Goal: Transaction & Acquisition: Purchase product/service

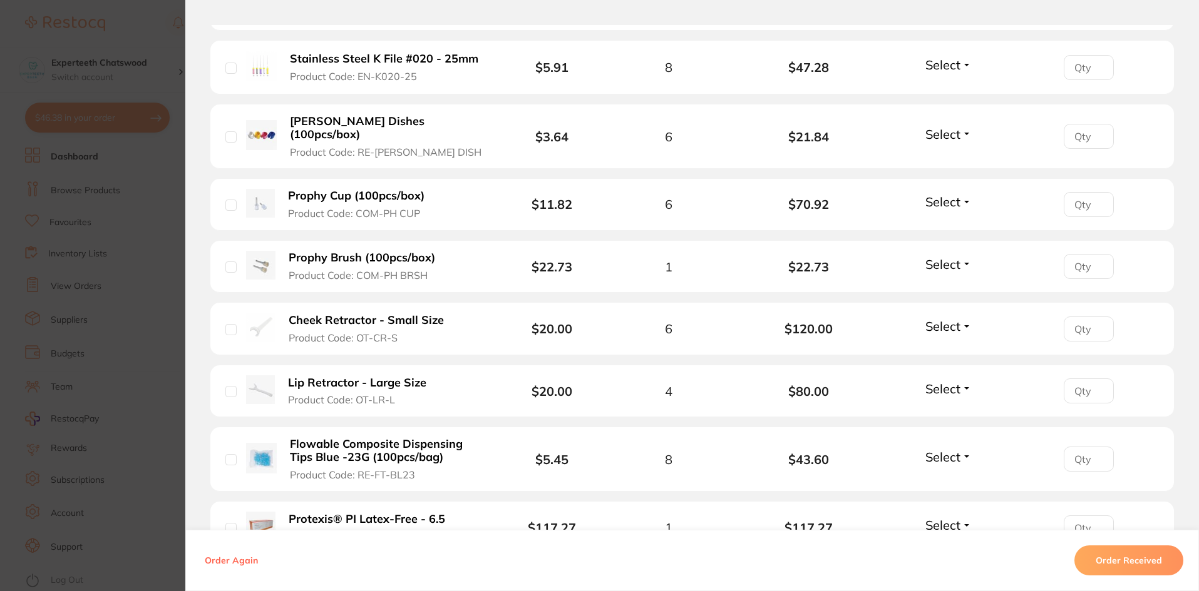
scroll to position [1252, 0]
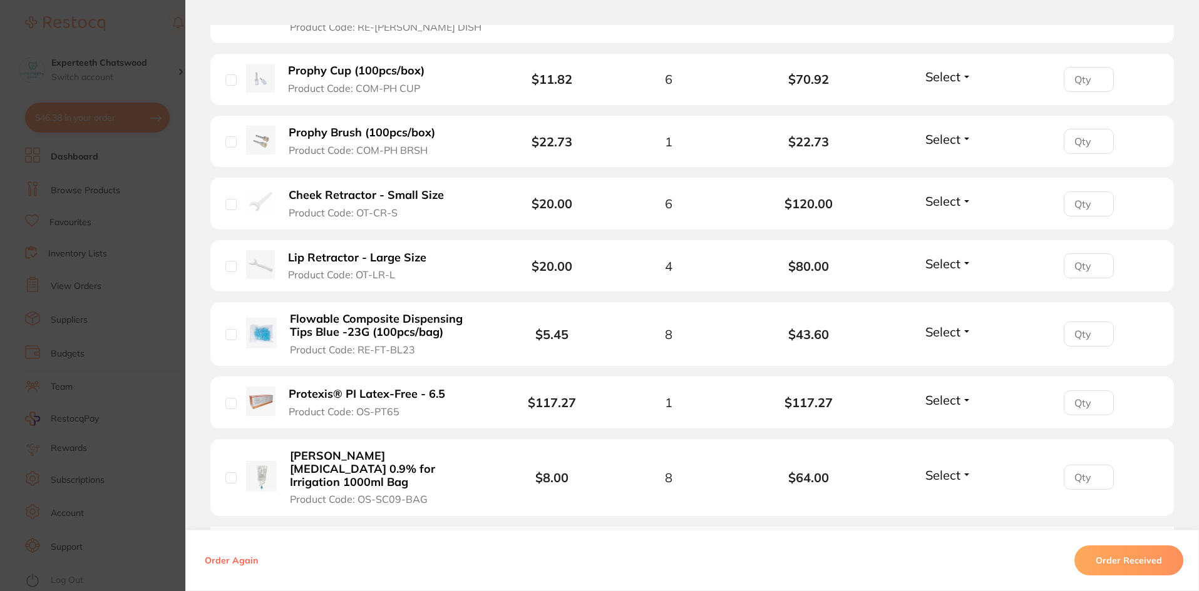
click at [325, 252] on b "Lip Retractor - Large Size" at bounding box center [357, 258] width 138 height 13
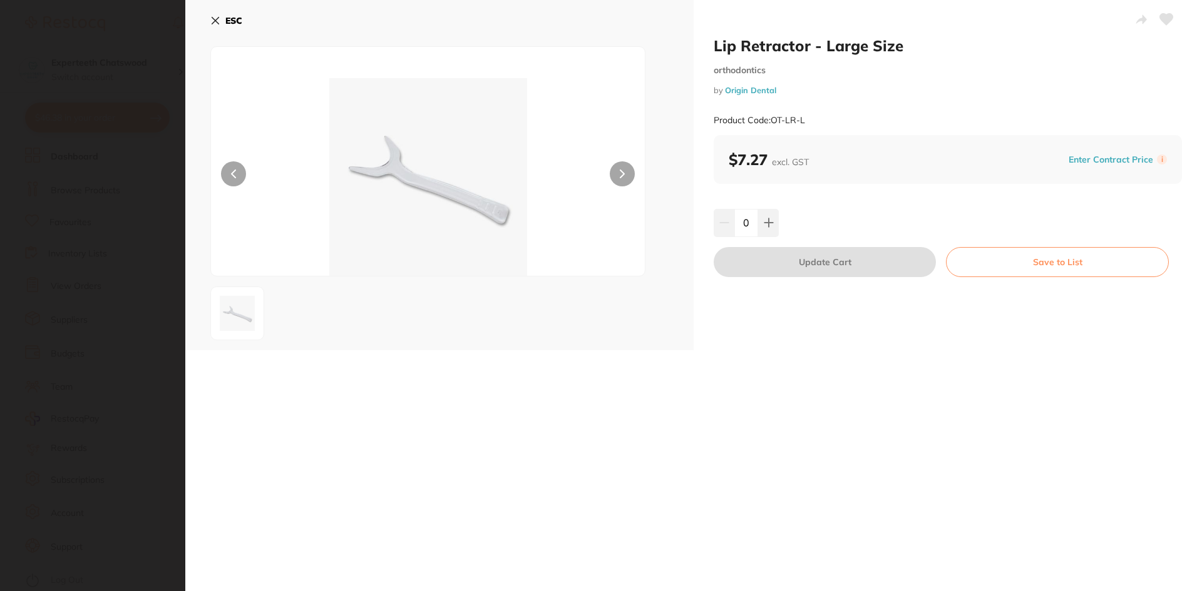
scroll to position [0, 0]
click at [216, 14] on button "ESC" at bounding box center [226, 20] width 32 height 21
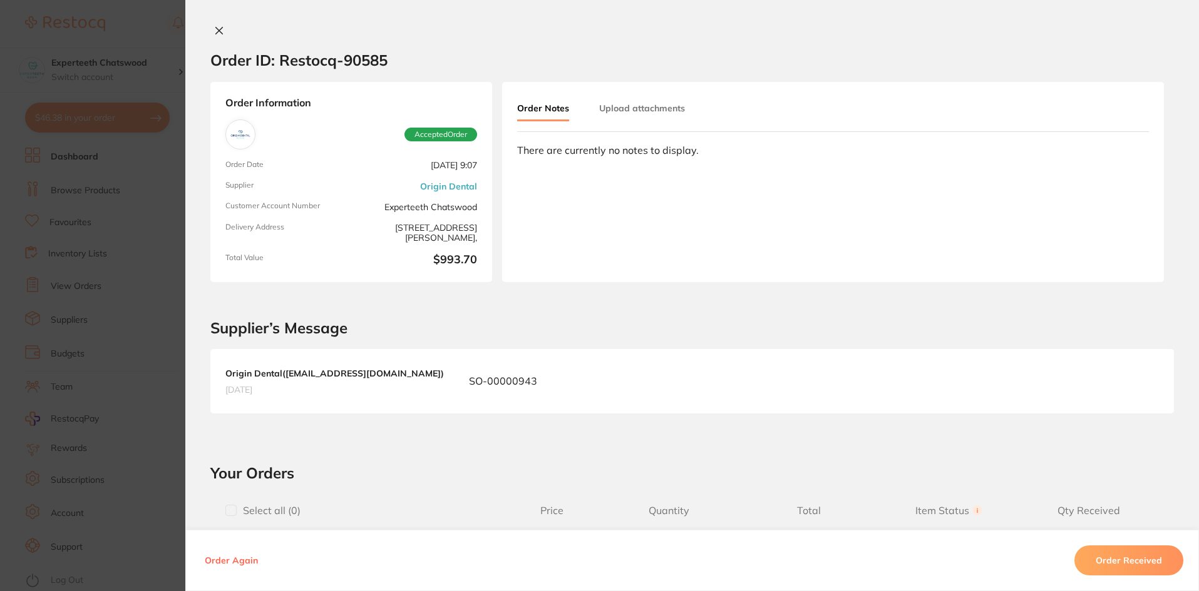
click at [209, 23] on div "Order ID: Restocq- 90585 Order Information Accepted Order Order Date Aug 19 202…" at bounding box center [691, 295] width 1013 height 591
click at [217, 31] on icon at bounding box center [219, 31] width 7 height 7
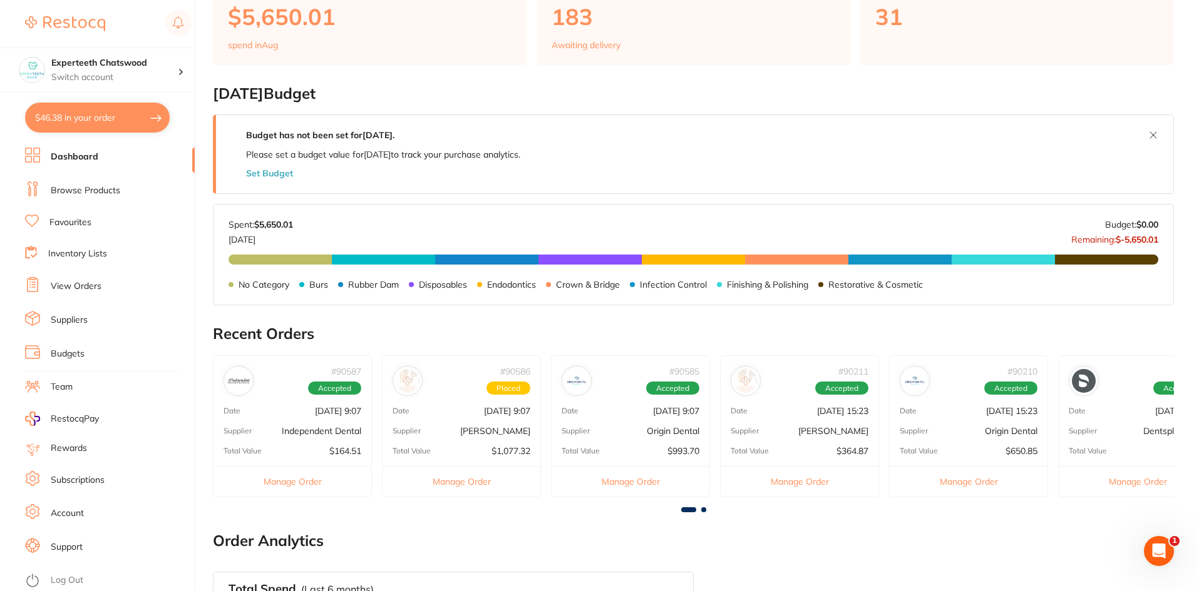
click at [316, 422] on div "# 90587 Accepted Date Aug 19 2025, 9:07 Supplier Independent Dental Total Value…" at bounding box center [292, 427] width 159 height 142
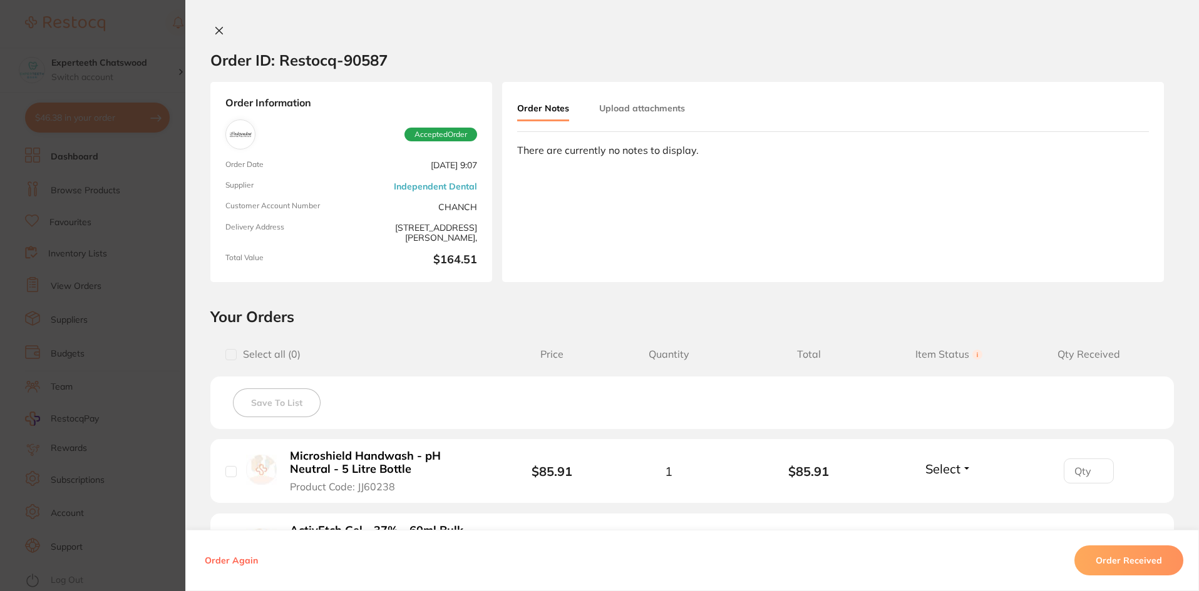
click at [214, 36] on button at bounding box center [219, 31] width 18 height 13
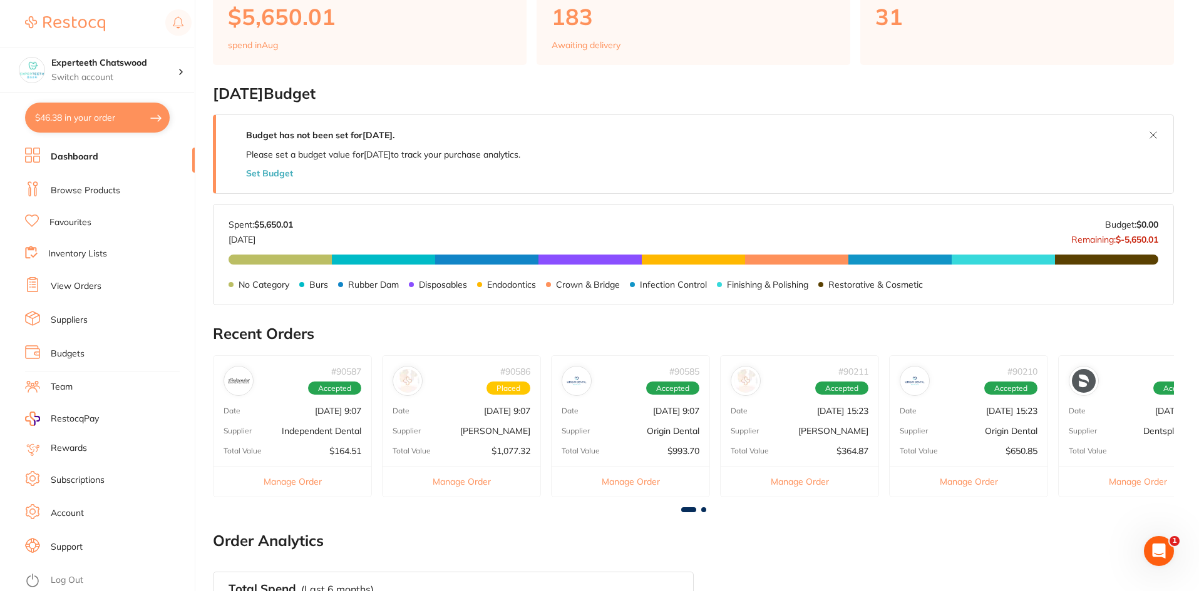
click at [519, 423] on div "# 90586 Placed Date Aug 19 2025, 9:07 Supplier Henry Schein Halas Total Value $…" at bounding box center [461, 427] width 159 height 142
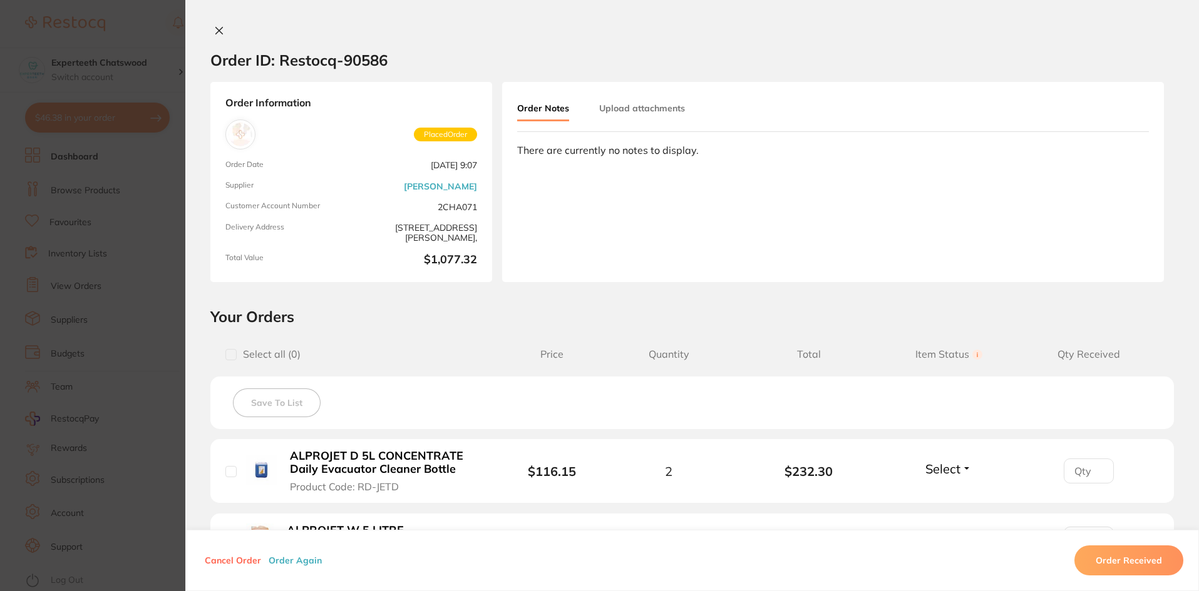
click at [217, 31] on icon at bounding box center [219, 31] width 10 height 10
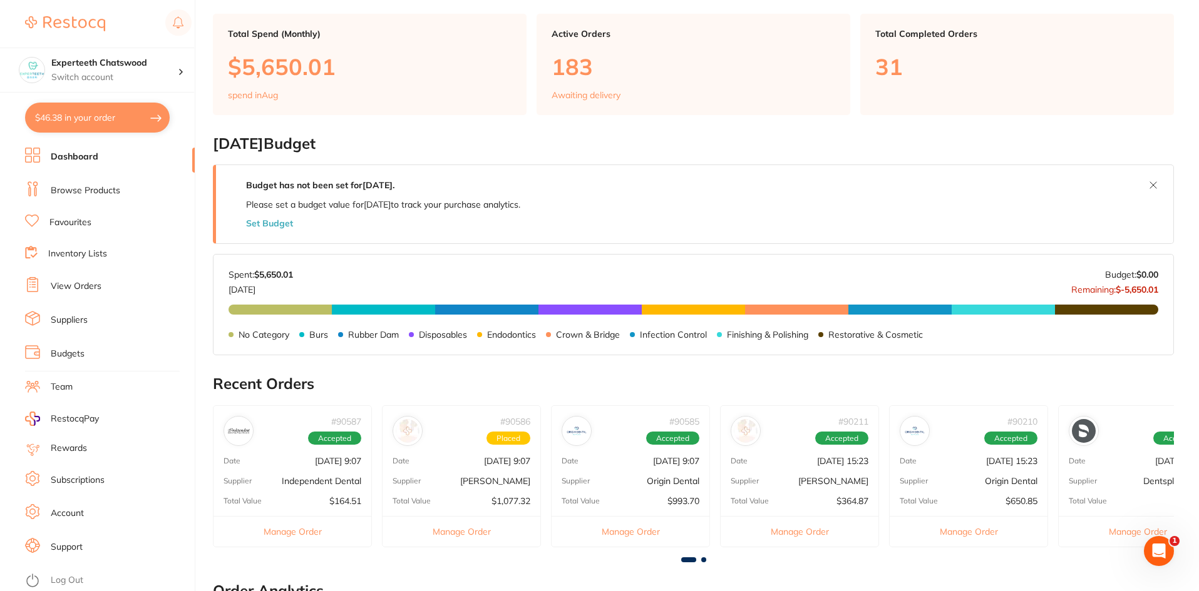
scroll to position [125, 0]
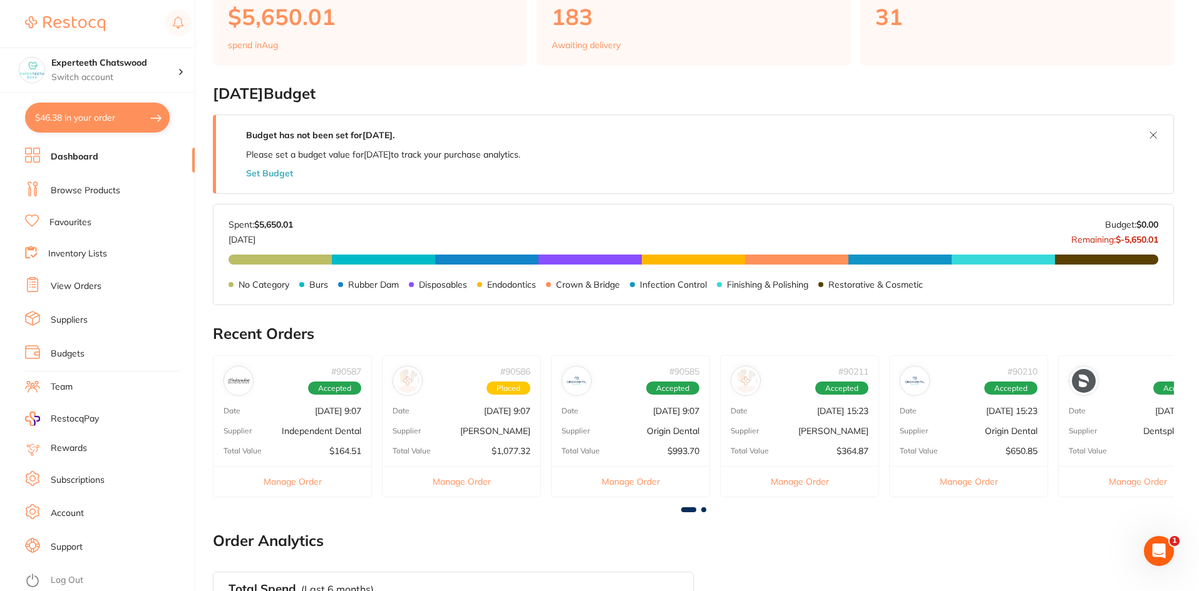
click at [645, 419] on div "# 90585 Accepted Date Aug 19 2025, 9:07 Supplier Origin Dental Total Value $993…" at bounding box center [630, 427] width 159 height 142
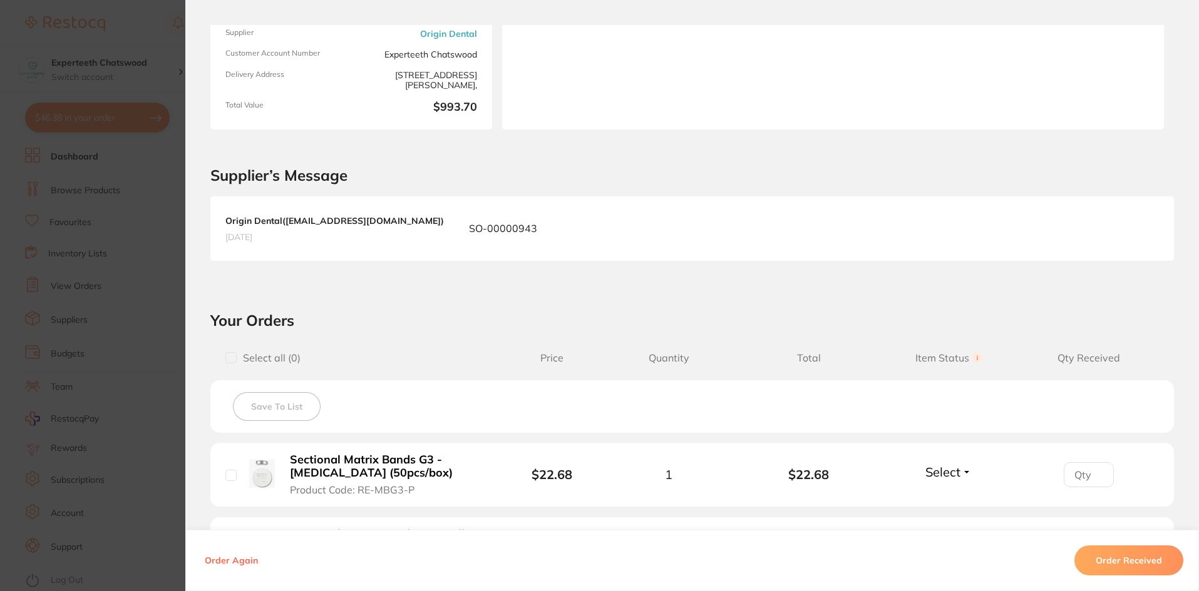
scroll to position [409, 0]
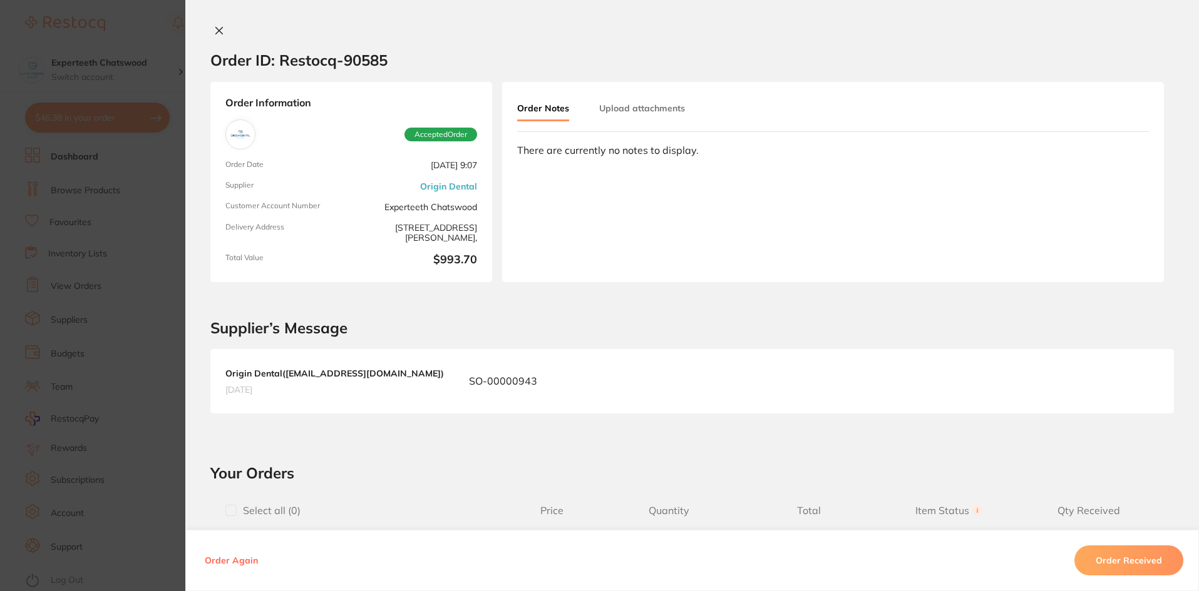
click at [211, 24] on div "Order ID: Restocq- 90585 Order Information Accepted Order Order Date Aug 19 202…" at bounding box center [691, 295] width 1013 height 591
click at [214, 26] on icon at bounding box center [219, 31] width 10 height 10
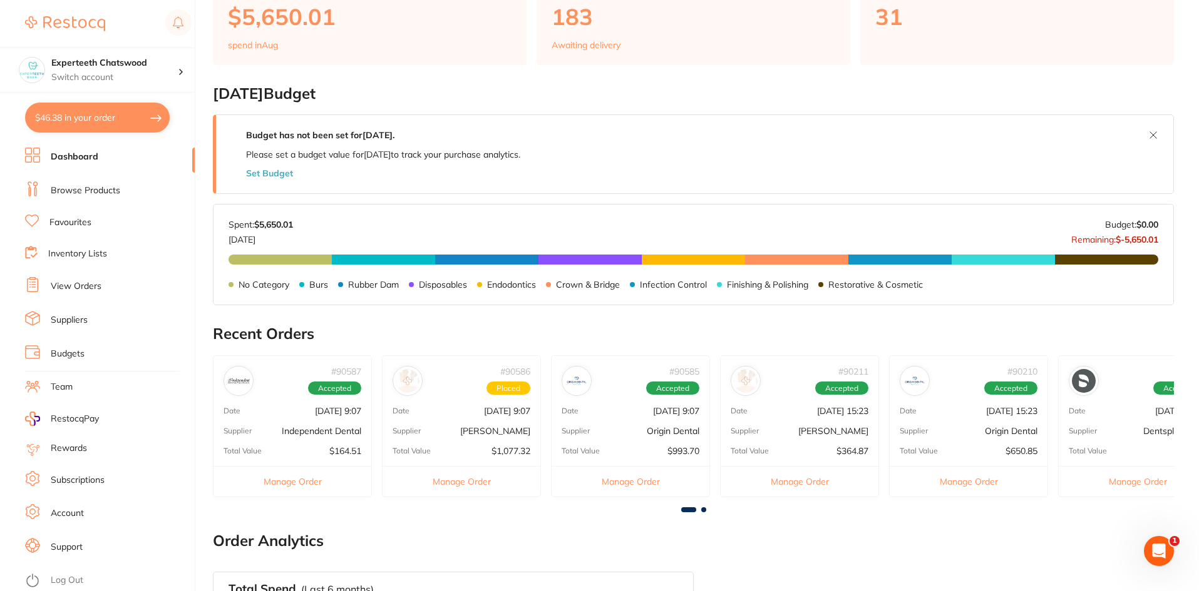
click at [744, 400] on div "# 90211 Accepted Date Aug 13 2025, 15:23 Supplier Henry Schein Halas Total Valu…" at bounding box center [799, 427] width 159 height 142
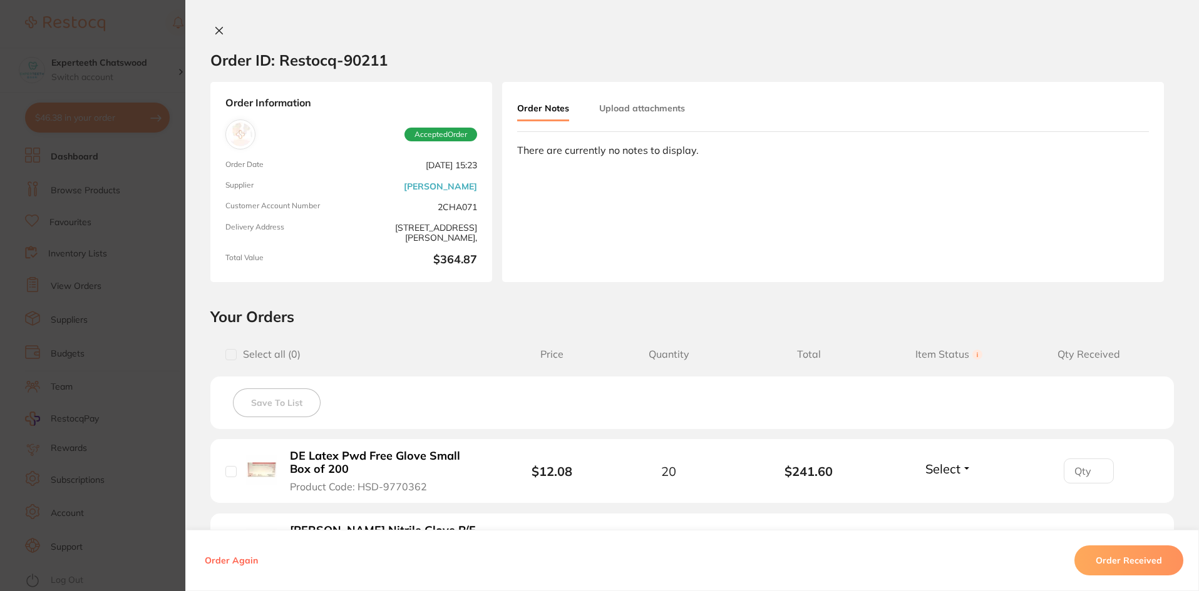
click at [218, 24] on div "Order ID: Restocq- 90211 Order Information Accepted Order Order Date Aug 13 202…" at bounding box center [691, 295] width 1013 height 591
click at [218, 29] on icon at bounding box center [219, 31] width 10 height 10
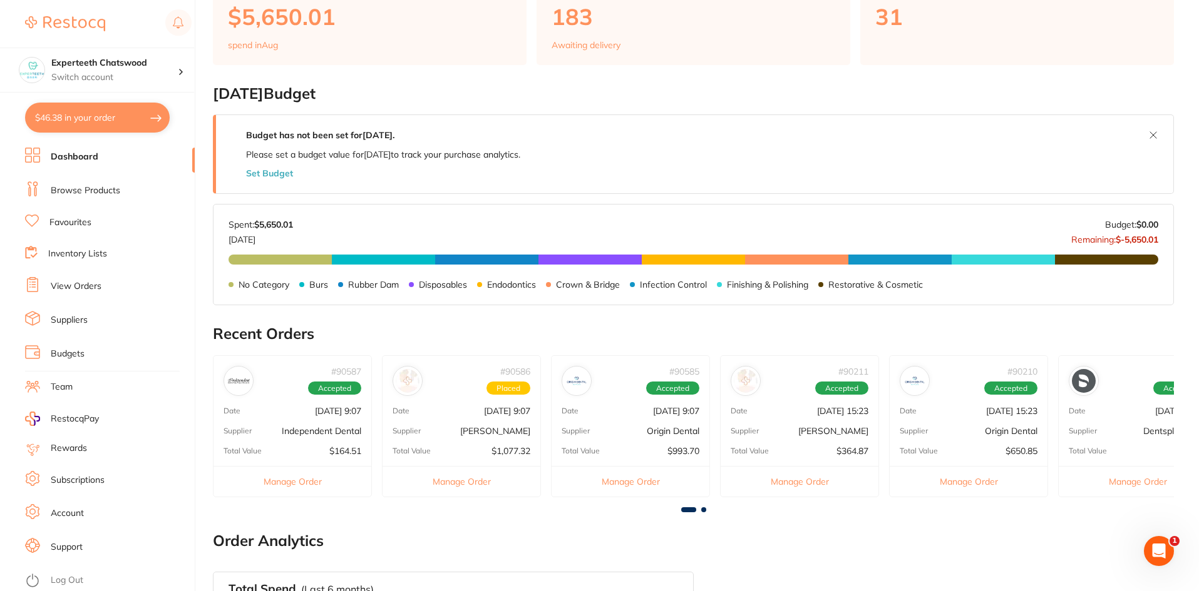
click at [919, 405] on div "# 90210 Accepted Date Aug 13 2025, 15:23 Supplier Origin Dental Total Value $65…" at bounding box center [968, 427] width 159 height 142
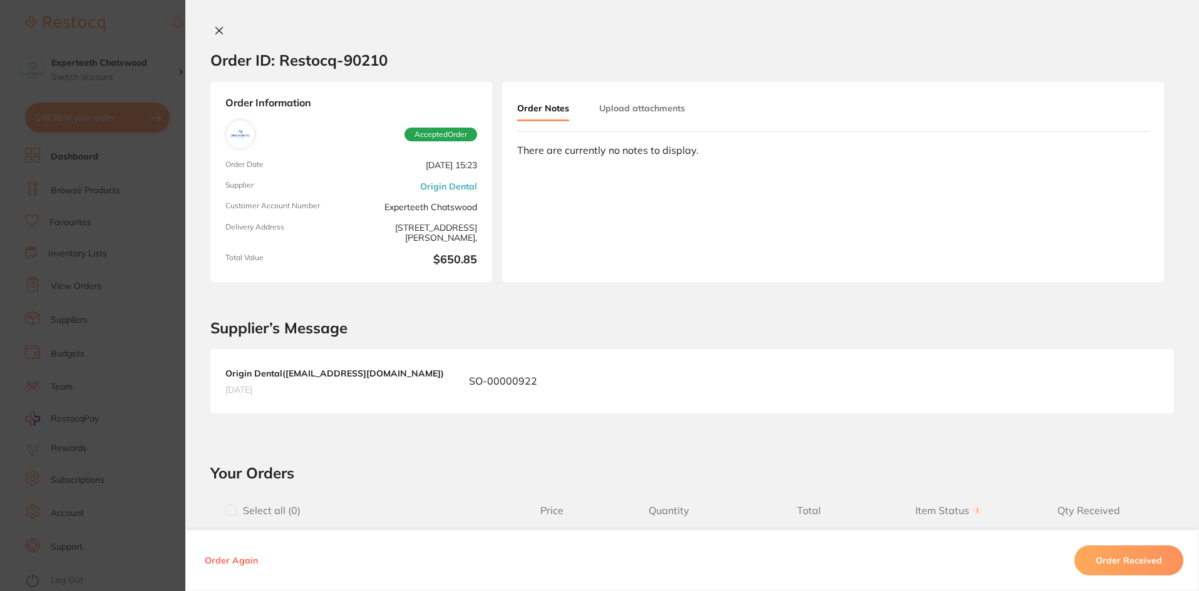
click at [214, 32] on icon at bounding box center [219, 31] width 10 height 10
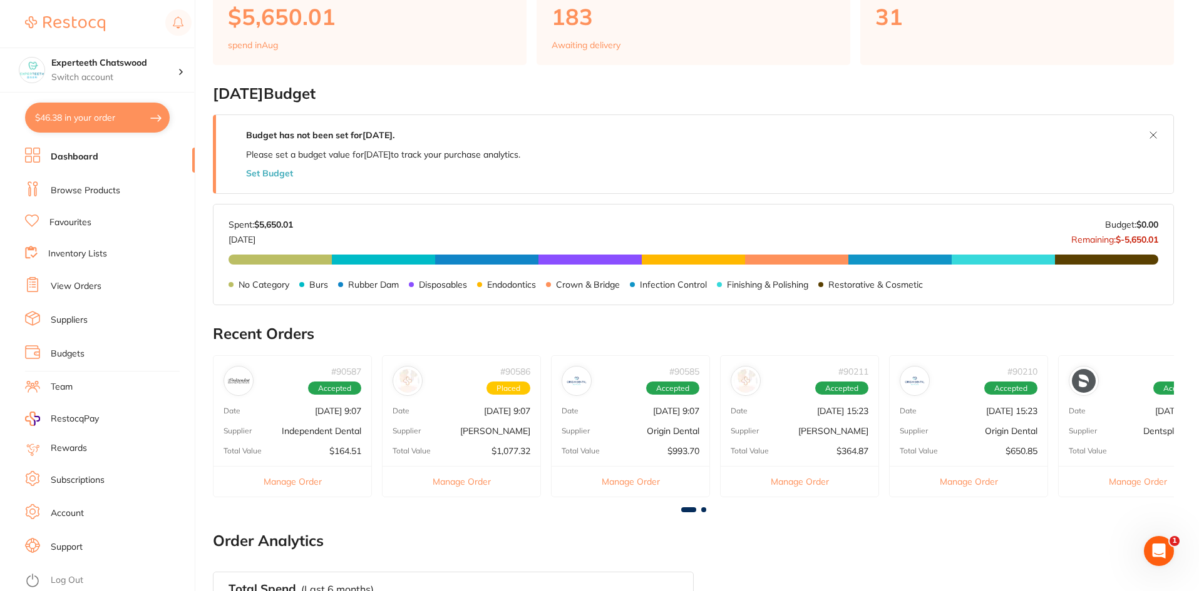
click at [1095, 444] on div "# 89884 Accepted Date Aug 11 2025, 21:06 Supplier Dentsply Sirona Total Value $…" at bounding box center [1137, 427] width 159 height 142
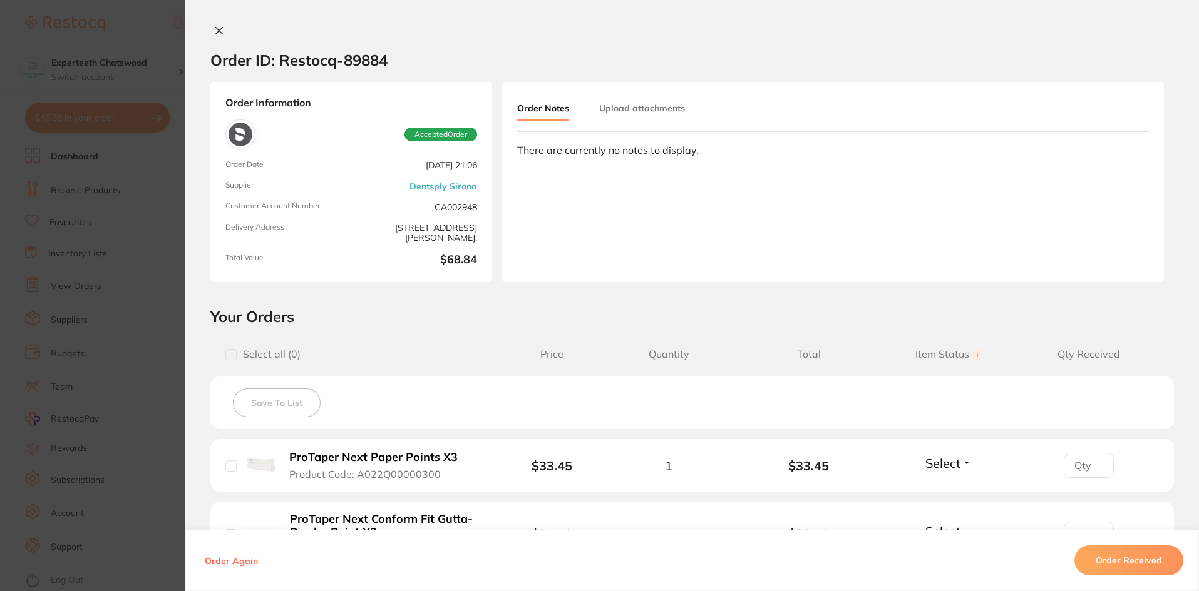
click at [214, 26] on icon at bounding box center [219, 31] width 10 height 10
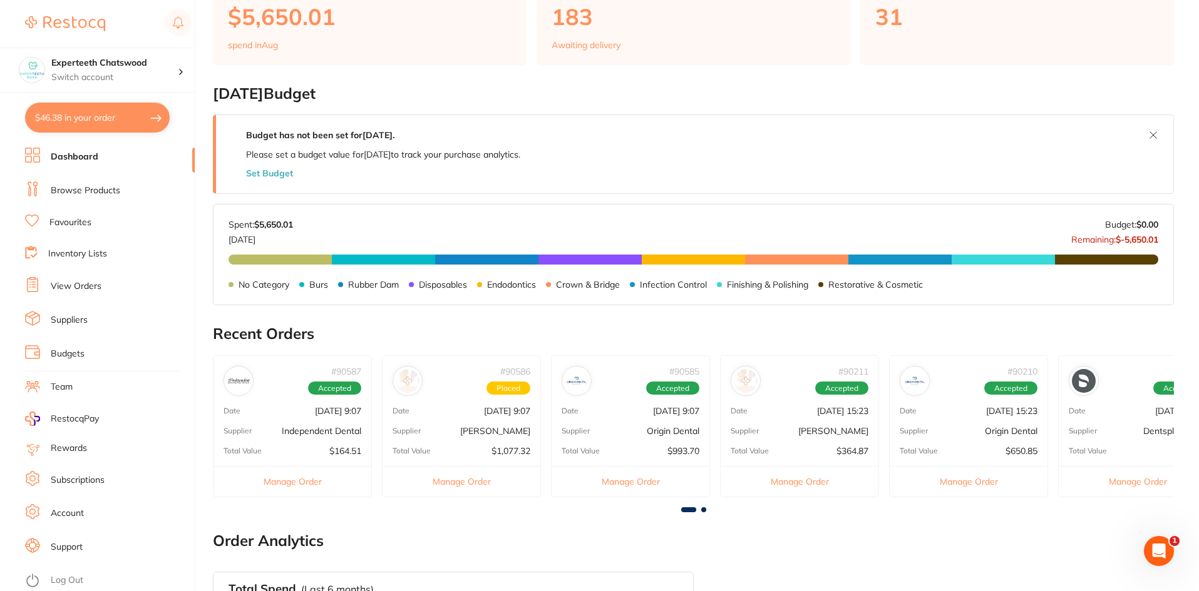
click at [66, 112] on button "$46.38 in your order" at bounding box center [97, 118] width 145 height 30
checkbox input "true"
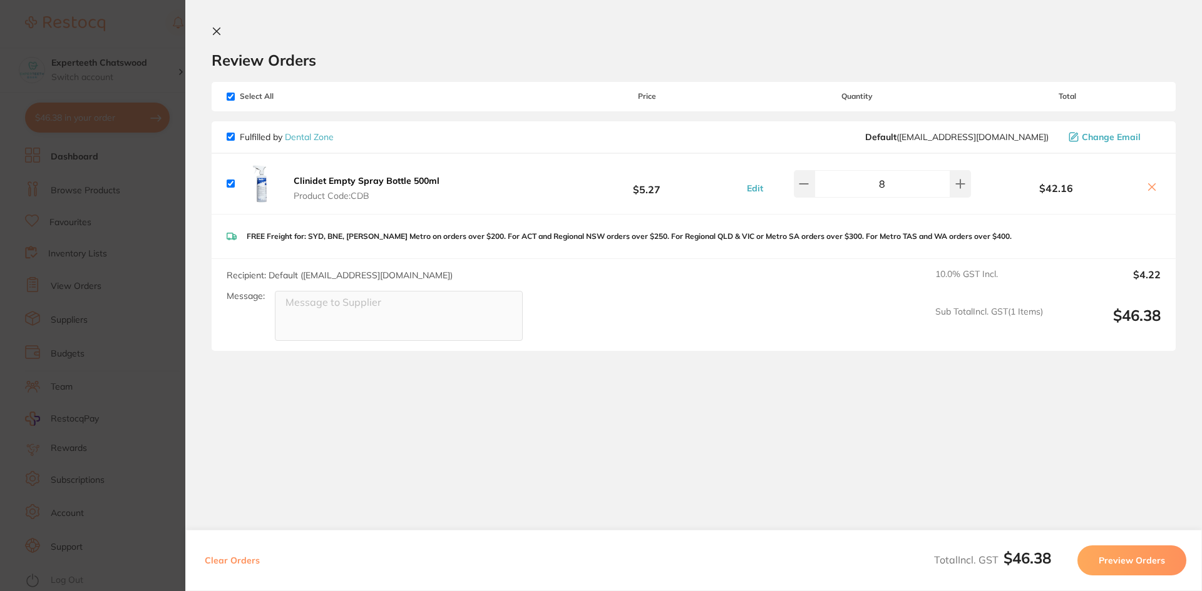
click at [214, 29] on icon at bounding box center [216, 31] width 7 height 7
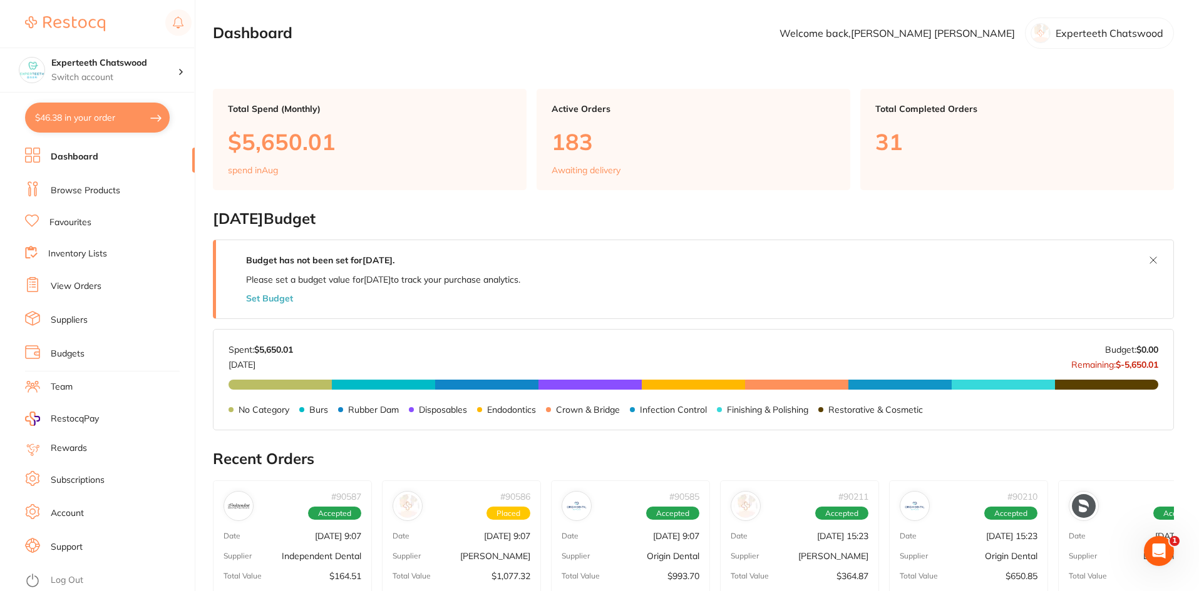
click at [83, 188] on link "Browse Products" at bounding box center [85, 191] width 69 height 13
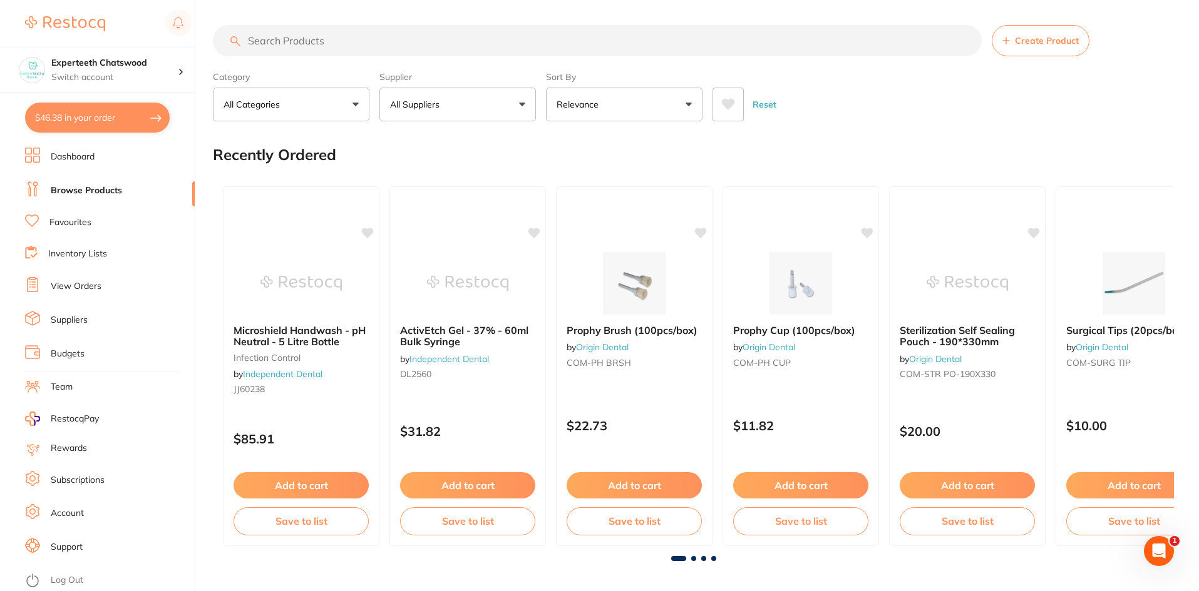
click at [82, 222] on link "Favourites" at bounding box center [70, 223] width 42 height 13
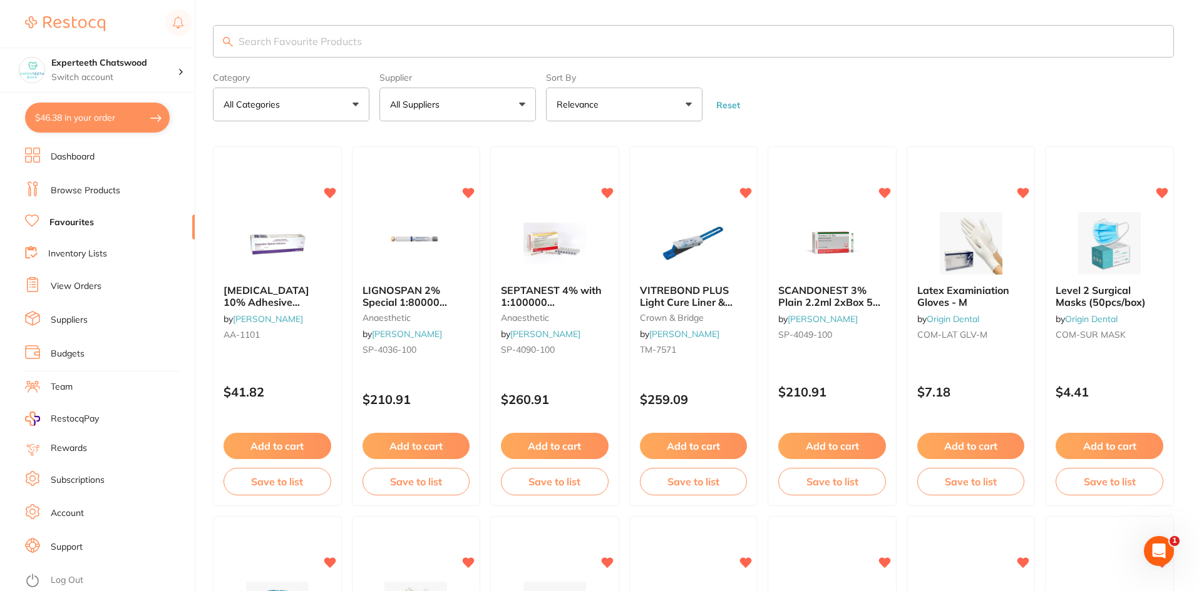
click at [796, 115] on form "Category All Categories All Categories anaesthetic burs CAD/CAM crown & bridge …" at bounding box center [693, 95] width 961 height 54
click at [70, 118] on button "$46.38 in your order" at bounding box center [97, 118] width 145 height 30
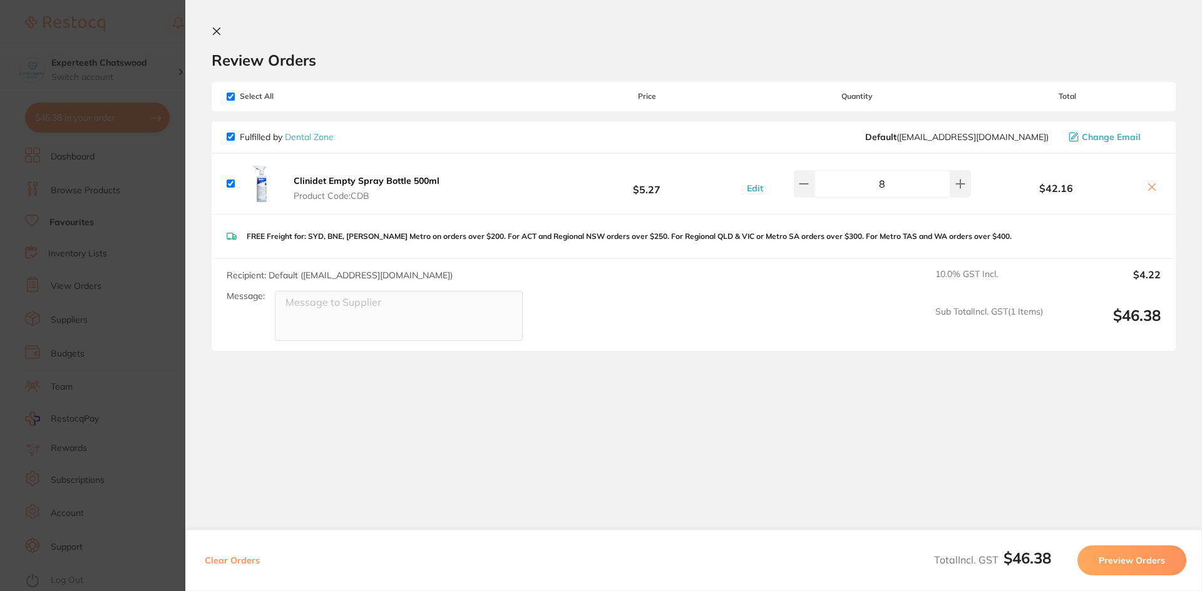
click at [213, 30] on icon at bounding box center [217, 31] width 10 height 10
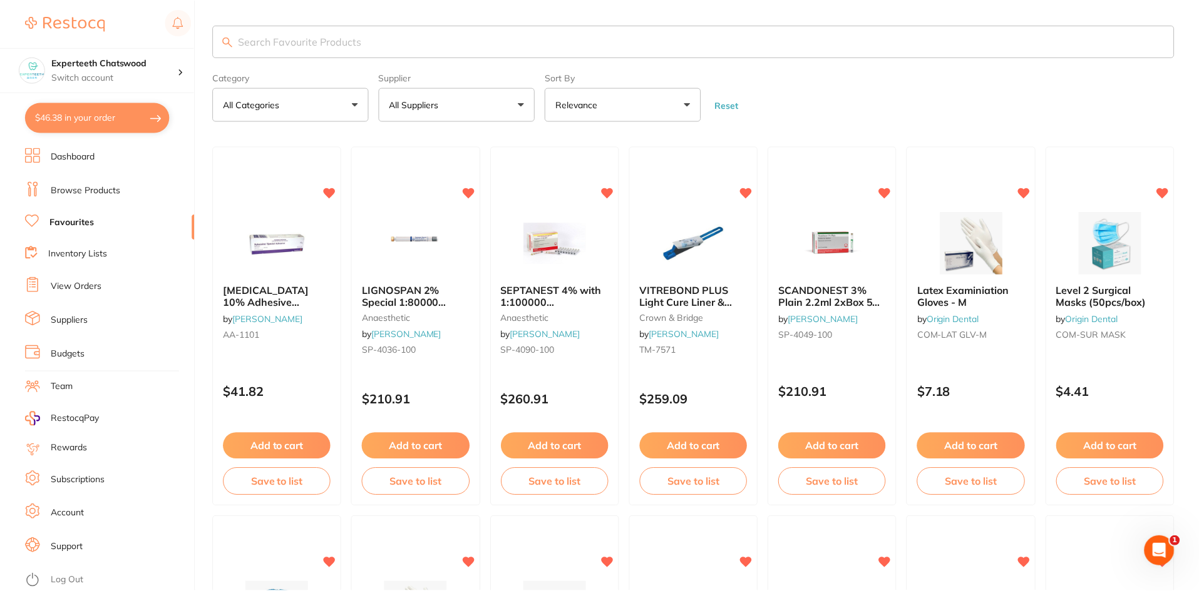
scroll to position [3, 0]
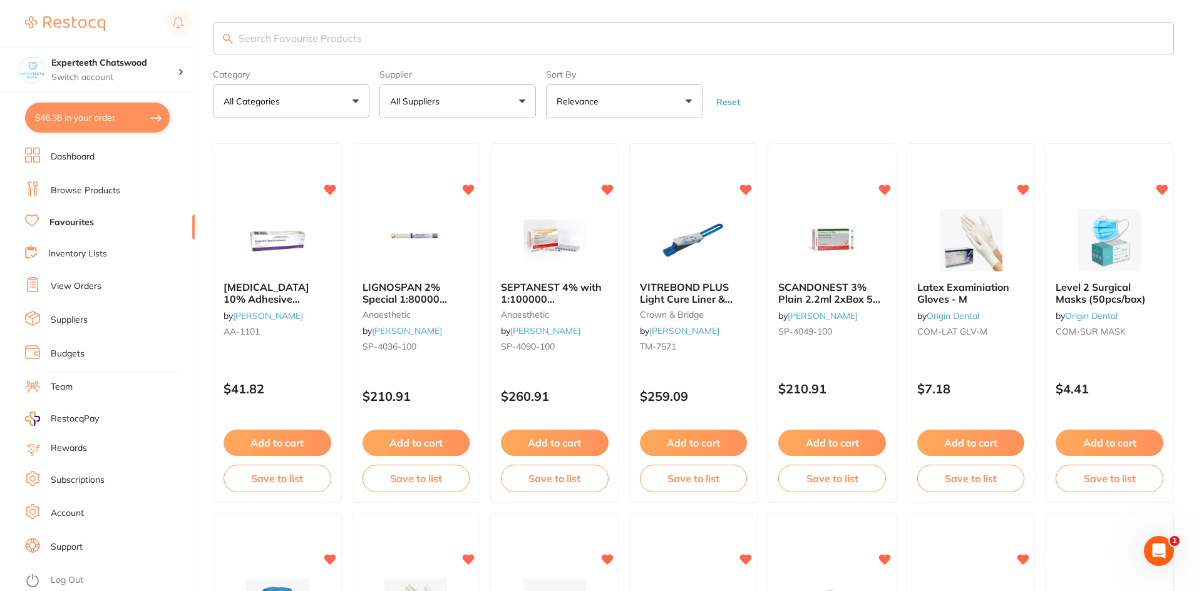
click at [277, 34] on input "search" at bounding box center [693, 38] width 961 height 33
type input "C"
type input "A"
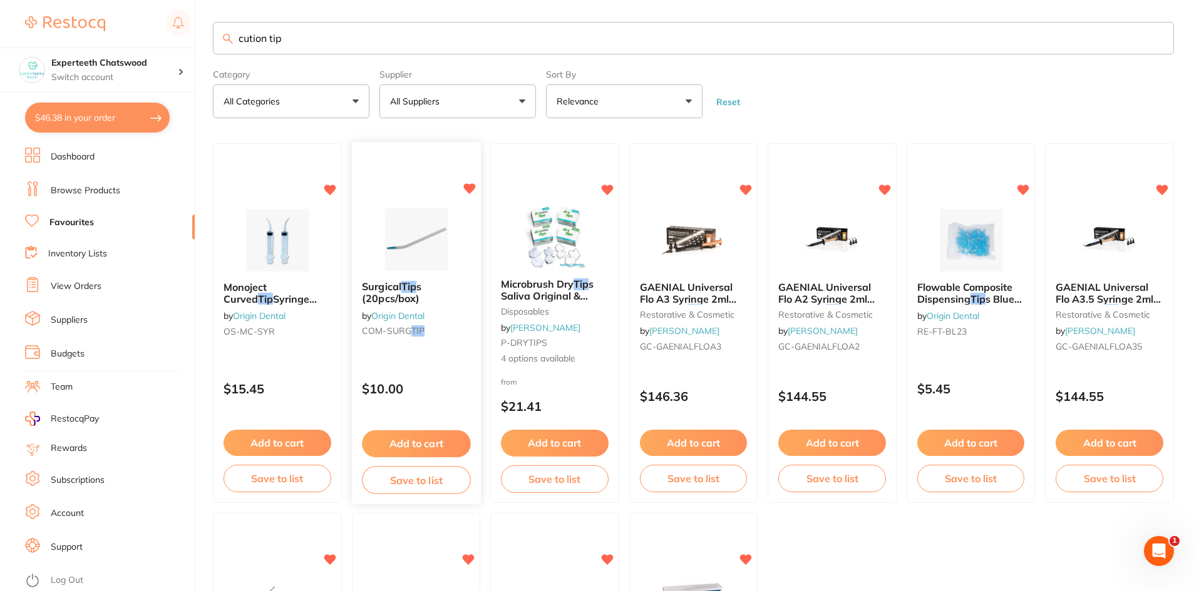
scroll to position [0, 0]
click at [246, 37] on input "cution tip" at bounding box center [693, 38] width 961 height 33
click at [248, 39] on input "cution tip" at bounding box center [693, 38] width 961 height 33
click at [357, 39] on input "cuction tip" at bounding box center [693, 38] width 961 height 33
click at [295, 41] on input "cuction tip" at bounding box center [693, 38] width 961 height 33
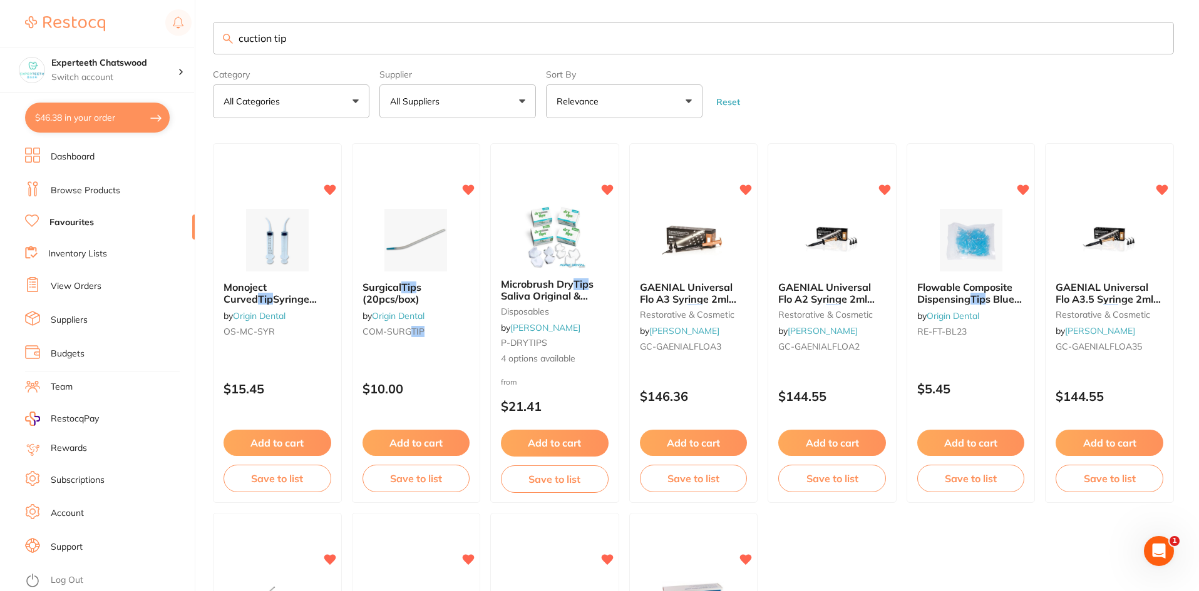
click at [255, 36] on input "cuction tip" at bounding box center [693, 38] width 961 height 33
click at [303, 39] on input "suction tip" at bounding box center [693, 38] width 961 height 33
drag, startPoint x: 300, startPoint y: 38, endPoint x: 271, endPoint y: 36, distance: 28.9
click at [271, 36] on input "suction tip" at bounding box center [693, 38] width 961 height 33
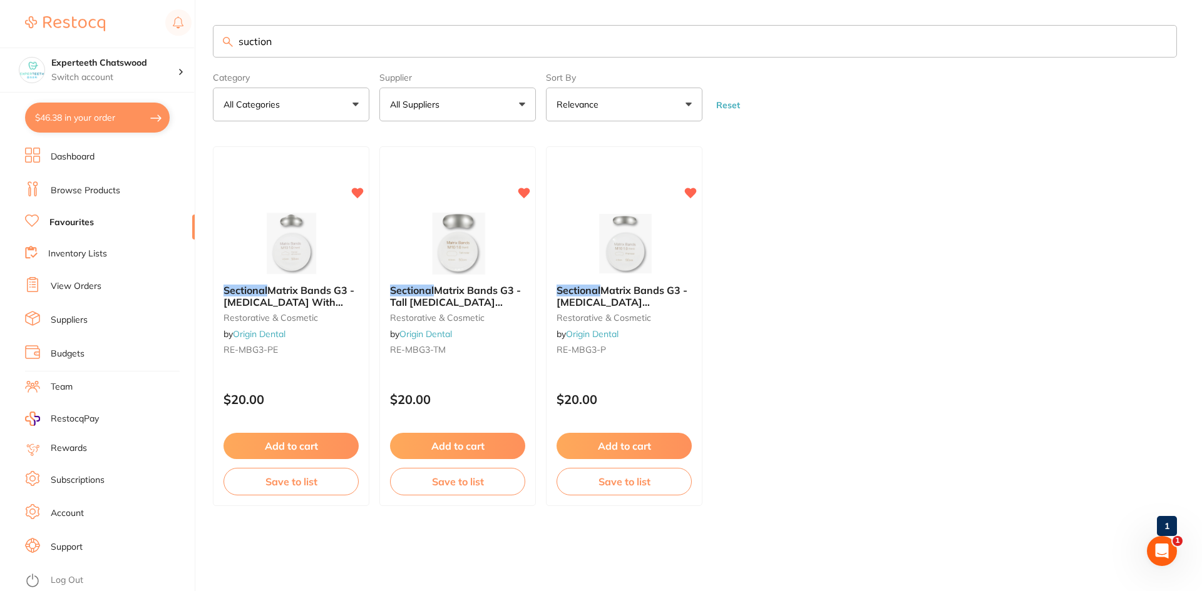
type input "suction"
click at [78, 161] on link "Dashboard" at bounding box center [73, 157] width 44 height 13
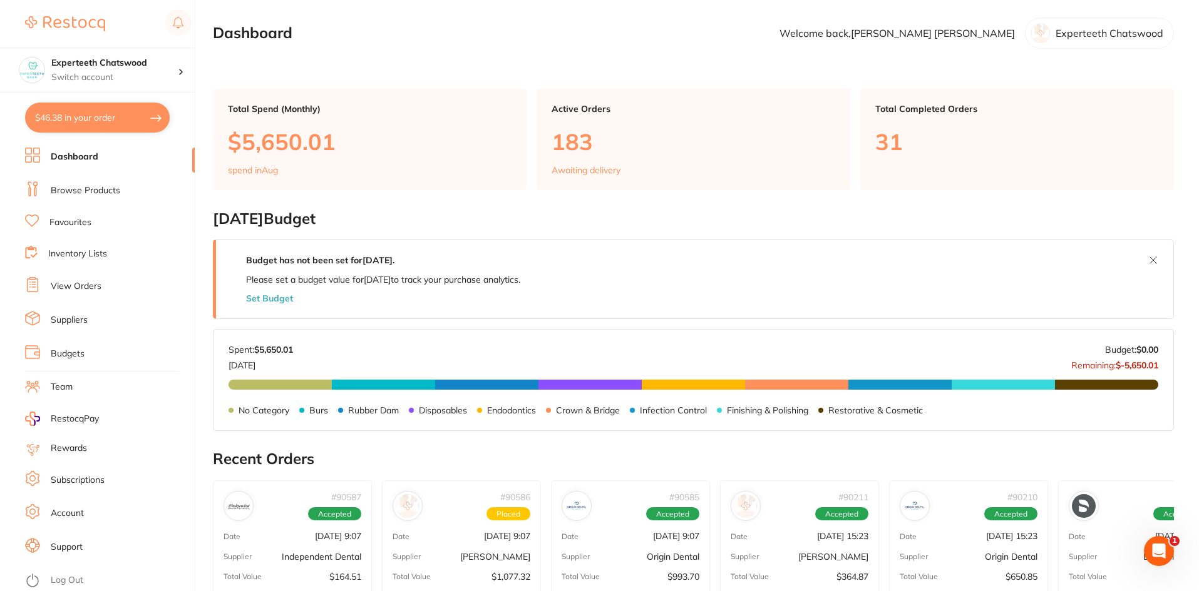
click at [68, 188] on link "Browse Products" at bounding box center [85, 191] width 69 height 13
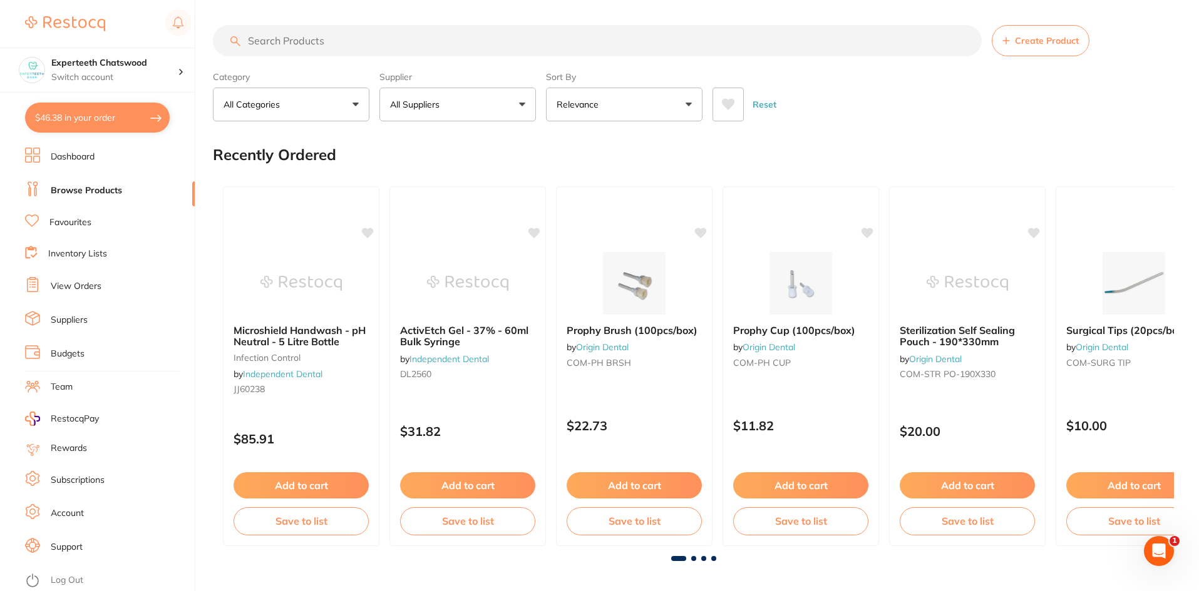
click at [74, 210] on ul "Dashboard Browse Products Favourites Inventory Lists View Orders Suppliers Budg…" at bounding box center [110, 370] width 170 height 444
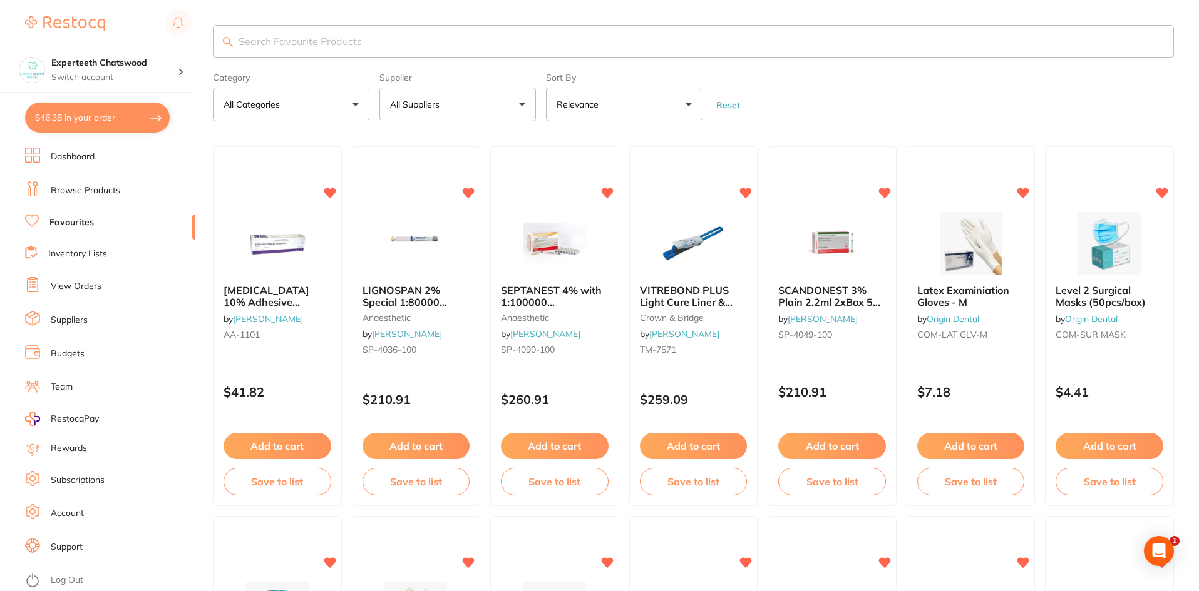
click at [286, 39] on input "search" at bounding box center [693, 41] width 961 height 33
type input "l"
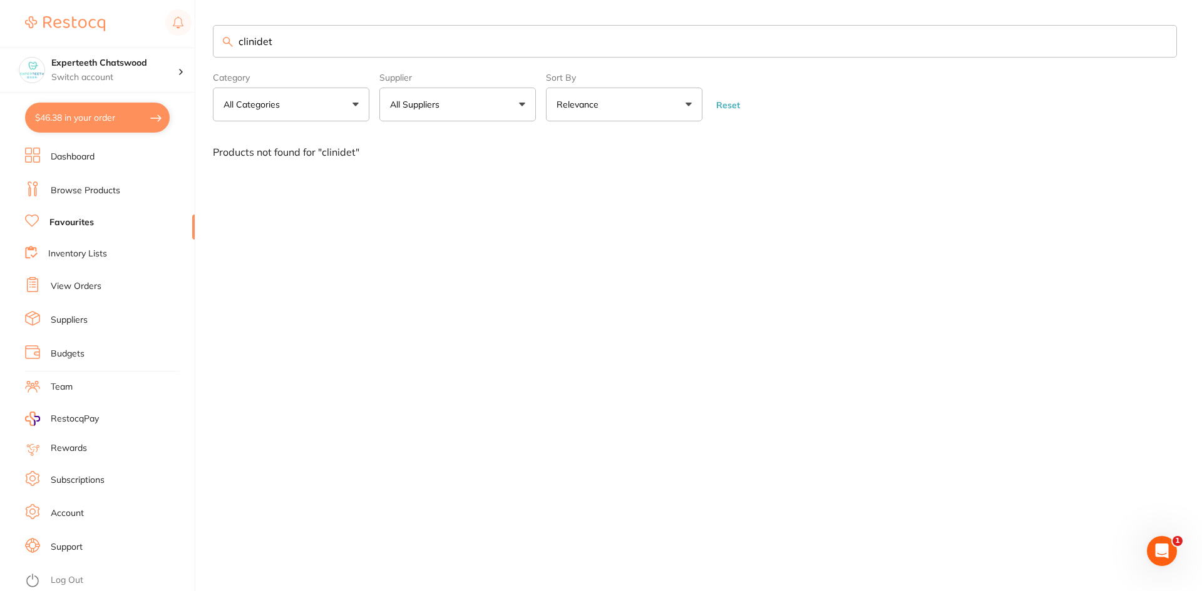
type input "clinidet"
click at [74, 156] on link "Dashboard" at bounding box center [73, 157] width 44 height 13
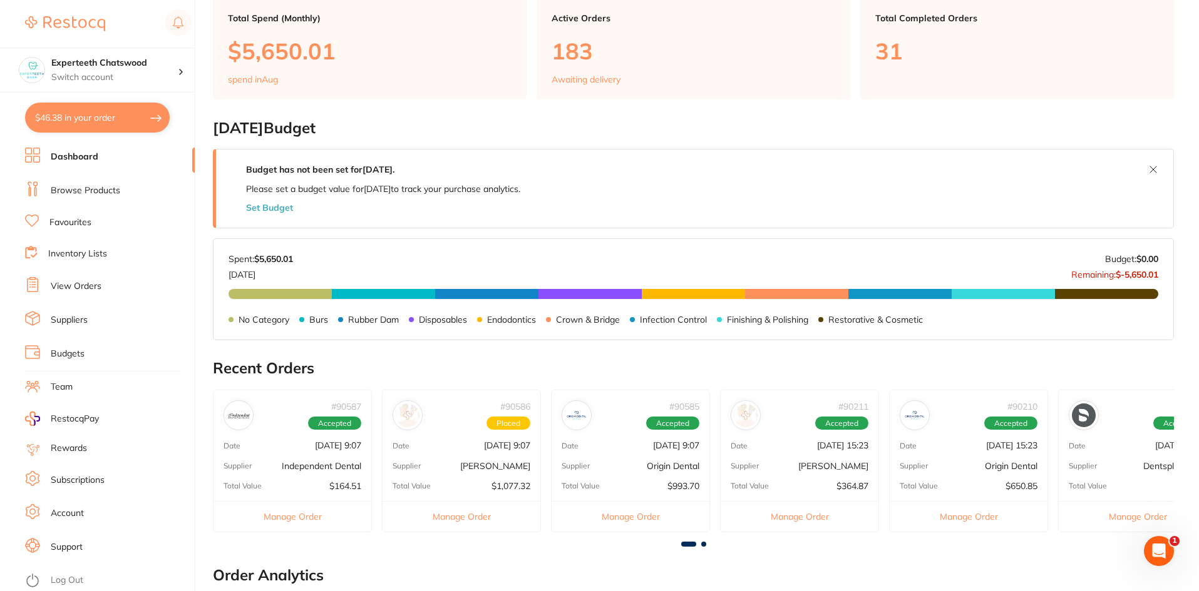
scroll to position [376, 0]
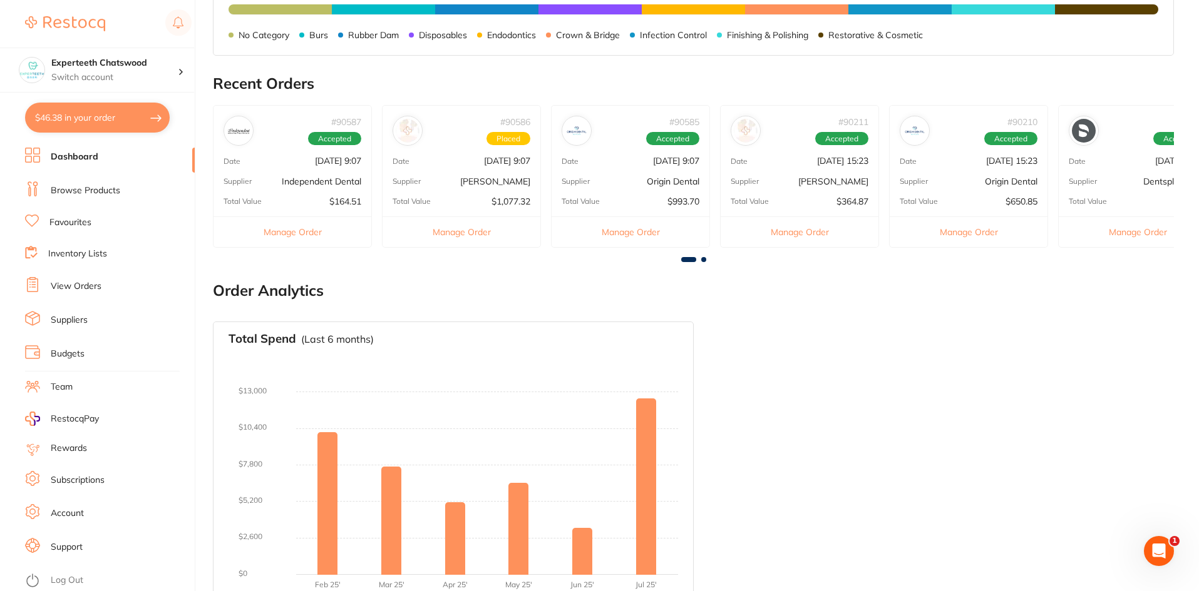
click at [277, 176] on div "Supplier Independent Dental" at bounding box center [292, 181] width 158 height 10
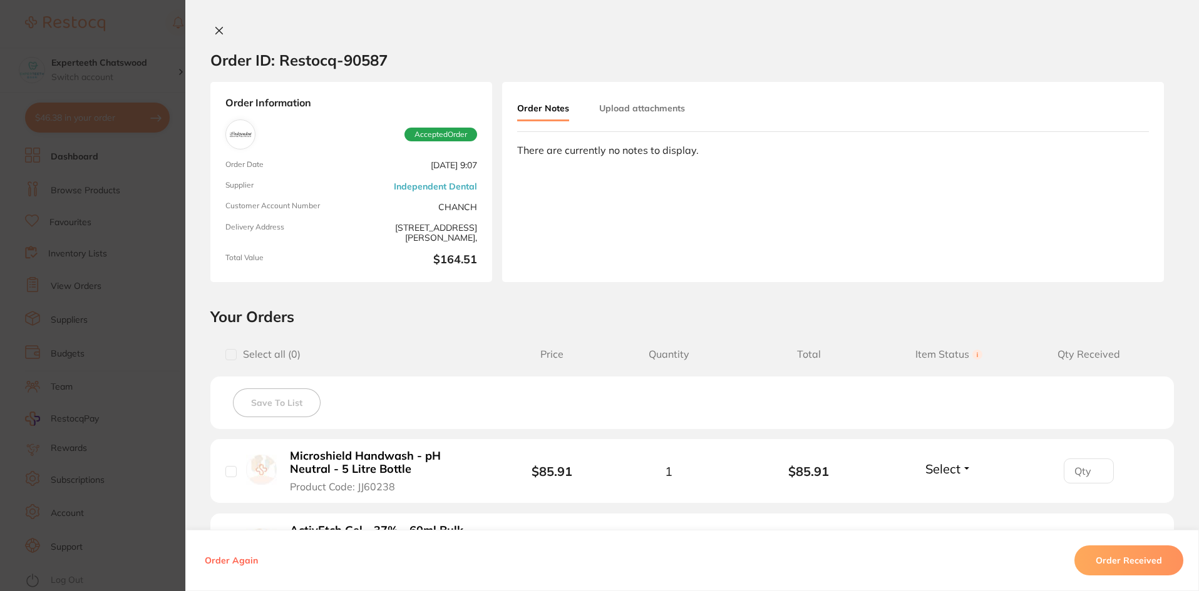
scroll to position [0, 0]
click at [217, 28] on icon at bounding box center [219, 31] width 10 height 10
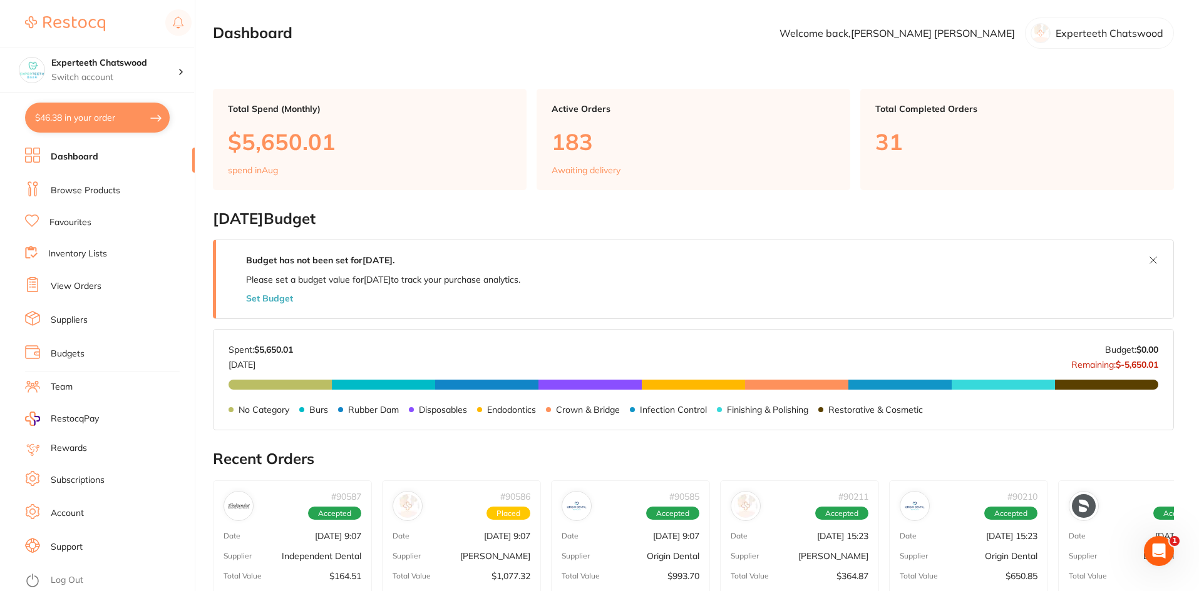
click at [457, 546] on div "# 90586 Placed Date Aug 19 2025, 9:07 Supplier Henry Schein Halas Total Value $…" at bounding box center [461, 552] width 159 height 142
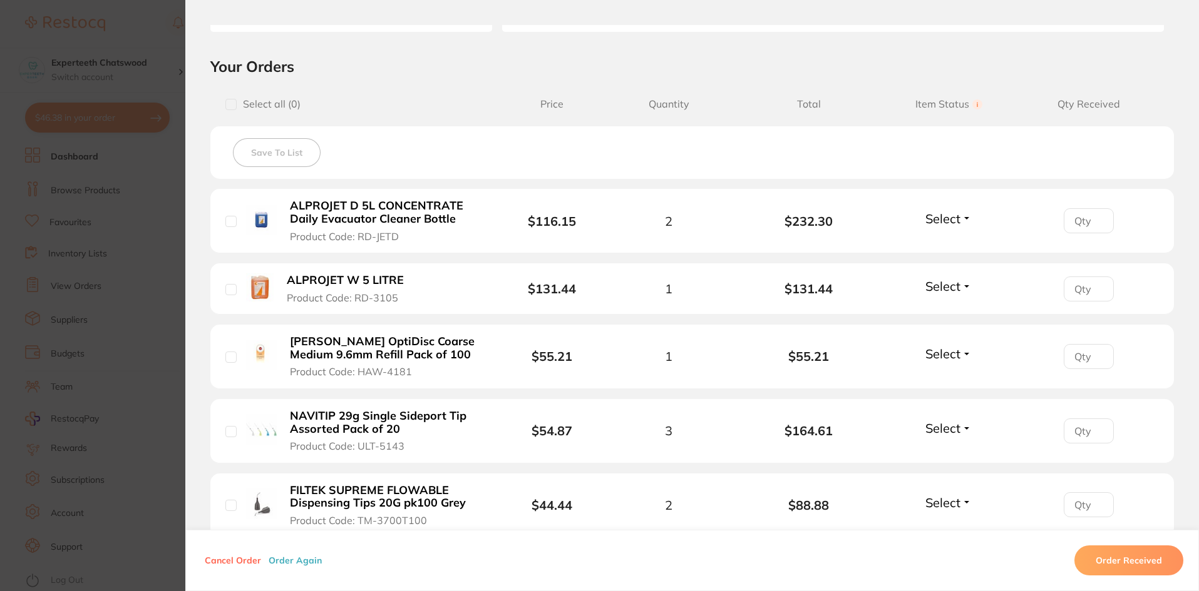
click at [335, 212] on b "ALPROJET D 5L CONCENTRATE Daily Evacuator Cleaner Bottle" at bounding box center [386, 213] width 193 height 26
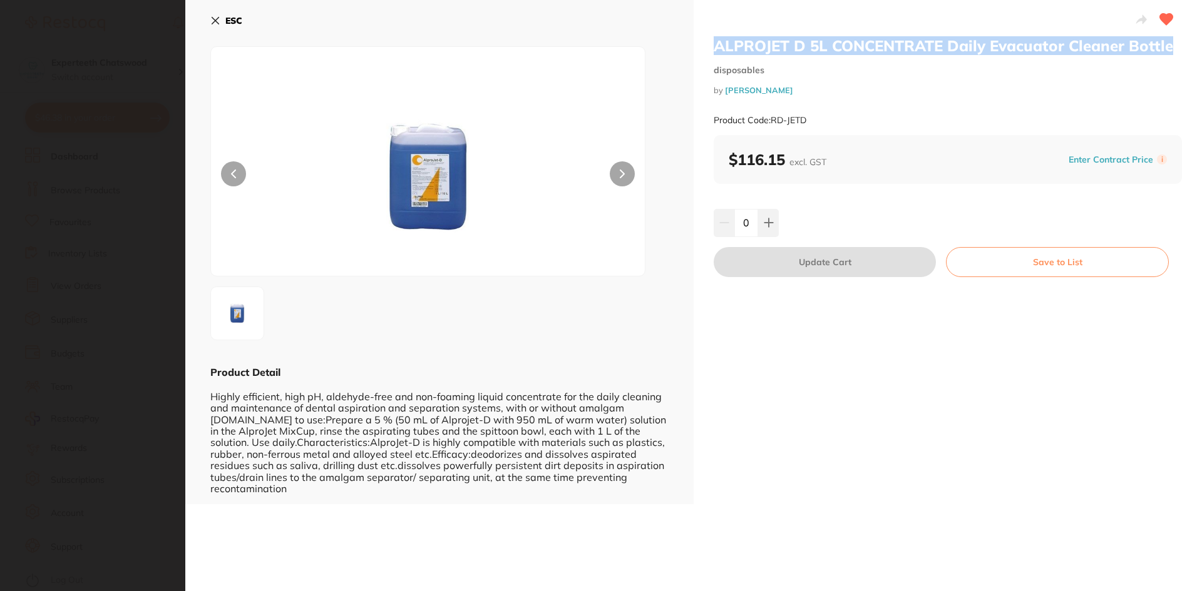
drag, startPoint x: 702, startPoint y: 47, endPoint x: 1167, endPoint y: 39, distance: 465.1
click at [1167, 39] on div "ALPROJET D 5L CONCENTRATE Daily Evacuator Cleaner Bottle disposables by Henry S…" at bounding box center [947, 252] width 508 height 504
copy h2 "ALPROJET D 5L CONCENTRATE Daily Evacuator Cleaner Bottle"
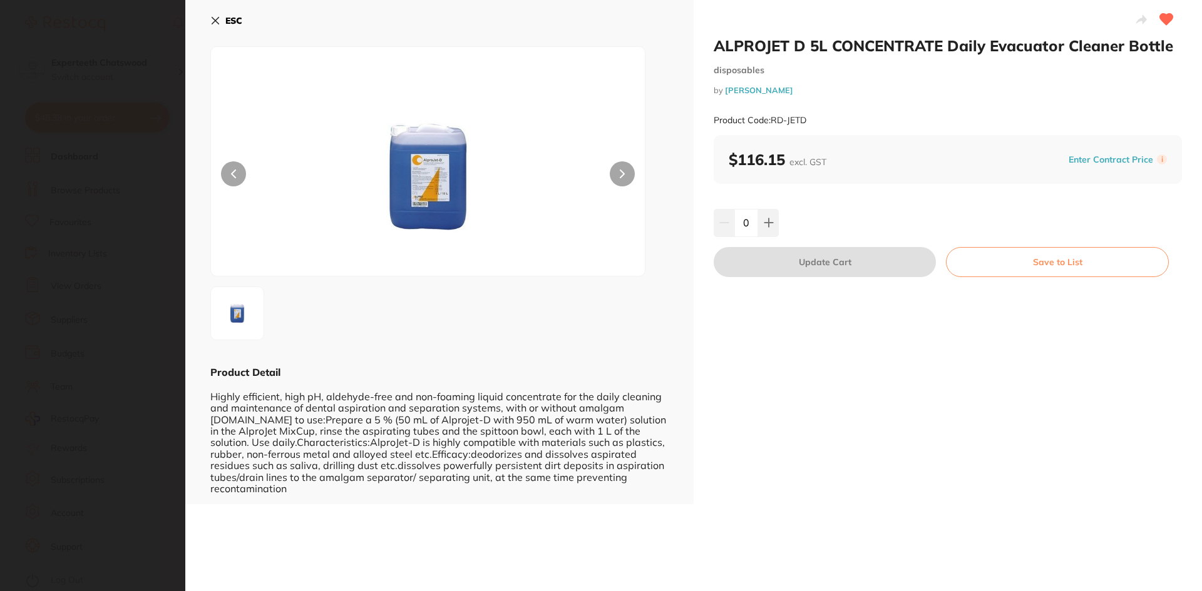
click at [210, 21] on div "ESC Product Detail Highly efficient, high pH, aldehyde-free and non-foaming liq…" at bounding box center [439, 252] width 508 height 504
click at [212, 16] on icon at bounding box center [215, 21] width 10 height 10
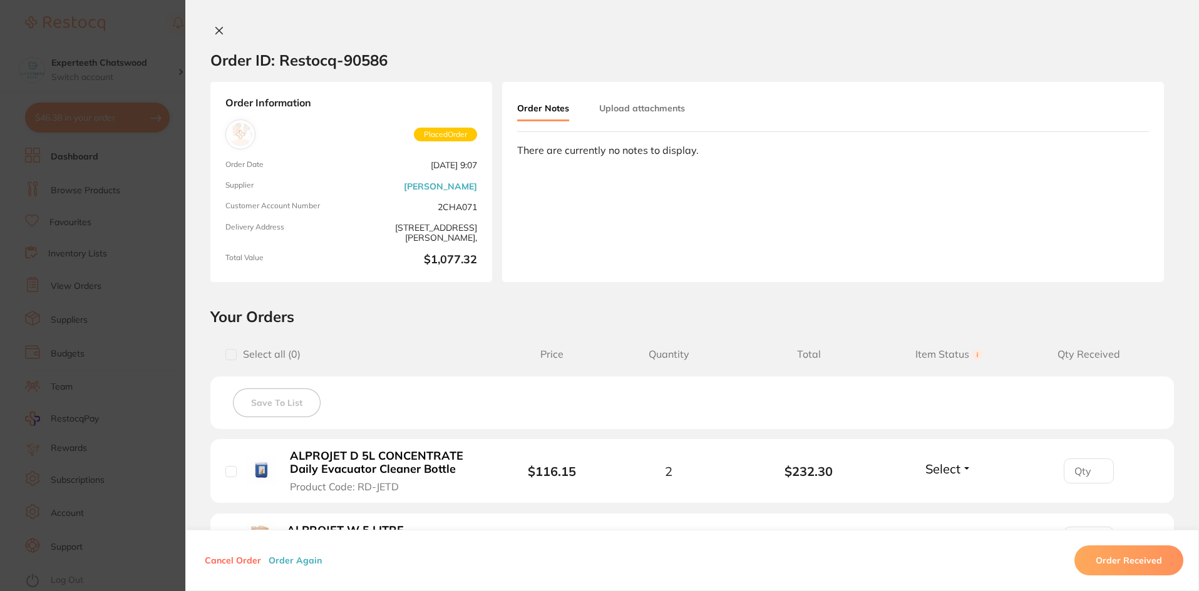
click at [208, 22] on div "Order ID: Restocq- 90586 Order Information Placed Order Order Date Aug 19 2025,…" at bounding box center [691, 295] width 1013 height 591
click at [214, 32] on icon at bounding box center [219, 31] width 10 height 10
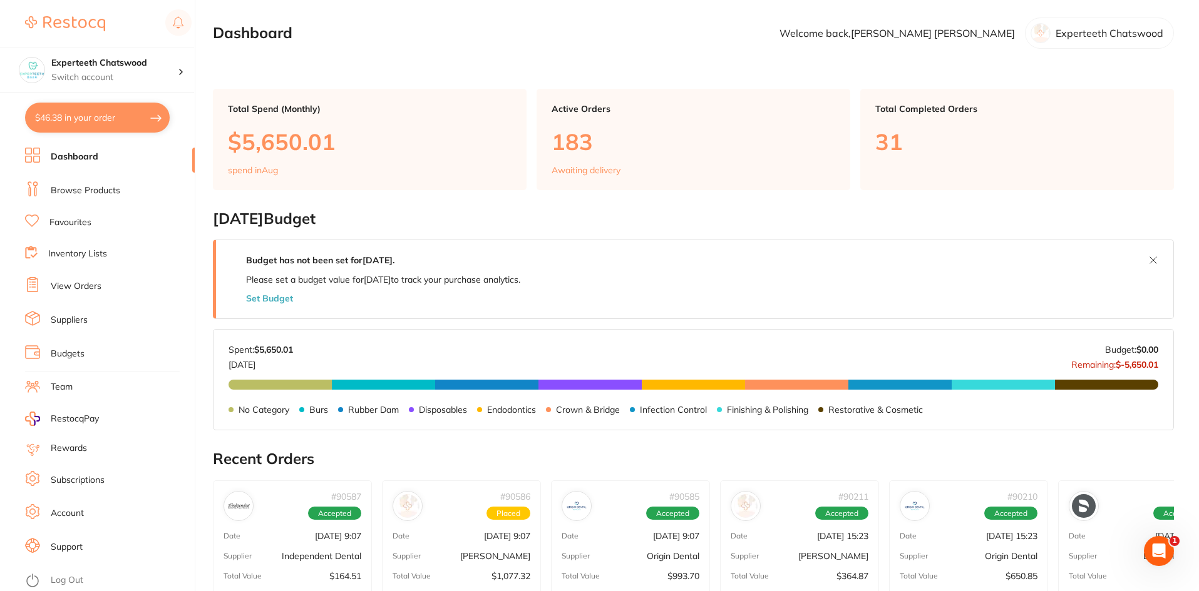
click at [92, 187] on link "Browse Products" at bounding box center [85, 191] width 69 height 13
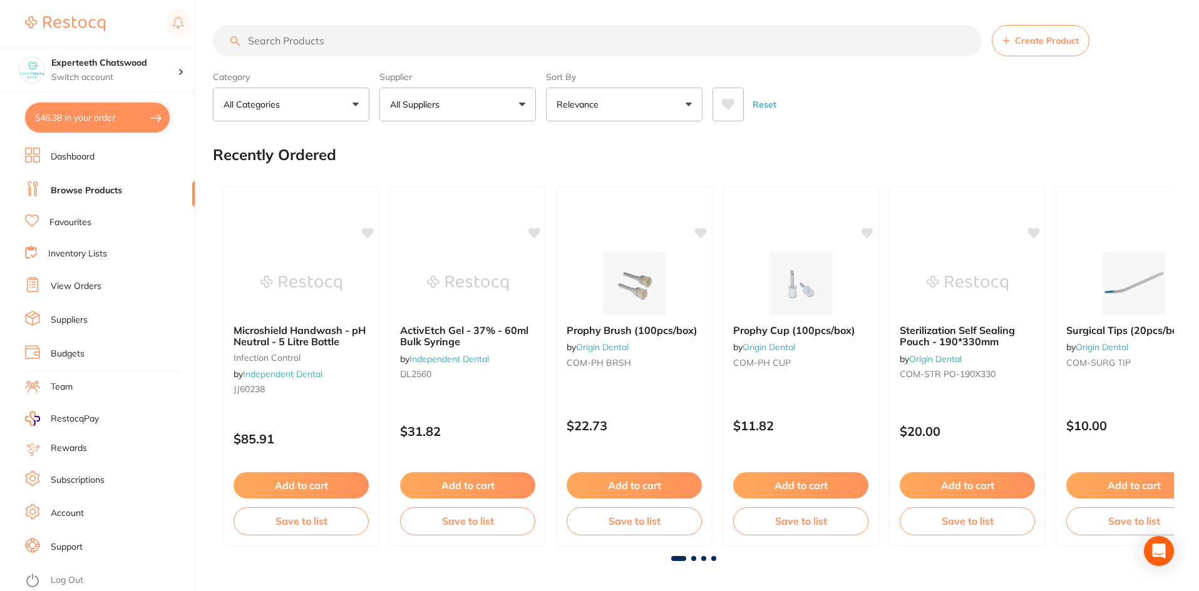
click at [291, 39] on input "search" at bounding box center [597, 40] width 769 height 31
paste input "AlproJet 5L Dosage Bottle Pump"
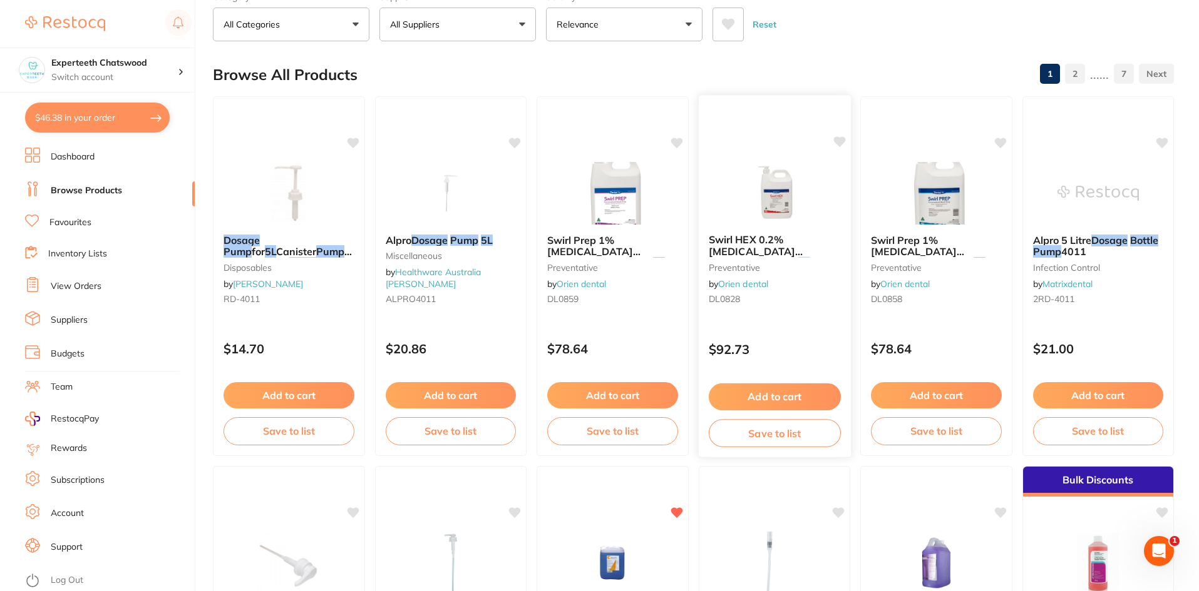
scroll to position [63, 0]
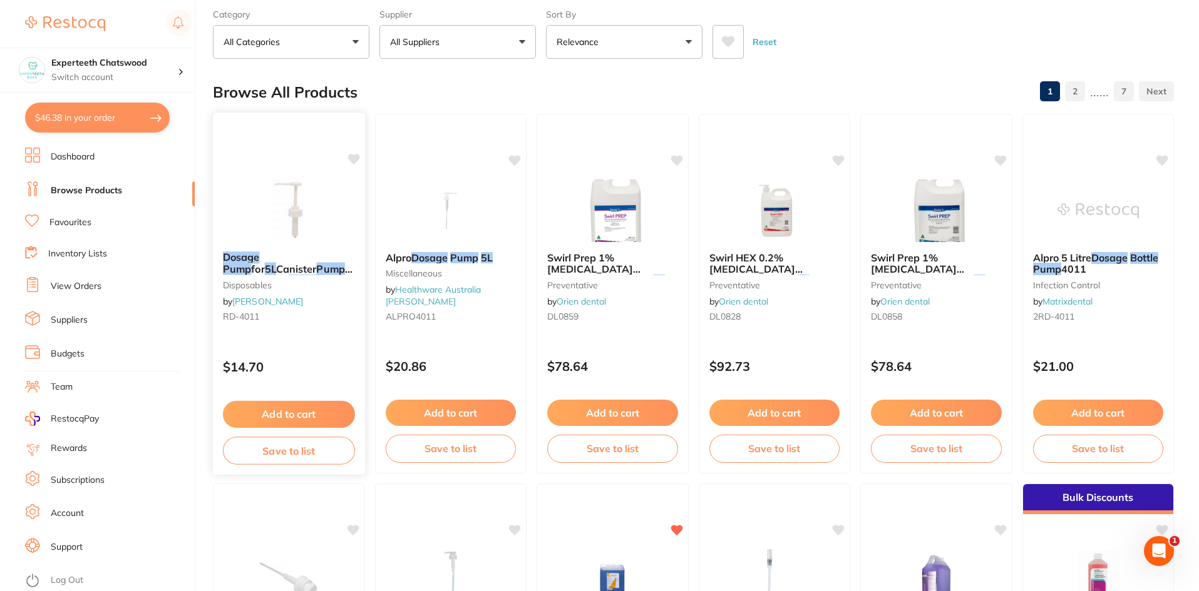
type input "AlproJet 5L Dosage Bottle Pump"
click at [251, 263] on em "Pump" at bounding box center [237, 269] width 28 height 13
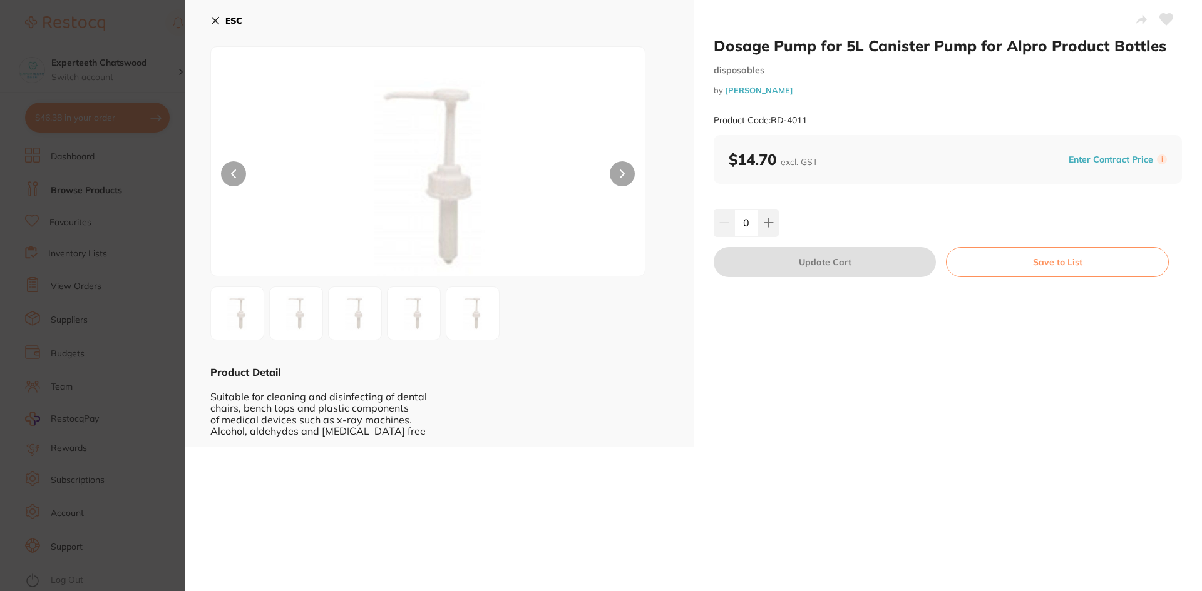
click at [302, 314] on img at bounding box center [296, 313] width 45 height 45
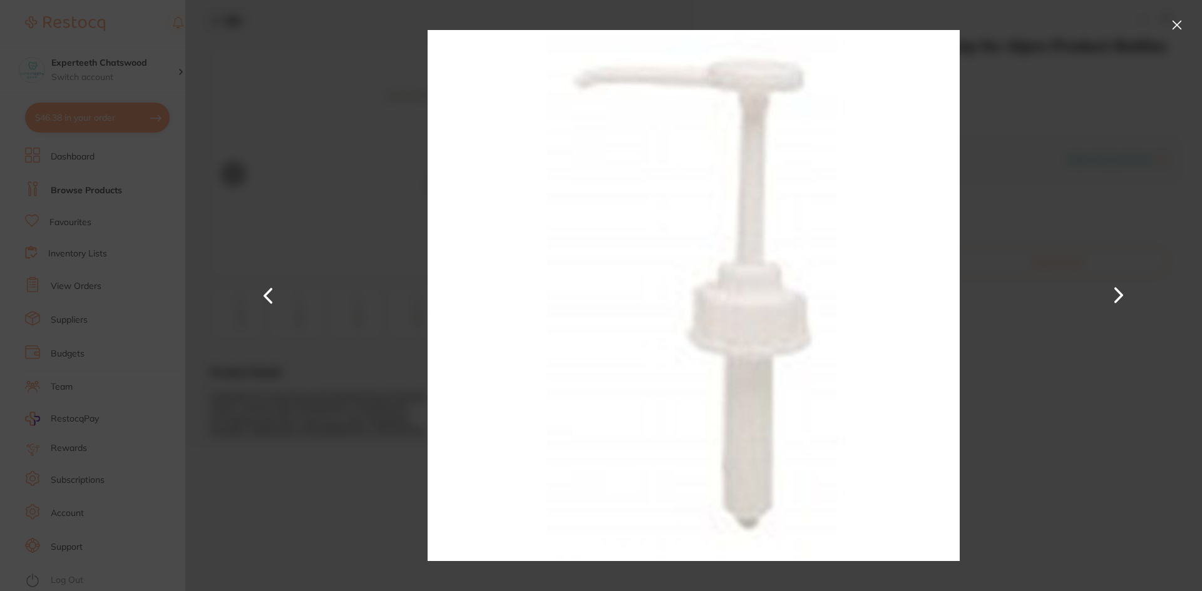
click at [1174, 26] on button at bounding box center [1177, 25] width 20 height 20
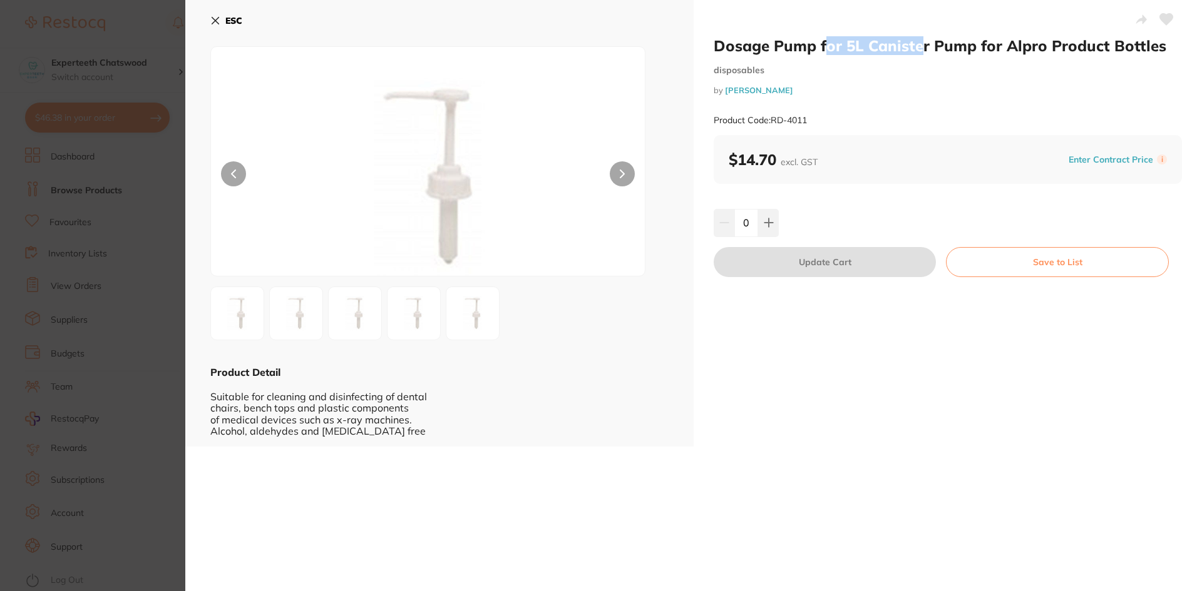
drag, startPoint x: 821, startPoint y: 44, endPoint x: 922, endPoint y: 44, distance: 100.8
click at [922, 44] on h2 "Dosage Pump for 5L Canister Pump for Alpro Product Bottles" at bounding box center [948, 45] width 468 height 19
click at [954, 43] on h2 "Dosage Pump for 5L Canister Pump for Alpro Product Bottles" at bounding box center [948, 45] width 468 height 19
drag, startPoint x: 859, startPoint y: 44, endPoint x: 1000, endPoint y: 42, distance: 140.2
click at [968, 45] on h2 "Dosage Pump for 5L Canister Pump for Alpro Product Bottles" at bounding box center [948, 45] width 468 height 19
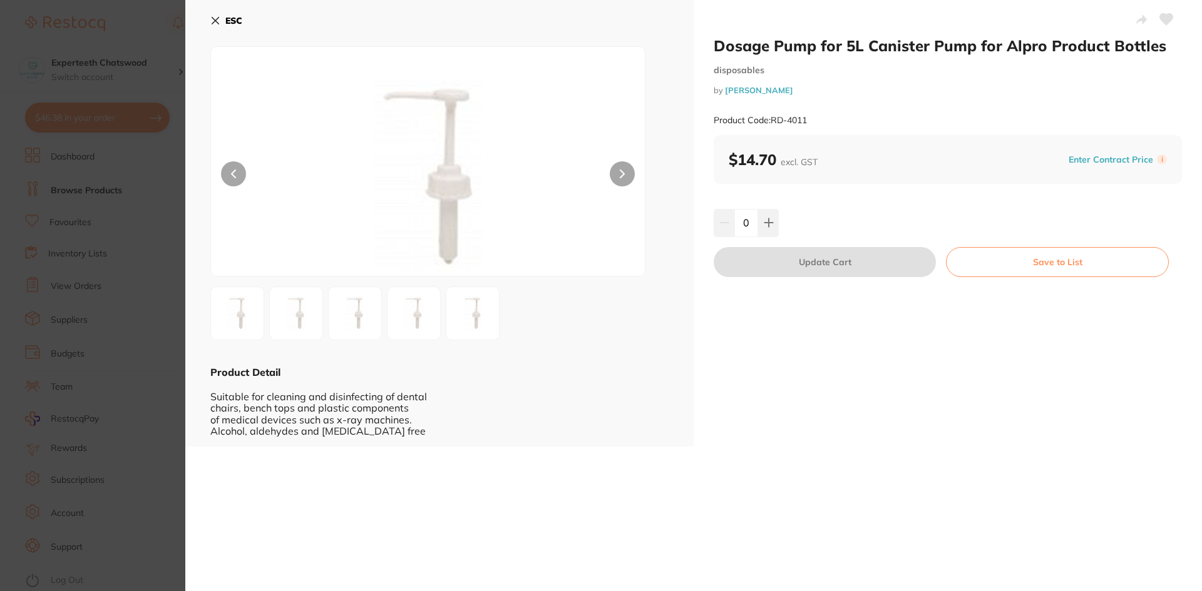
drag, startPoint x: 1000, startPoint y: 42, endPoint x: 964, endPoint y: 41, distance: 35.1
click at [998, 42] on h2 "Dosage Pump for 5L Canister Pump for Alpro Product Bottles" at bounding box center [948, 45] width 468 height 19
click at [964, 41] on h2 "Dosage Pump for 5L Canister Pump for Alpro Product Bottles" at bounding box center [948, 45] width 468 height 19
drag, startPoint x: 989, startPoint y: 44, endPoint x: 1105, endPoint y: 46, distance: 115.8
click at [1105, 46] on h2 "Dosage Pump for 5L Canister Pump for Alpro Product Bottles" at bounding box center [948, 45] width 468 height 19
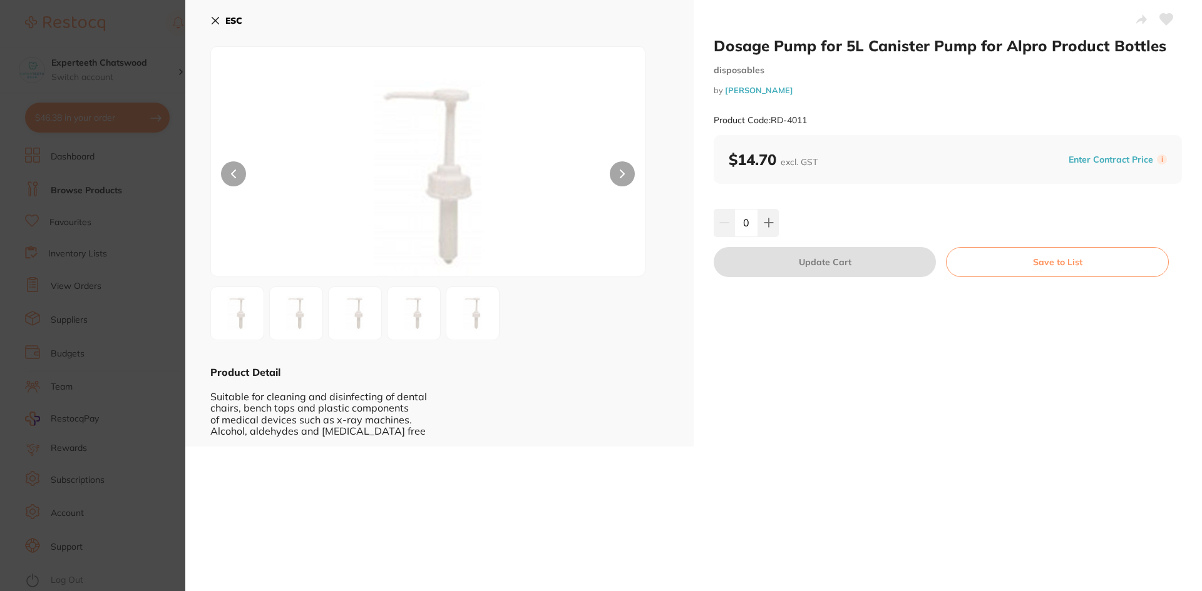
click at [943, 53] on h2 "Dosage Pump for 5L Canister Pump for Alpro Product Bottles" at bounding box center [948, 45] width 468 height 19
click at [212, 19] on icon at bounding box center [215, 21] width 10 height 10
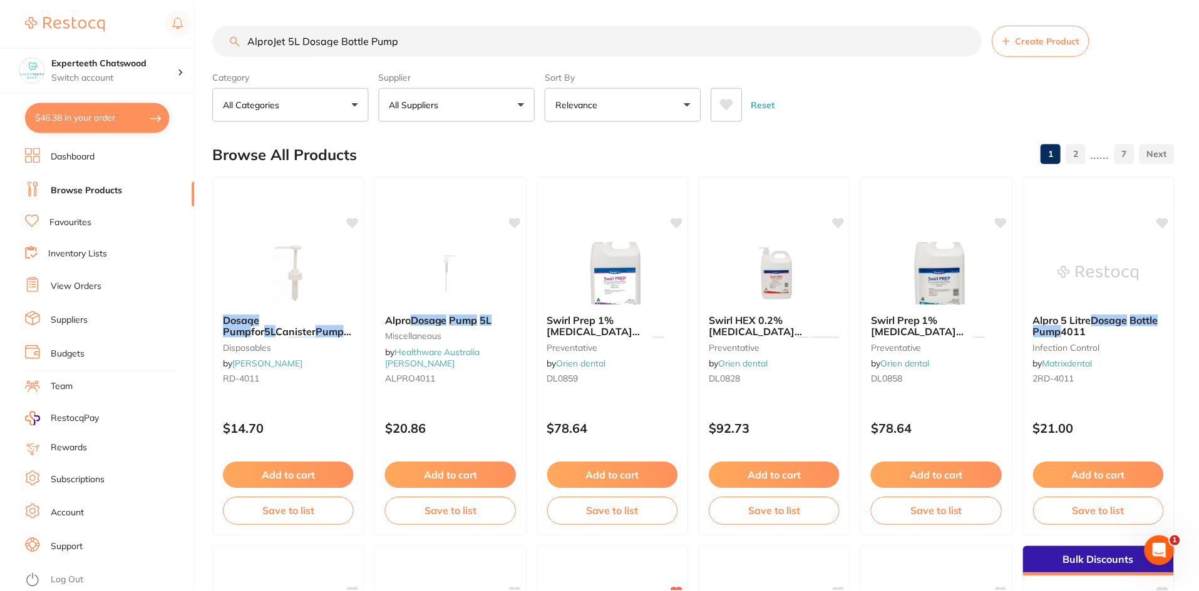
scroll to position [63, 0]
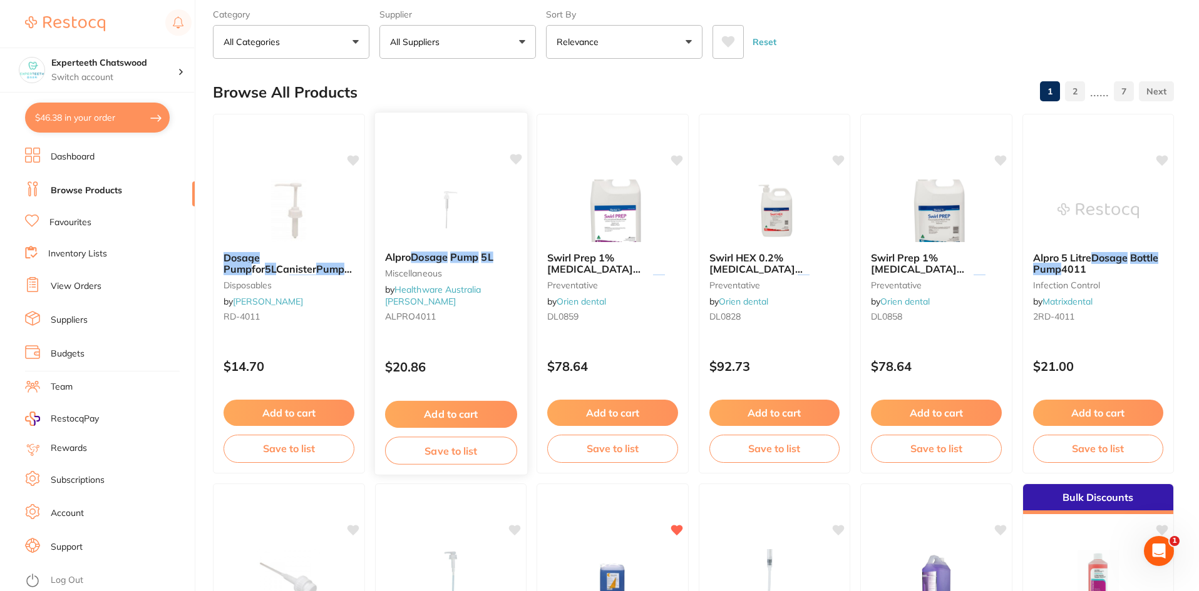
click at [446, 192] on img at bounding box center [450, 209] width 82 height 63
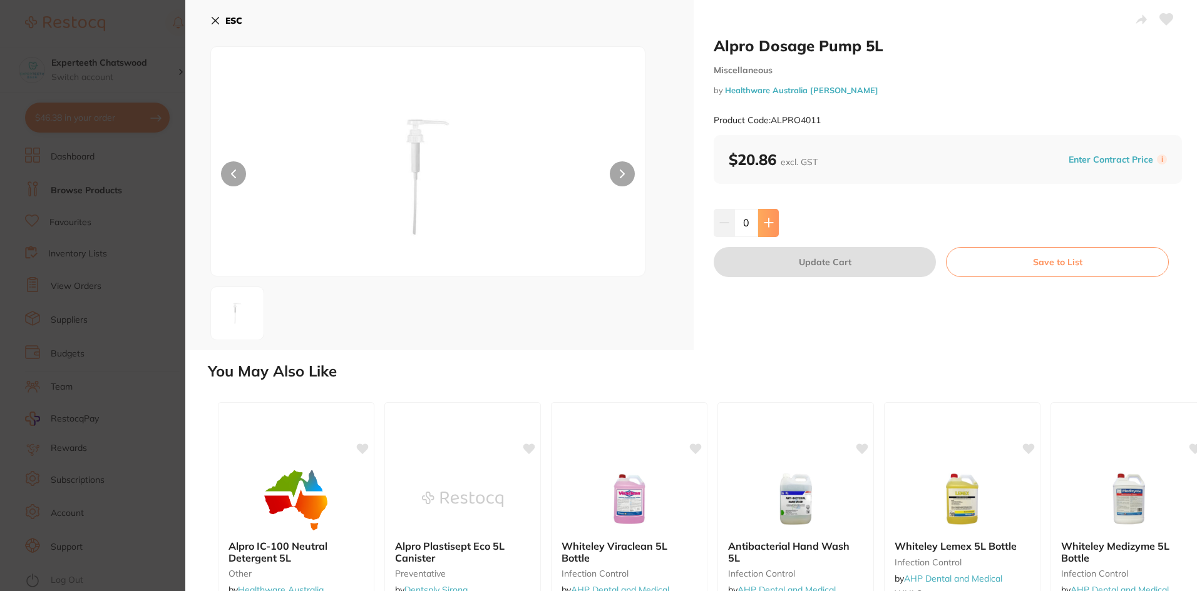
click at [771, 219] on icon at bounding box center [769, 223] width 10 height 10
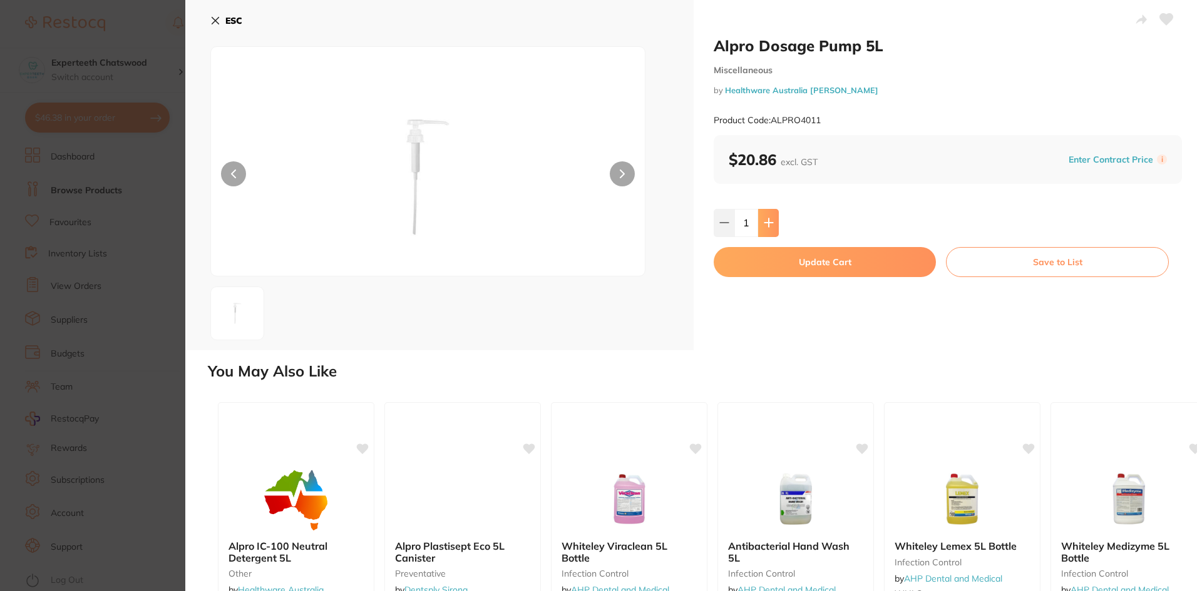
click at [772, 216] on button at bounding box center [768, 223] width 21 height 28
type input "2"
click at [777, 262] on button "Update Cart" at bounding box center [825, 262] width 222 height 30
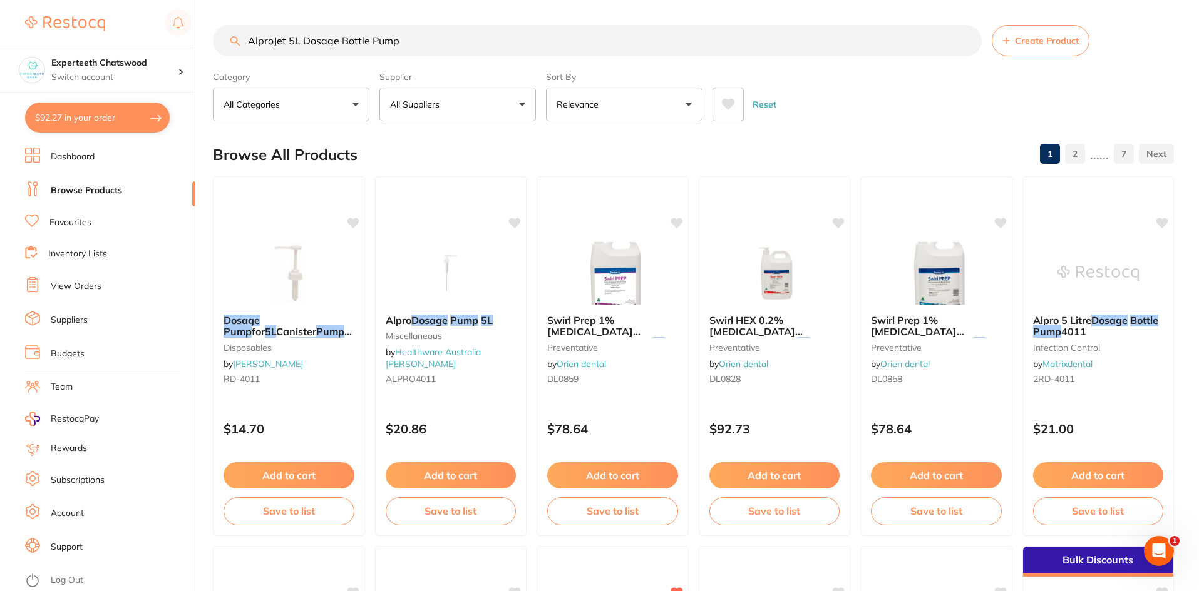
click at [93, 116] on button "$92.27 in your order" at bounding box center [97, 118] width 145 height 30
checkbox input "true"
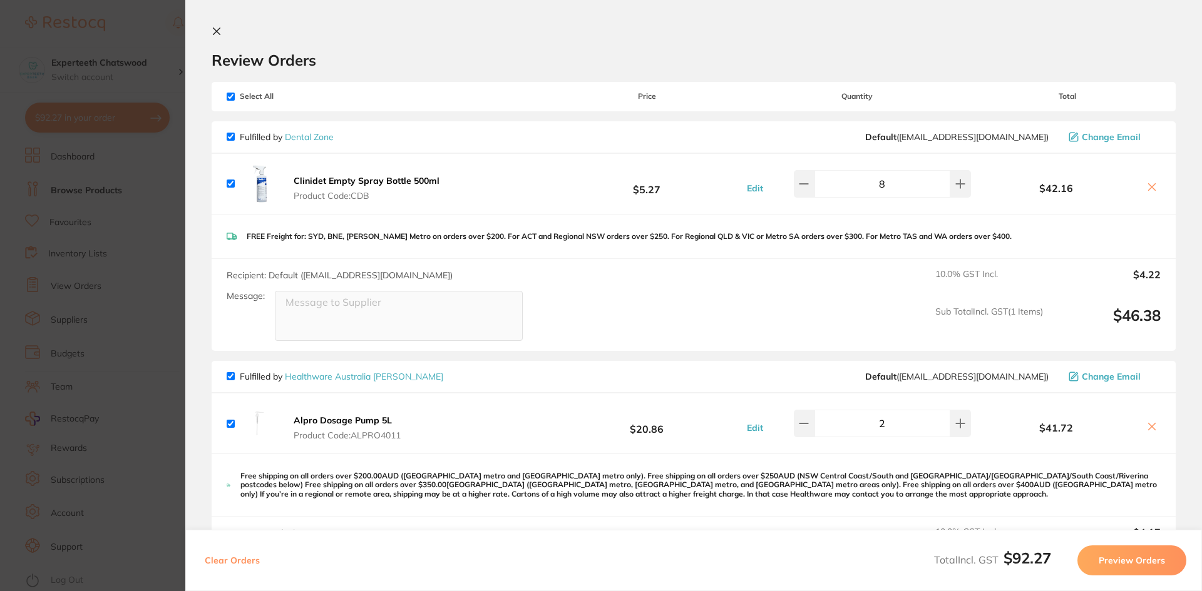
click at [213, 31] on icon at bounding box center [217, 31] width 10 height 10
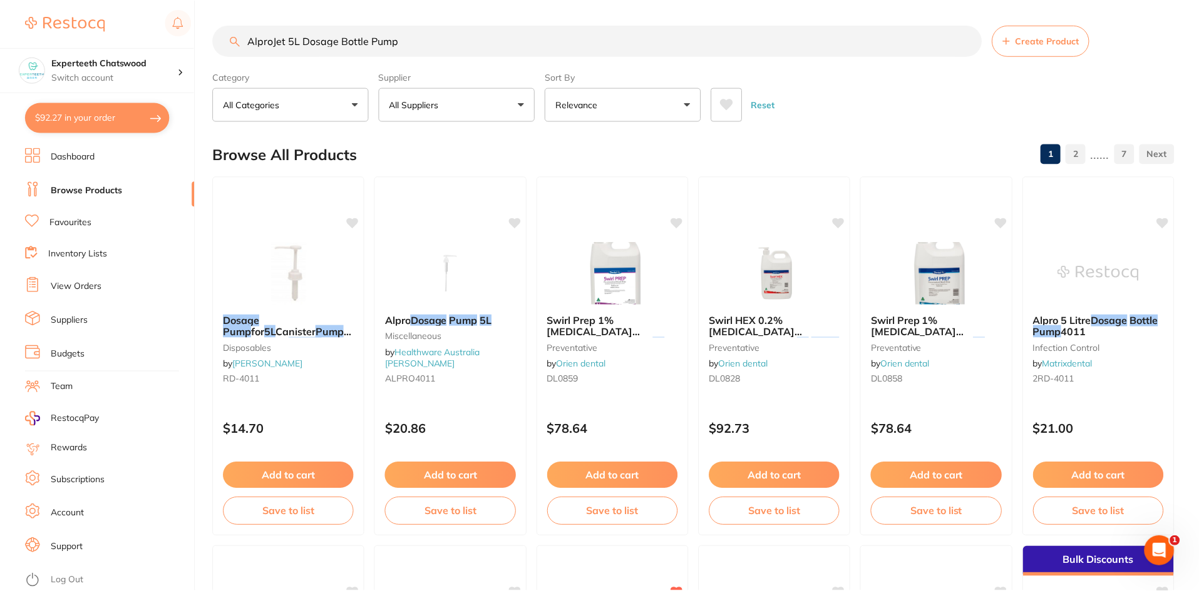
scroll to position [1, 0]
click at [334, 35] on input "AlproJet 5L Dosage Bottle Pump" at bounding box center [597, 39] width 769 height 31
drag, startPoint x: 417, startPoint y: 35, endPoint x: 216, endPoint y: 41, distance: 201.6
click at [216, 41] on input "AlproJet 5L Dosage Bottle Pump" at bounding box center [597, 39] width 769 height 31
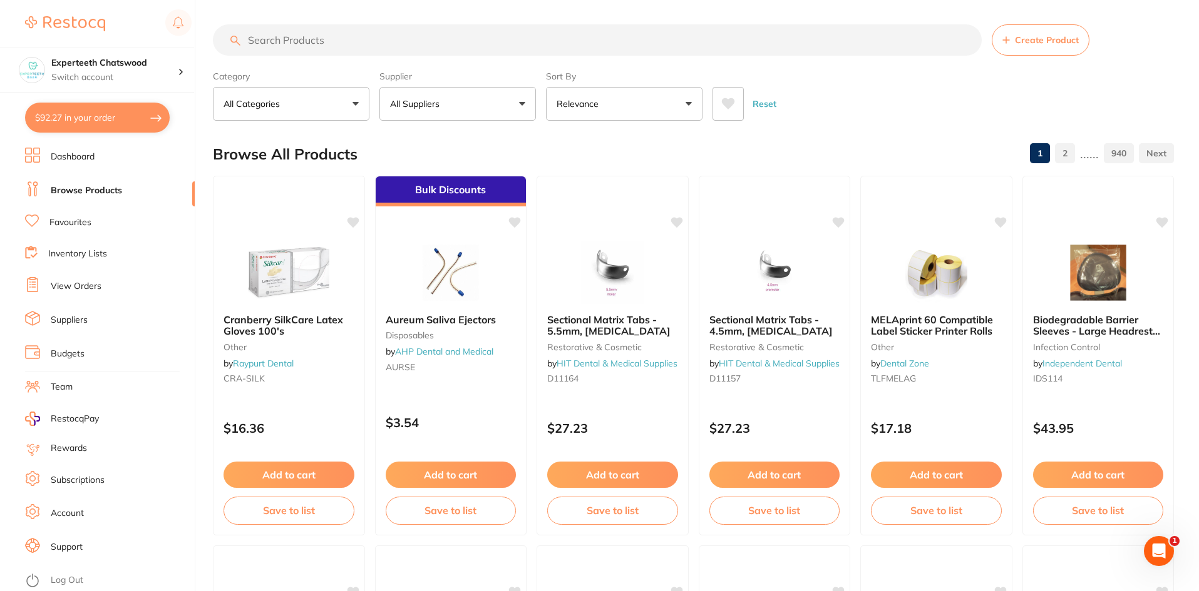
scroll to position [0, 0]
click at [372, 38] on input "search" at bounding box center [597, 40] width 769 height 31
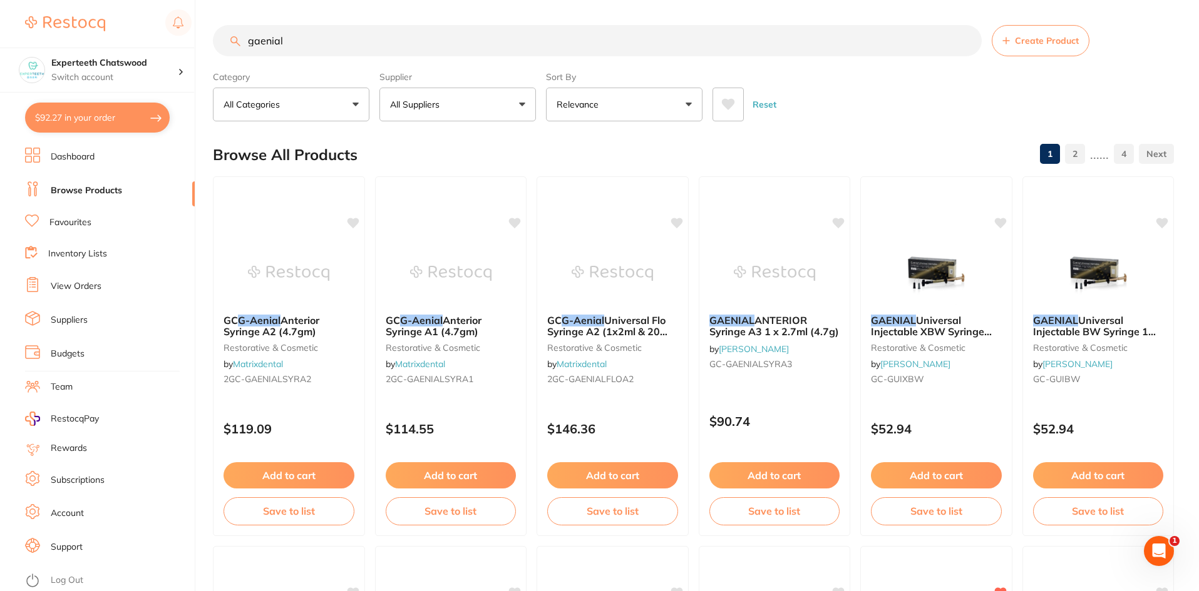
type input "gaenial"
click at [264, 272] on img at bounding box center [288, 273] width 81 height 63
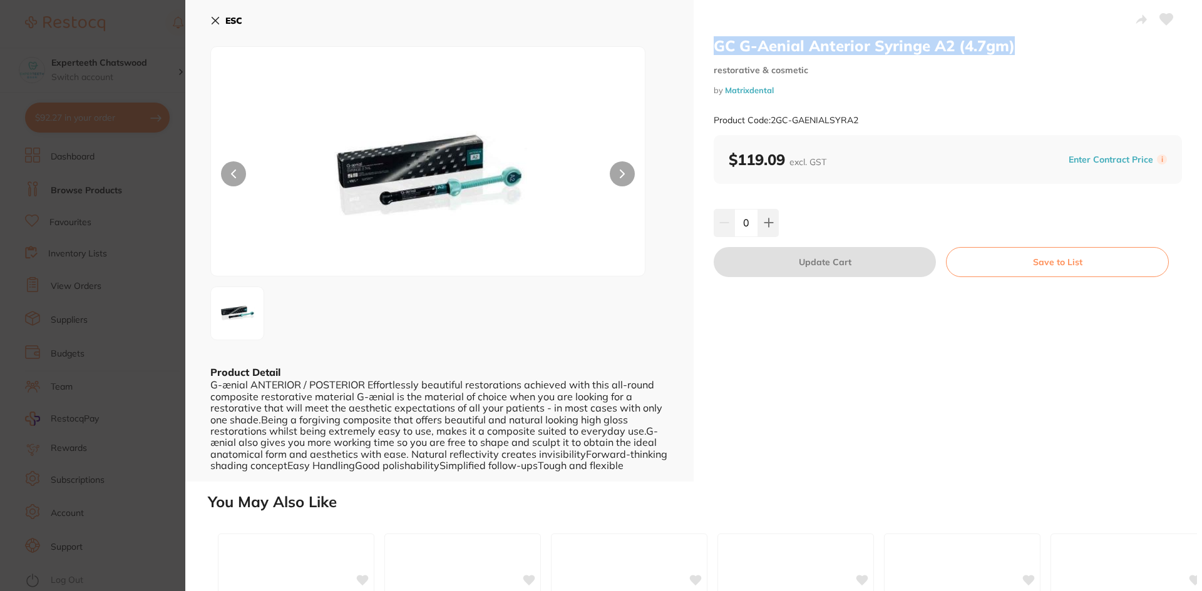
drag, startPoint x: 706, startPoint y: 41, endPoint x: 1016, endPoint y: 38, distance: 310.5
click at [1016, 38] on div "GC G-Aenial Anterior Syringe A2 (4.7gm) restorative & cosmetic by Matrixdental …" at bounding box center [947, 241] width 508 height 482
copy h2 "GC G-Aenial Anterior Syringe A2 (4.7gm)"
click at [754, 43] on h2 "GC G-Aenial Anterior Syringe A2 (4.7gm)" at bounding box center [948, 45] width 468 height 19
drag, startPoint x: 733, startPoint y: 44, endPoint x: 860, endPoint y: 46, distance: 127.1
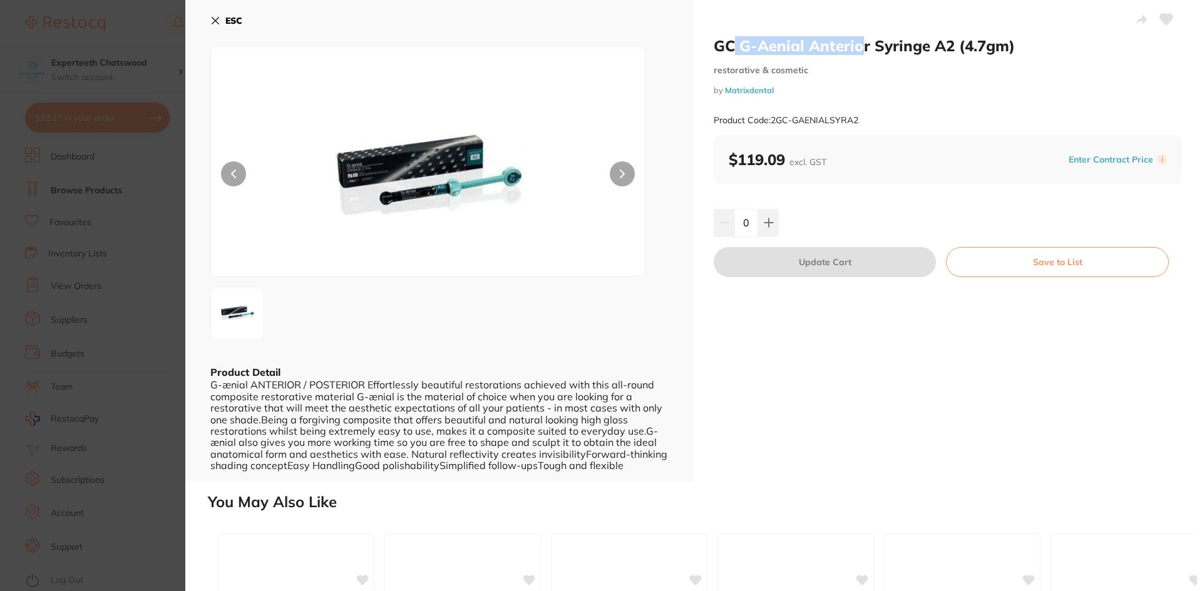
click at [860, 46] on h2 "GC G-Aenial Anterior Syringe A2 (4.7gm)" at bounding box center [948, 45] width 468 height 19
click at [894, 44] on h2 "GC G-Aenial Anterior Syringe A2 (4.7gm)" at bounding box center [948, 45] width 468 height 19
drag, startPoint x: 839, startPoint y: 46, endPoint x: 954, endPoint y: 41, distance: 115.9
click at [954, 41] on h2 "GC G-Aenial Anterior Syringe A2 (4.7gm)" at bounding box center [948, 45] width 468 height 19
click at [1009, 41] on h2 "GC G-Aenial Anterior Syringe A2 (4.7gm)" at bounding box center [948, 45] width 468 height 19
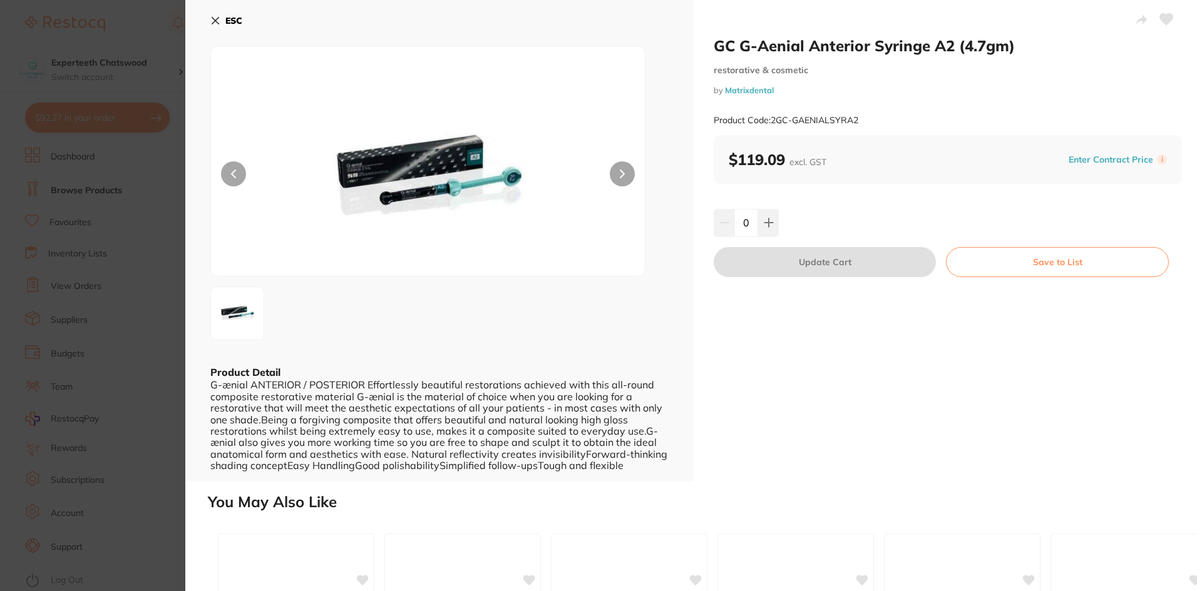
click at [215, 18] on icon at bounding box center [215, 21] width 10 height 10
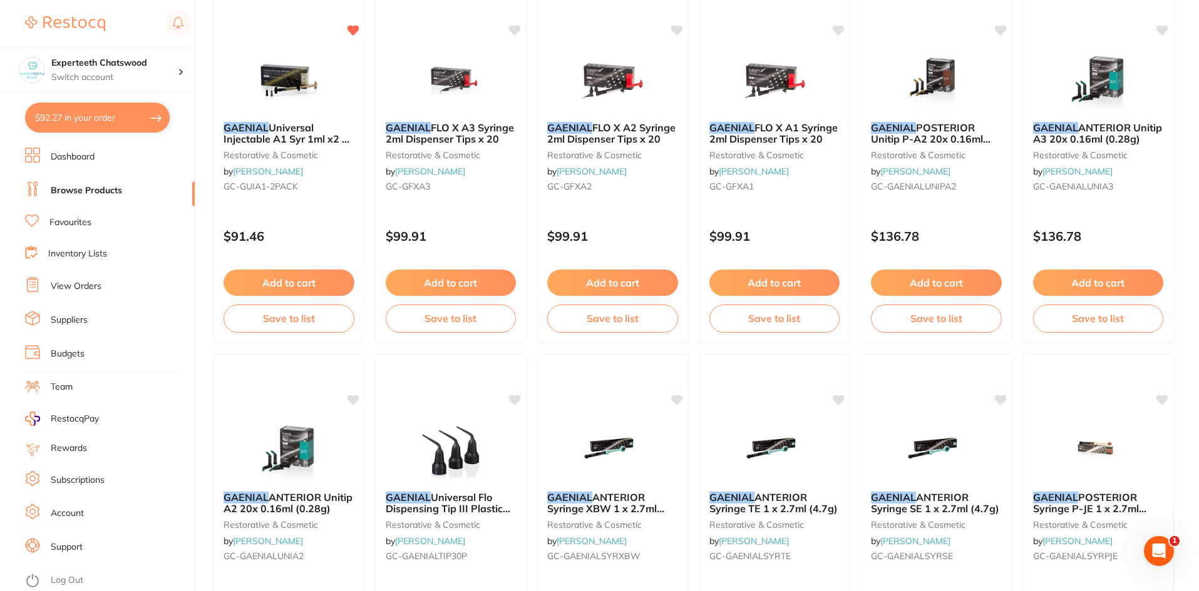
scroll to position [1065, 0]
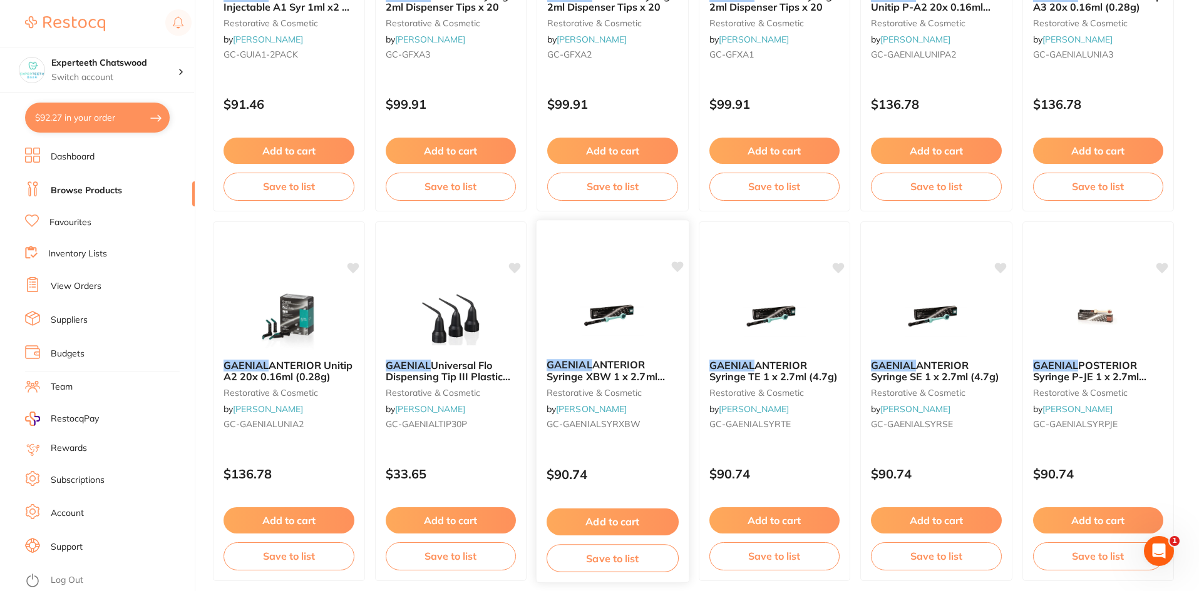
click at [582, 287] on img at bounding box center [612, 317] width 82 height 63
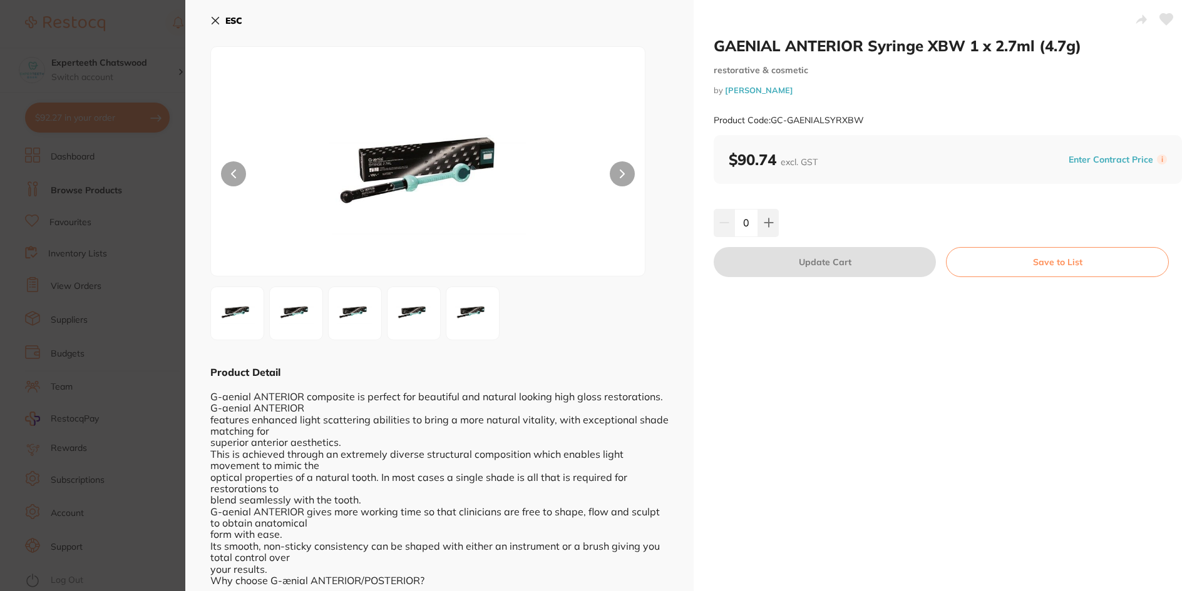
click at [299, 311] on img at bounding box center [296, 313] width 45 height 45
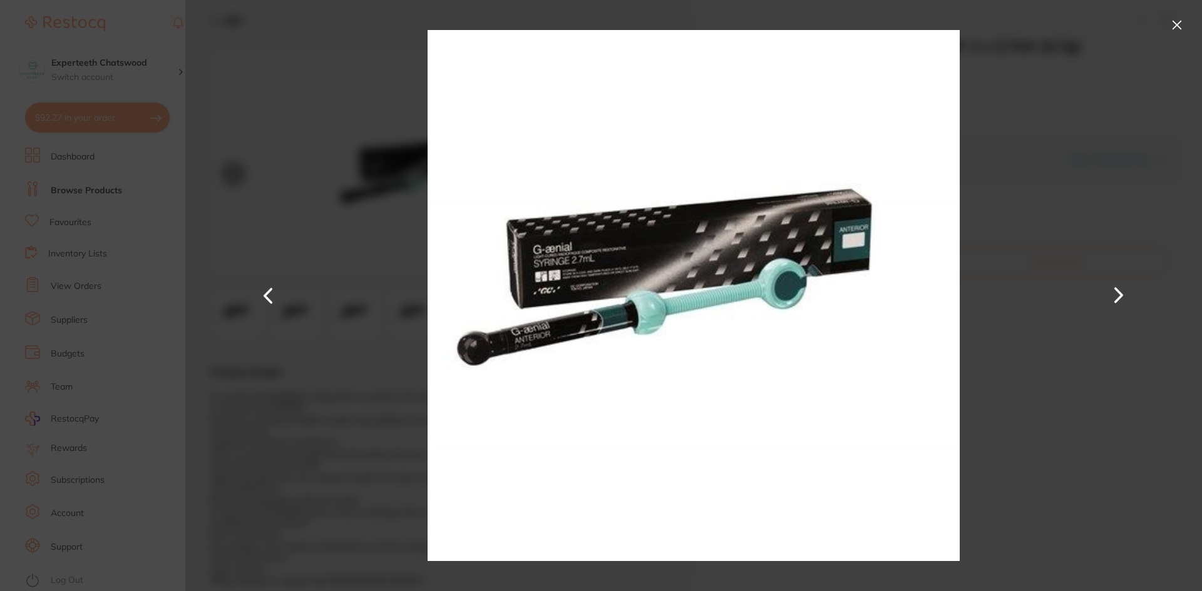
click at [1127, 301] on button at bounding box center [1118, 296] width 30 height 296
click at [1174, 24] on button at bounding box center [1177, 25] width 20 height 20
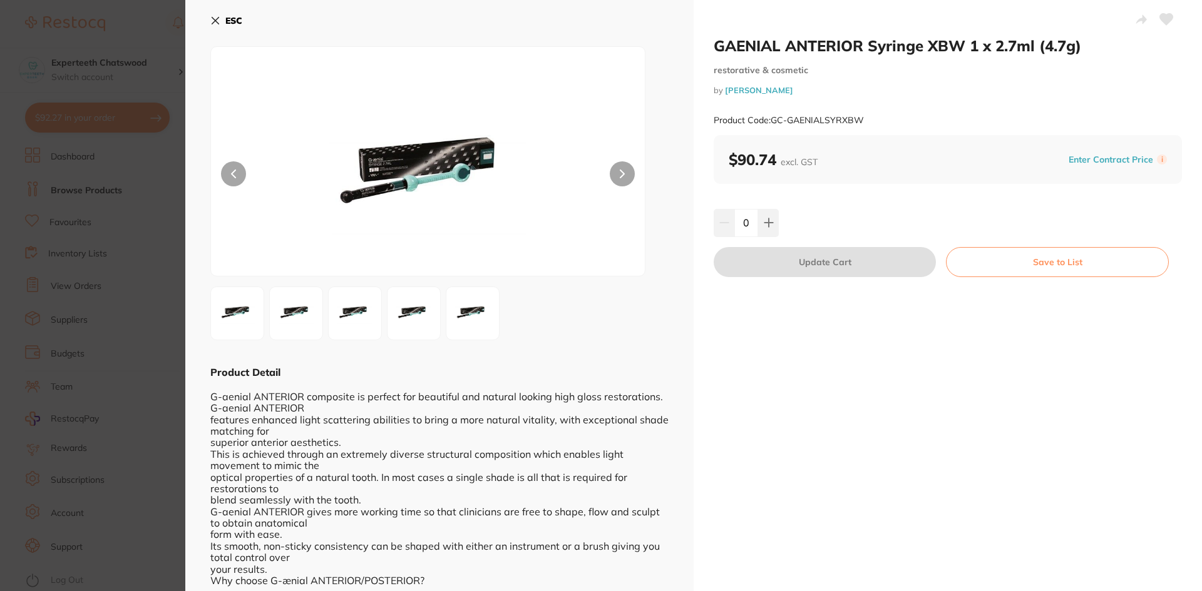
click at [216, 18] on icon at bounding box center [215, 21] width 10 height 10
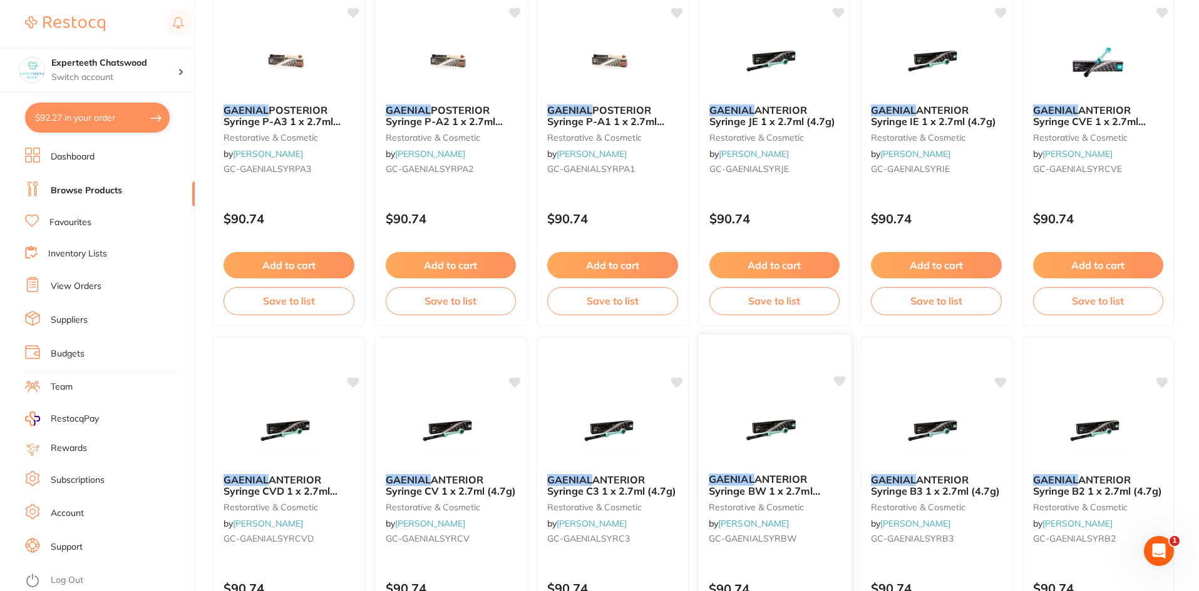
scroll to position [1627, 0]
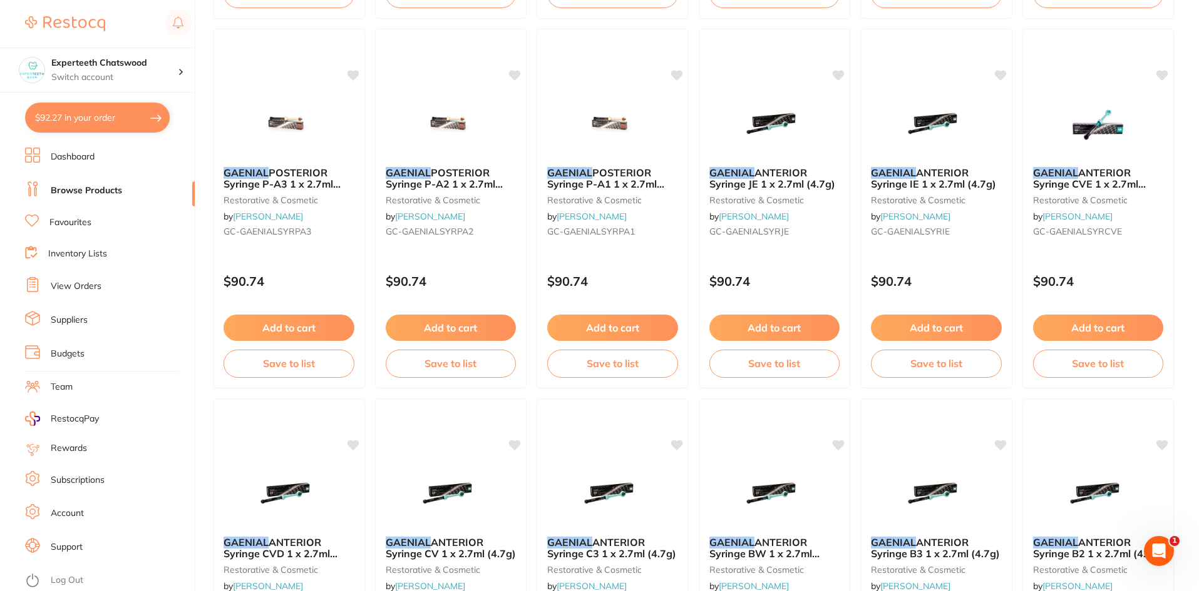
click at [1087, 131] on img at bounding box center [1097, 126] width 81 height 63
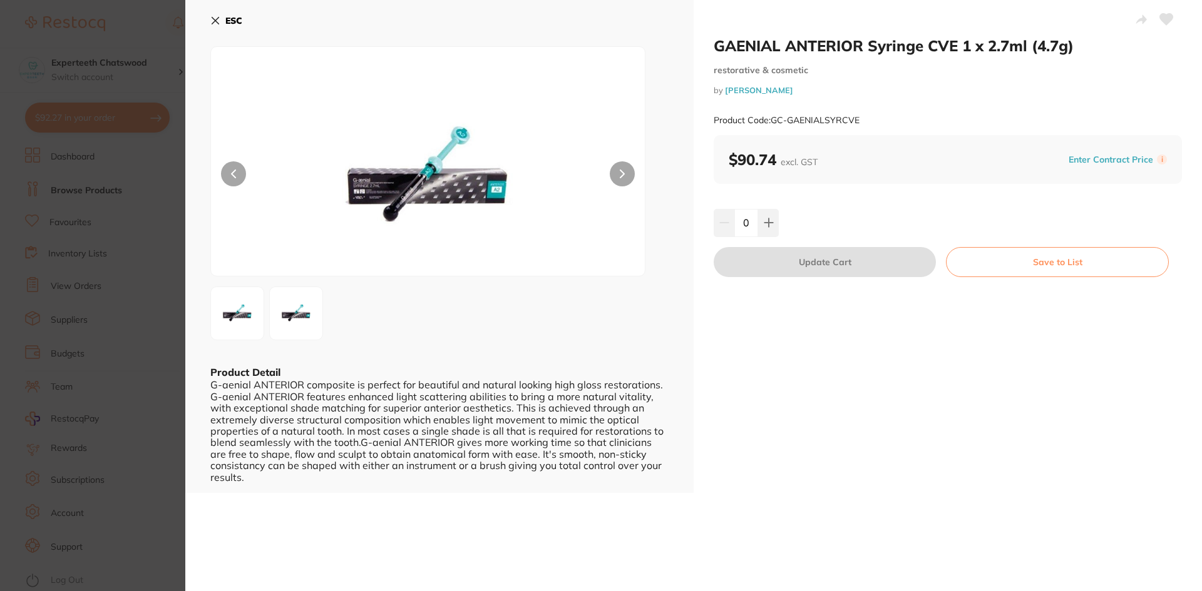
click at [301, 304] on img at bounding box center [296, 313] width 45 height 45
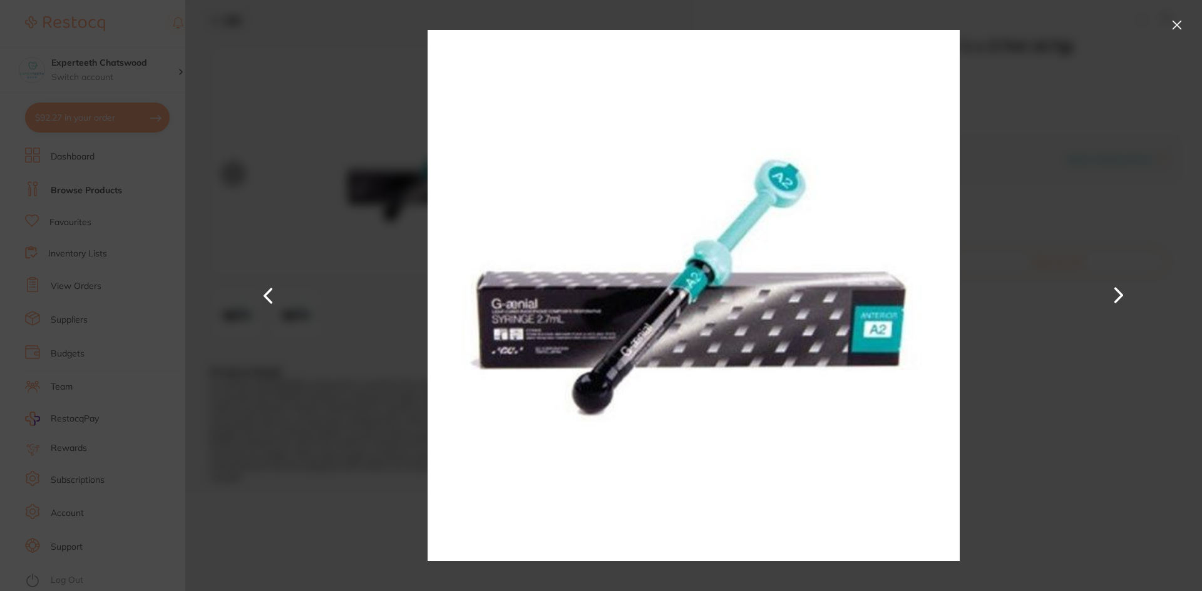
click at [1172, 26] on button at bounding box center [1177, 25] width 20 height 20
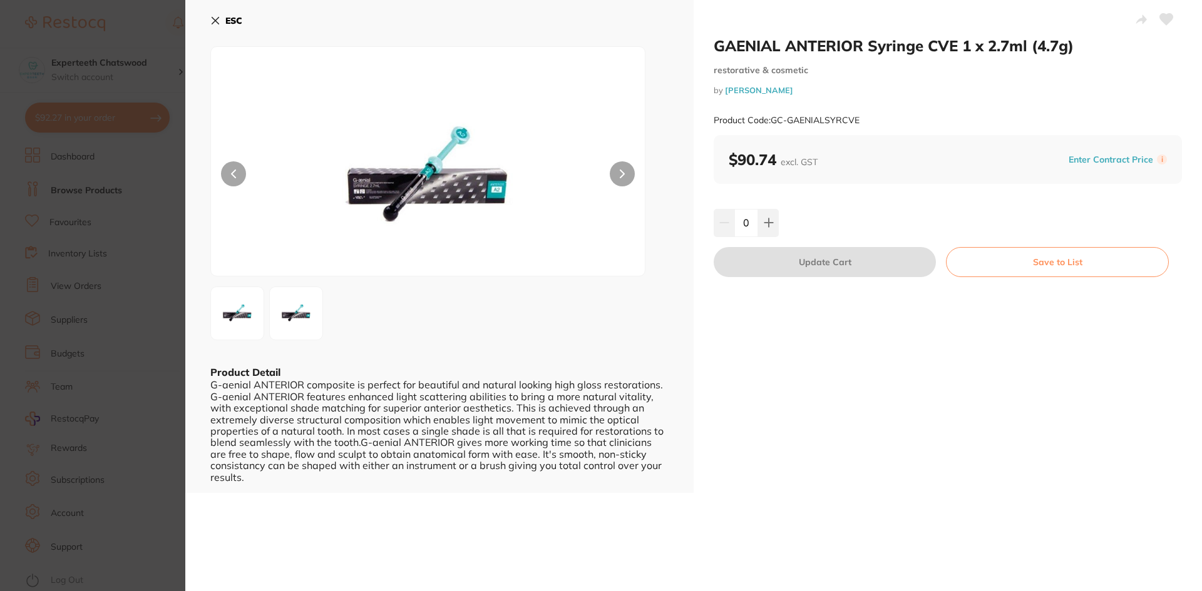
click at [211, 21] on icon at bounding box center [215, 21] width 10 height 10
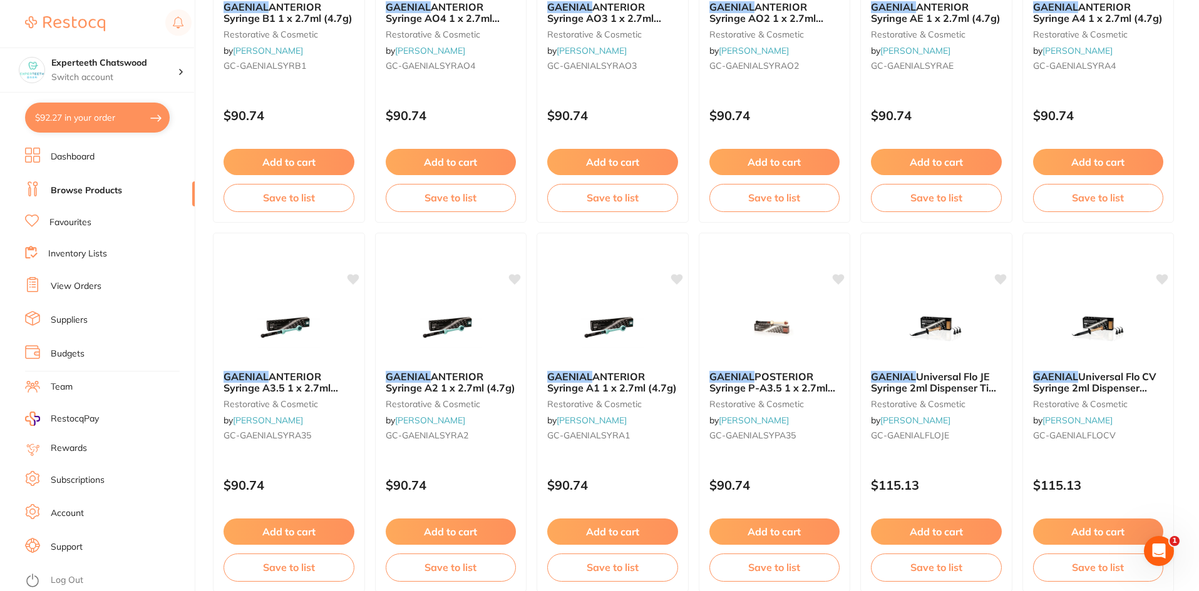
scroll to position [2566, 0]
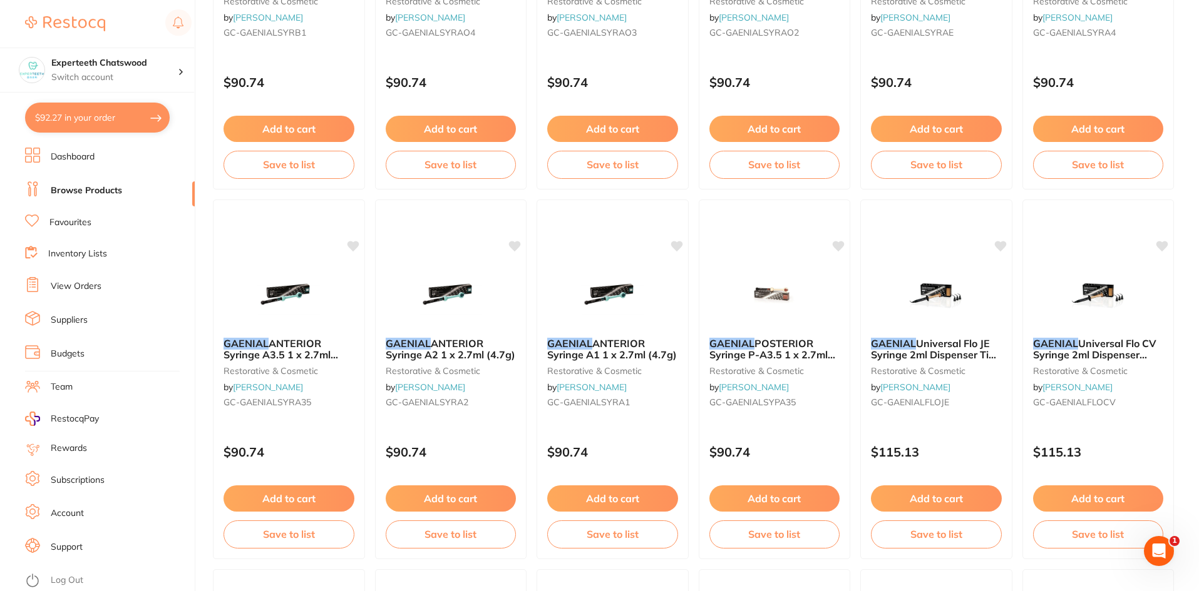
click at [444, 292] on img at bounding box center [450, 296] width 81 height 63
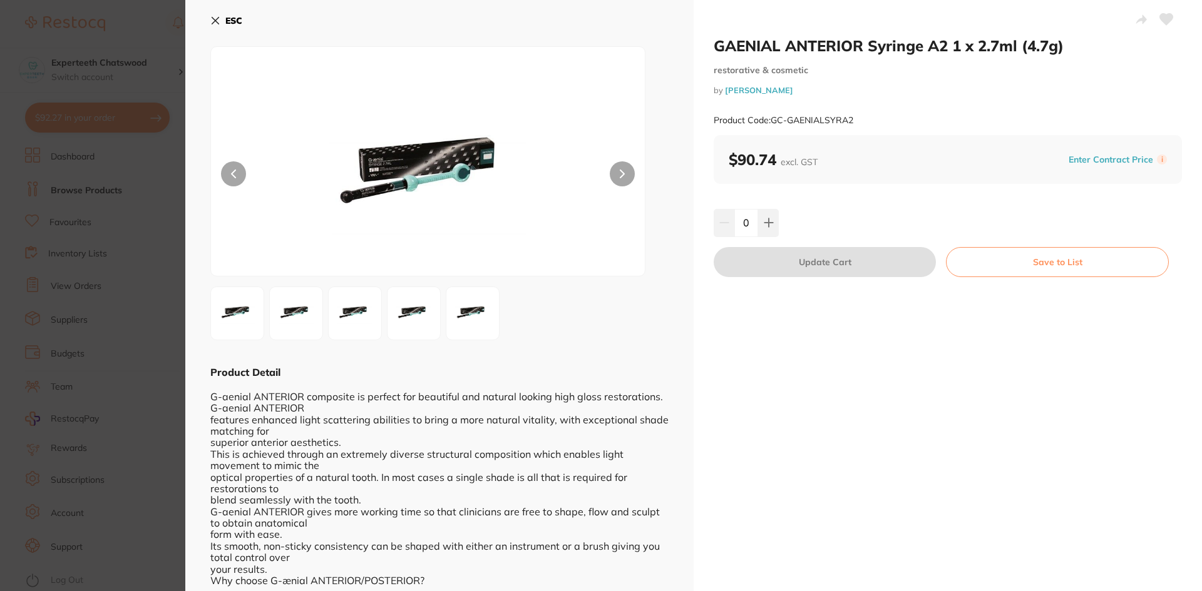
click at [780, 215] on div "0" at bounding box center [948, 223] width 468 height 28
click at [772, 222] on button at bounding box center [768, 223] width 21 height 28
type input "1"
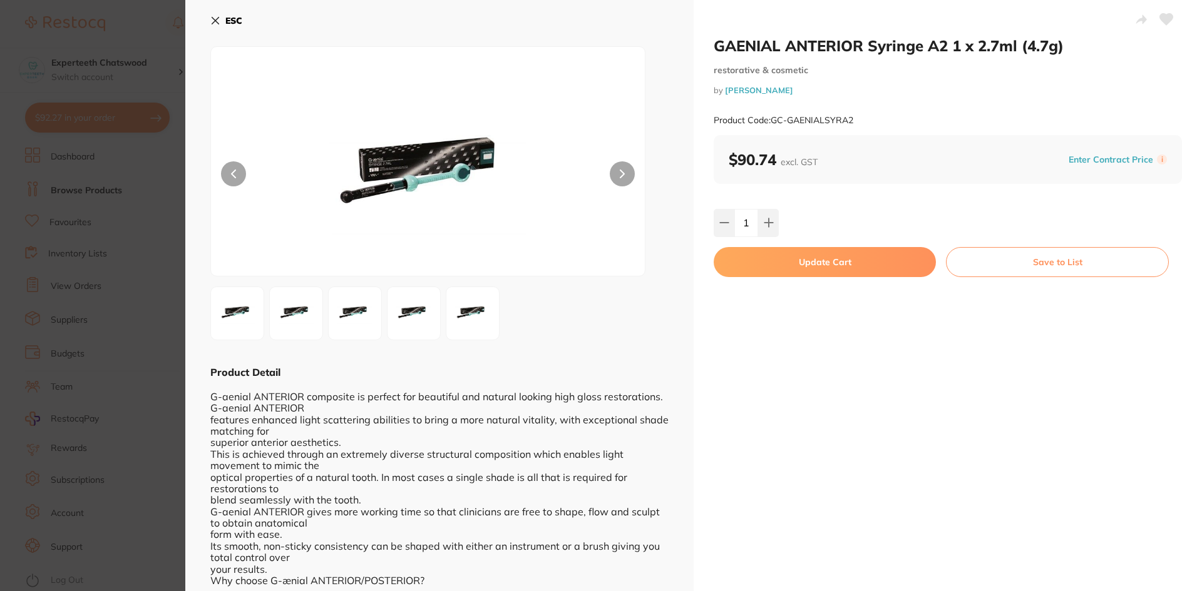
click at [796, 264] on button "Update Cart" at bounding box center [825, 262] width 222 height 30
checkbox input "false"
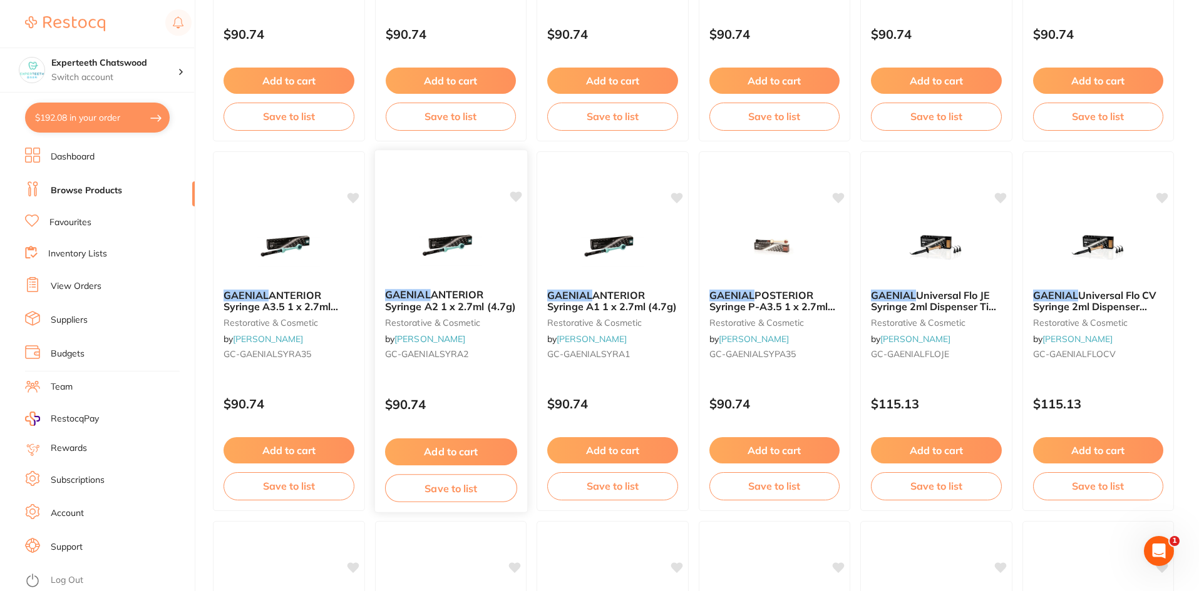
scroll to position [2594, 0]
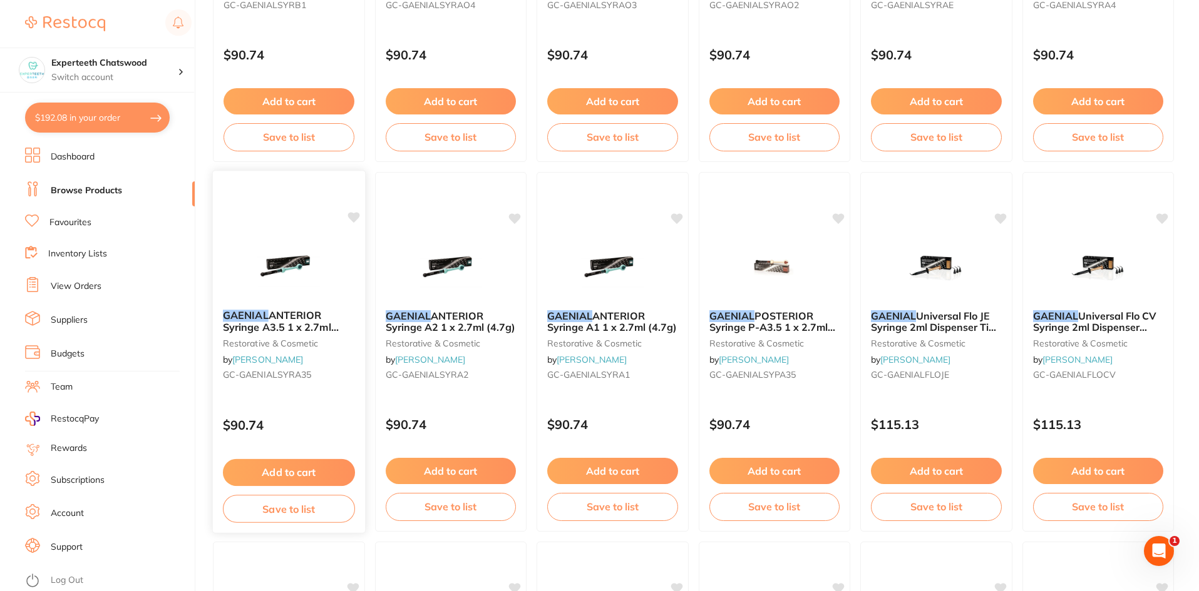
click at [305, 320] on span "ANTERIOR Syringe A3.5 1 x 2.7ml (4.7g)" at bounding box center [281, 327] width 116 height 36
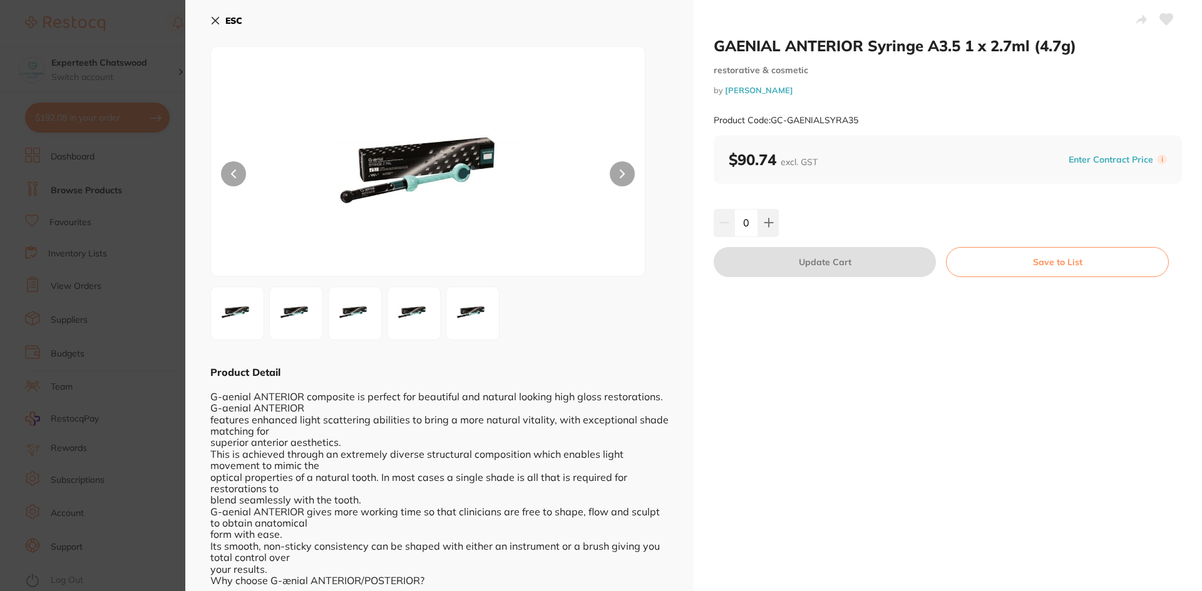
click at [217, 17] on icon at bounding box center [215, 21] width 10 height 10
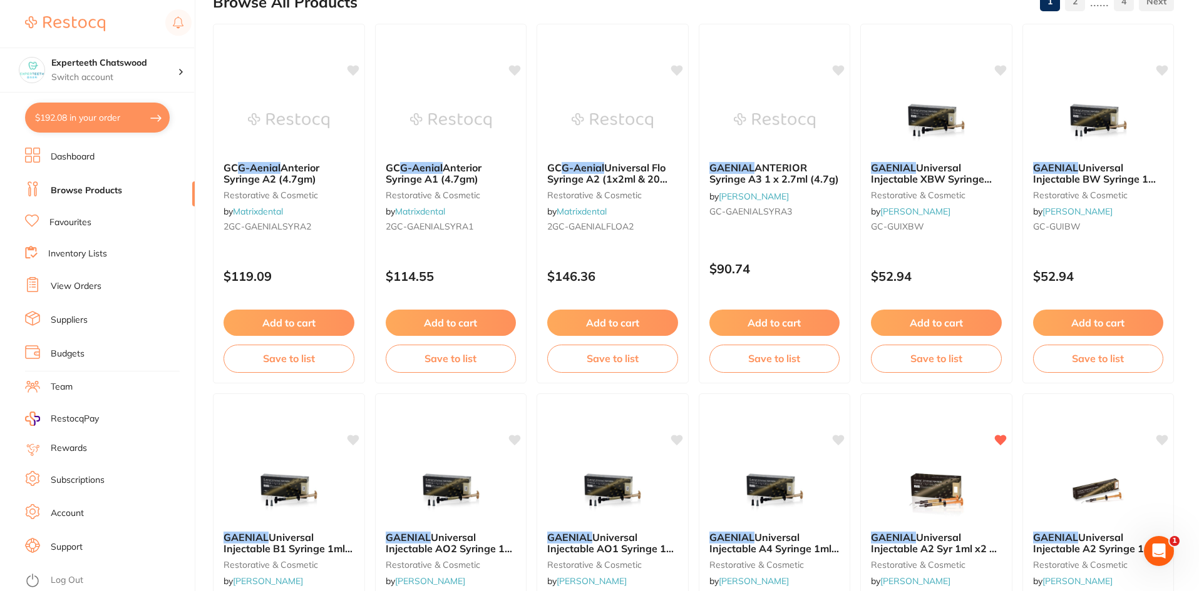
scroll to position [90, 0]
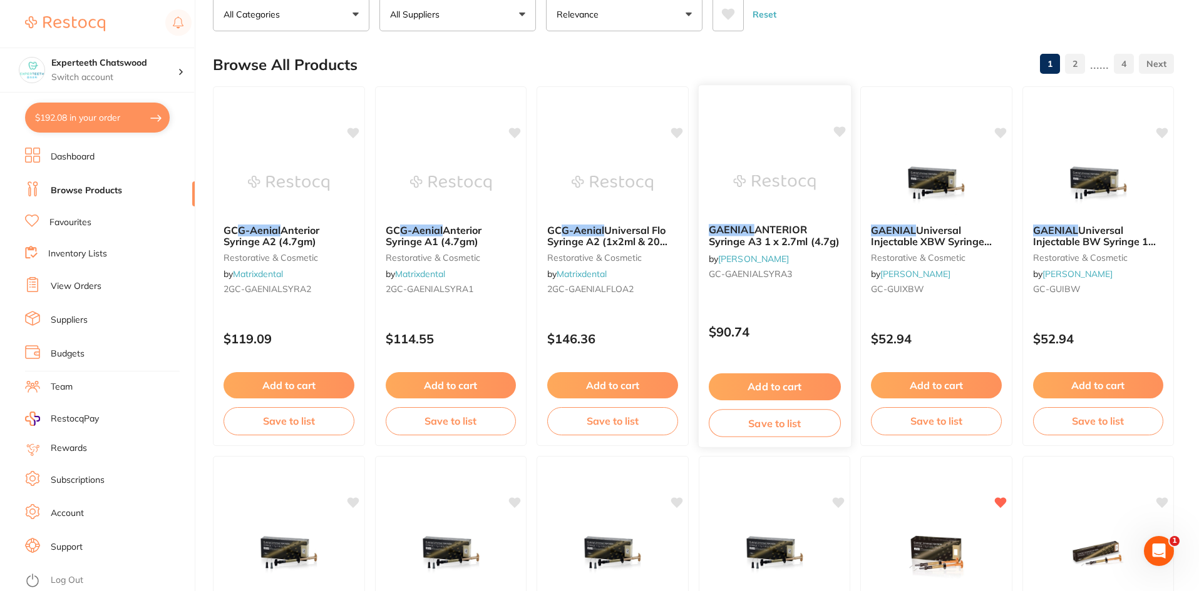
click at [779, 227] on span "ANTERIOR Syringe A3 1 x 2.7ml (4.7g)" at bounding box center [773, 235] width 131 height 24
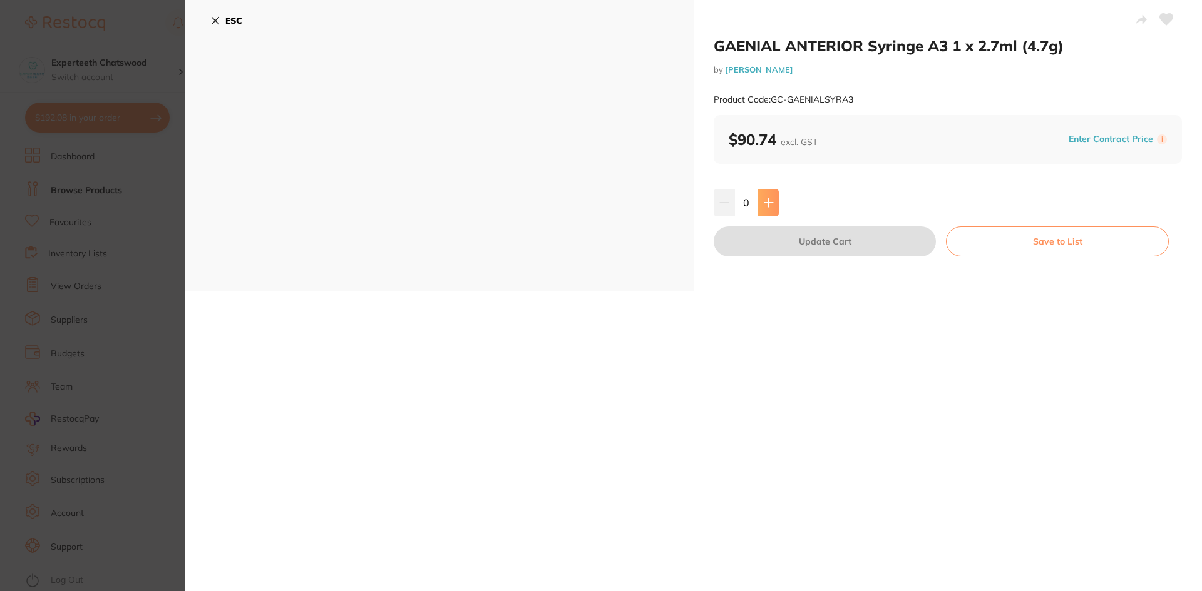
click at [766, 205] on icon at bounding box center [768, 202] width 8 height 8
type input "1"
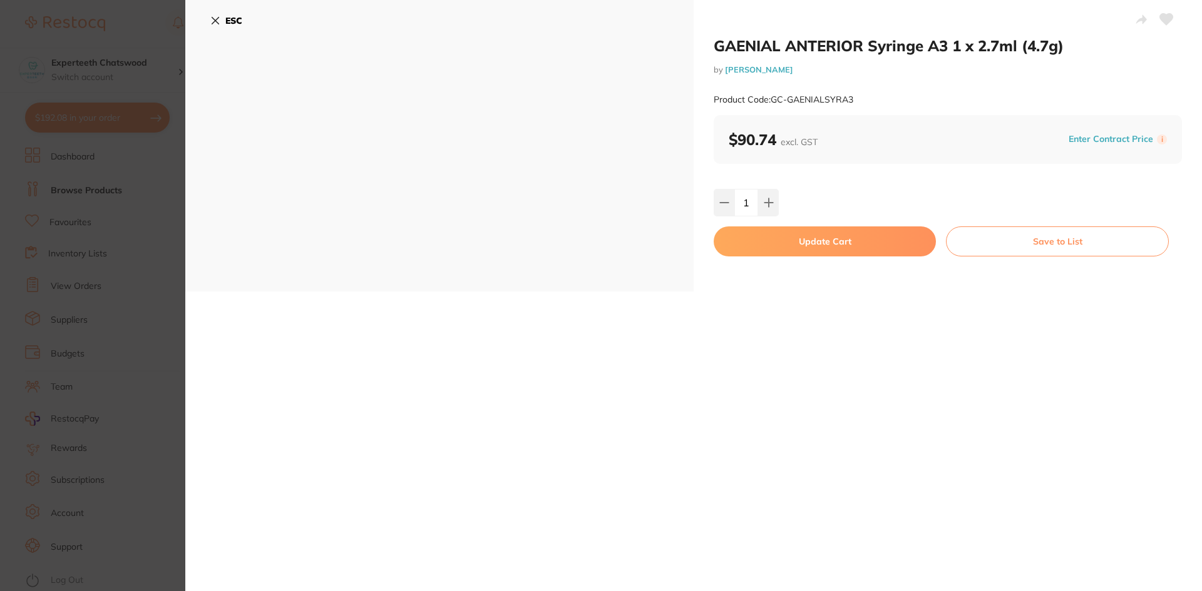
click at [796, 236] on button "Update Cart" at bounding box center [825, 242] width 222 height 30
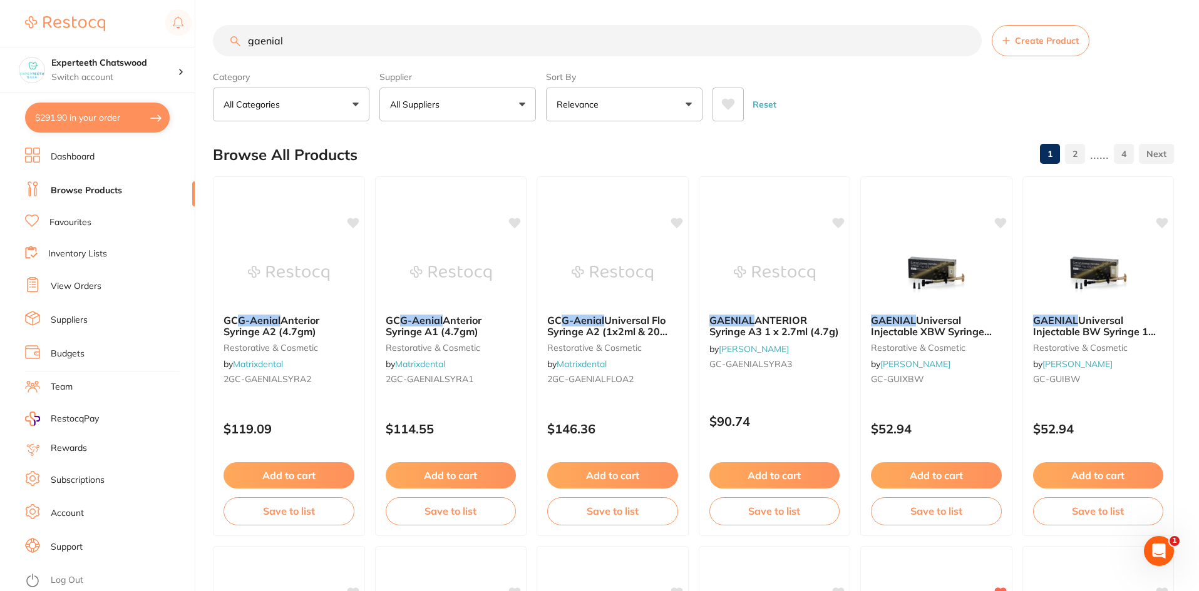
drag, startPoint x: 292, startPoint y: 46, endPoint x: 247, endPoint y: 43, distance: 44.5
click at [247, 43] on input "gaenial" at bounding box center [597, 40] width 769 height 31
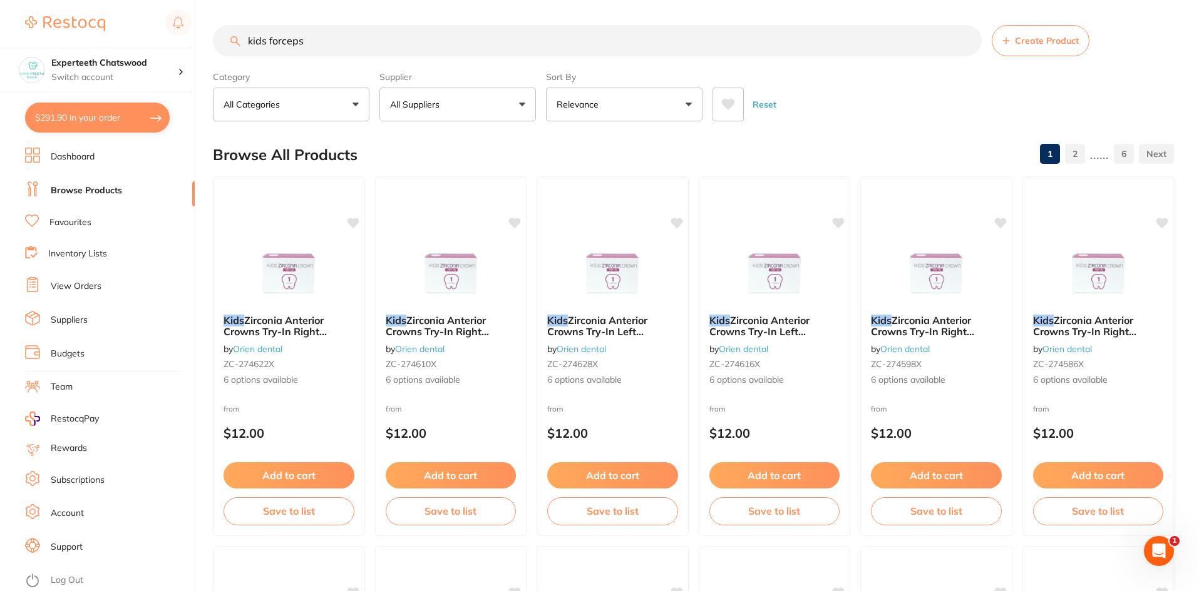
click at [247, 44] on input "kids forceps" at bounding box center [597, 40] width 769 height 31
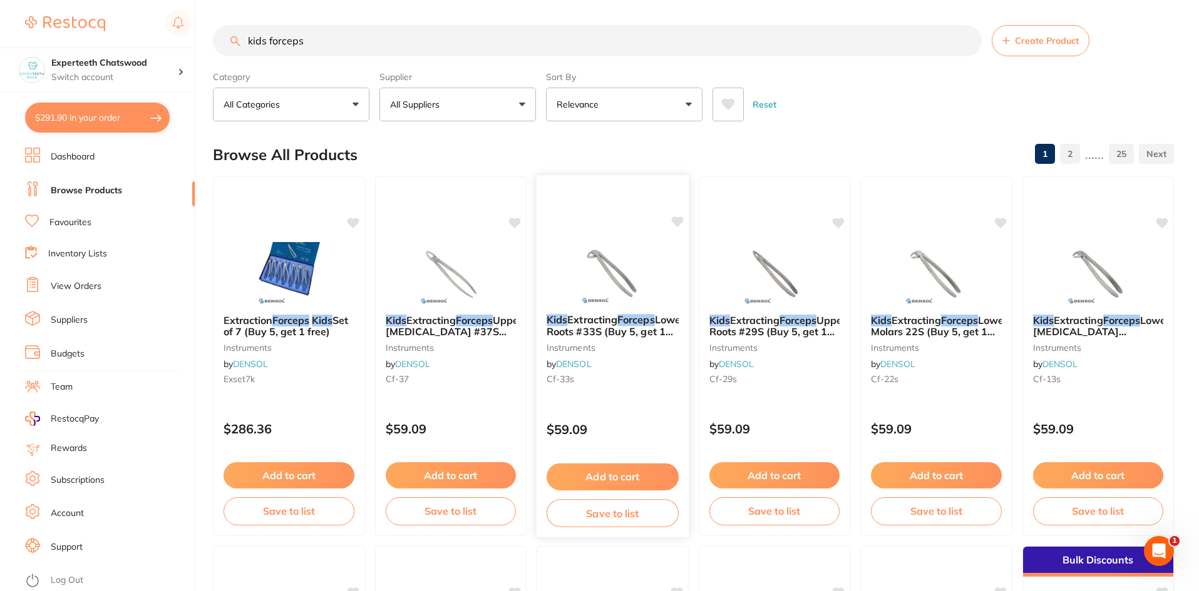
type input "kids forceps"
click at [608, 263] on img at bounding box center [612, 272] width 82 height 63
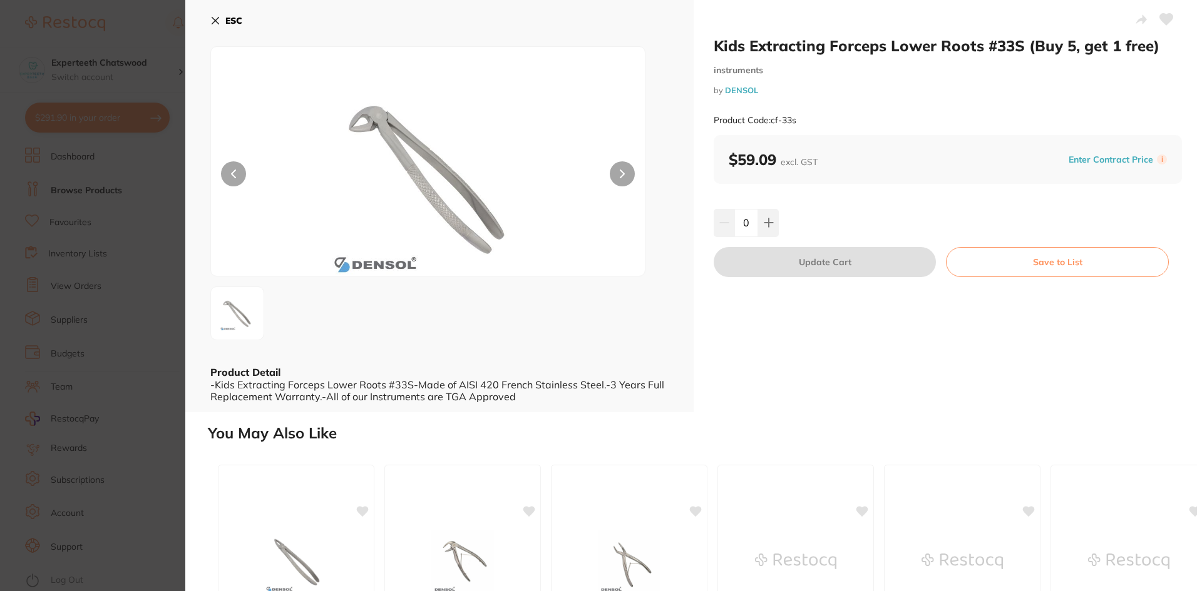
click at [213, 19] on icon at bounding box center [215, 21] width 7 height 7
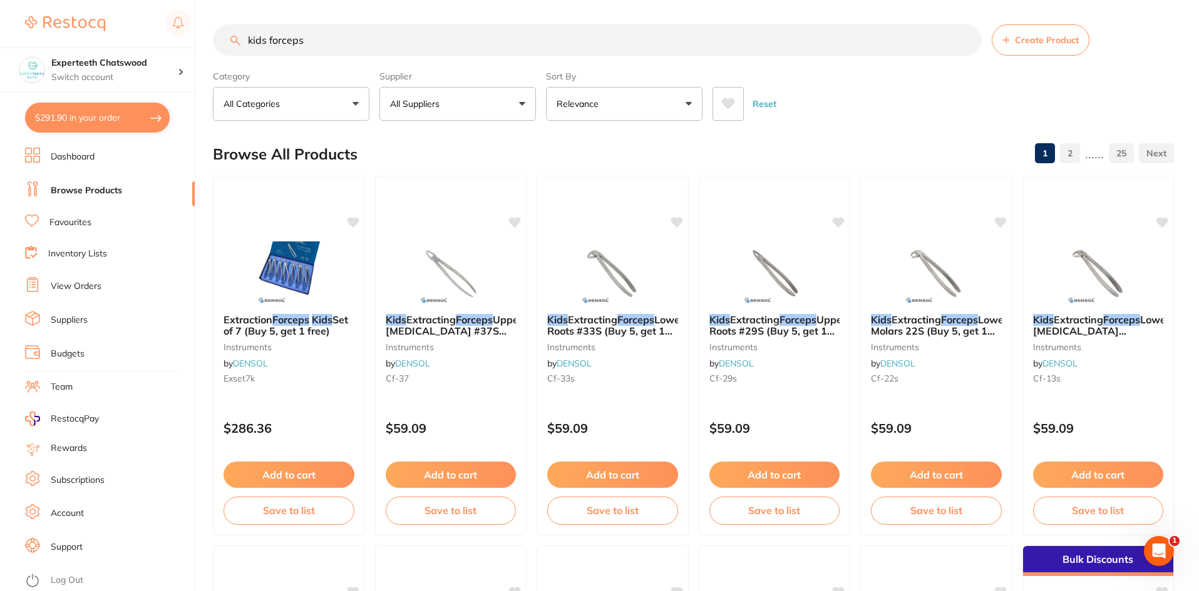
click at [904, 269] on img at bounding box center [935, 273] width 81 height 63
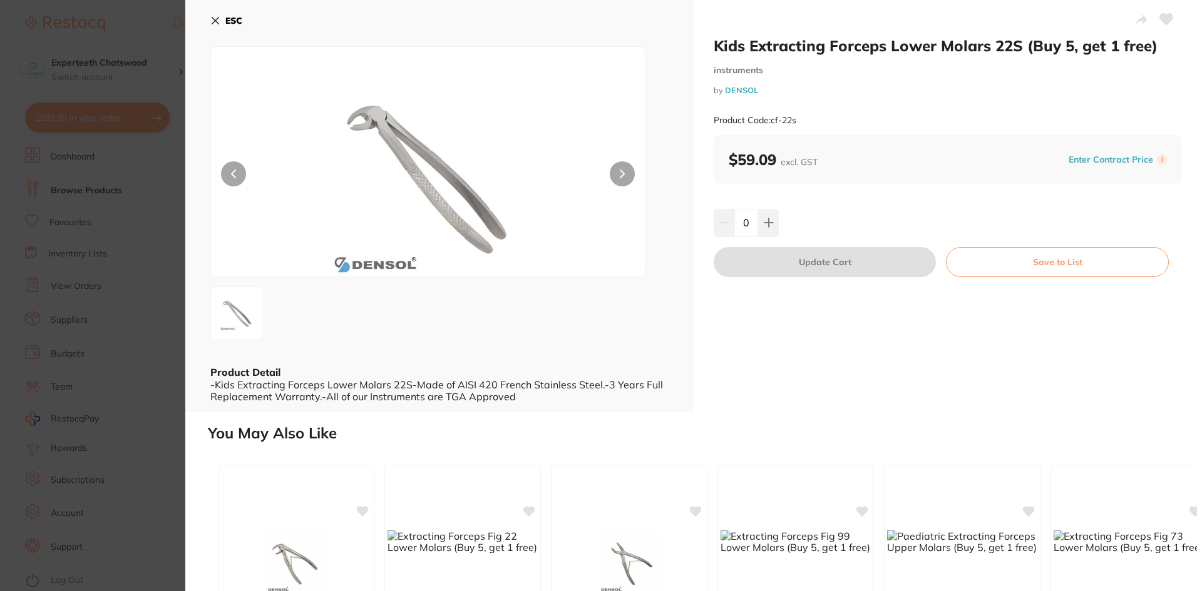
click at [214, 18] on icon at bounding box center [215, 21] width 10 height 10
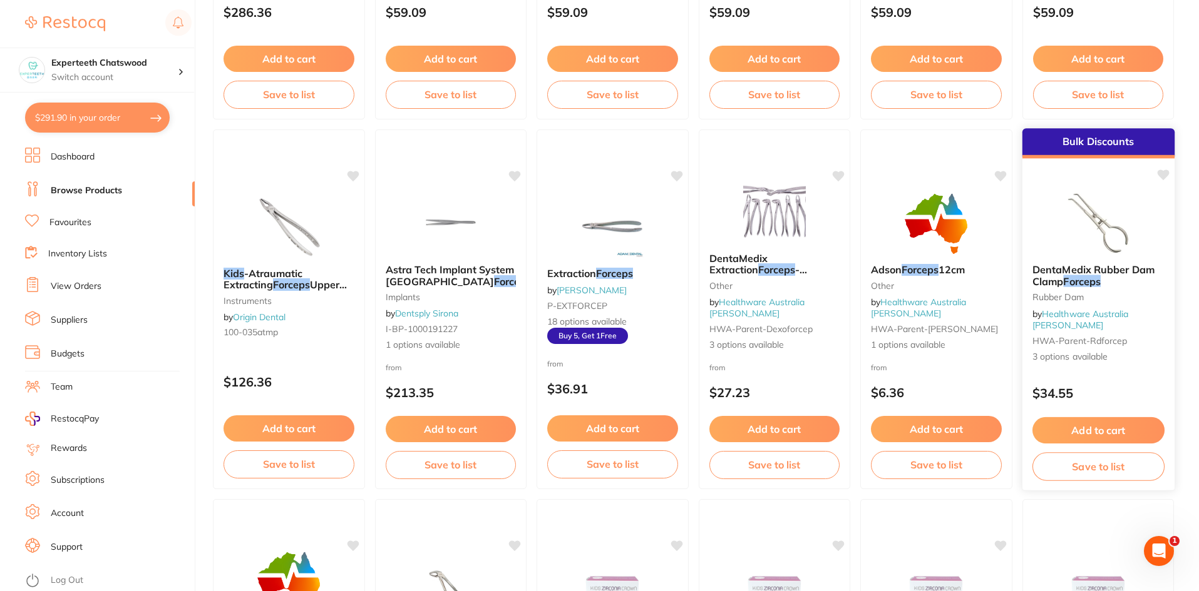
scroll to position [501, 0]
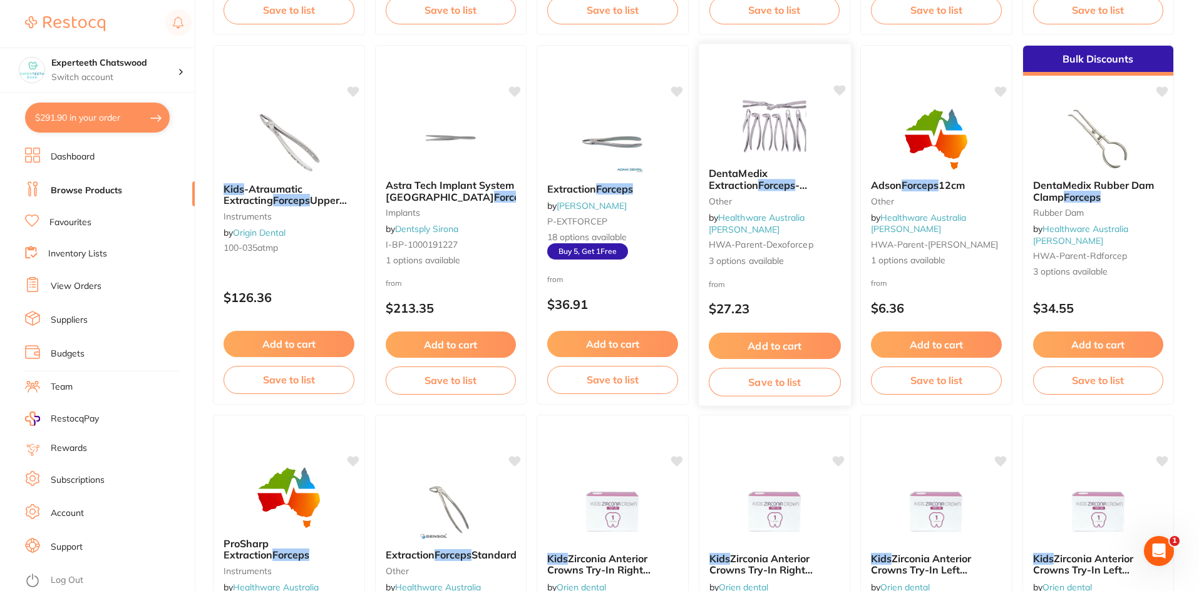
click at [759, 122] on img at bounding box center [774, 126] width 82 height 63
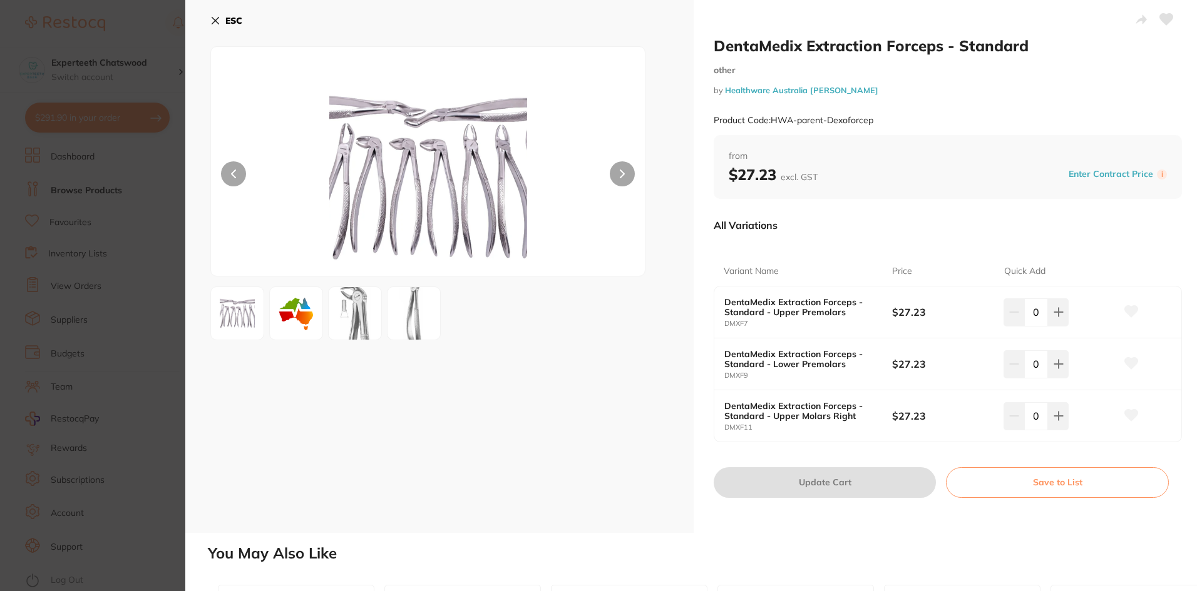
click at [207, 15] on div "ESC" at bounding box center [439, 266] width 508 height 533
click at [214, 22] on icon at bounding box center [215, 21] width 7 height 7
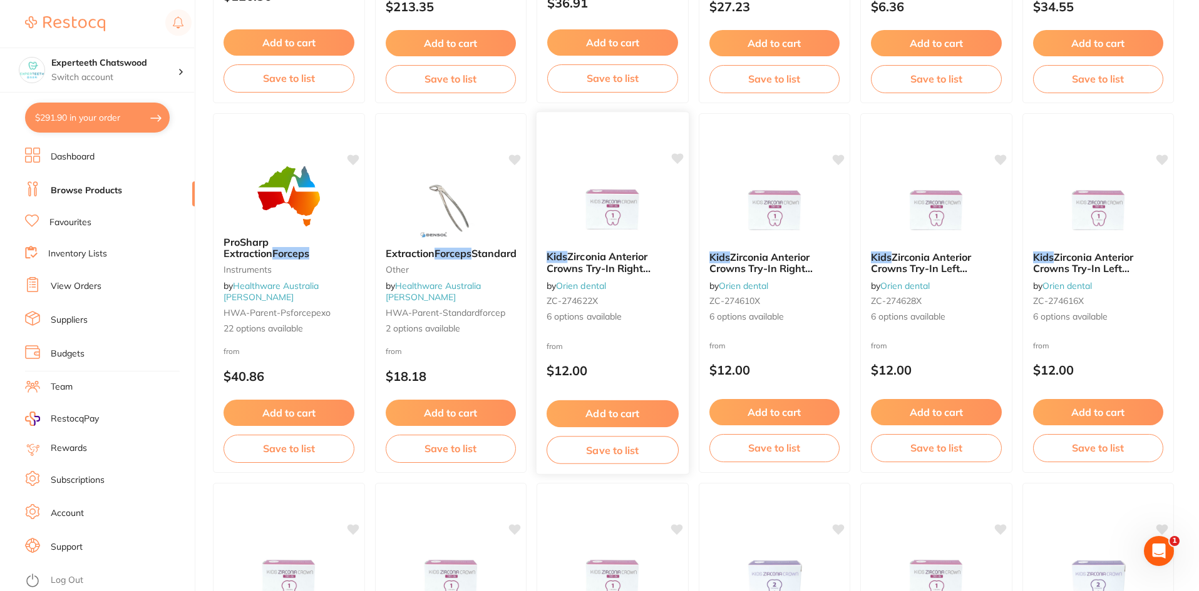
scroll to position [877, 0]
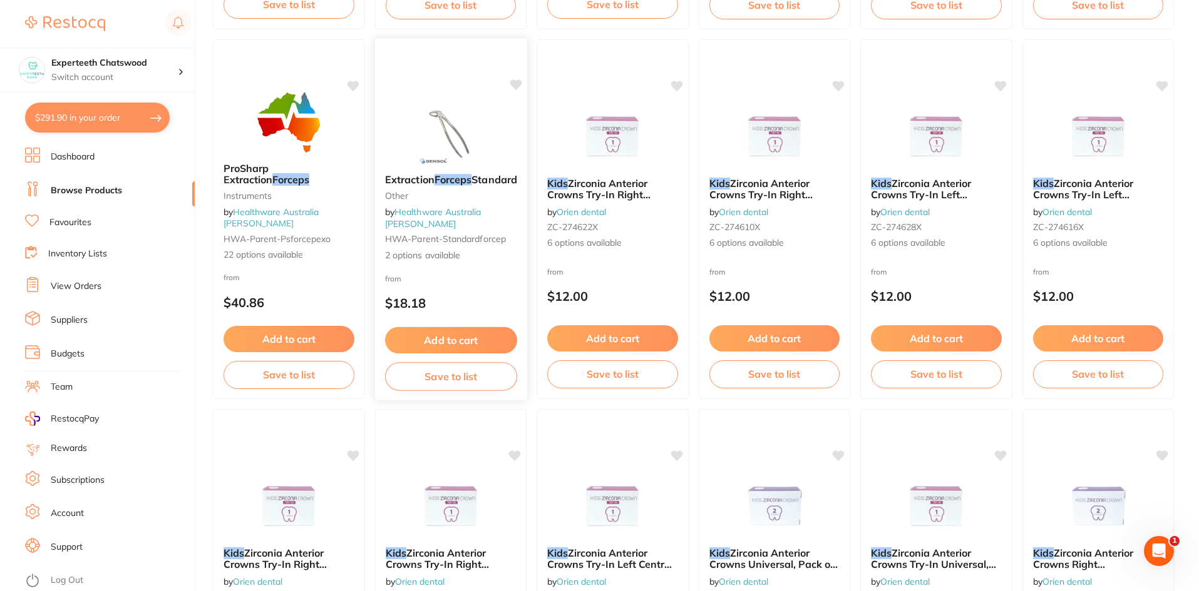
click at [429, 92] on div "Extraction Forceps Standard other by Healthware Australia Ridley HWA-parent-sta…" at bounding box center [450, 220] width 153 height 364
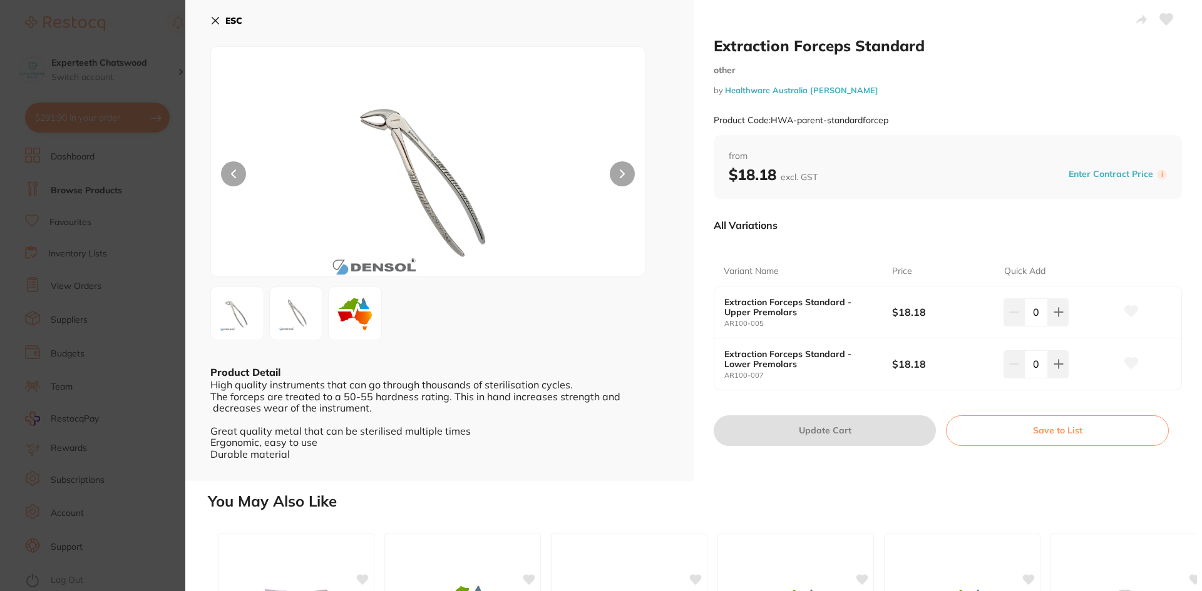
click at [208, 17] on div "ESC Product Detail High quality instruments that can go through thousands of st…" at bounding box center [439, 240] width 508 height 481
click at [217, 16] on icon at bounding box center [215, 21] width 10 height 10
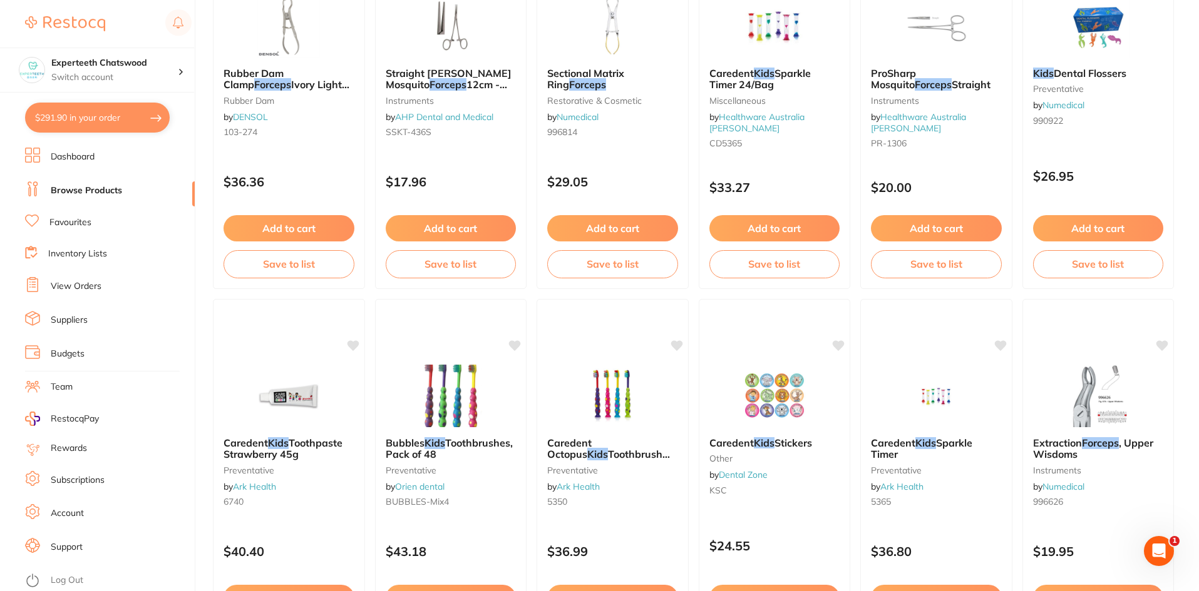
scroll to position [2969, 0]
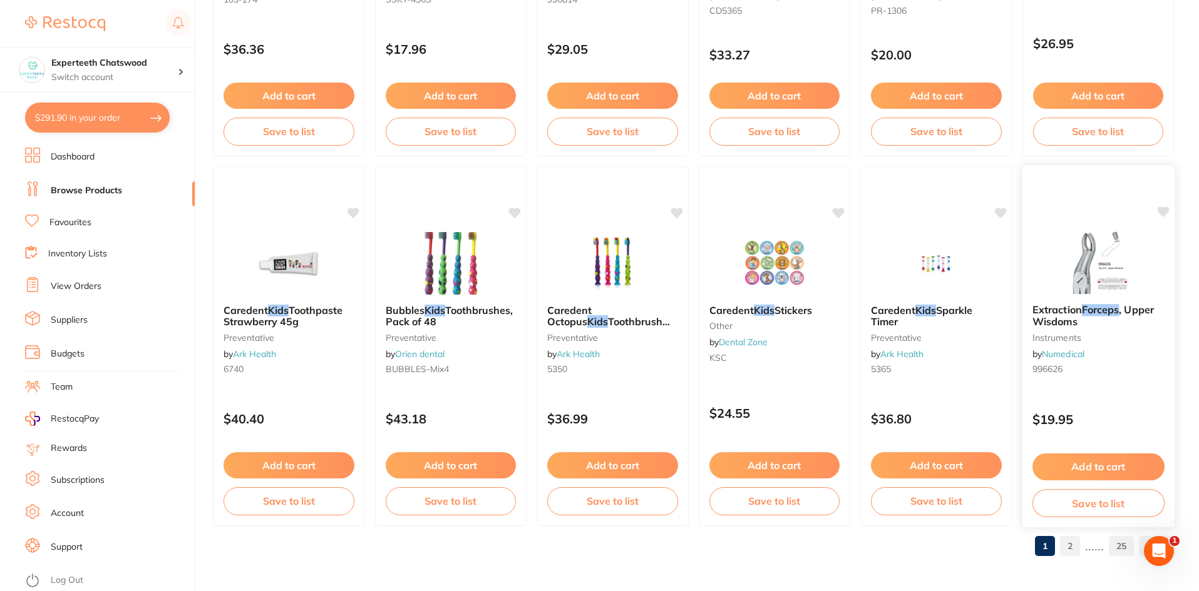
click at [1072, 240] on img at bounding box center [1097, 262] width 82 height 63
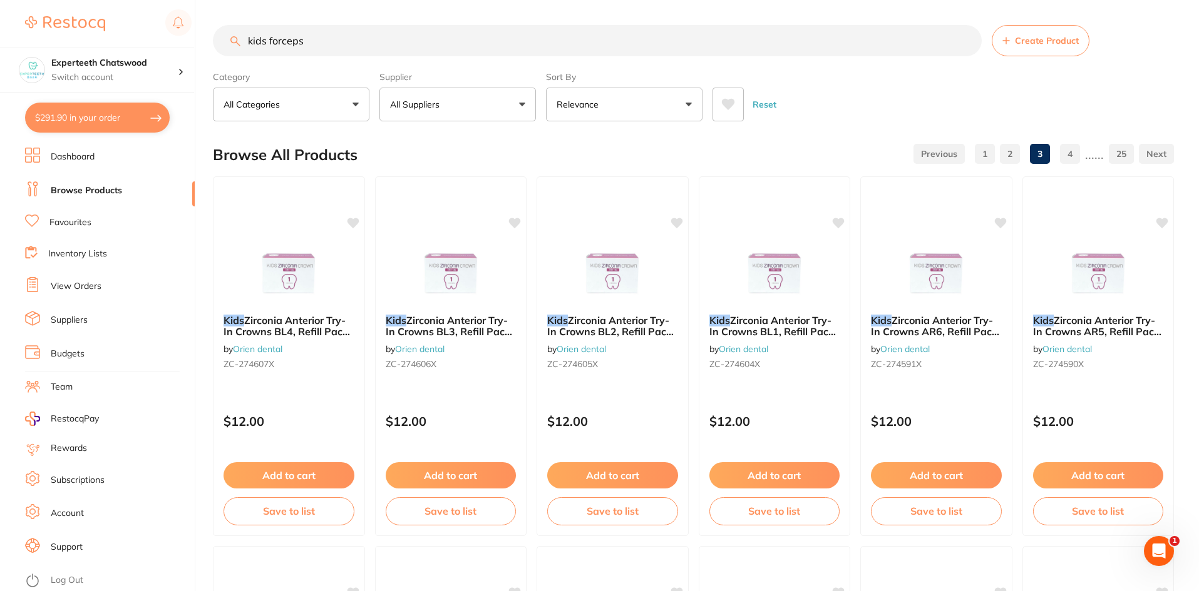
click at [331, 28] on input "kids forceps" at bounding box center [597, 40] width 769 height 31
drag, startPoint x: 325, startPoint y: 39, endPoint x: 224, endPoint y: 38, distance: 100.8
click at [224, 38] on input "kids forceps" at bounding box center [597, 40] width 769 height 31
paste input "Kids Atraumatic Extracting Forceps Lower Molars"
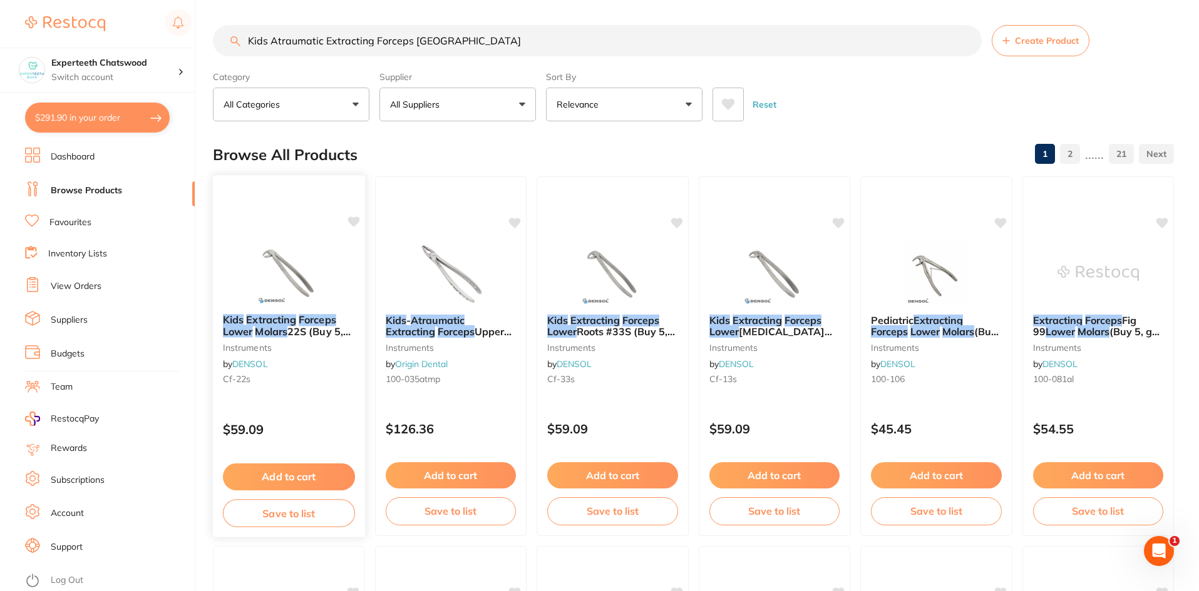
click at [305, 277] on img at bounding box center [289, 272] width 82 height 63
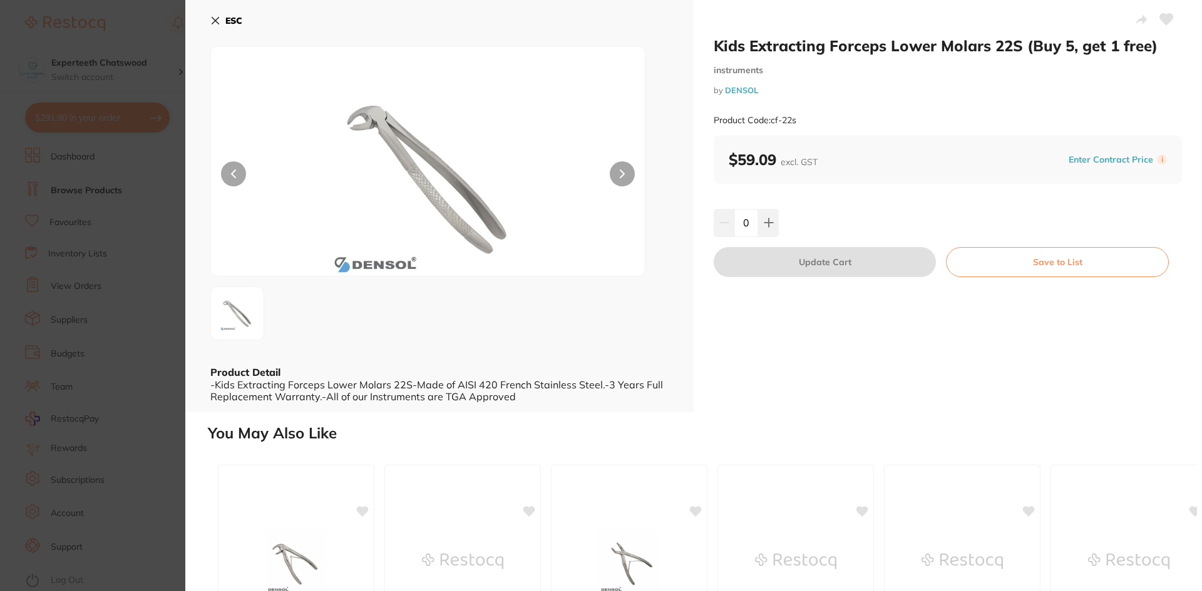
click at [207, 15] on div "ESC Product Detail -Kids Extracting Forceps Lower Molars 22S-Made of AISI 420 F…" at bounding box center [439, 206] width 508 height 412
click at [225, 16] on button "ESC" at bounding box center [226, 20] width 32 height 21
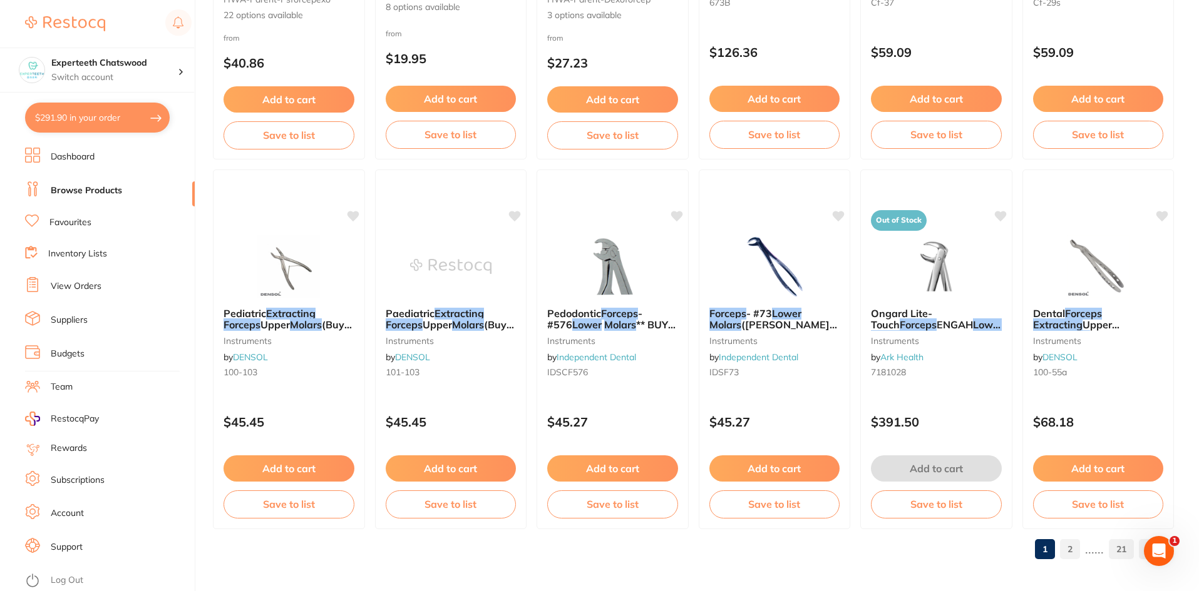
scroll to position [2969, 0]
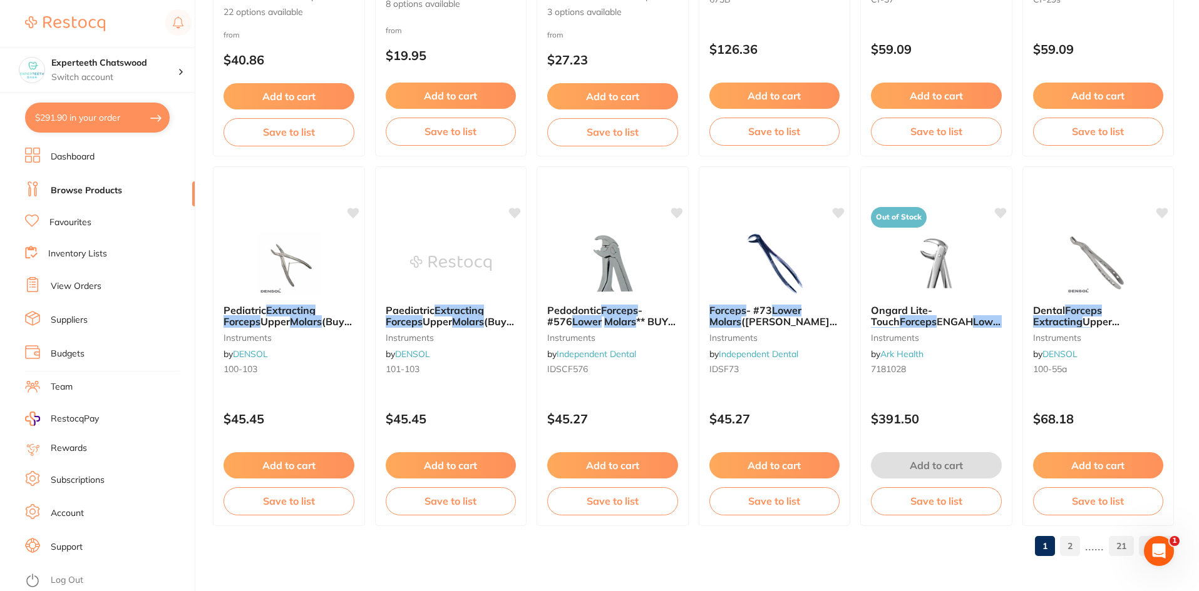
click at [1075, 550] on link "2" at bounding box center [1070, 546] width 20 height 25
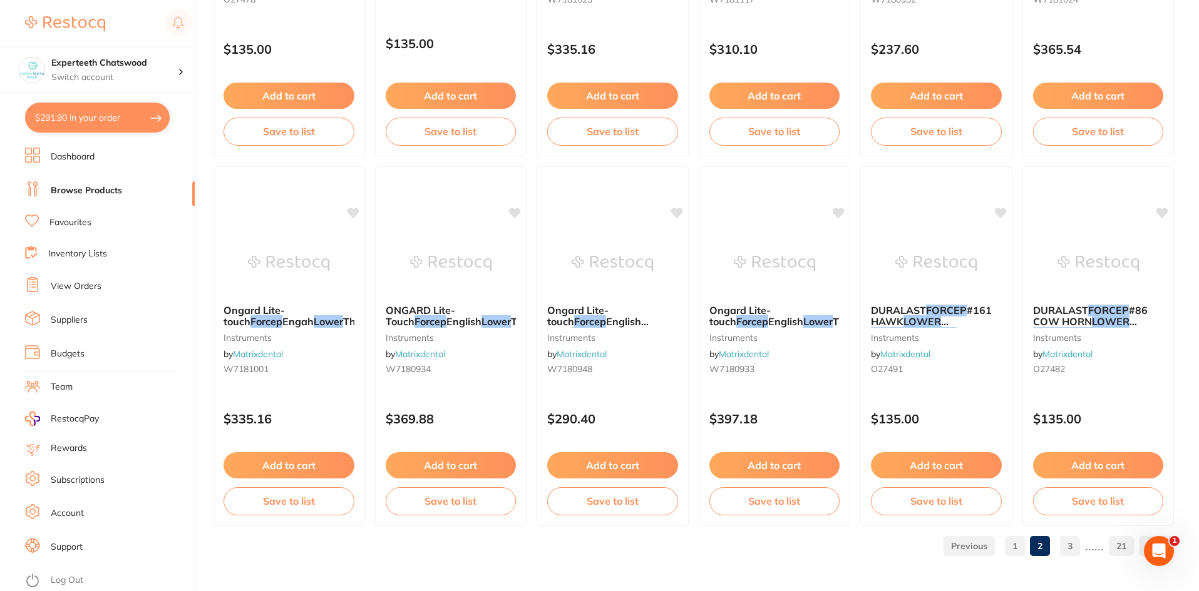
click at [1070, 540] on link "3" at bounding box center [1070, 546] width 20 height 25
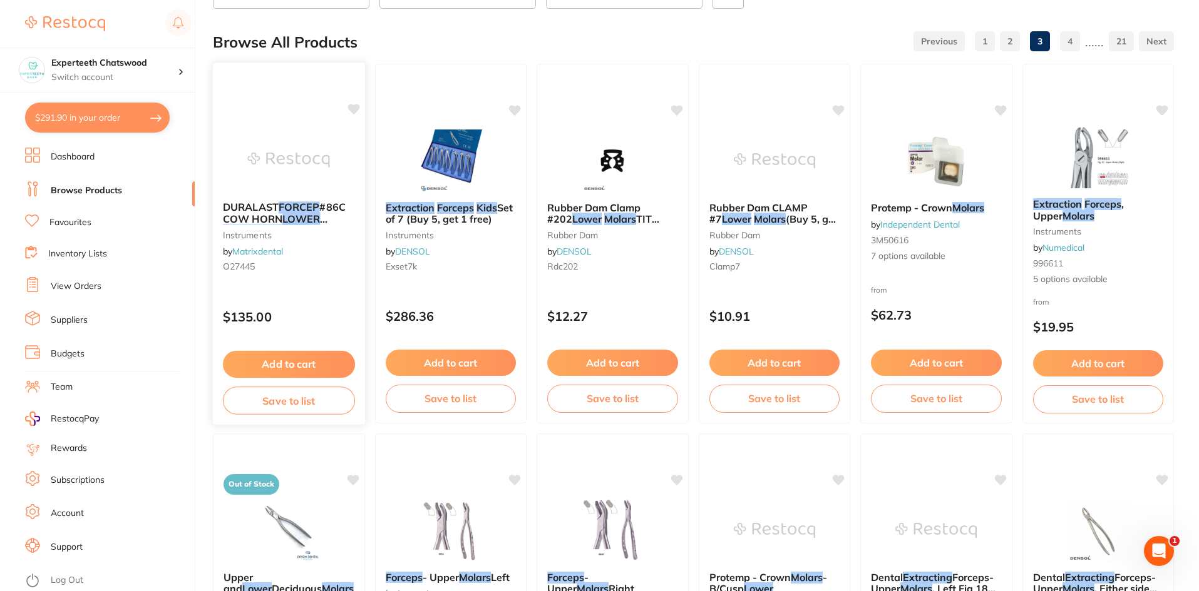
scroll to position [0, 0]
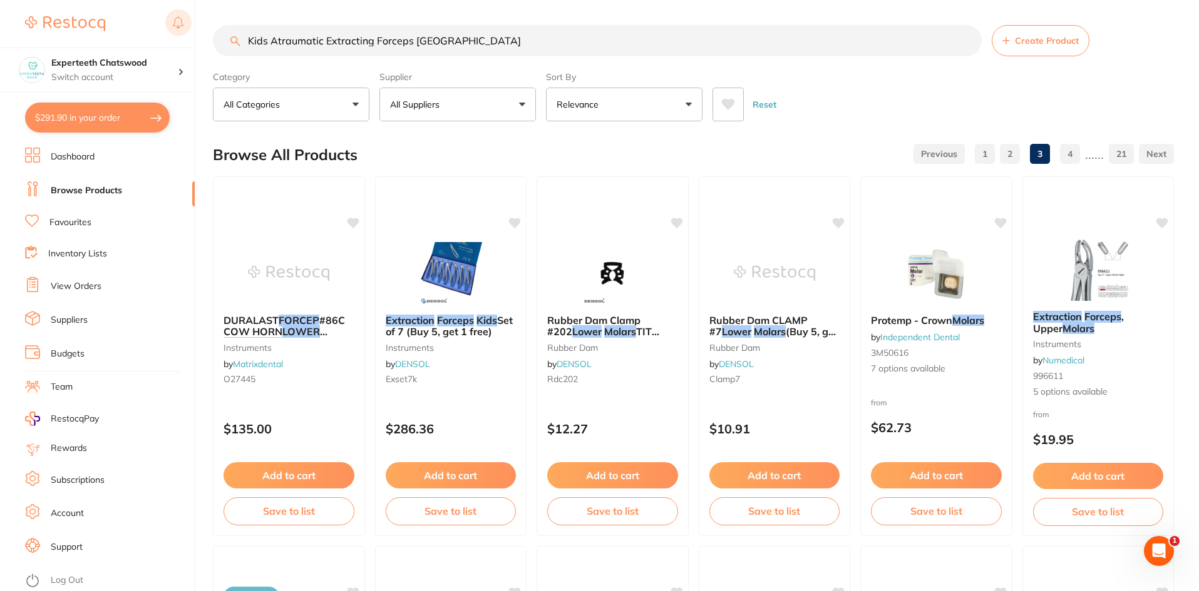
drag, startPoint x: 478, startPoint y: 41, endPoint x: 169, endPoint y: 35, distance: 308.6
click at [169, 35] on div "$291.90 Experteeth Chatswood Switch account Experteeth Chatswood $291.90 in you…" at bounding box center [599, 295] width 1199 height 591
paste input "#36"
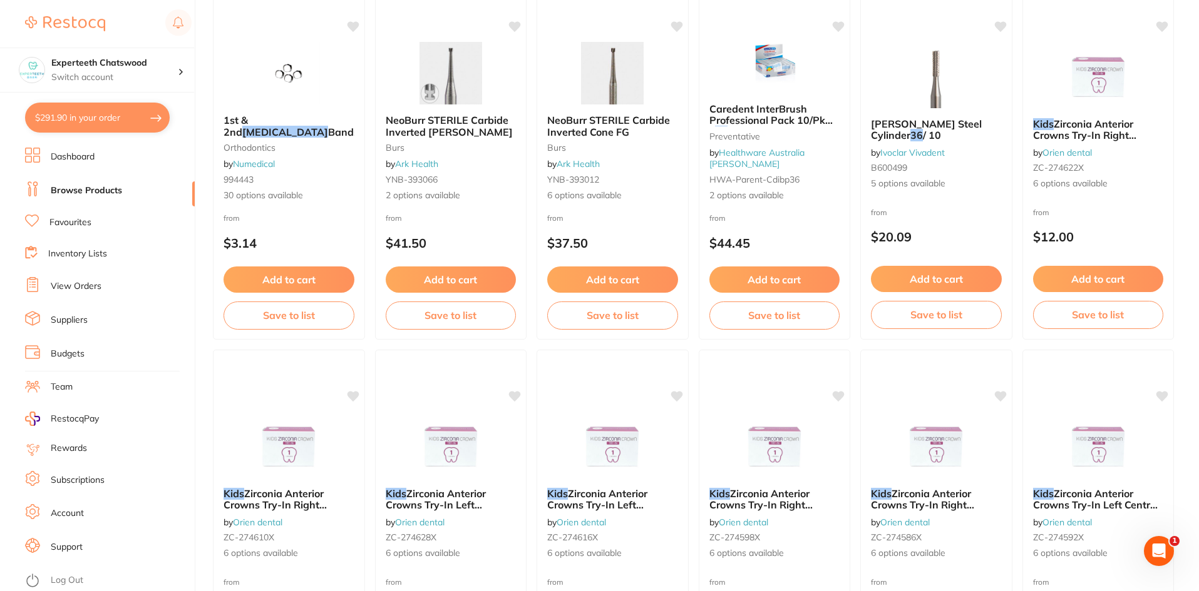
scroll to position [2969, 0]
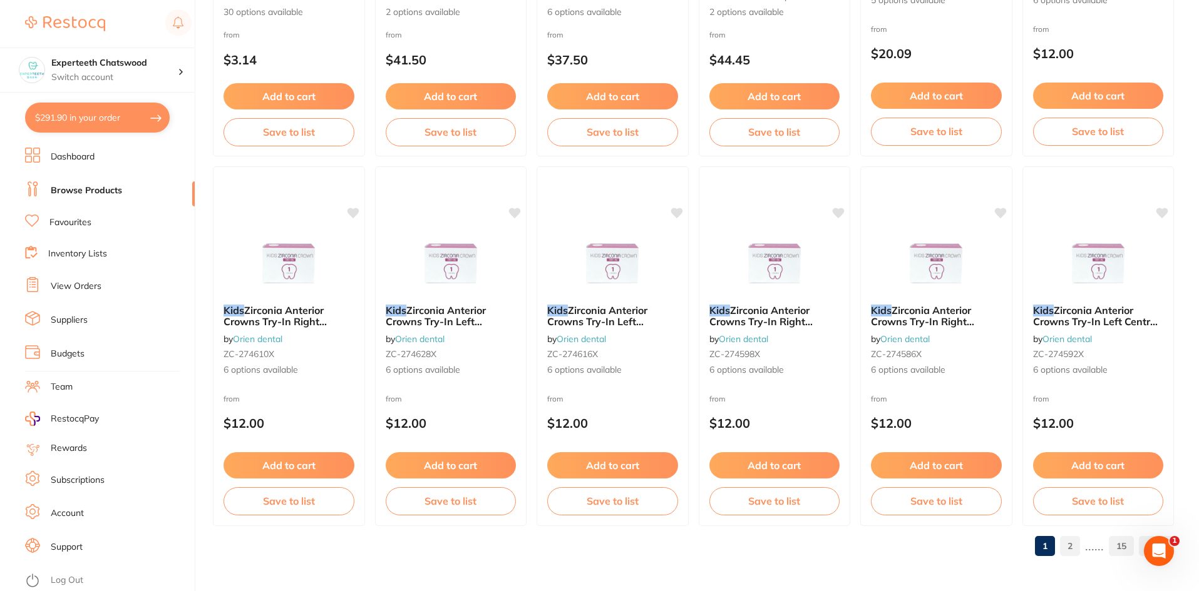
type input "Kids Atraumatic Extracting Forceps Lower Molars #36"
click at [1077, 549] on link "2" at bounding box center [1070, 546] width 20 height 25
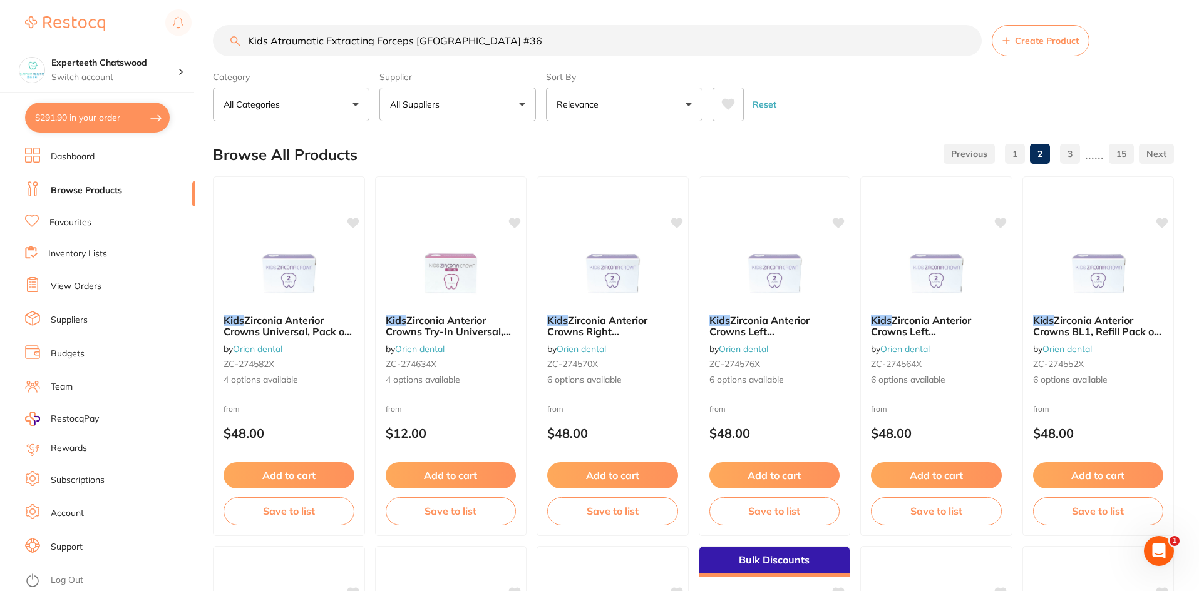
scroll to position [0, 0]
drag, startPoint x: 428, startPoint y: 16, endPoint x: 523, endPoint y: 25, distance: 95.5
click at [517, 31] on input "Kids Atraumatic Extracting Forceps Lower Molars #36" at bounding box center [597, 40] width 769 height 31
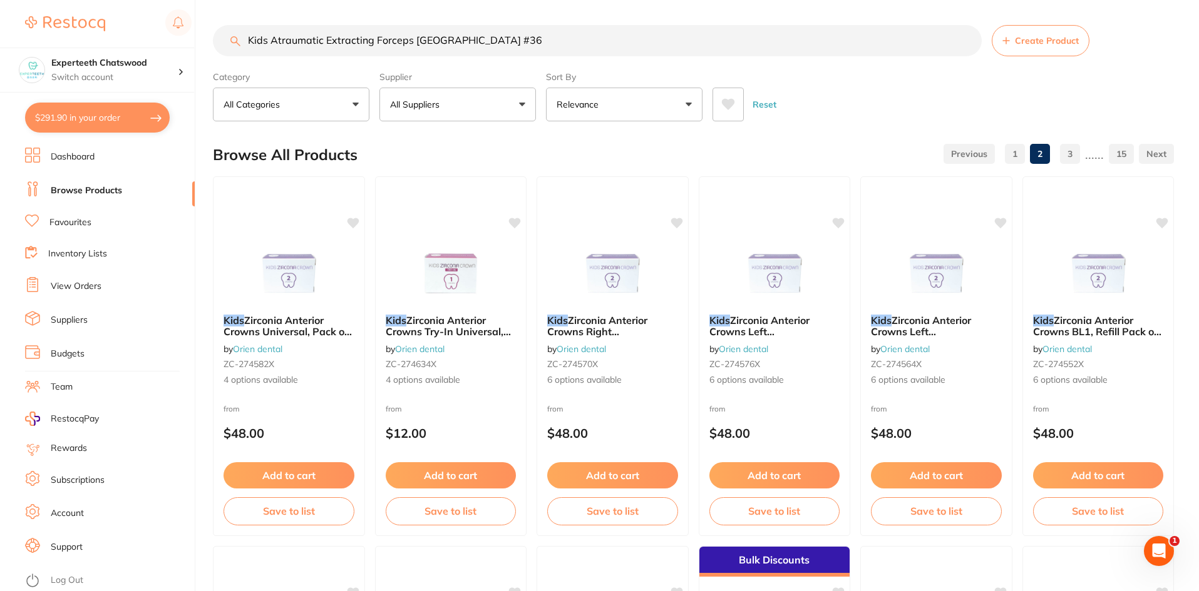
drag, startPoint x: 536, startPoint y: 41, endPoint x: 200, endPoint y: 54, distance: 336.3
click at [200, 54] on div "$291.90 Experteeth Chatswood Switch account Experteeth Chatswood $291.90 in you…" at bounding box center [599, 295] width 1199 height 591
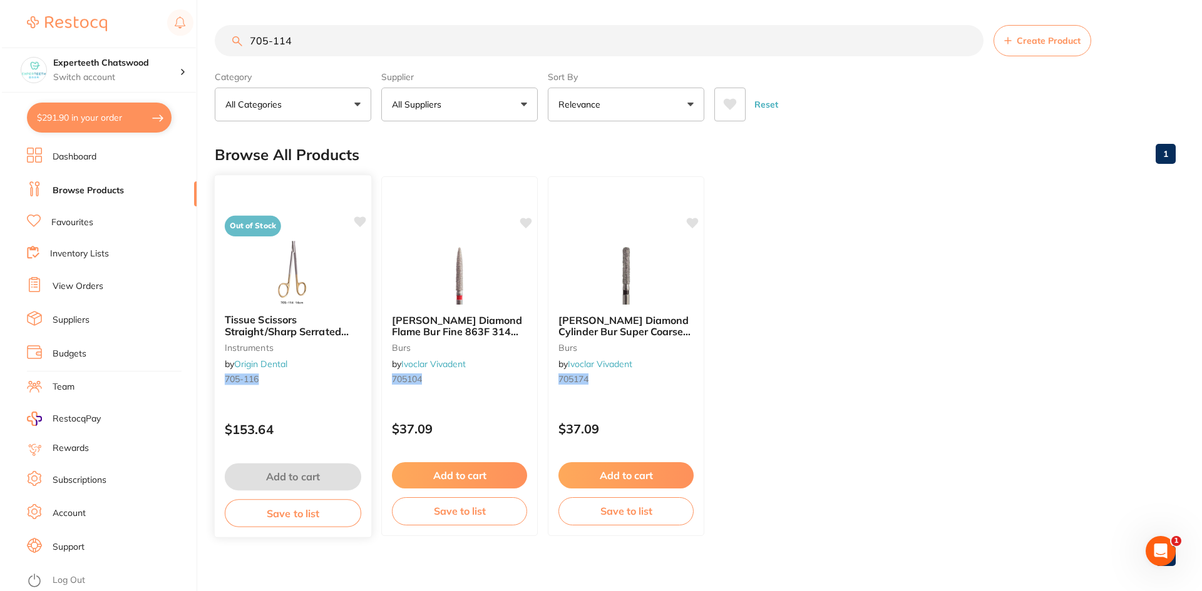
scroll to position [0, 0]
click at [287, 258] on img at bounding box center [291, 272] width 82 height 63
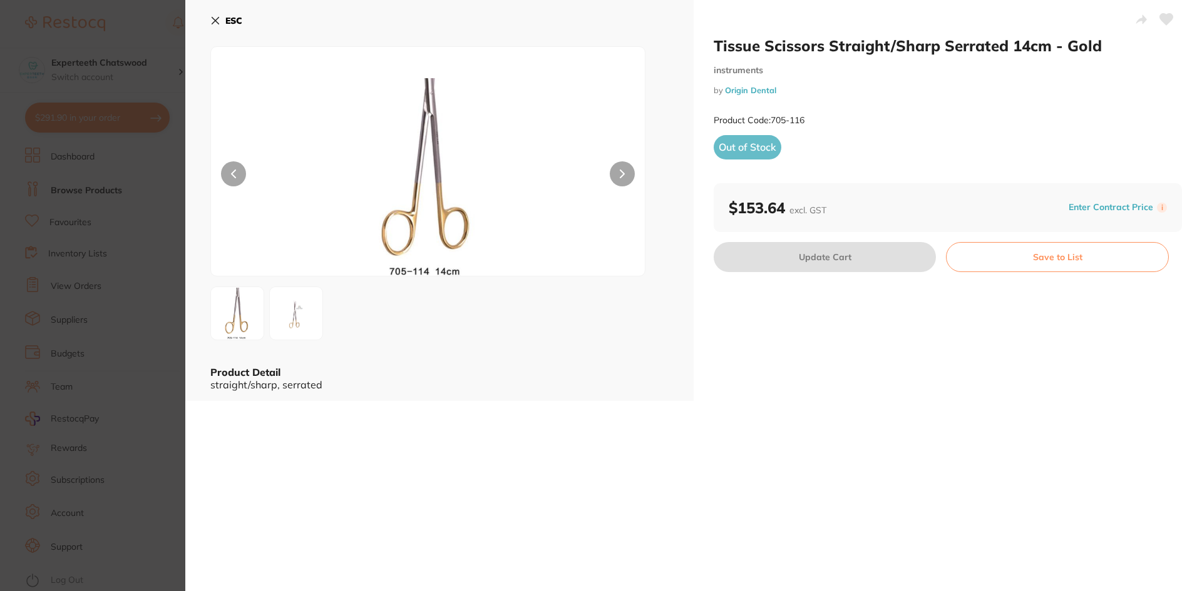
click at [309, 307] on img at bounding box center [296, 313] width 45 height 45
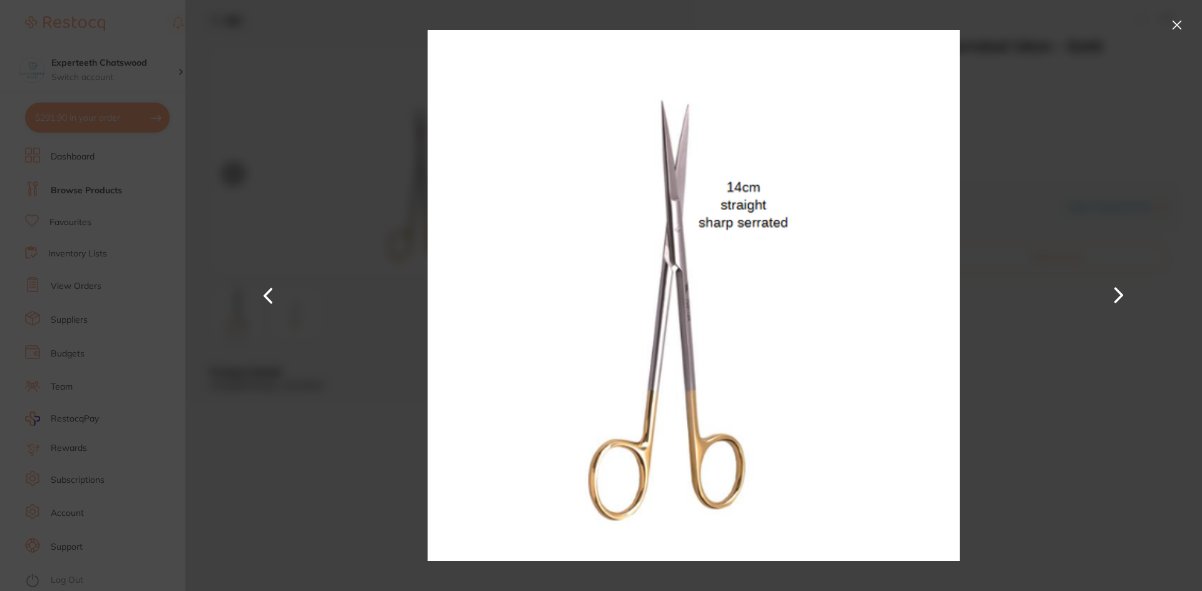
click at [1171, 20] on button at bounding box center [1177, 25] width 20 height 20
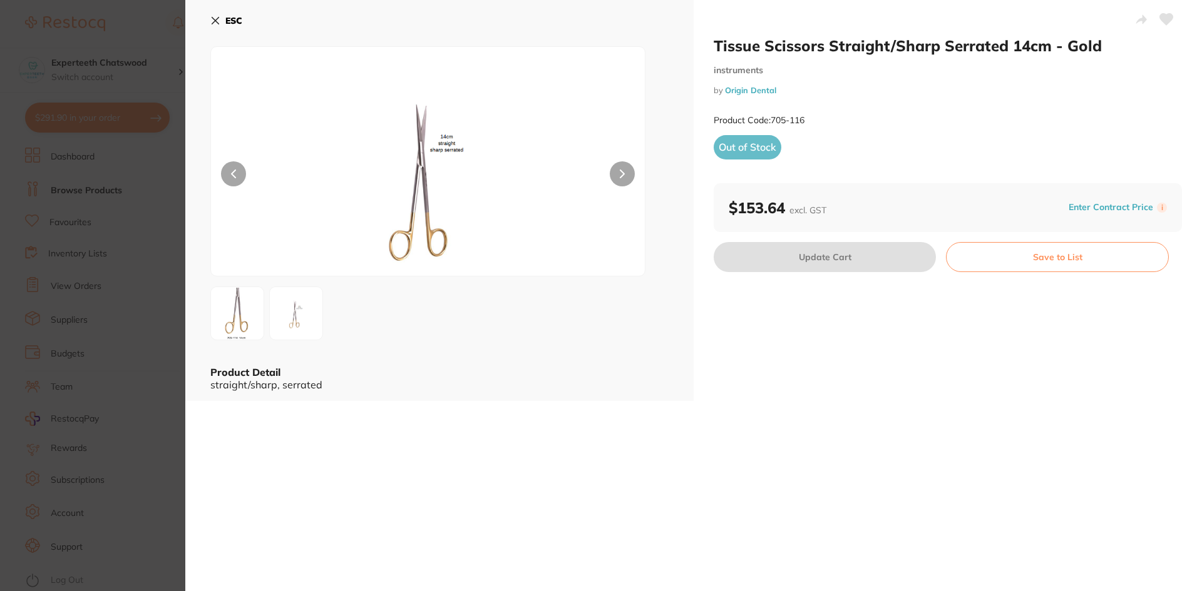
click at [212, 18] on icon at bounding box center [215, 21] width 10 height 10
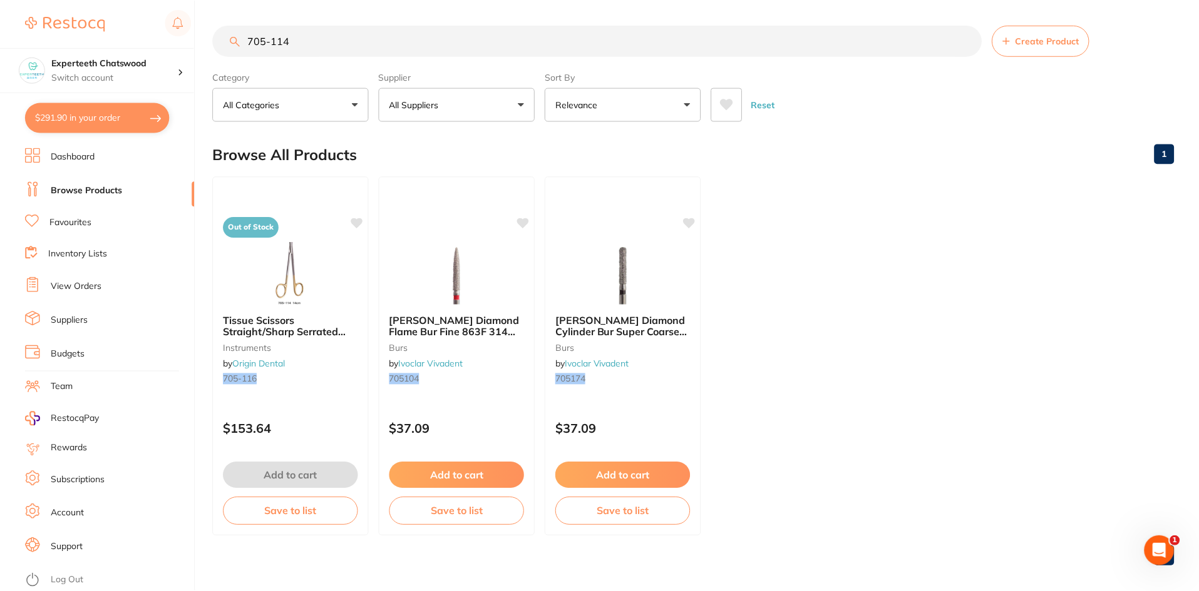
scroll to position [10, 0]
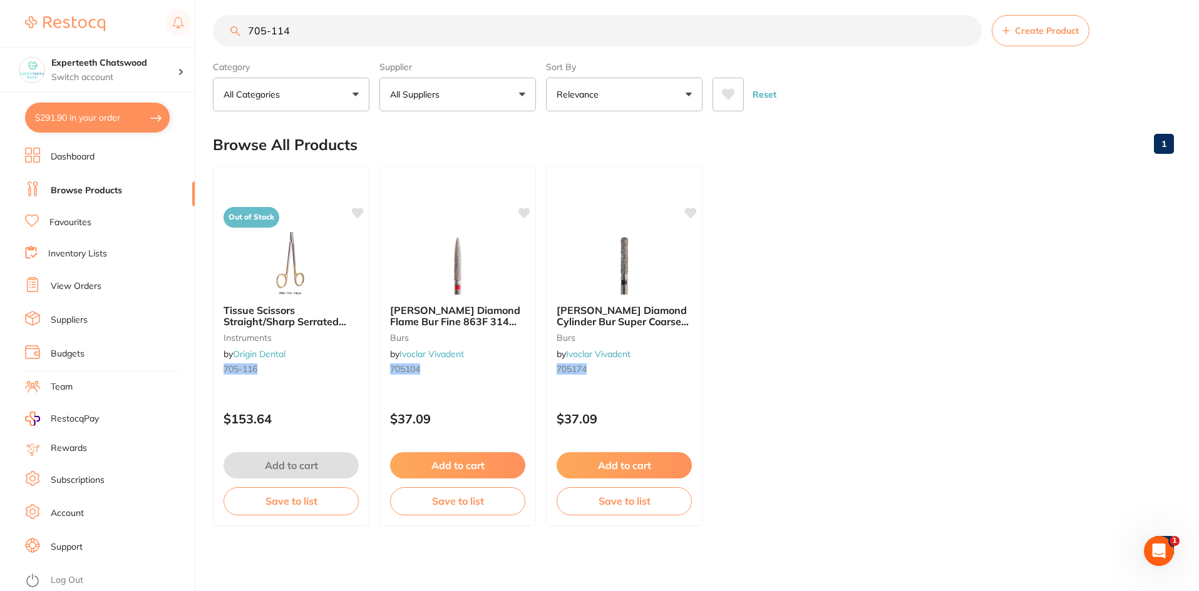
drag, startPoint x: 312, startPoint y: 29, endPoint x: 319, endPoint y: 36, distance: 10.2
click at [312, 28] on input "705-114" at bounding box center [597, 30] width 769 height 31
click at [445, 93] on button "All Suppliers" at bounding box center [457, 95] width 156 height 34
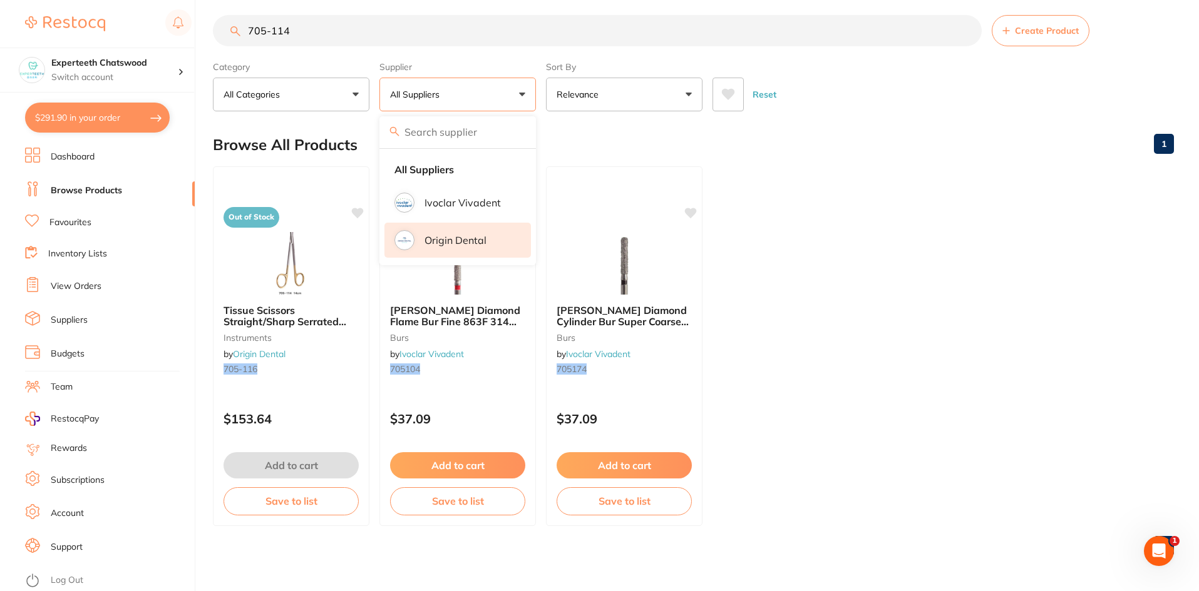
click at [458, 236] on p "Origin Dental" at bounding box center [455, 240] width 62 height 11
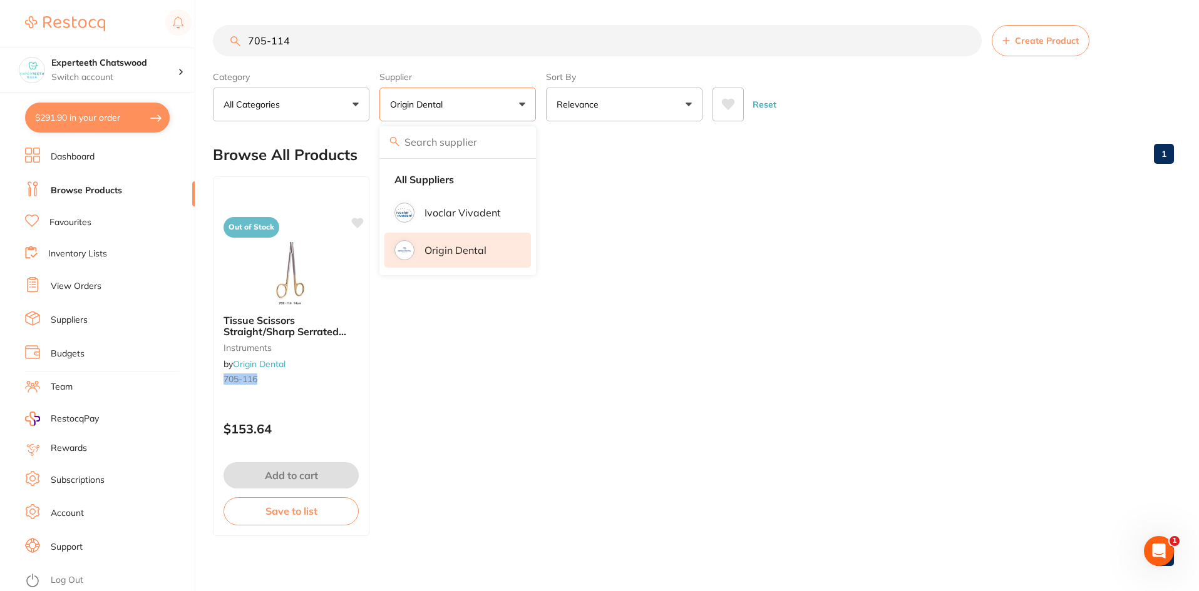
scroll to position [0, 0]
click at [320, 36] on input "705-114" at bounding box center [597, 40] width 769 height 31
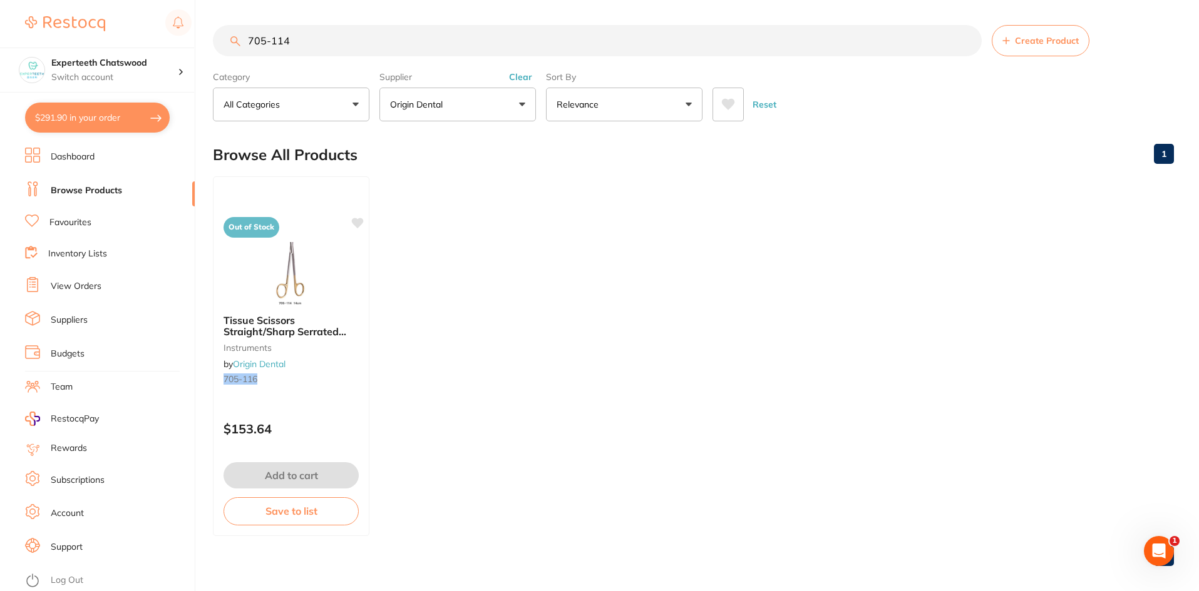
drag, startPoint x: 236, startPoint y: 42, endPoint x: 213, endPoint y: 41, distance: 22.6
click at [213, 41] on input "705-114" at bounding box center [597, 40] width 769 height 31
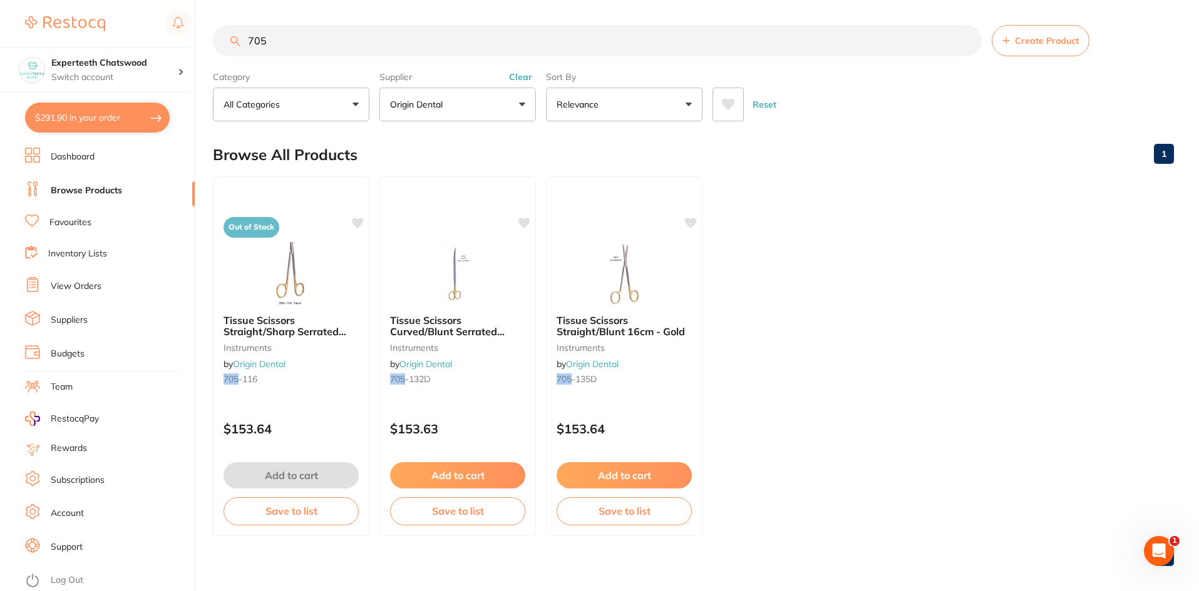
click at [276, 48] on input "705" at bounding box center [597, 40] width 769 height 31
click at [282, 43] on input "705" at bounding box center [597, 40] width 769 height 31
type input "7"
click at [468, 302] on img at bounding box center [457, 272] width 82 height 63
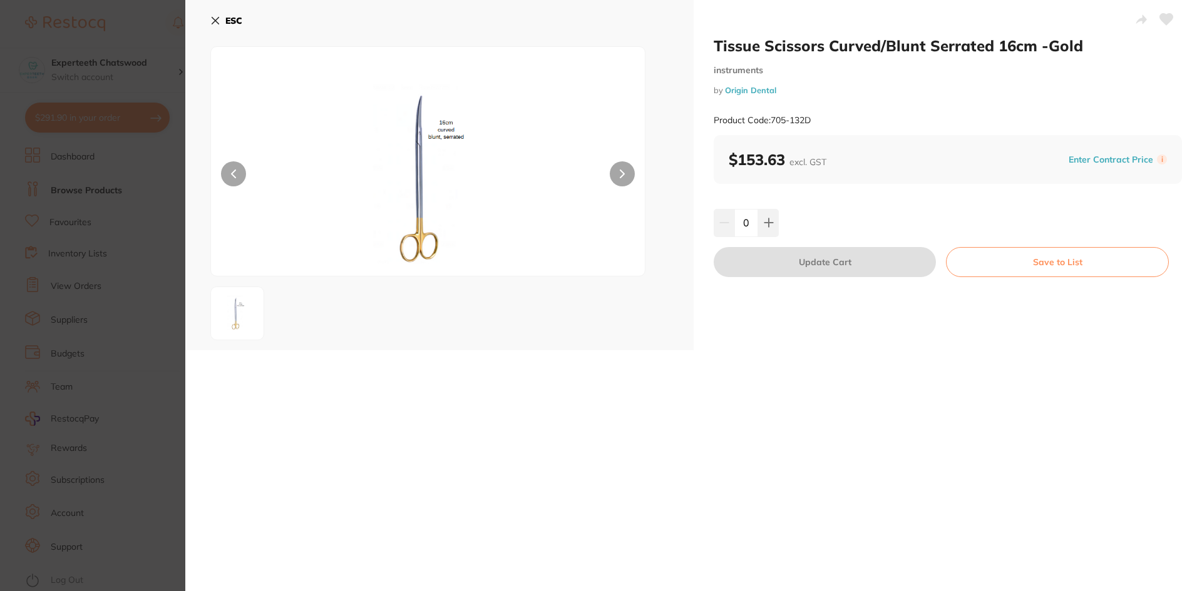
click at [217, 19] on icon at bounding box center [215, 21] width 7 height 7
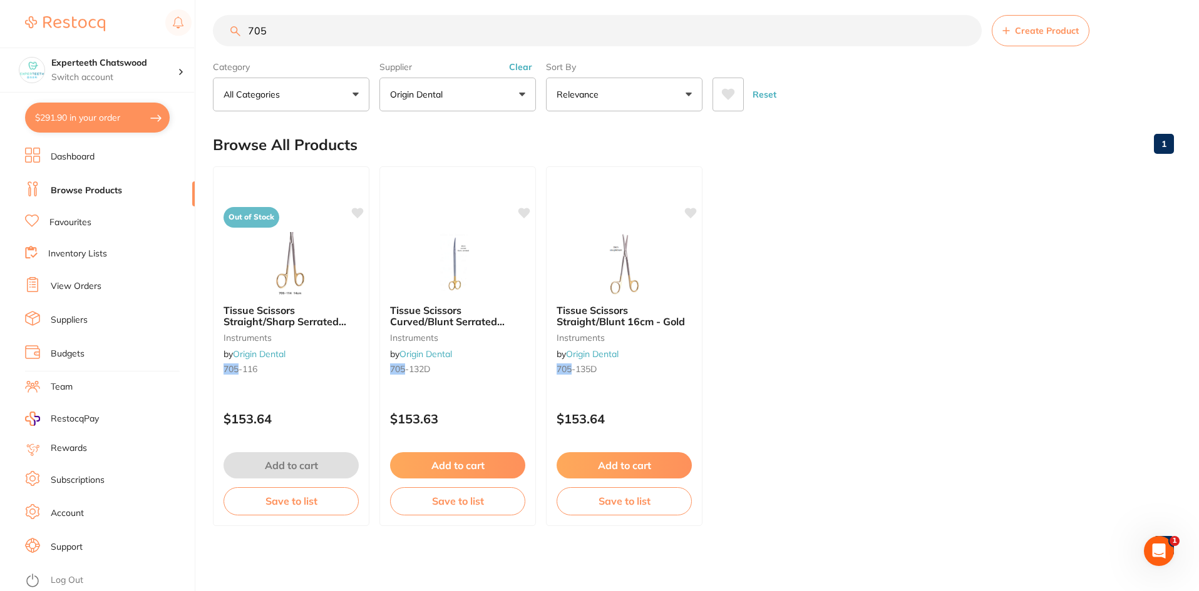
click at [295, 29] on input "705" at bounding box center [597, 30] width 769 height 31
click at [297, 29] on input "705" at bounding box center [597, 30] width 769 height 31
type input "7"
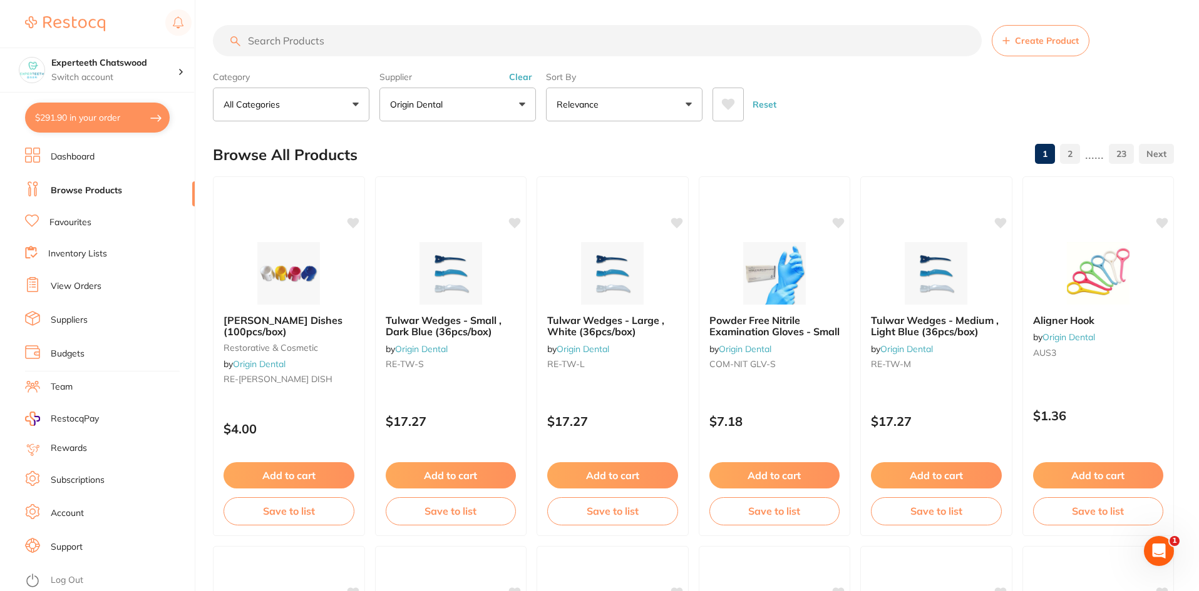
scroll to position [0, 0]
click at [315, 39] on input "search" at bounding box center [597, 40] width 769 height 31
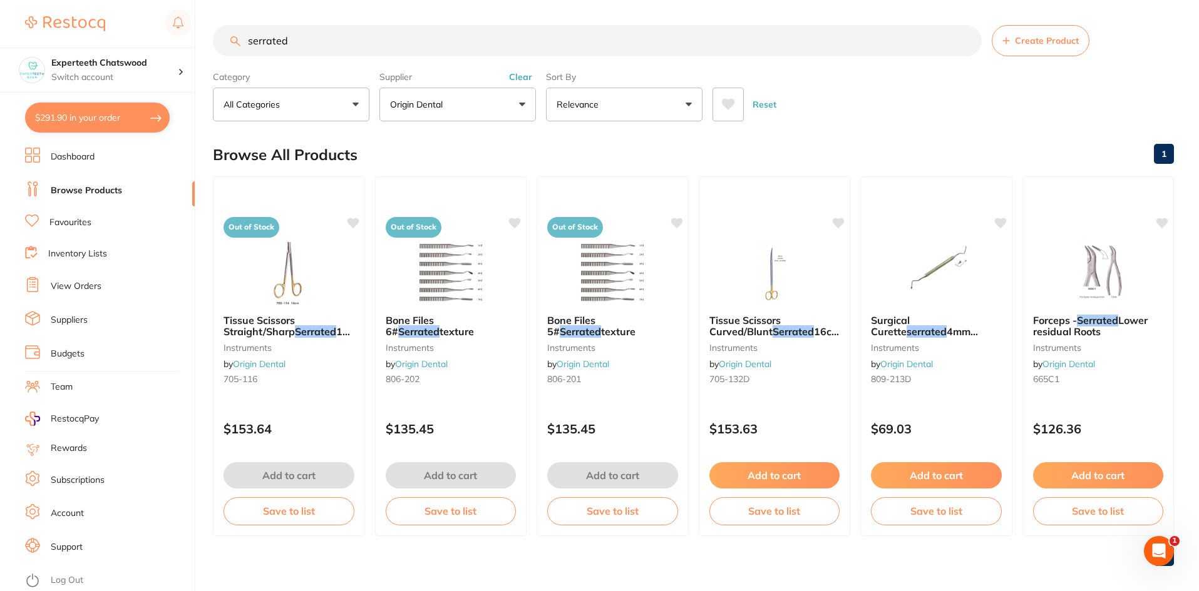
click at [427, 105] on p "Origin Dental" at bounding box center [419, 104] width 58 height 13
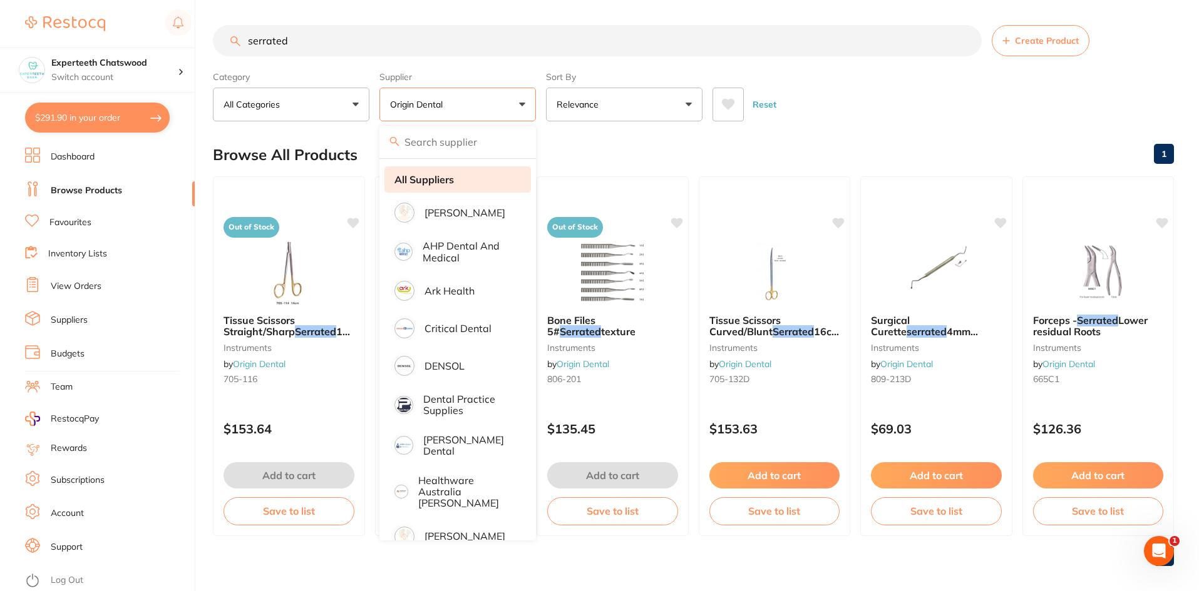
click at [434, 181] on strong "All Suppliers" at bounding box center [423, 179] width 59 height 11
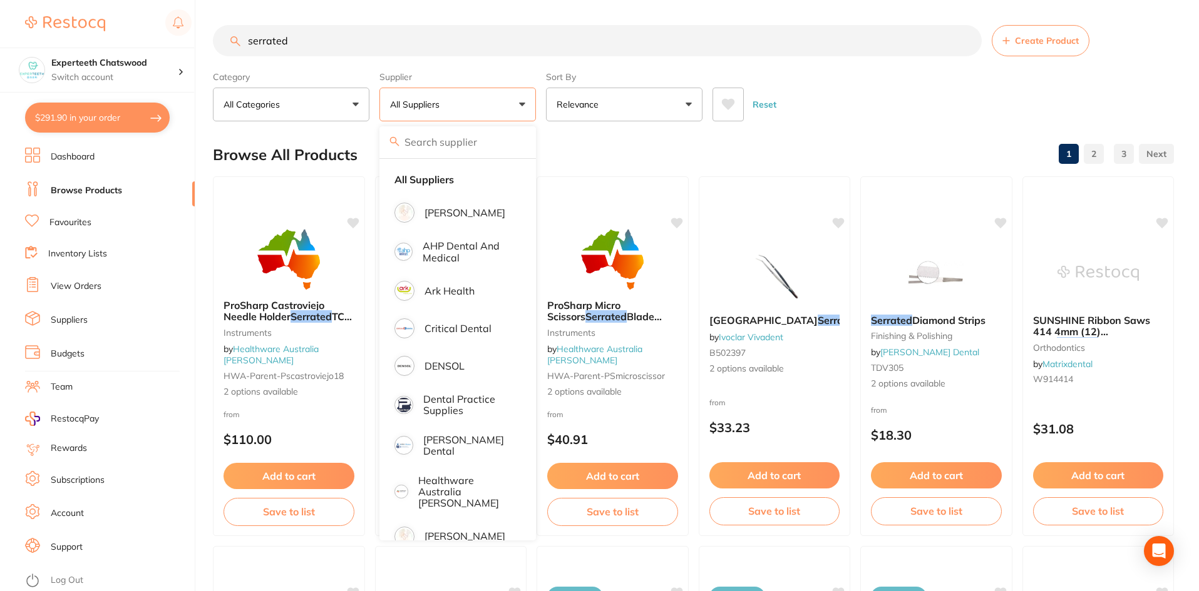
drag, startPoint x: 877, startPoint y: 137, endPoint x: 858, endPoint y: 148, distance: 21.9
click at [877, 137] on div "Browse All Products 1 2 3" at bounding box center [693, 155] width 961 height 42
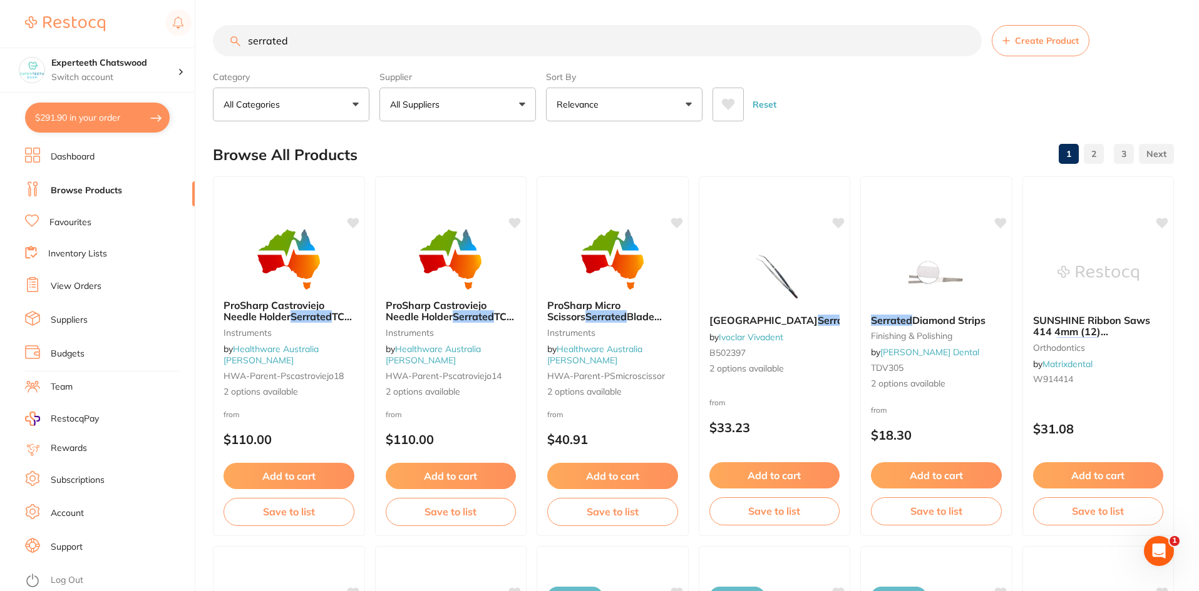
click at [248, 41] on input "serrated" at bounding box center [597, 40] width 769 height 31
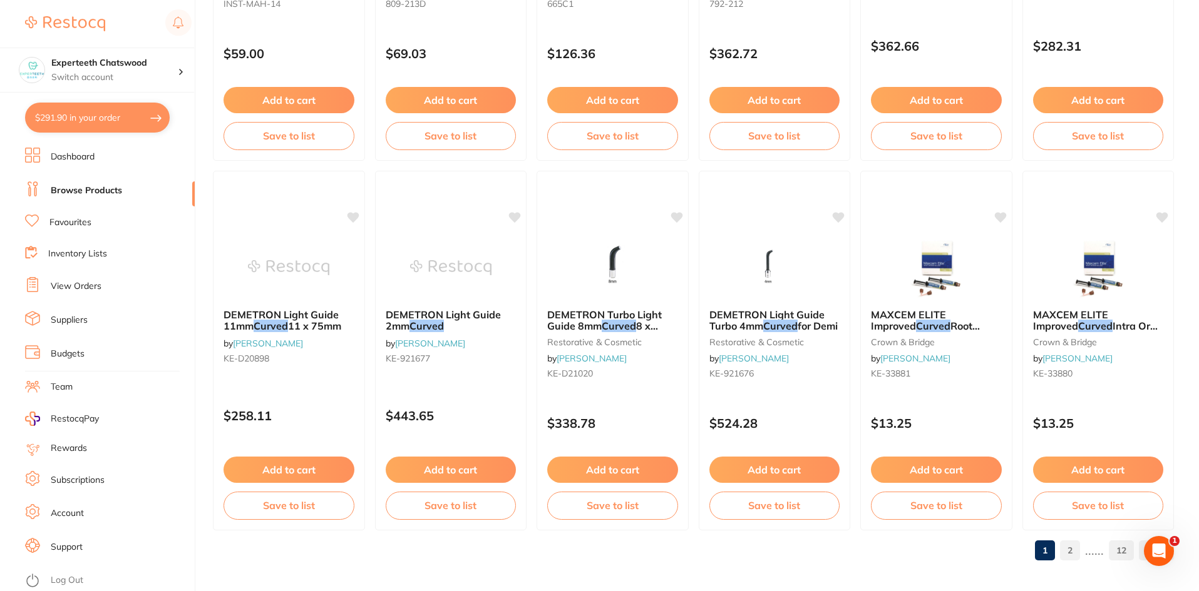
scroll to position [2969, 0]
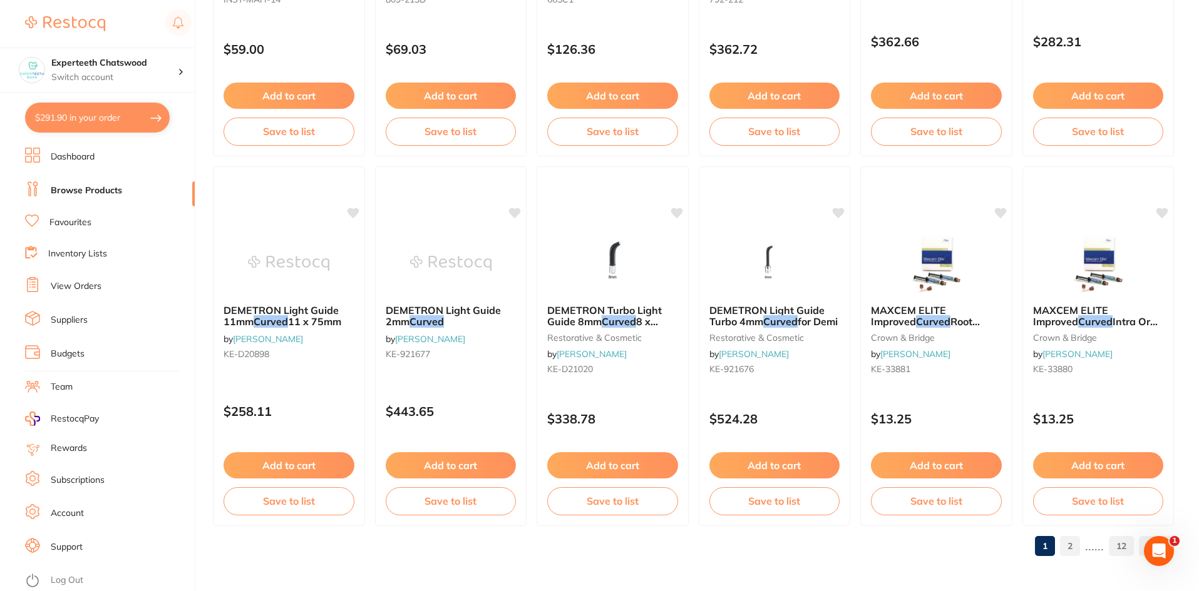
click at [1070, 541] on link "2" at bounding box center [1070, 546] width 20 height 25
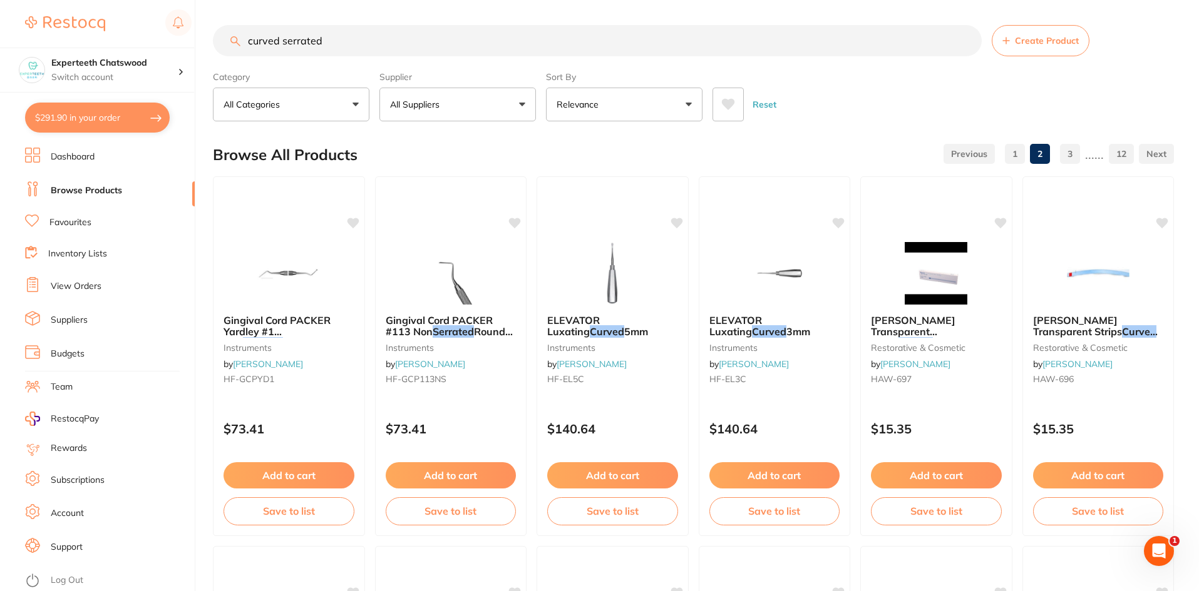
scroll to position [0, 0]
drag, startPoint x: 345, startPoint y: 54, endPoint x: 207, endPoint y: 46, distance: 138.6
click at [207, 46] on div "$291.90 Experteeth Chatswood Switch account Experteeth Chatswood $291.90 in you…" at bounding box center [599, 295] width 1199 height 591
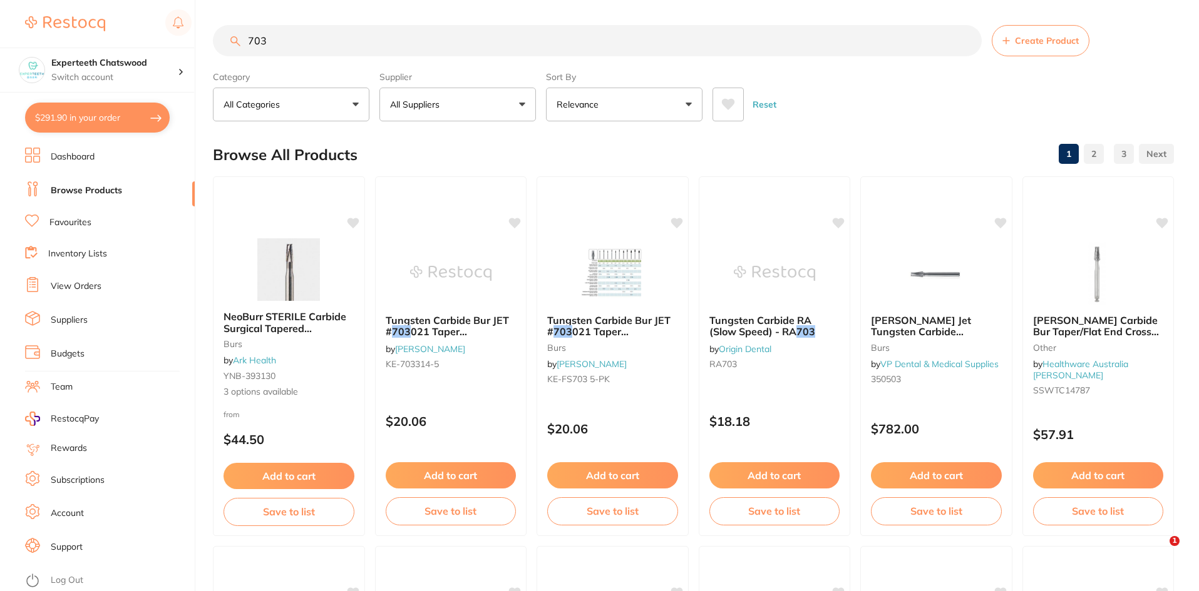
type input "703"
click at [429, 81] on label "Supplier" at bounding box center [457, 76] width 156 height 11
drag, startPoint x: 446, startPoint y: 109, endPoint x: 444, endPoint y: 141, distance: 32.6
click at [446, 110] on button "All Suppliers" at bounding box center [457, 105] width 156 height 34
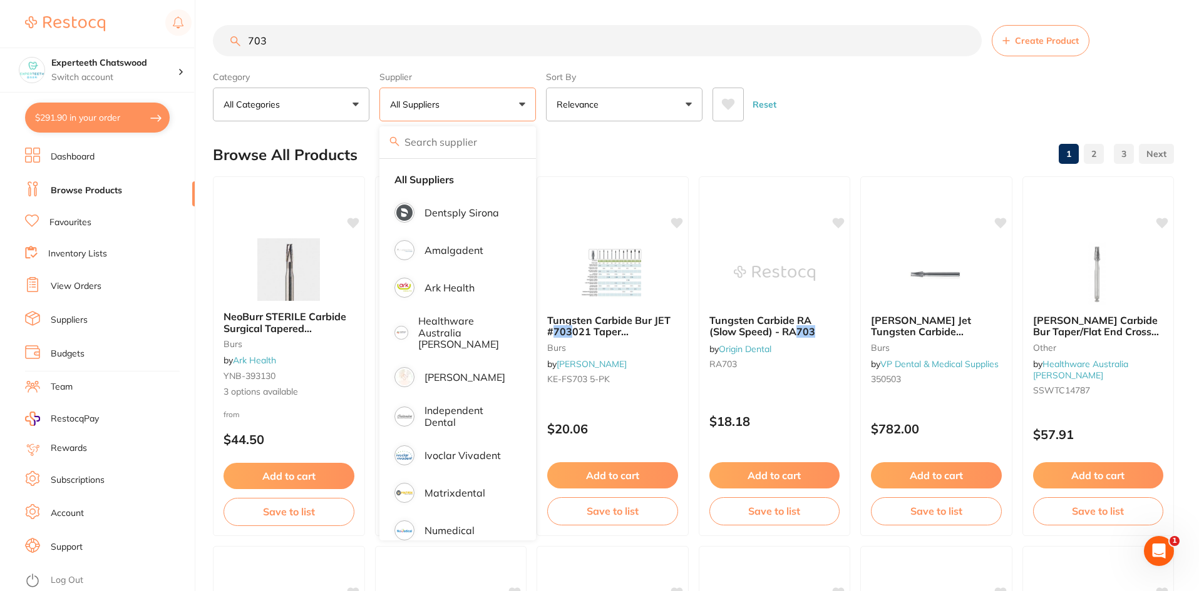
click at [443, 106] on p "All Suppliers" at bounding box center [417, 104] width 54 height 13
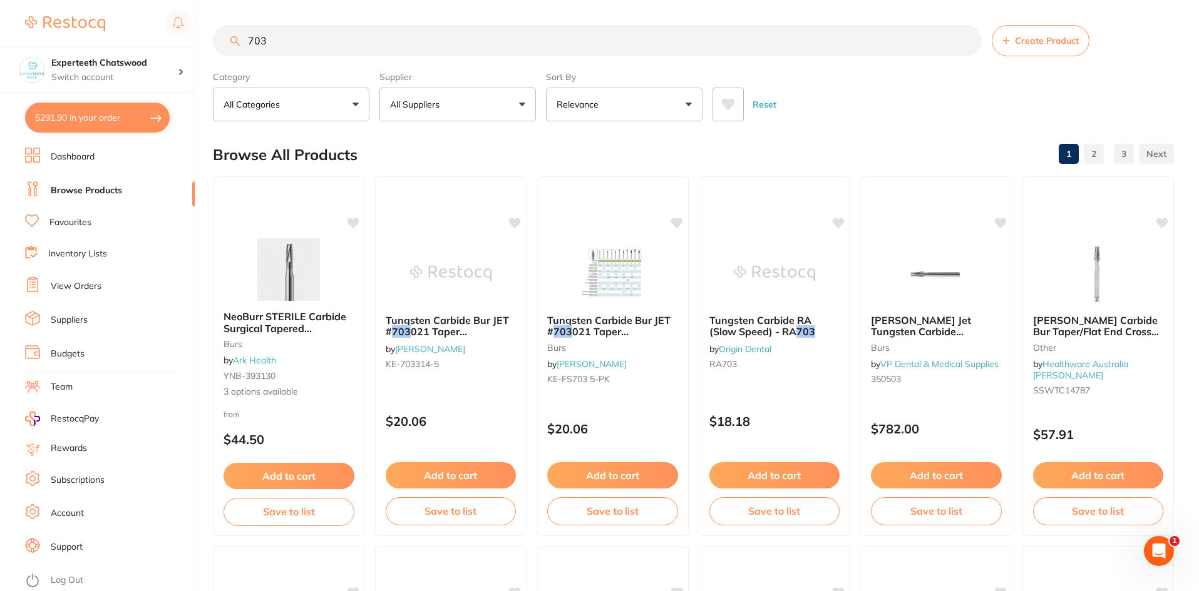
click at [443, 106] on p "All Suppliers" at bounding box center [417, 104] width 54 height 13
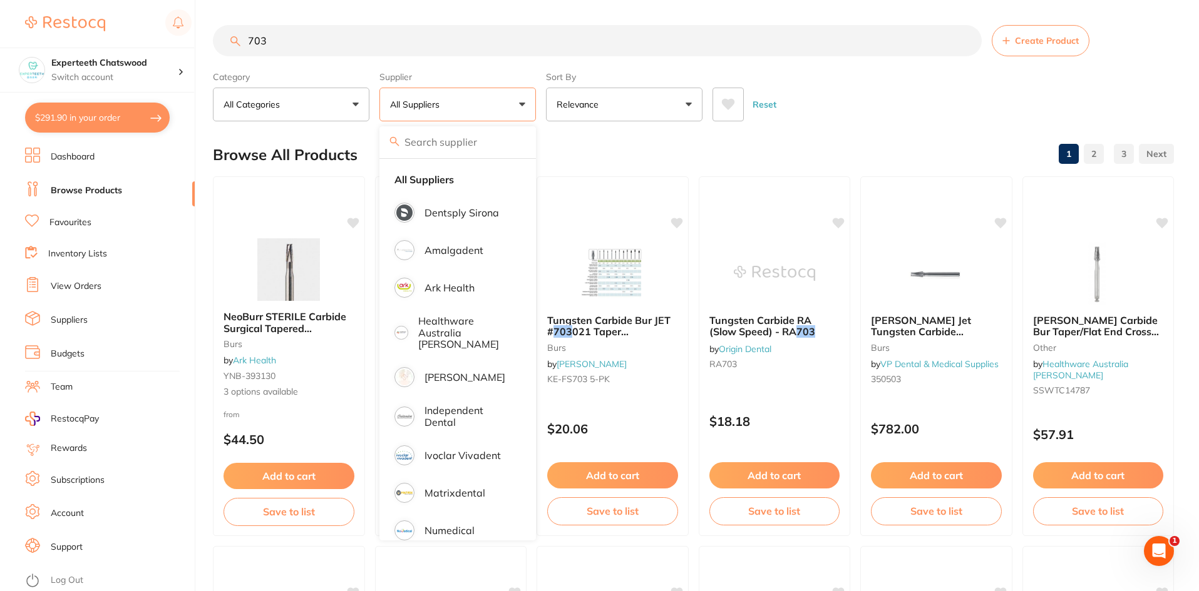
click at [438, 145] on input "search" at bounding box center [457, 141] width 156 height 31
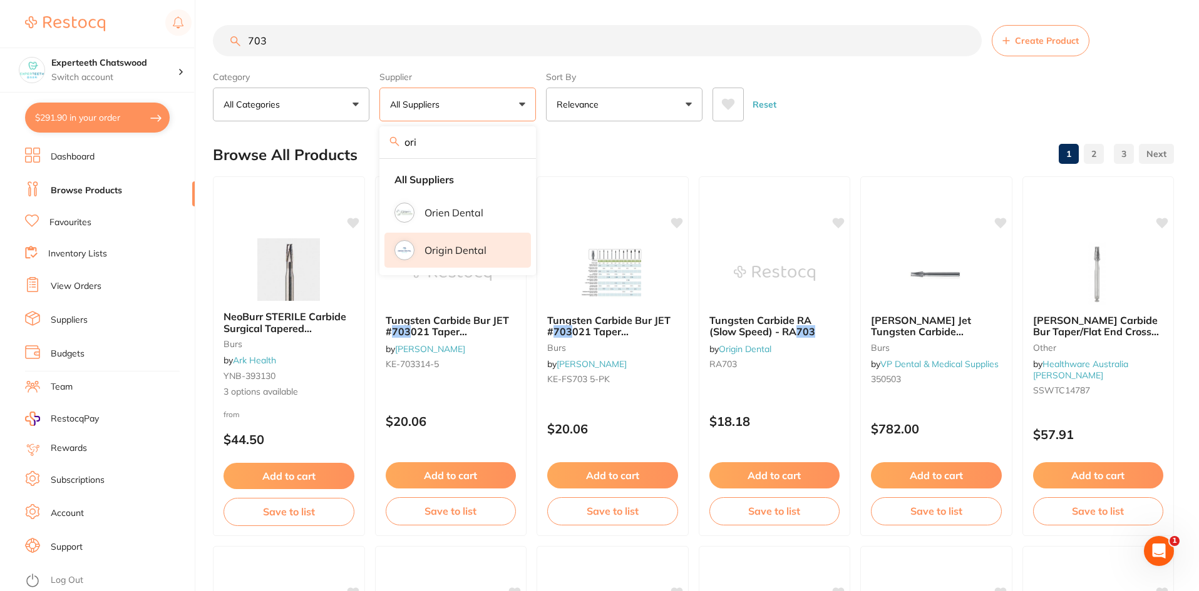
type input "ori"
click at [423, 254] on li "Origin Dental" at bounding box center [457, 250] width 146 height 35
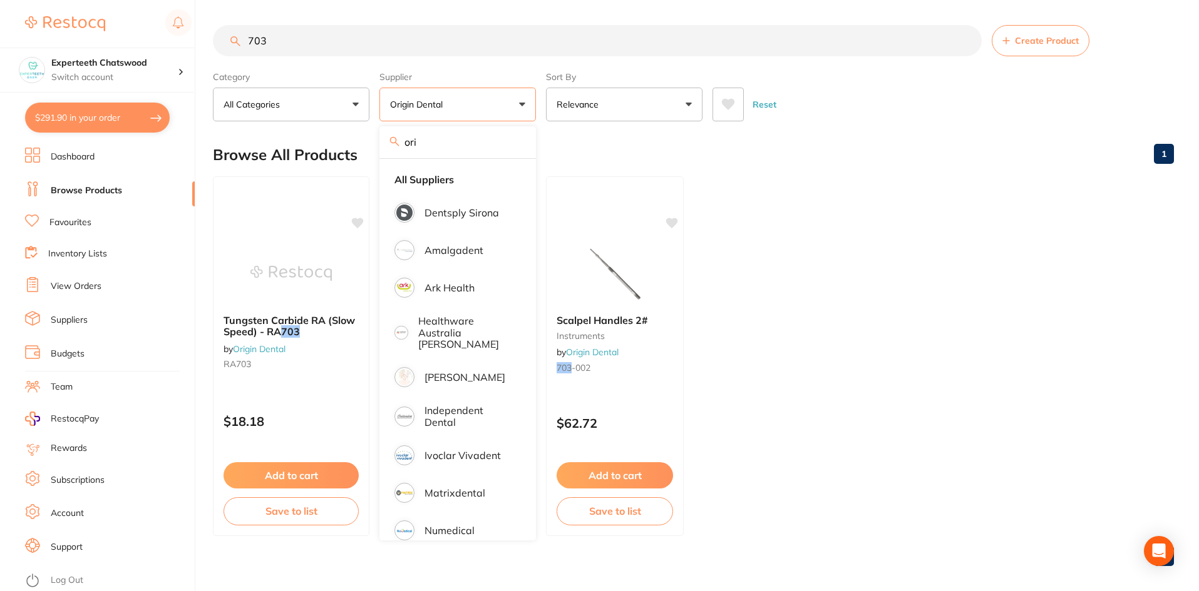
click at [916, 309] on ul "Tungsten Carbide RA (Slow Speed) - RA 703 by Origin Dental RA703 $18.18 Add to …" at bounding box center [693, 357] width 961 height 360
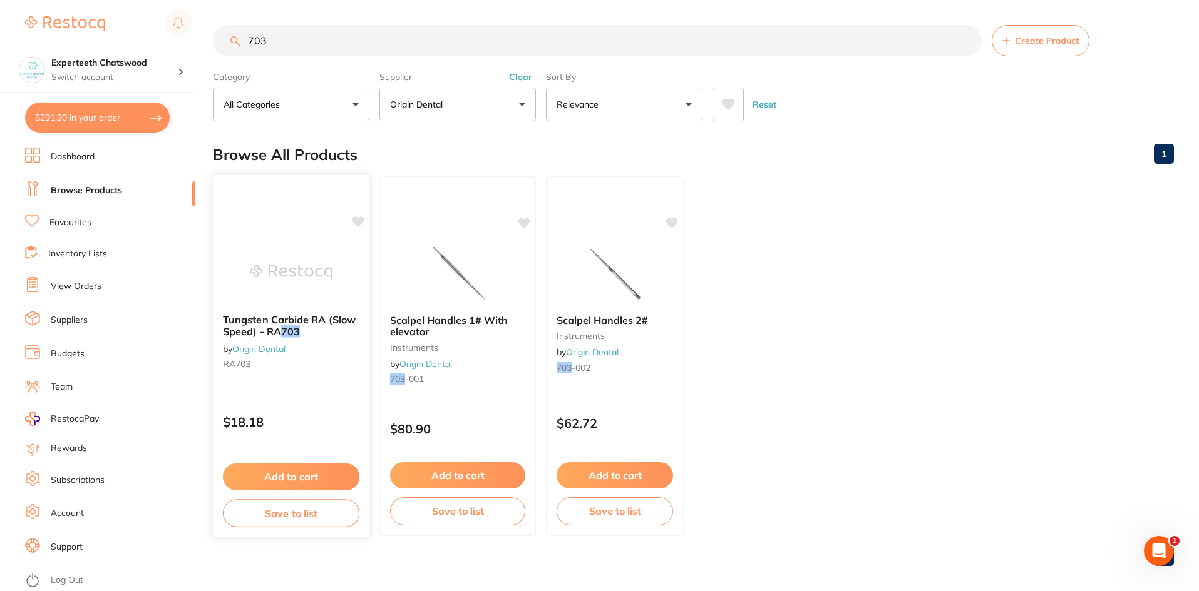
click at [292, 260] on img at bounding box center [291, 272] width 82 height 63
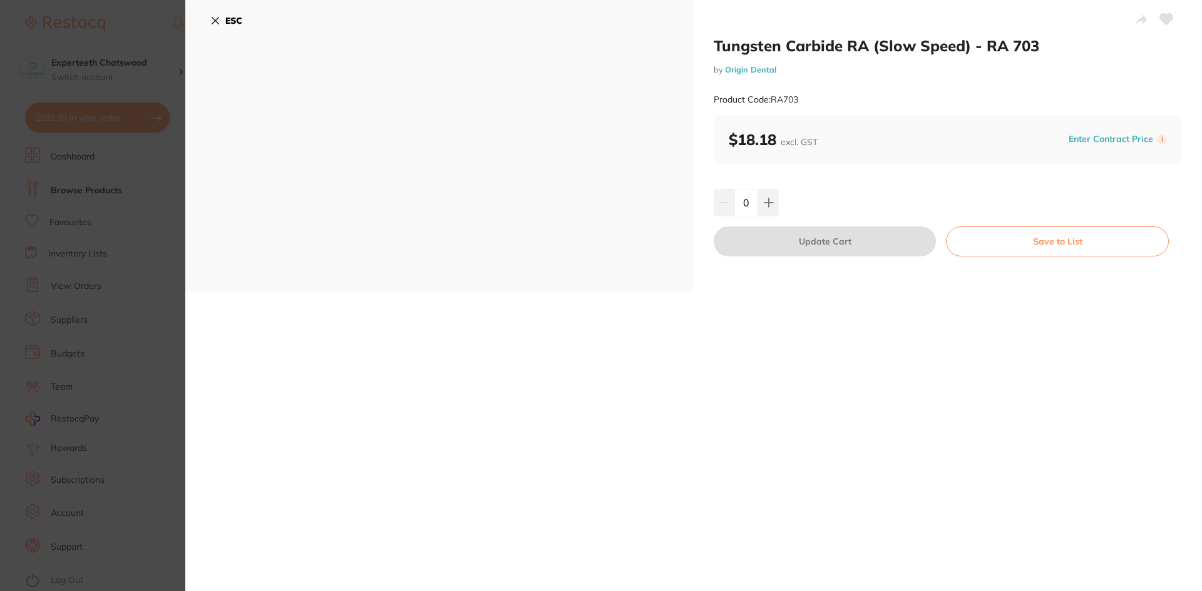
click at [217, 19] on icon at bounding box center [215, 21] width 7 height 7
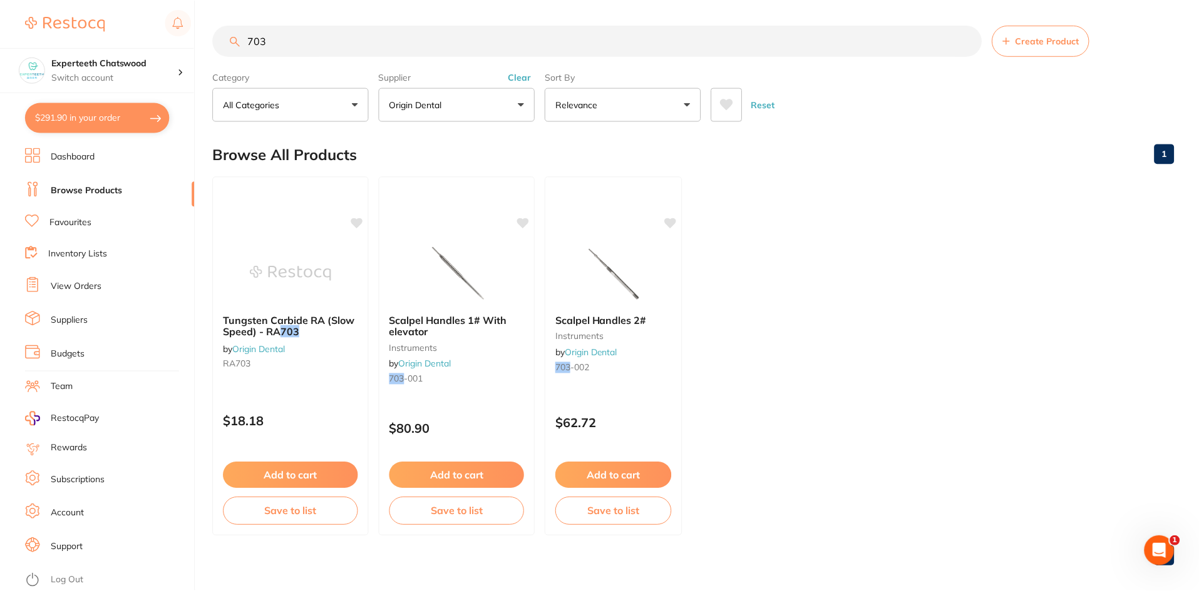
scroll to position [2, 0]
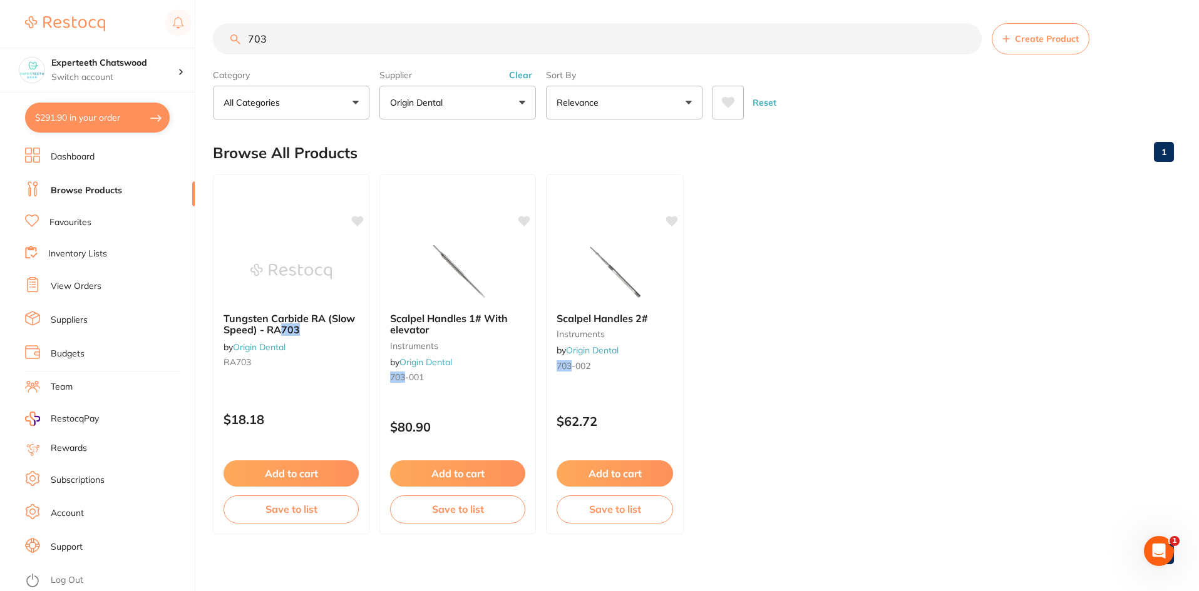
click at [444, 261] on img at bounding box center [457, 271] width 81 height 63
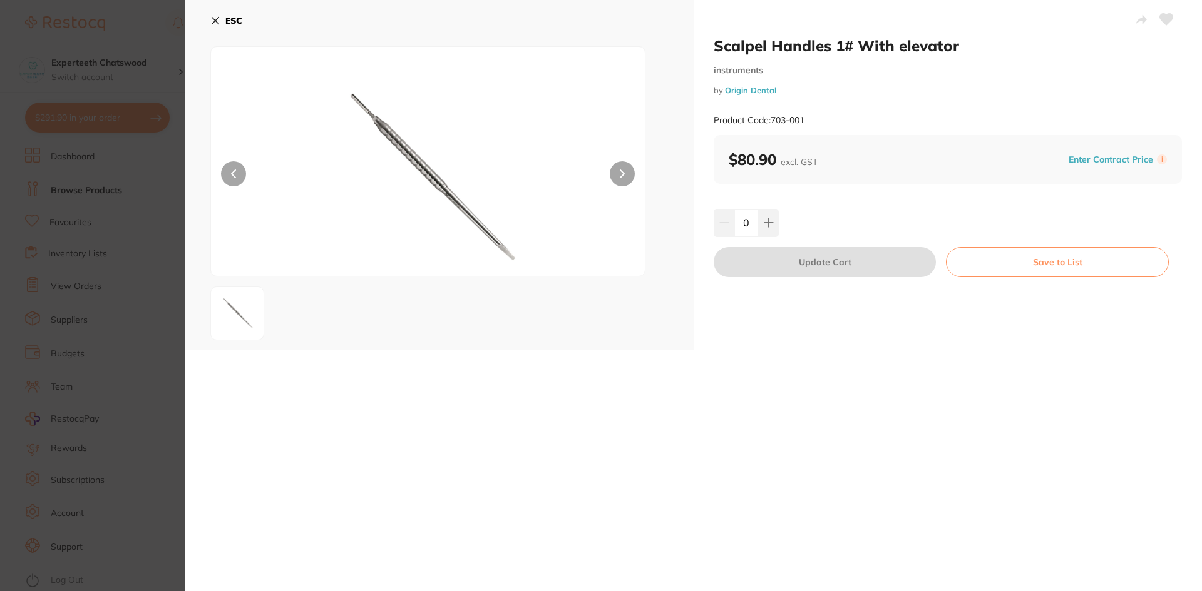
click at [210, 20] on icon at bounding box center [215, 21] width 10 height 10
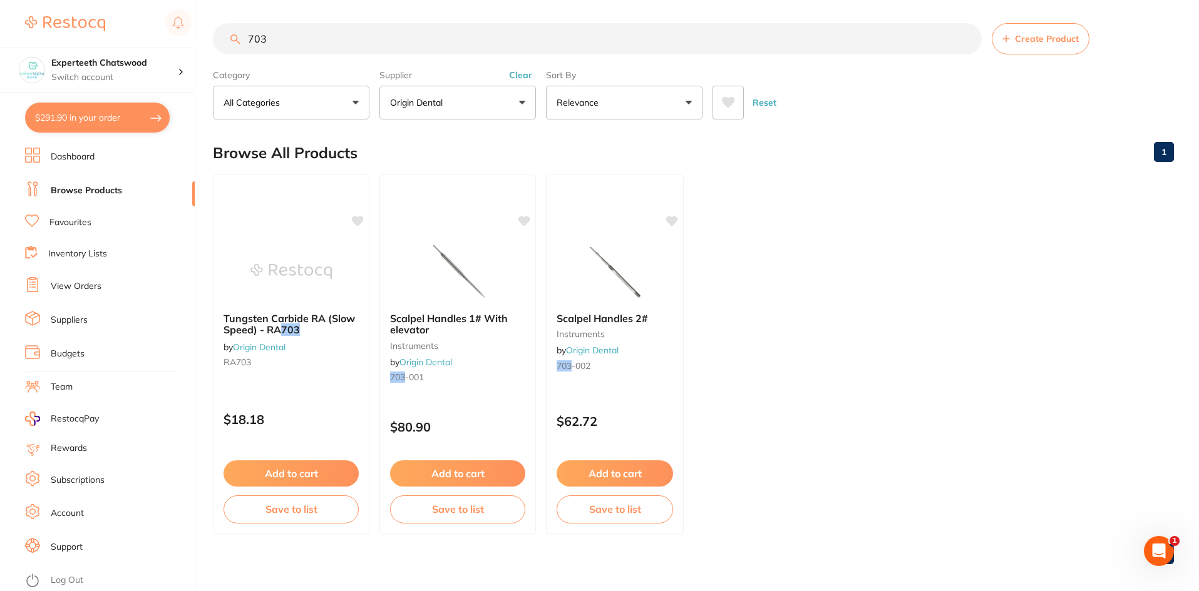
click at [287, 31] on input "703" at bounding box center [597, 38] width 769 height 31
drag, startPoint x: 293, startPoint y: 36, endPoint x: 252, endPoint y: 34, distance: 40.7
click at [252, 34] on input "703" at bounding box center [597, 38] width 769 height 31
click at [308, 38] on input "703" at bounding box center [597, 38] width 769 height 31
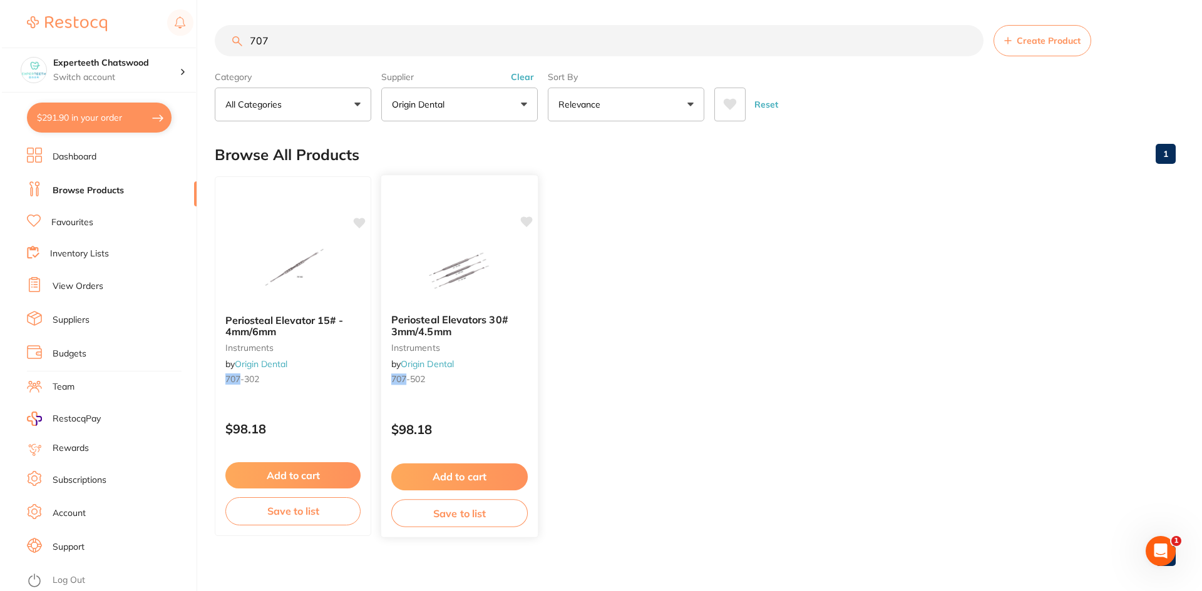
scroll to position [0, 0]
click at [459, 259] on img at bounding box center [457, 272] width 82 height 63
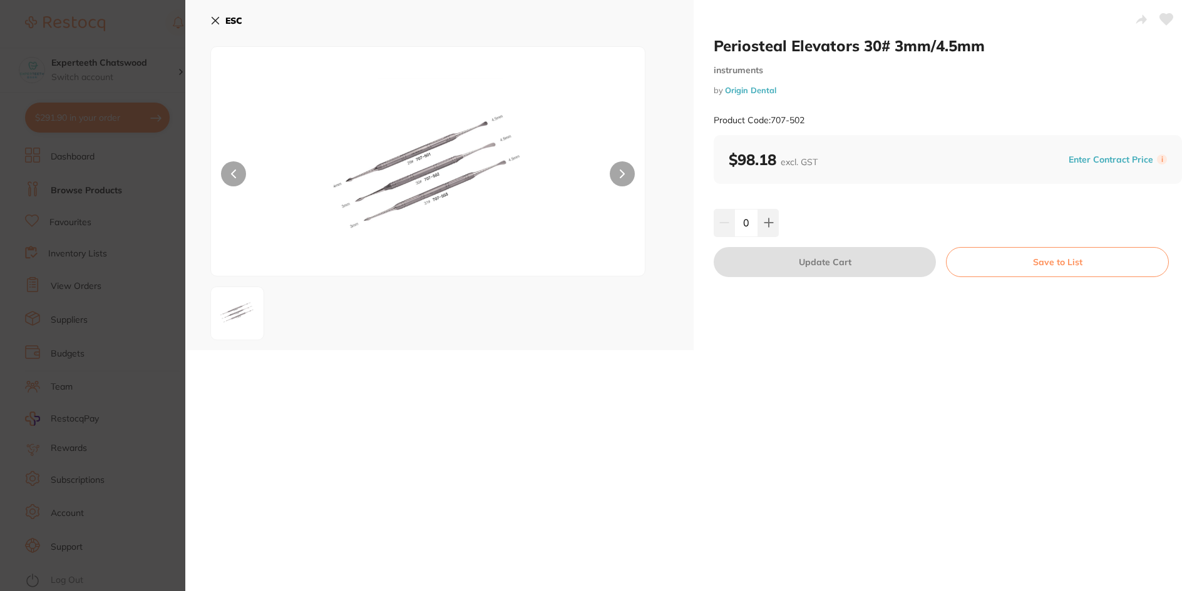
click at [210, 18] on div "ESC" at bounding box center [439, 175] width 508 height 350
click at [217, 24] on icon at bounding box center [215, 21] width 10 height 10
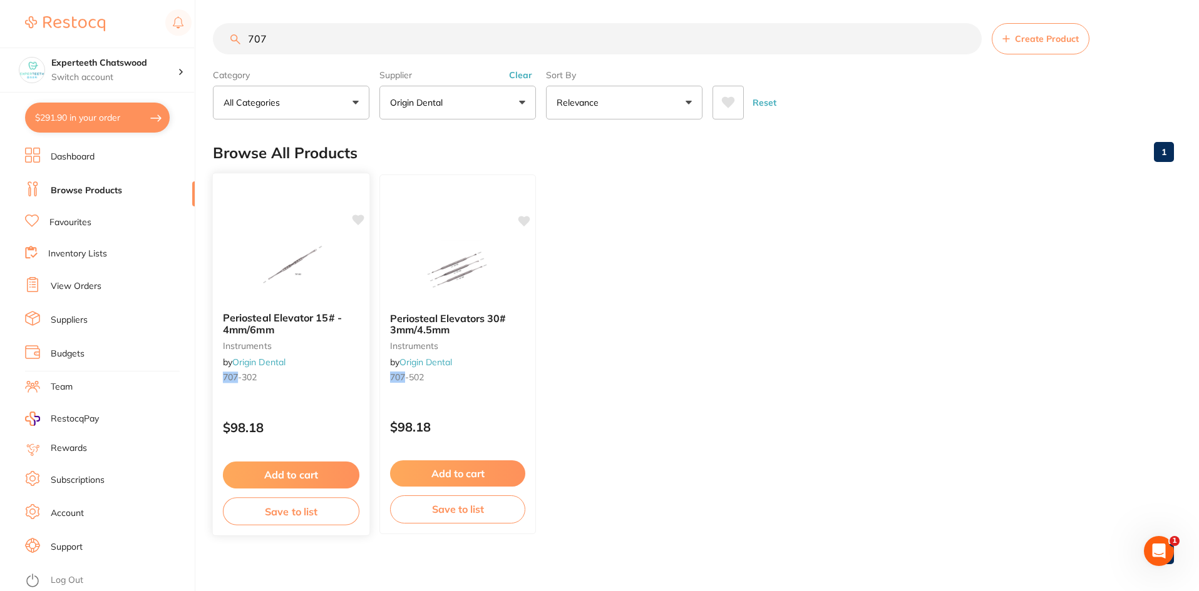
click at [294, 304] on div "Periosteal Elevator 15# - 4mm/6mm instruments by Origin Dental 707 -302" at bounding box center [291, 350] width 156 height 96
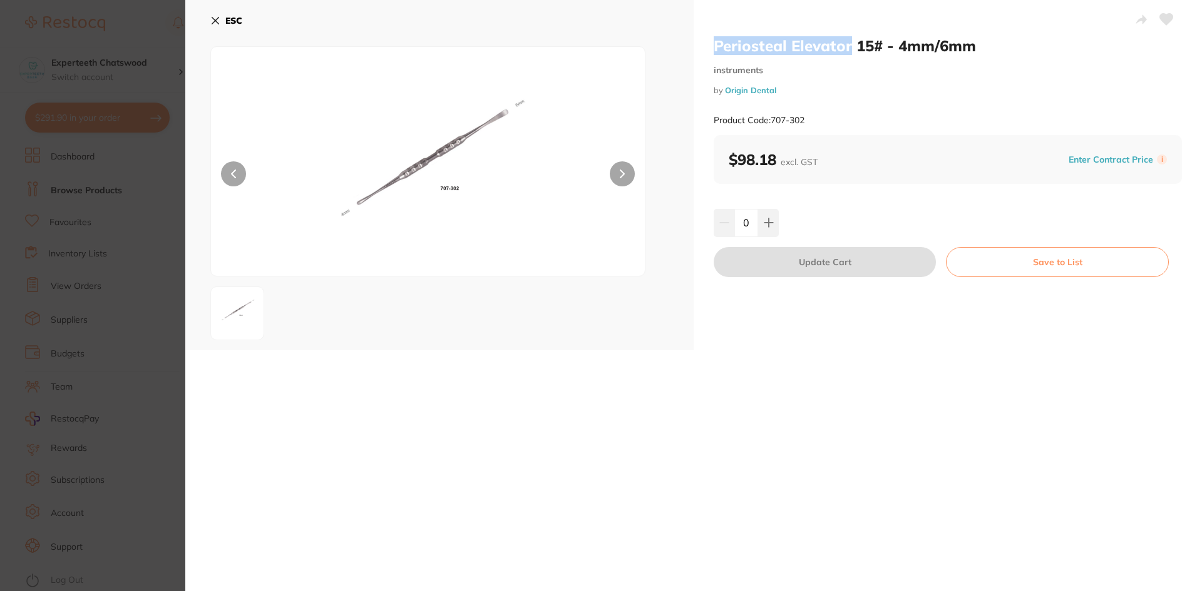
drag, startPoint x: 707, startPoint y: 46, endPoint x: 851, endPoint y: 42, distance: 143.4
click at [851, 42] on div "Periosteal Elevator 15# - 4mm/6mm instruments by Origin Dental Product Code: 70…" at bounding box center [947, 175] width 508 height 350
copy h2 "Periosteal Elevator"
drag, startPoint x: 217, startPoint y: 16, endPoint x: 247, endPoint y: 39, distance: 38.4
click at [216, 16] on icon at bounding box center [215, 21] width 10 height 10
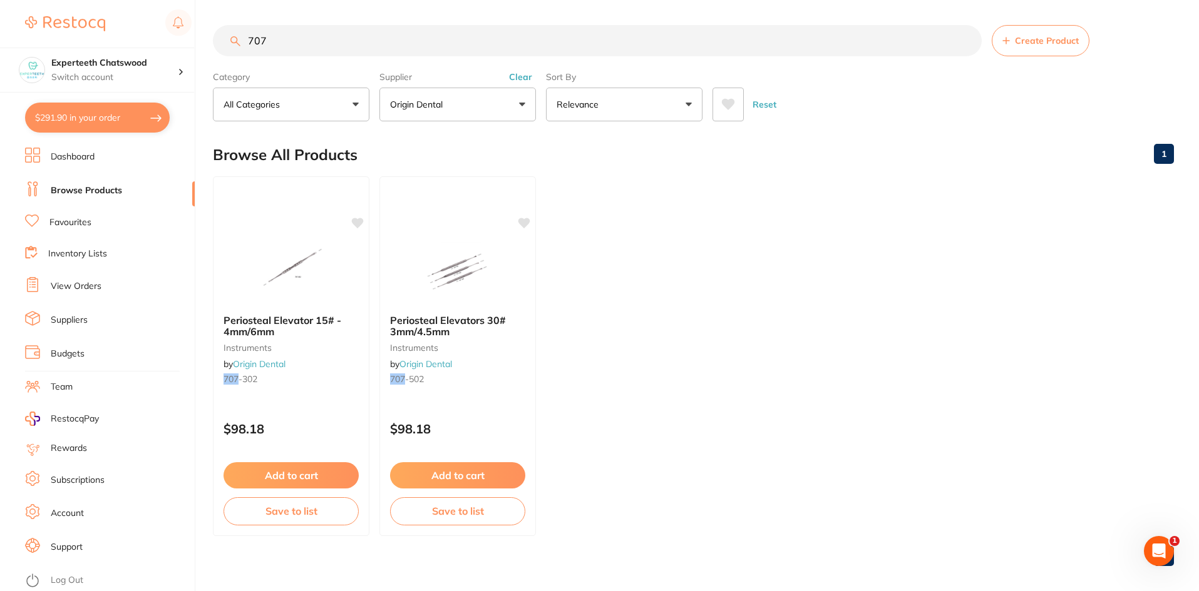
click at [275, 31] on input "707" at bounding box center [597, 40] width 769 height 31
click at [213, 43] on input "707" at bounding box center [597, 40] width 769 height 31
paste input "Periosteal Elevator"
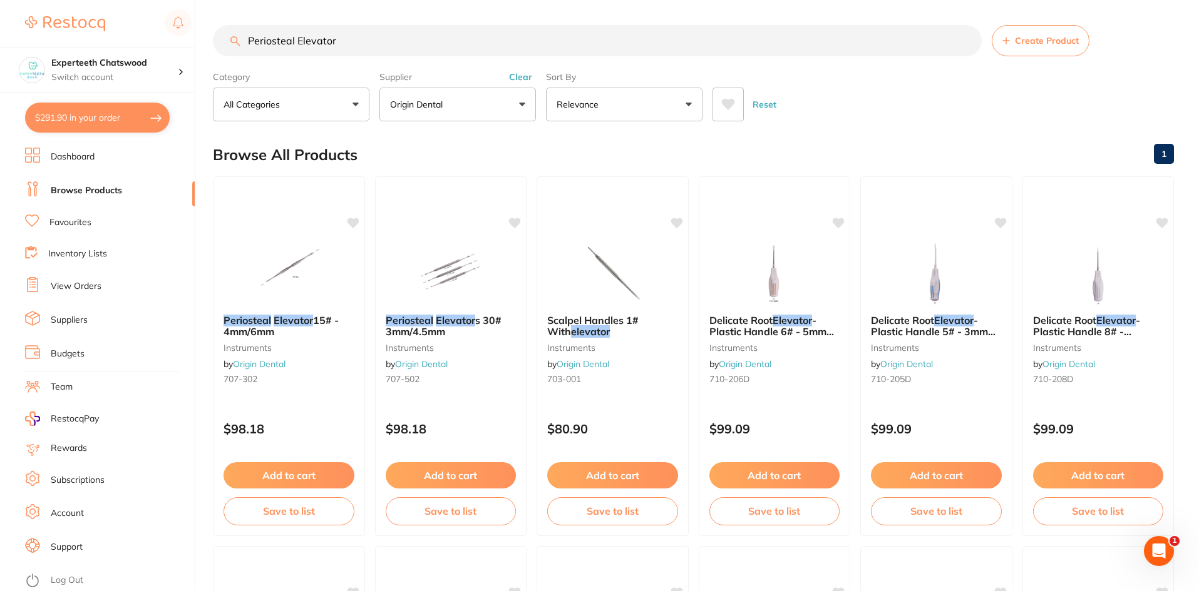
type input "Periosteal Elevator"
click at [501, 112] on button "Origin Dental" at bounding box center [457, 105] width 156 height 34
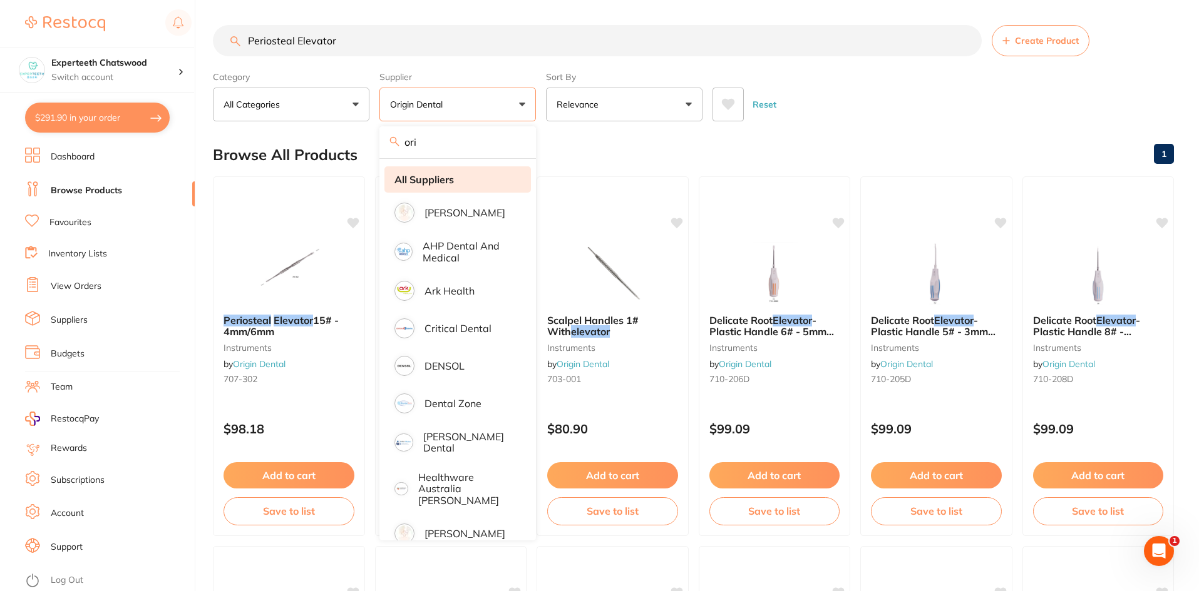
click at [419, 184] on strong "All Suppliers" at bounding box center [423, 179] width 59 height 11
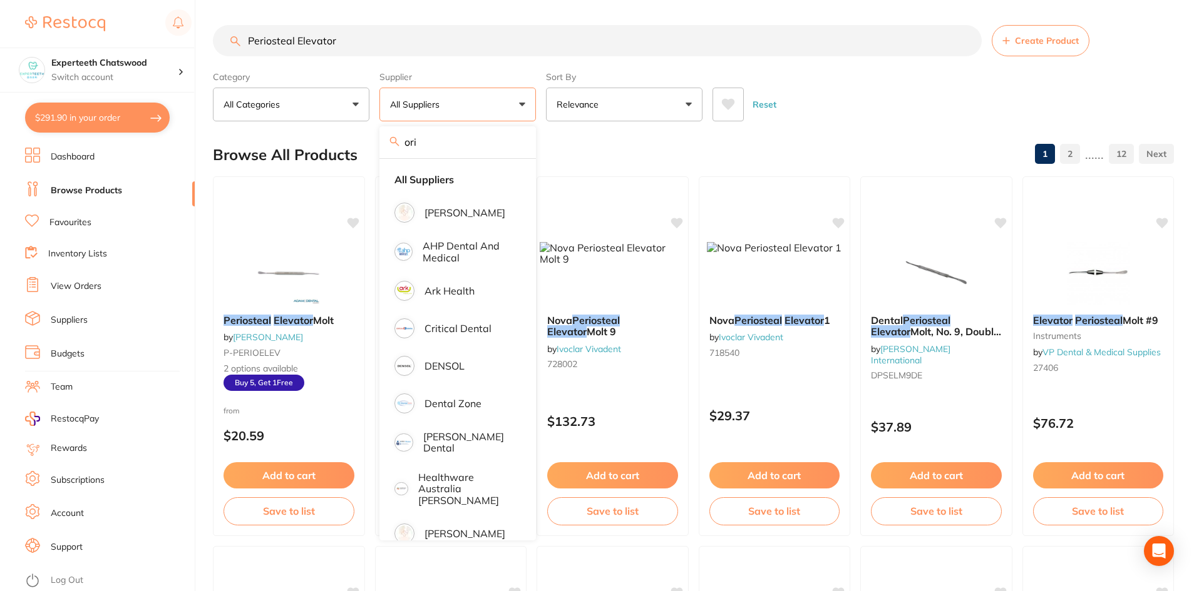
click at [891, 105] on div "Reset" at bounding box center [937, 100] width 451 height 44
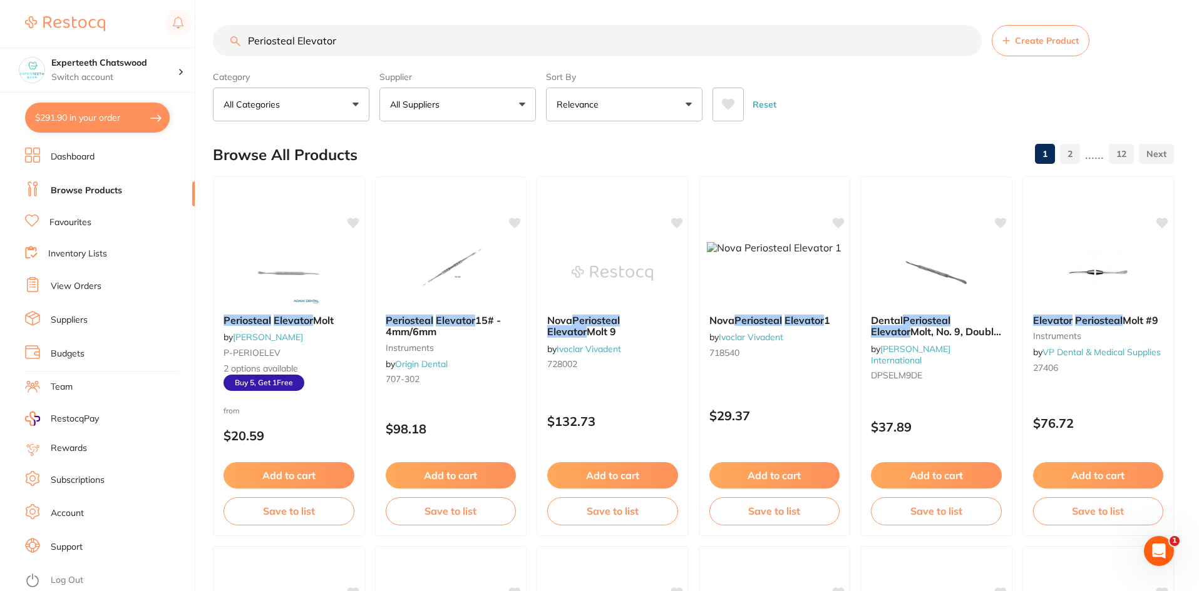
click at [287, 257] on img at bounding box center [288, 273] width 81 height 63
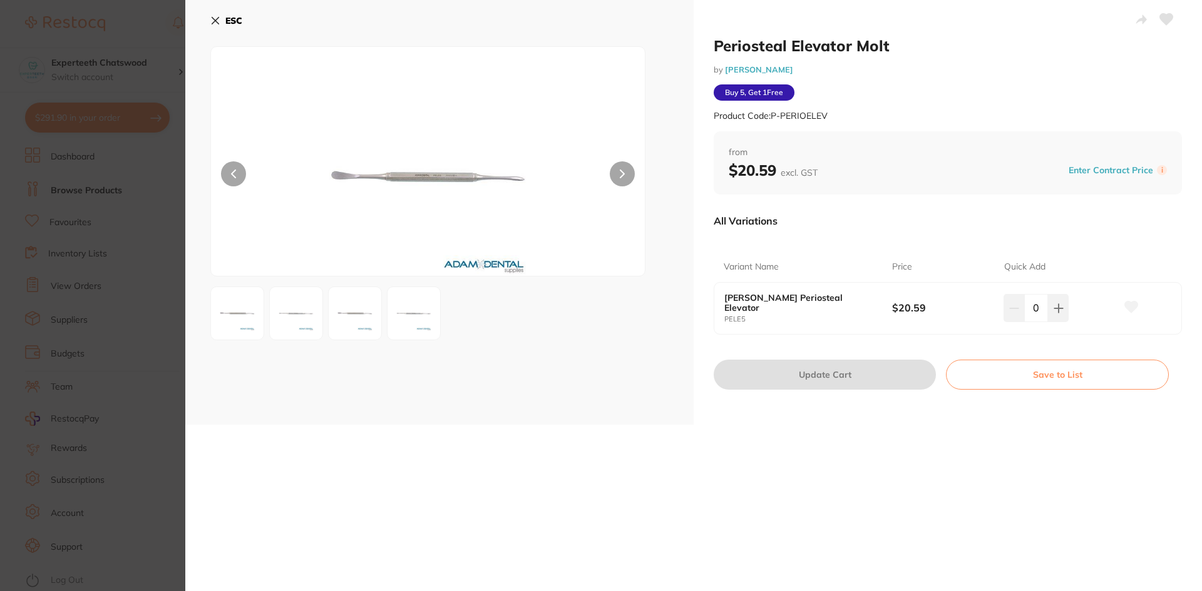
click at [293, 310] on img at bounding box center [296, 313] width 45 height 45
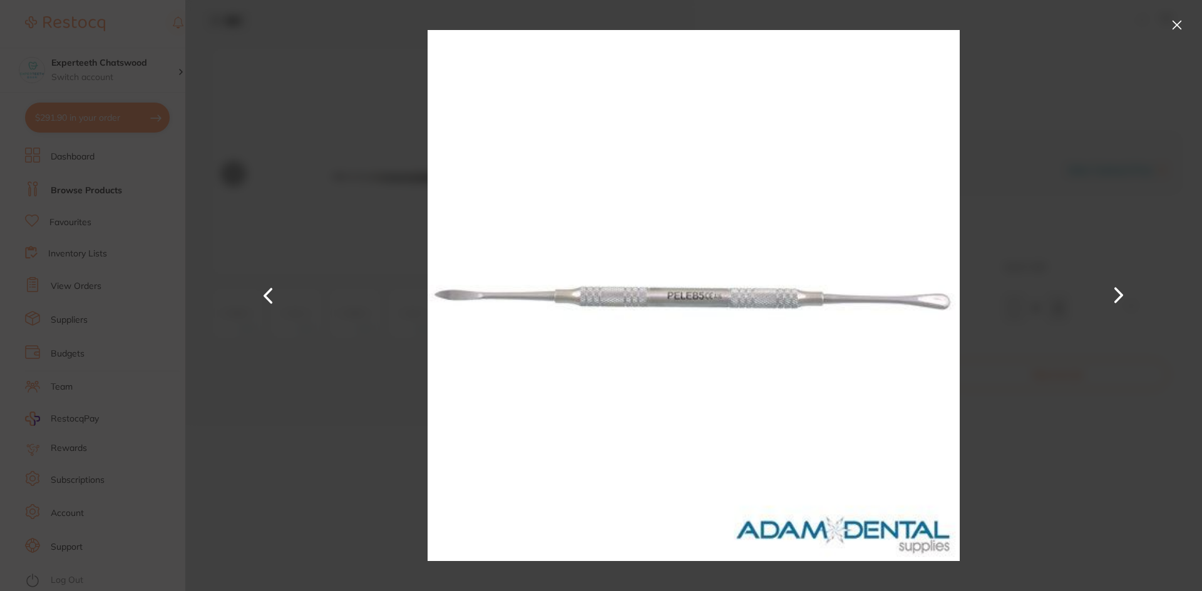
click at [1171, 20] on button at bounding box center [1177, 25] width 20 height 20
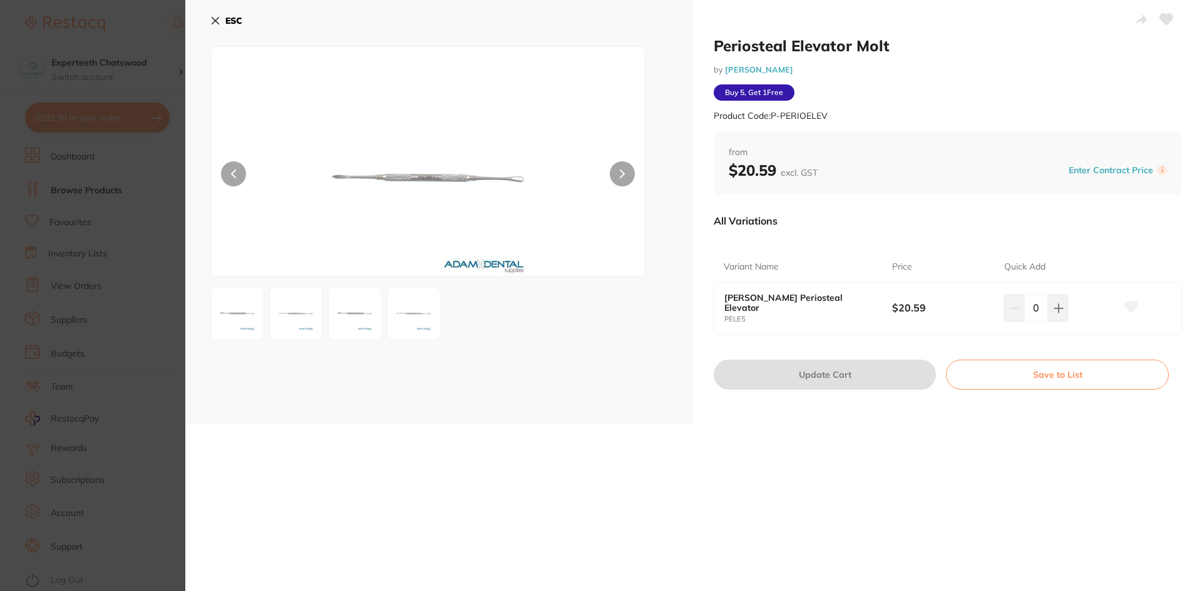
click at [220, 19] on icon at bounding box center [215, 21] width 10 height 10
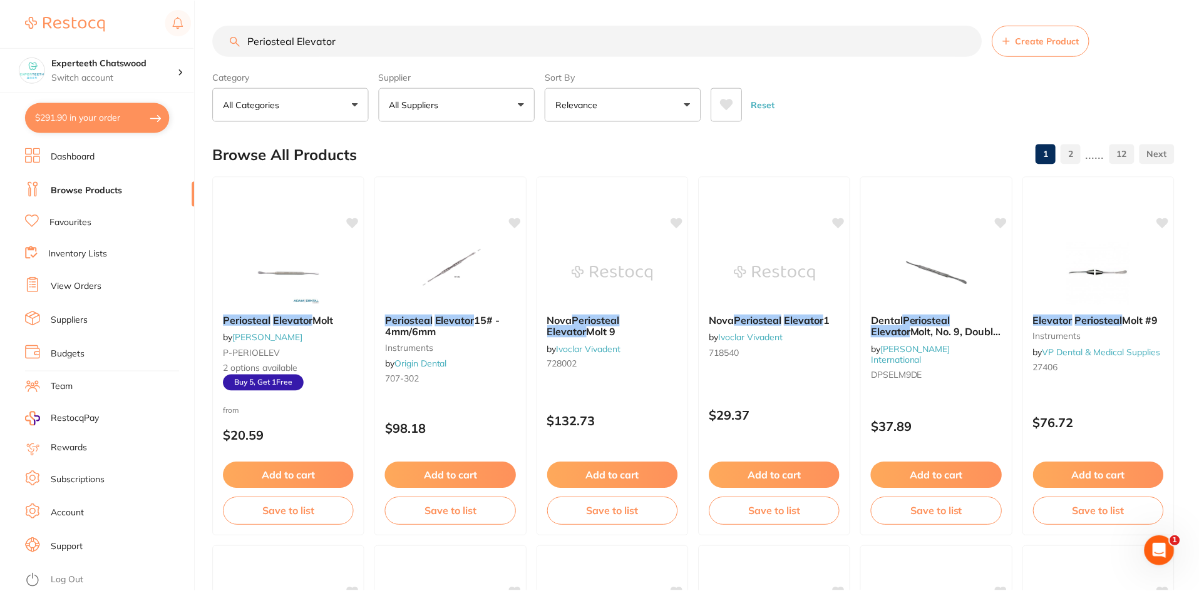
scroll to position [1, 0]
click at [464, 275] on img at bounding box center [450, 271] width 82 height 63
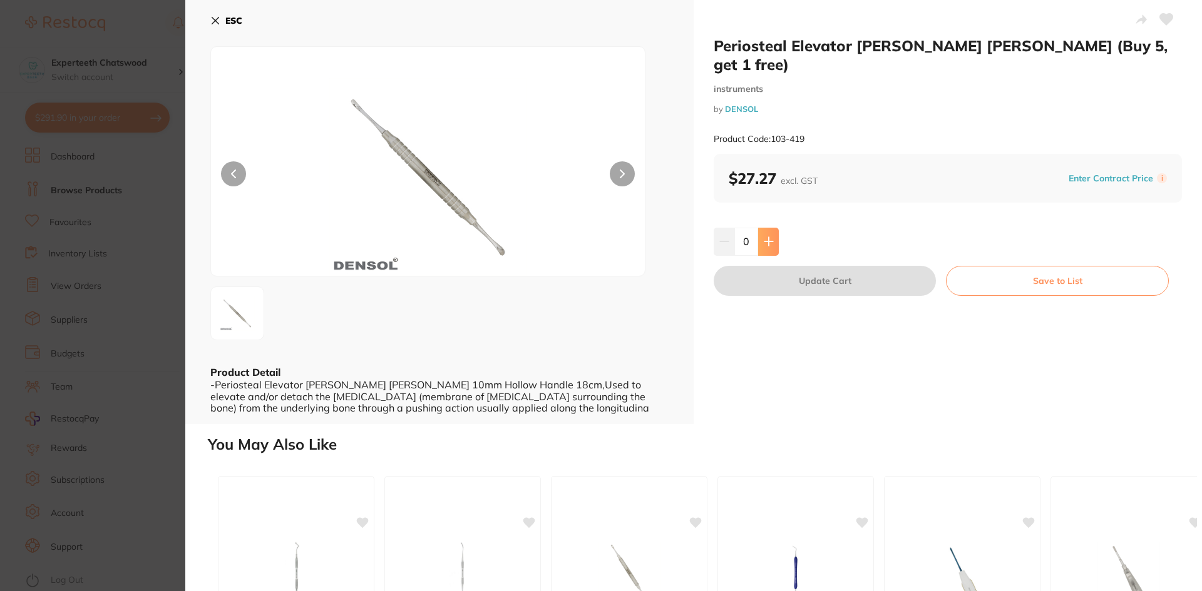
click at [765, 228] on button at bounding box center [768, 242] width 21 height 28
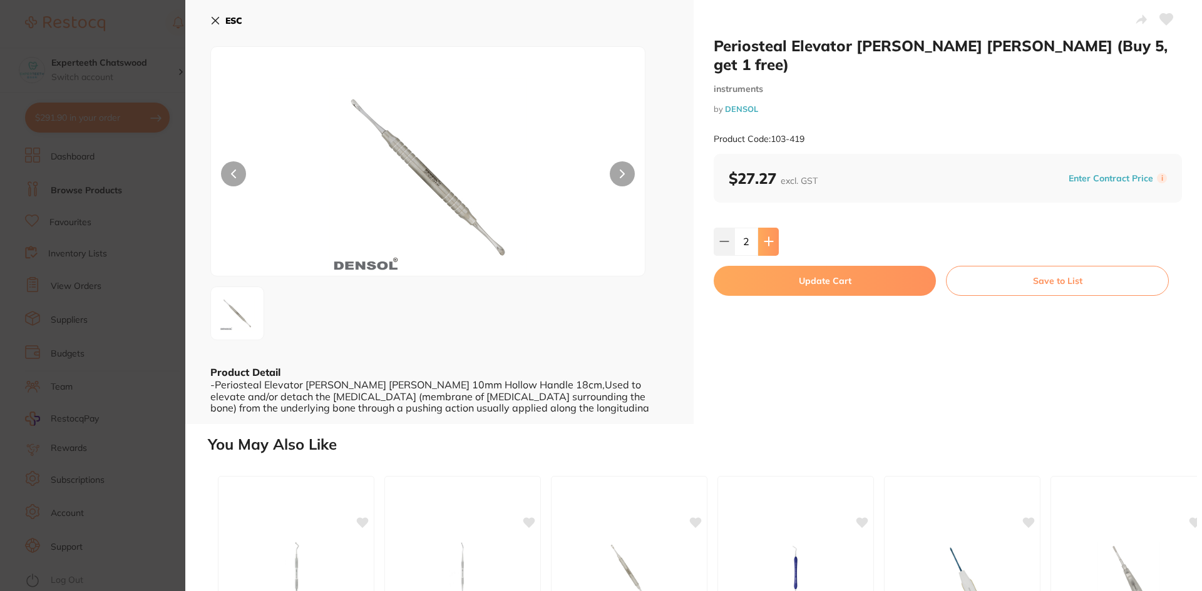
click at [765, 228] on button at bounding box center [768, 242] width 21 height 28
click at [717, 228] on button at bounding box center [724, 242] width 21 height 28
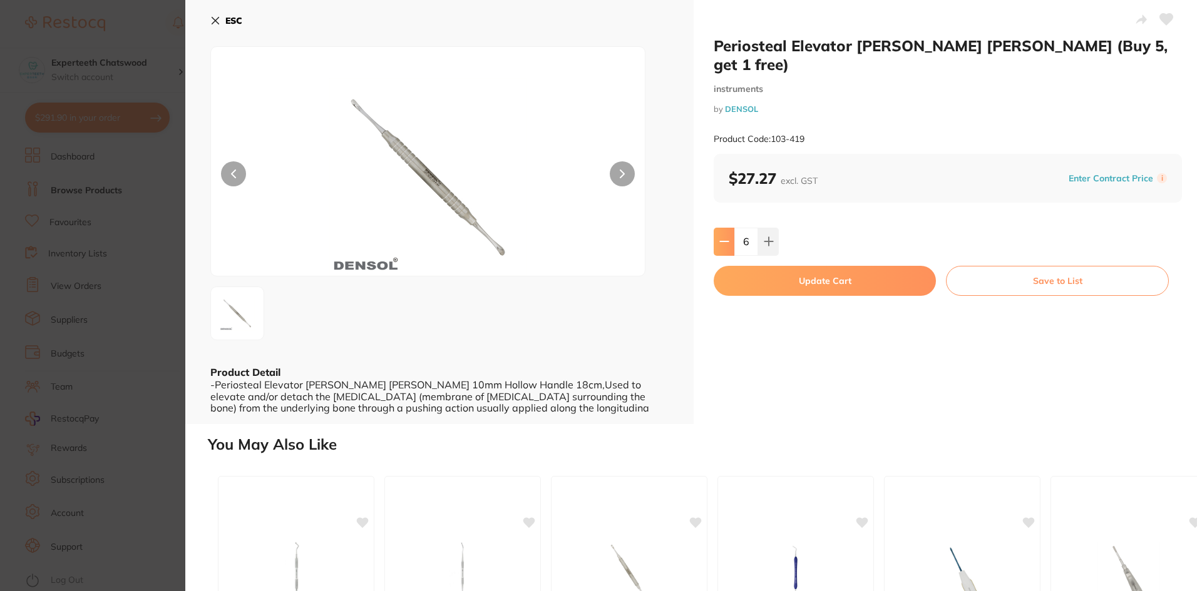
type input "5"
click at [777, 266] on button "Update Cart" at bounding box center [825, 281] width 222 height 30
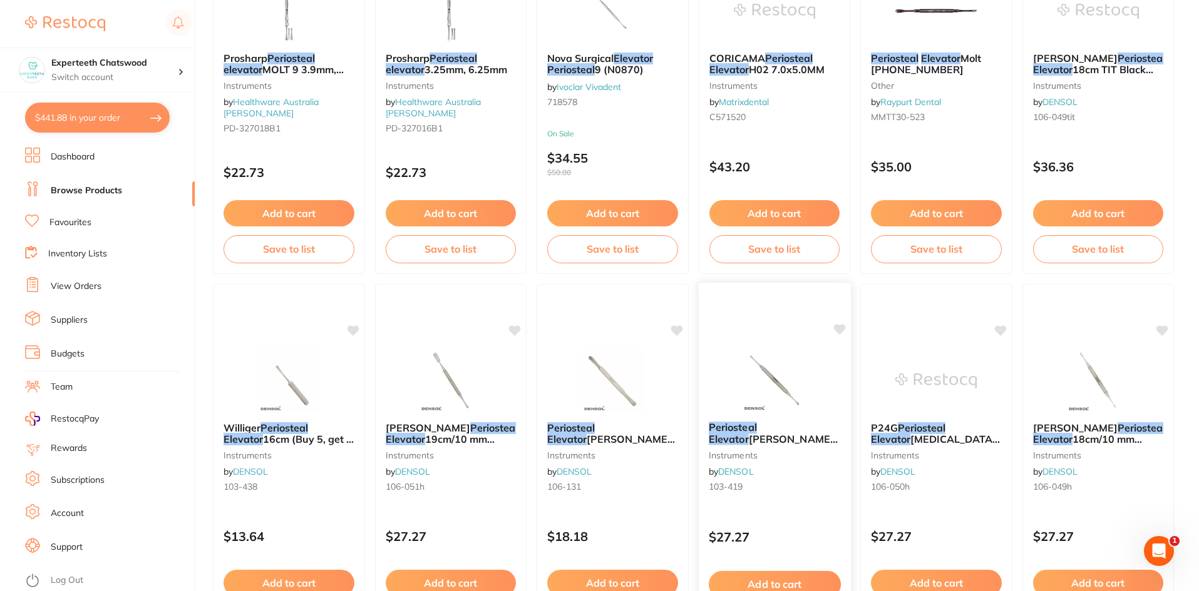
scroll to position [1065, 0]
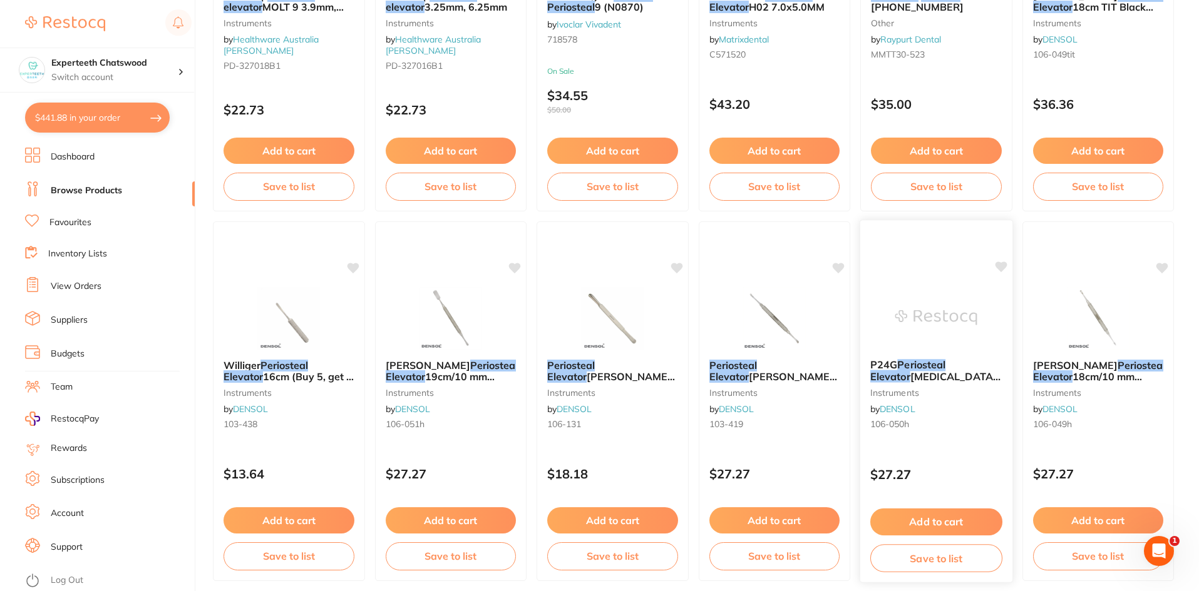
click at [931, 307] on img at bounding box center [936, 317] width 82 height 63
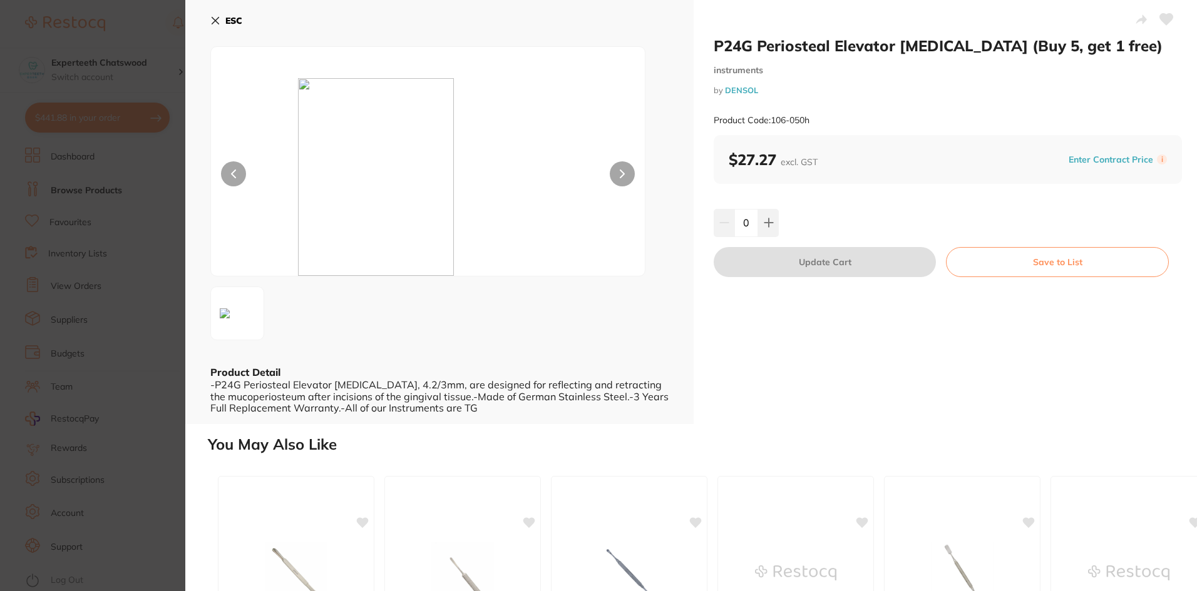
click at [208, 17] on div "ESC Product Detail -P24G Periosteal Elevator [MEDICAL_DATA], 4.2/3mm, are desig…" at bounding box center [439, 212] width 508 height 424
click at [214, 20] on icon at bounding box center [215, 21] width 7 height 7
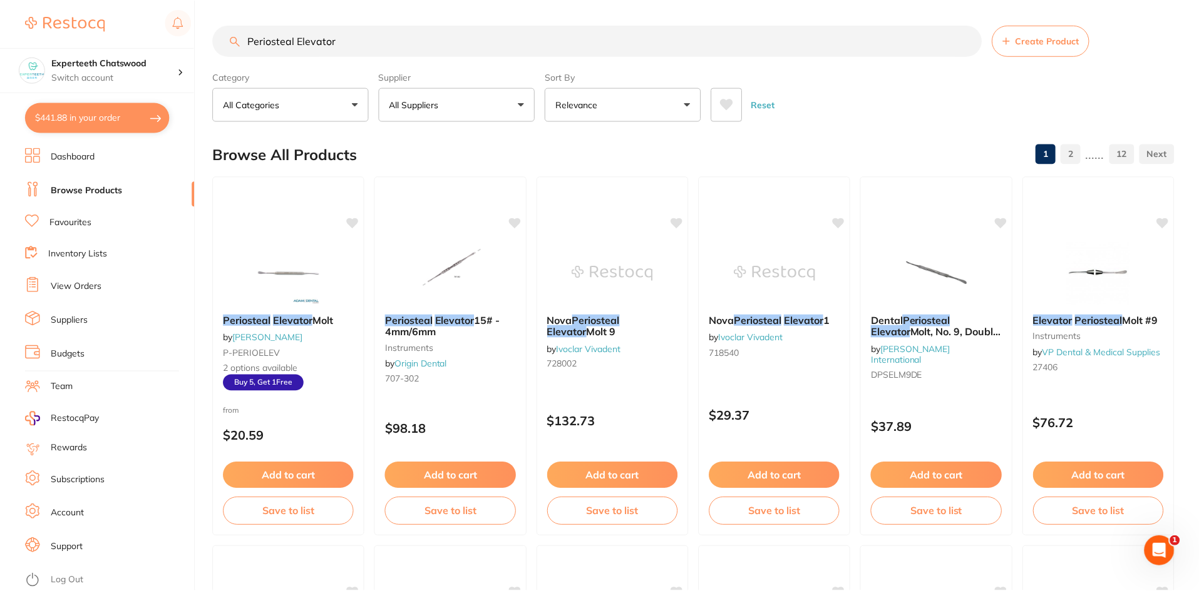
scroll to position [1065, 0]
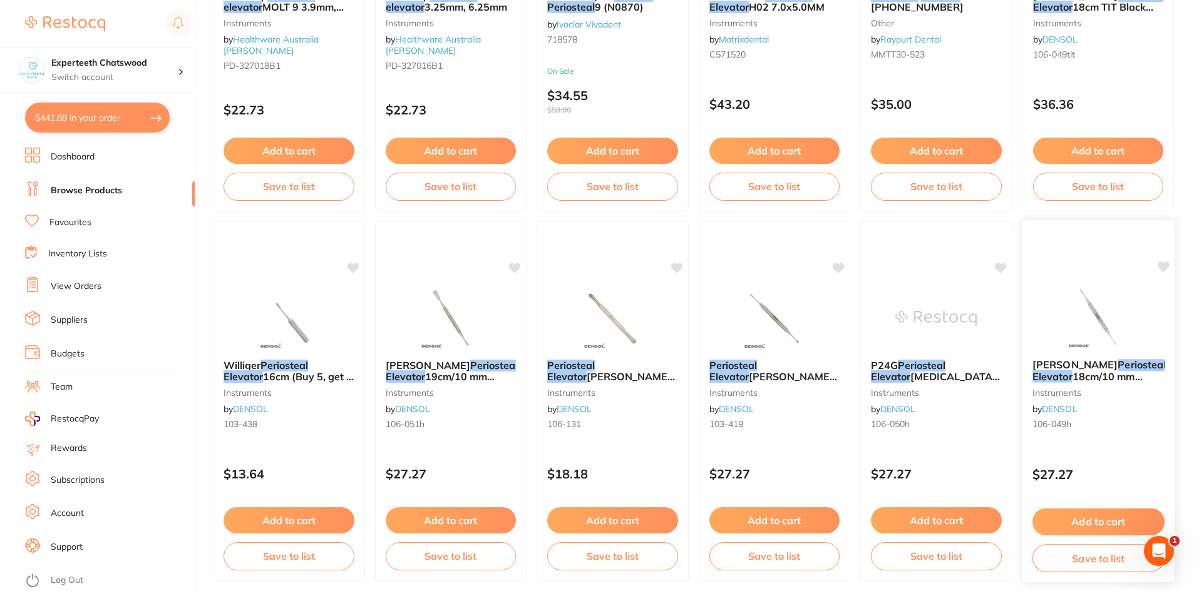
click at [1075, 295] on img at bounding box center [1097, 317] width 82 height 63
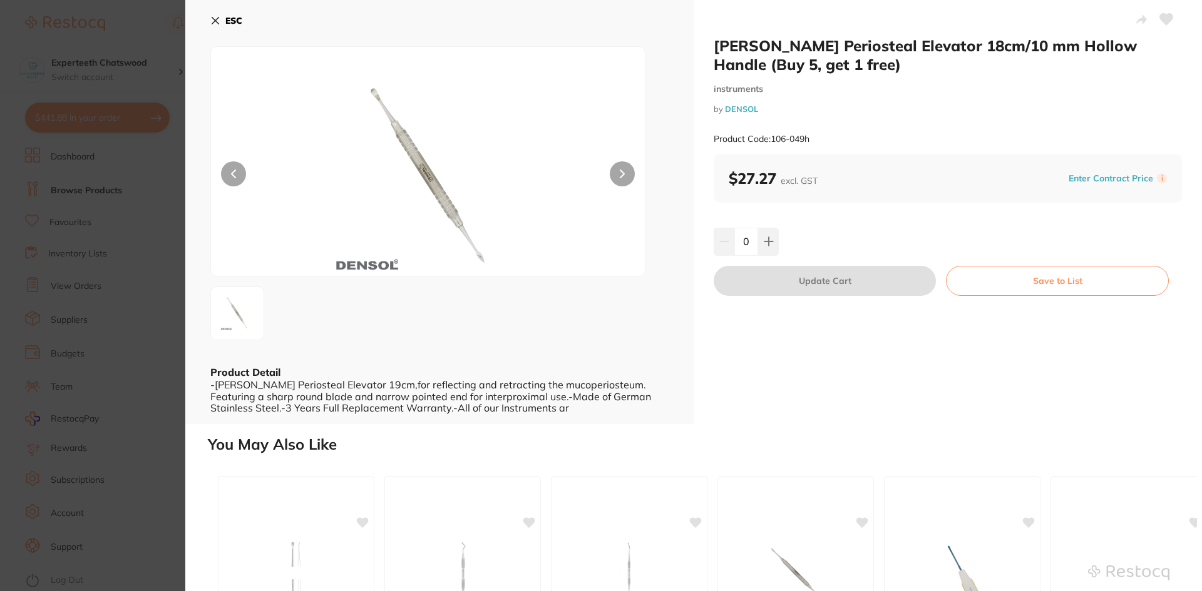
click at [214, 21] on icon at bounding box center [215, 21] width 10 height 10
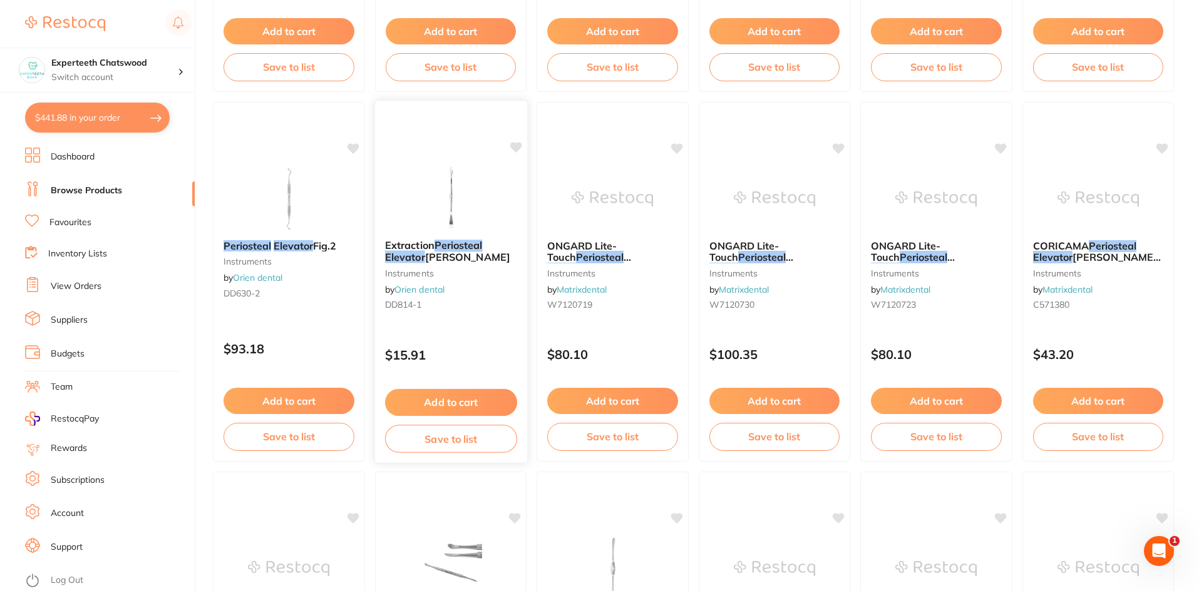
scroll to position [1565, 0]
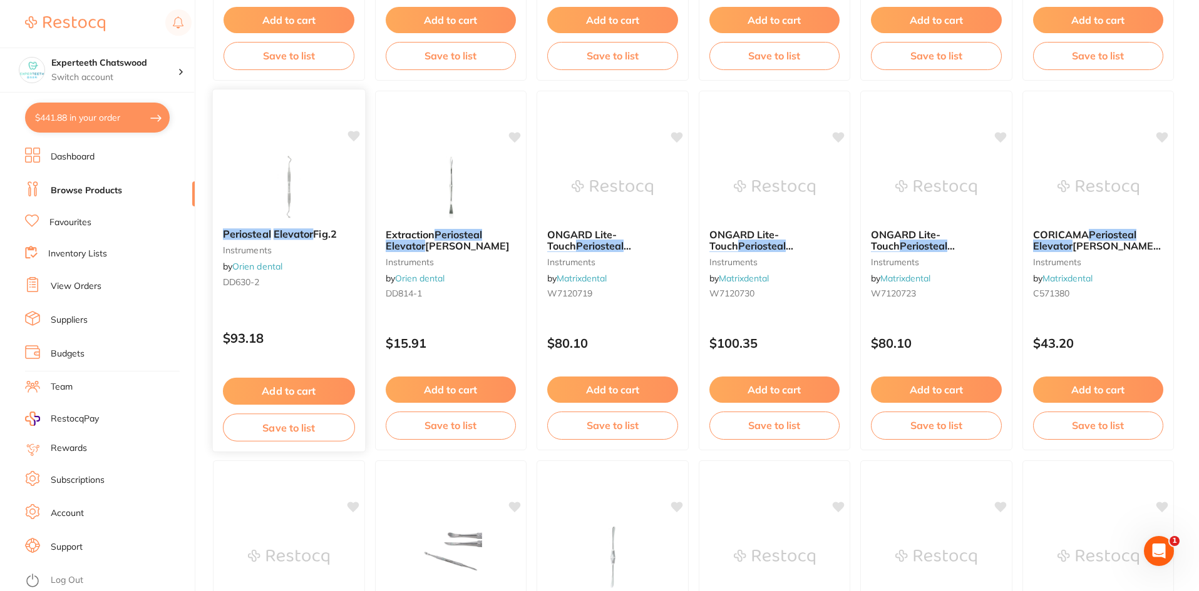
click at [282, 182] on img at bounding box center [289, 186] width 82 height 63
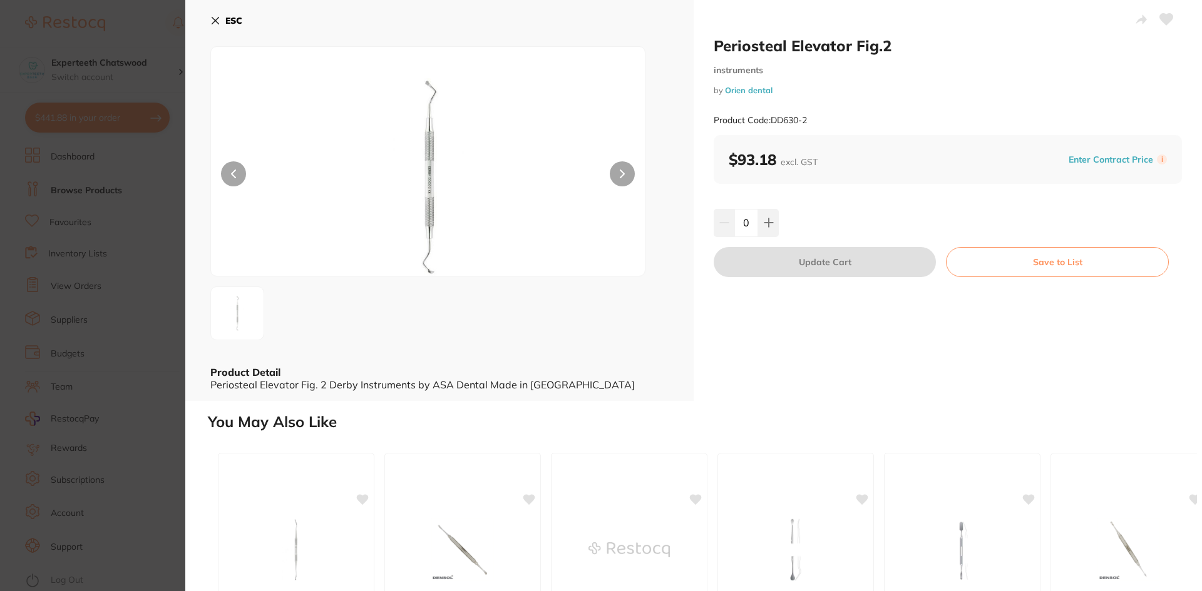
click at [216, 18] on icon at bounding box center [215, 21] width 10 height 10
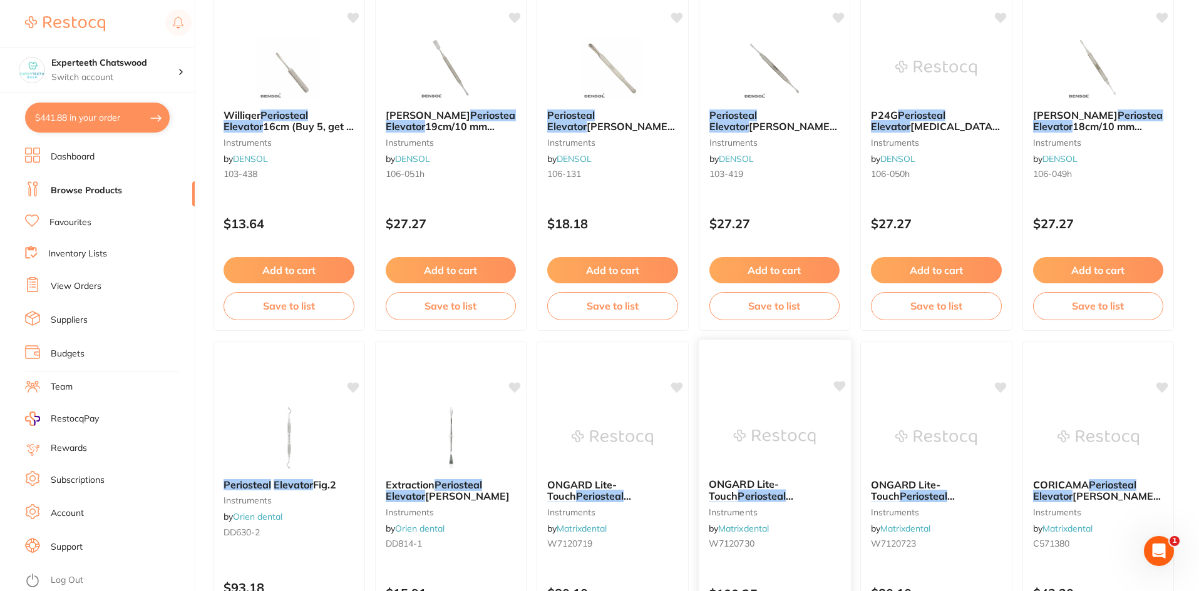
scroll to position [877, 0]
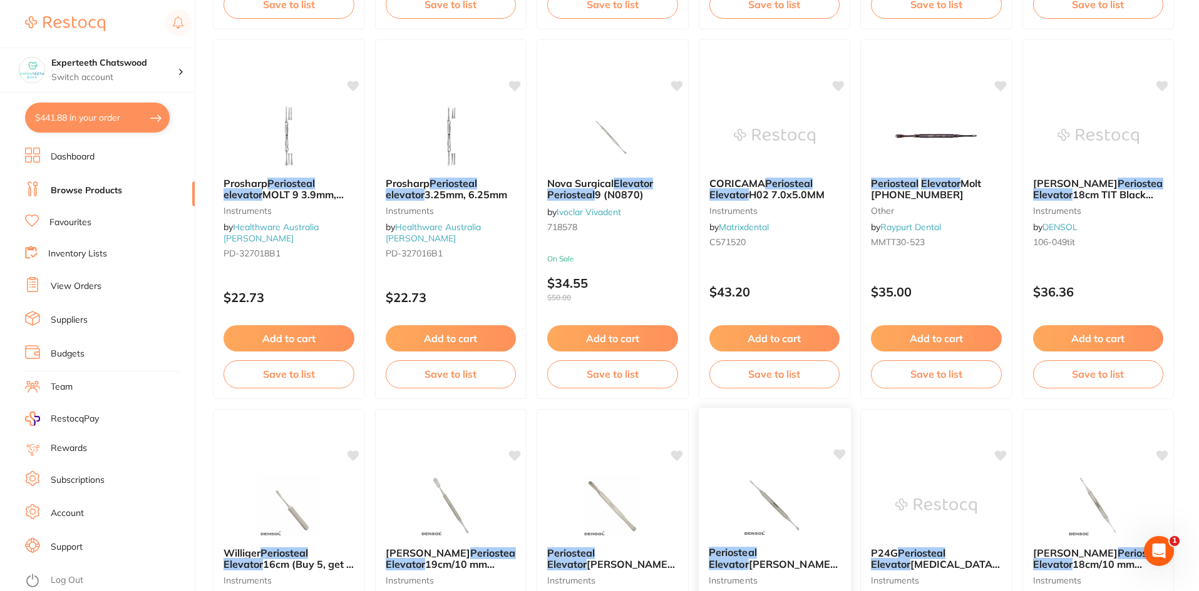
click at [777, 483] on img at bounding box center [774, 505] width 82 height 63
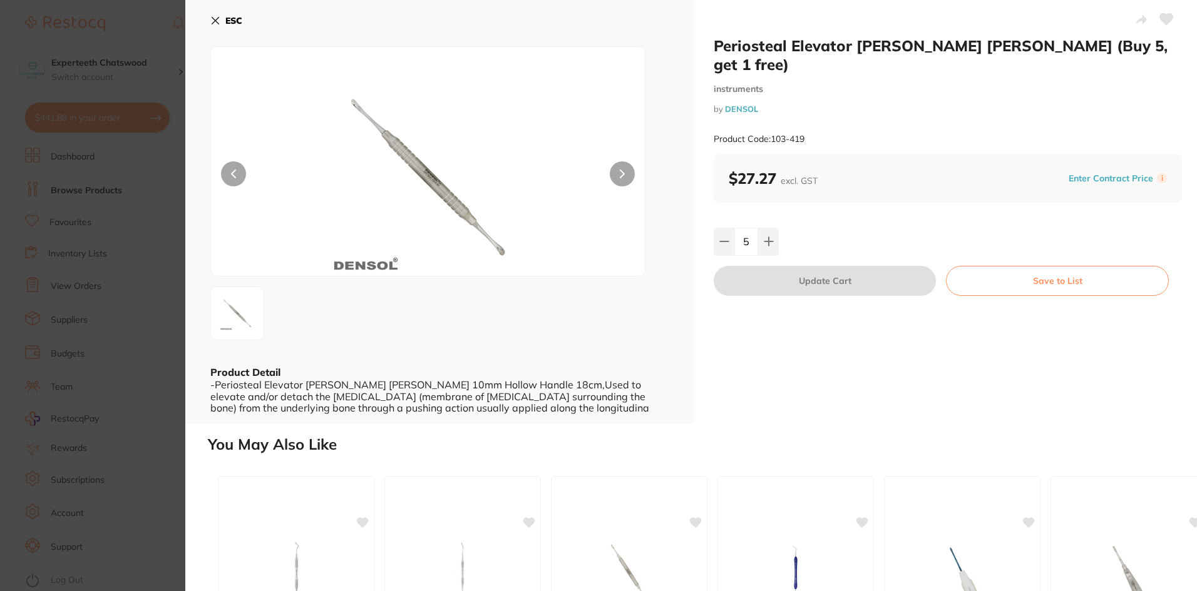
click at [210, 22] on icon at bounding box center [215, 21] width 10 height 10
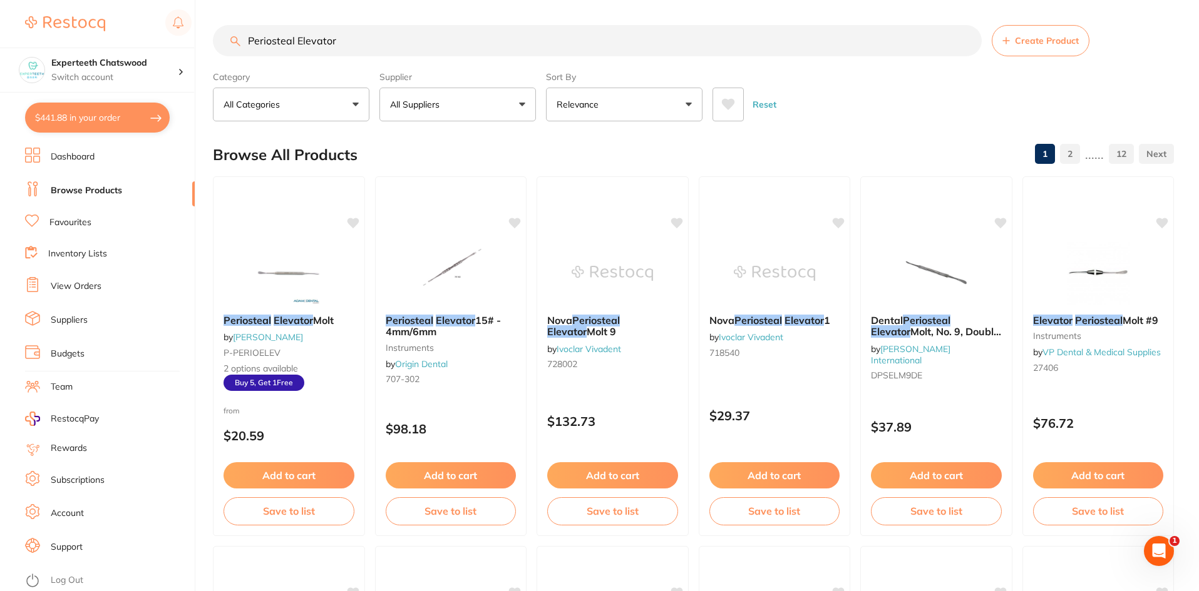
drag, startPoint x: 342, startPoint y: 38, endPoint x: 328, endPoint y: 41, distance: 14.3
click at [334, 39] on input "Periosteal Elevator" at bounding box center [597, 40] width 769 height 31
drag, startPoint x: 354, startPoint y: 46, endPoint x: 236, endPoint y: 33, distance: 118.3
click at [236, 33] on input "Periosteal Elevator" at bounding box center [597, 40] width 769 height 31
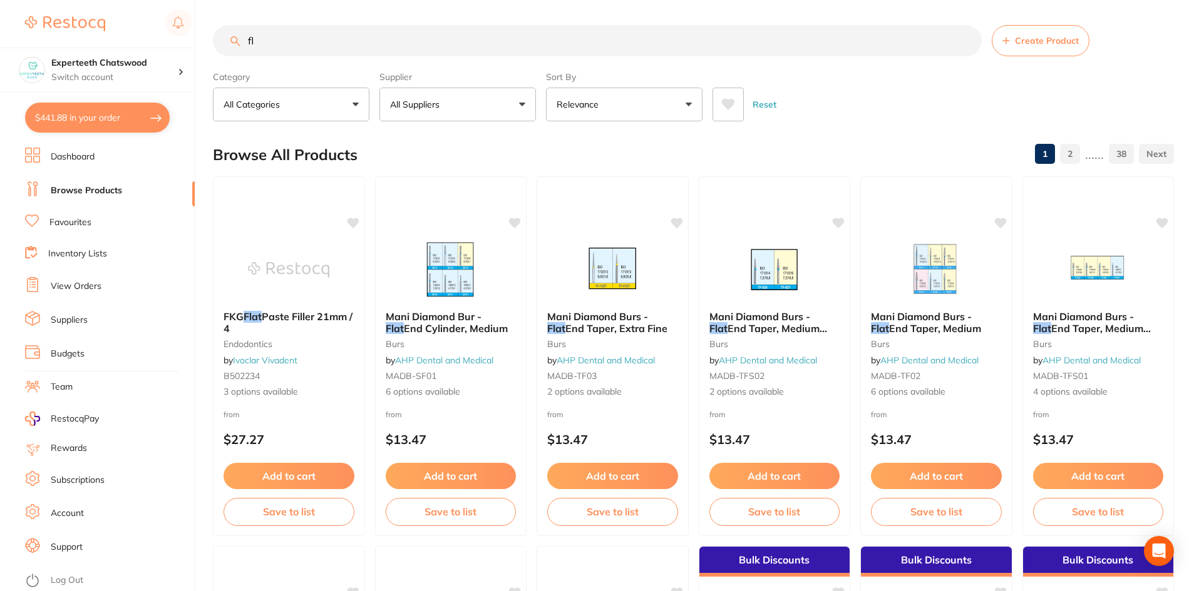
type input "f"
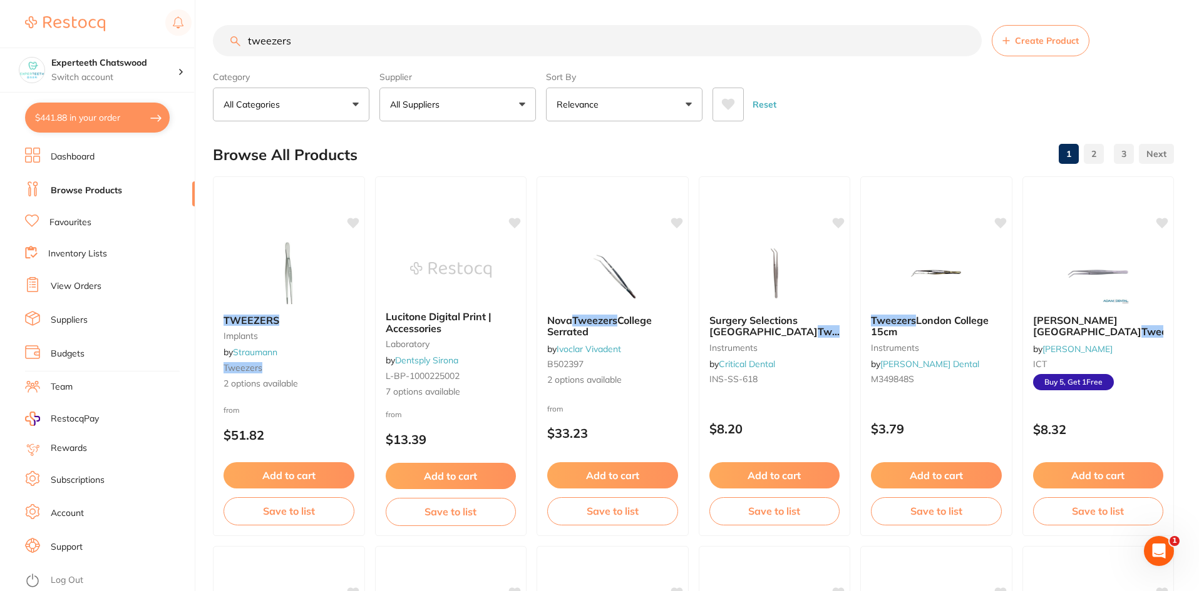
type input "tweezers"
click at [443, 263] on img at bounding box center [450, 269] width 81 height 63
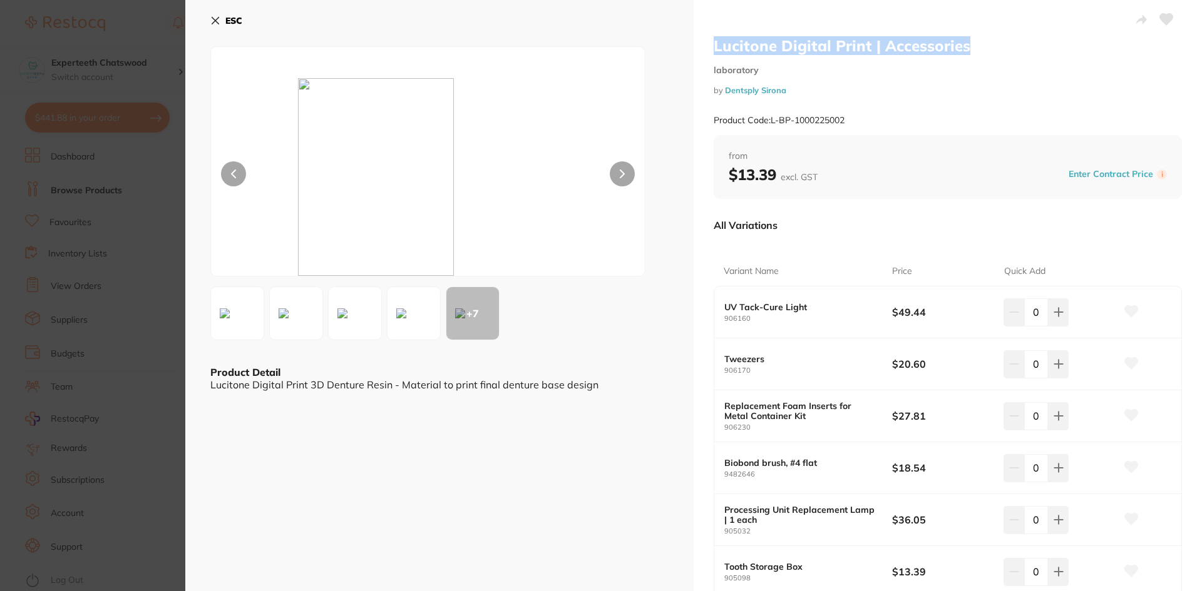
drag, startPoint x: 710, startPoint y: 39, endPoint x: 984, endPoint y: 38, distance: 274.1
click at [989, 38] on div "Lucitone Digital Print | Accessories laboratory by Dentsply Sirona Product Code…" at bounding box center [947, 370] width 508 height 741
copy h2 "Lucitone Digital Print | Accessories"
click at [213, 16] on icon at bounding box center [215, 21] width 10 height 10
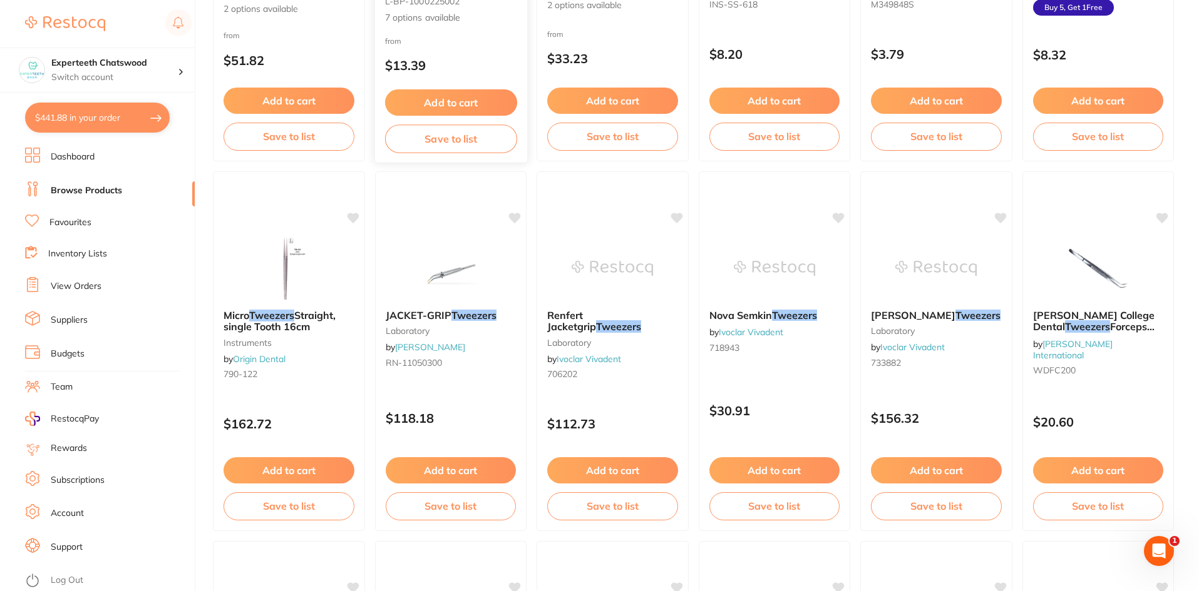
scroll to position [376, 0]
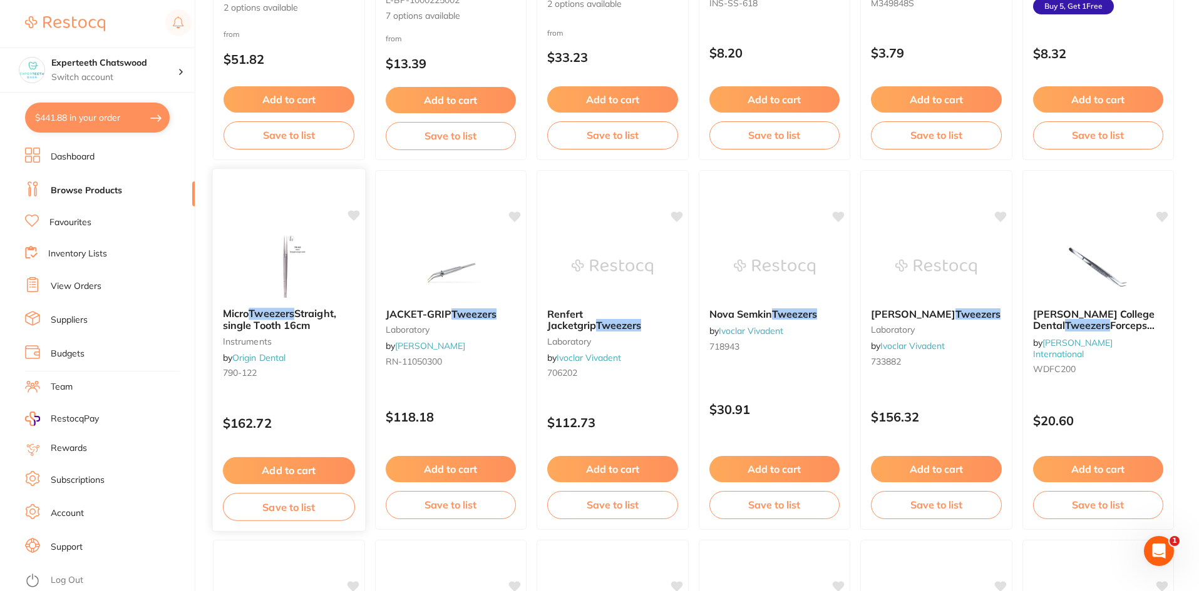
click at [280, 258] on img at bounding box center [289, 266] width 82 height 63
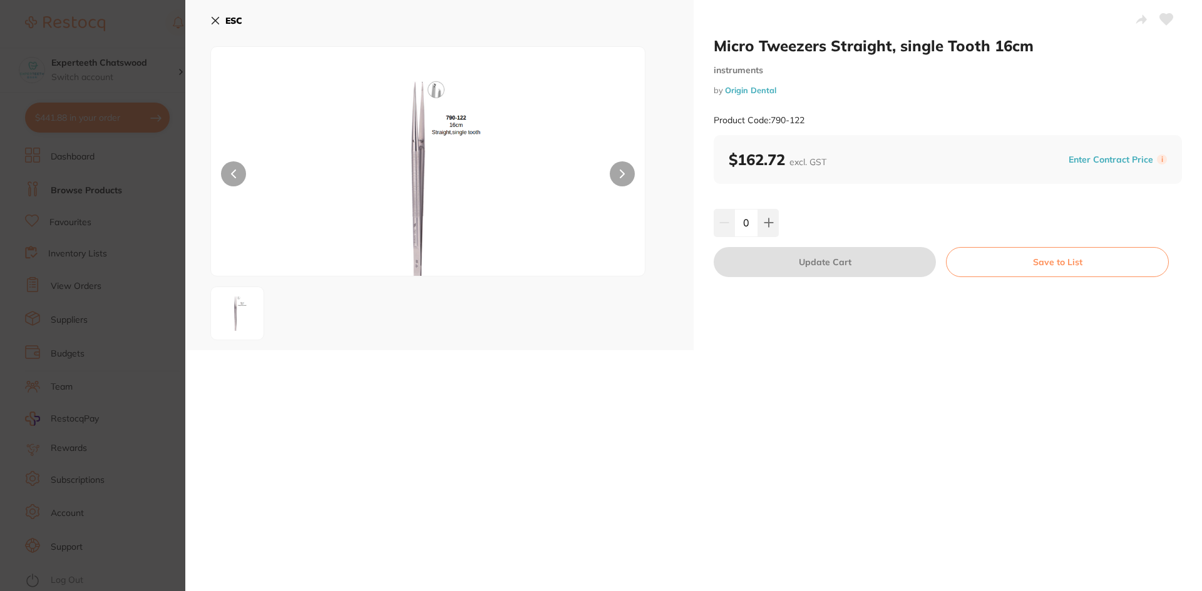
click at [212, 20] on icon at bounding box center [215, 21] width 10 height 10
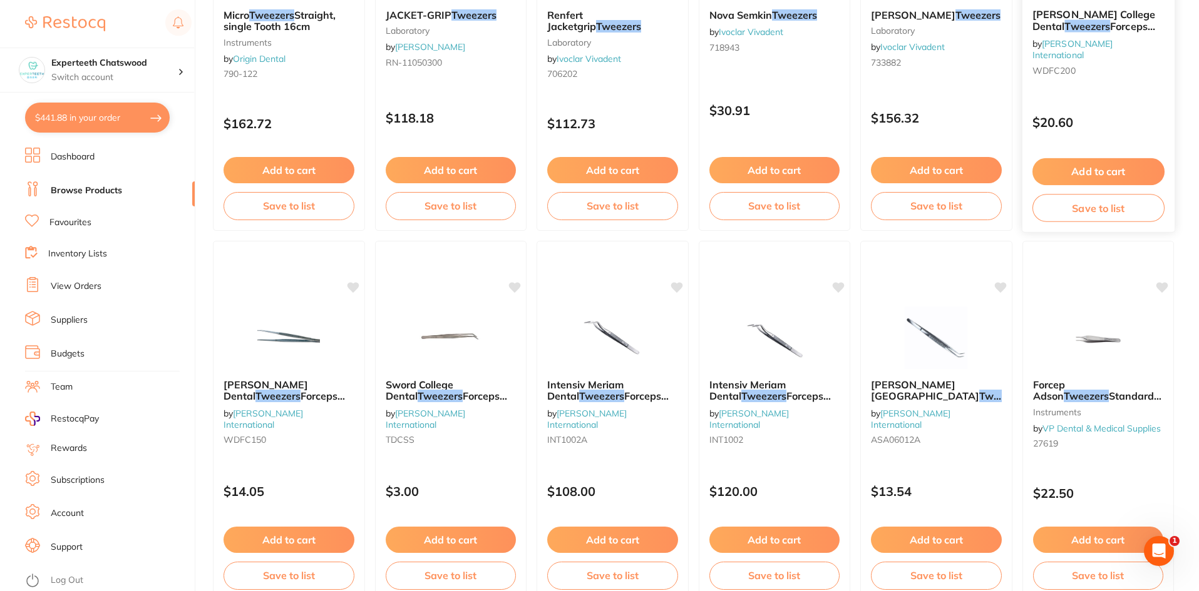
scroll to position [689, 0]
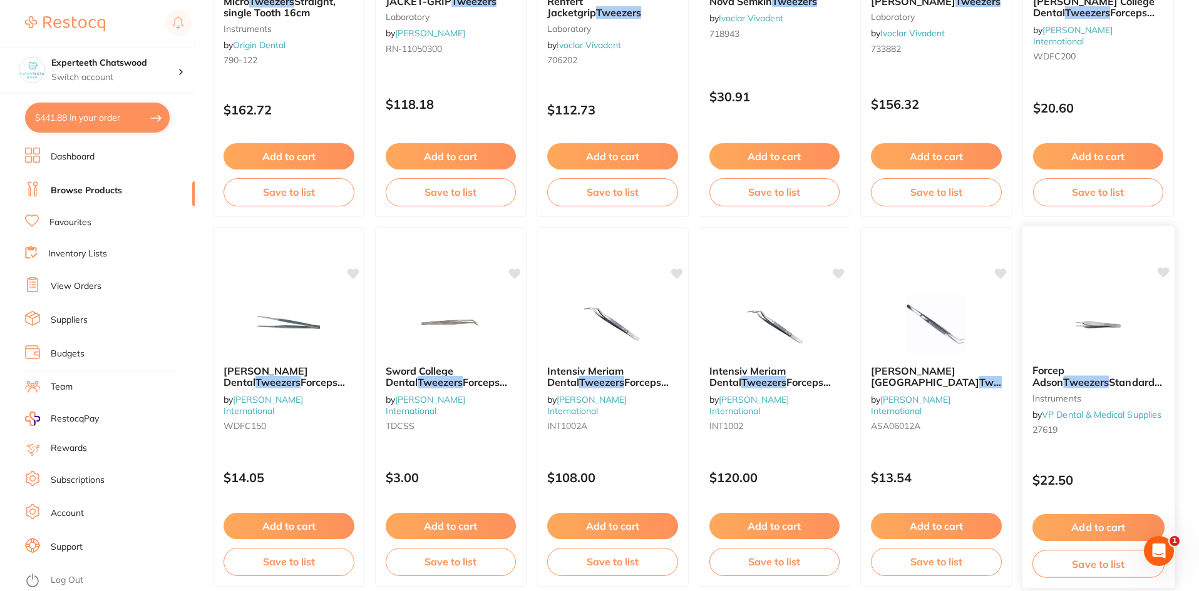
click at [1082, 315] on img at bounding box center [1097, 323] width 82 height 63
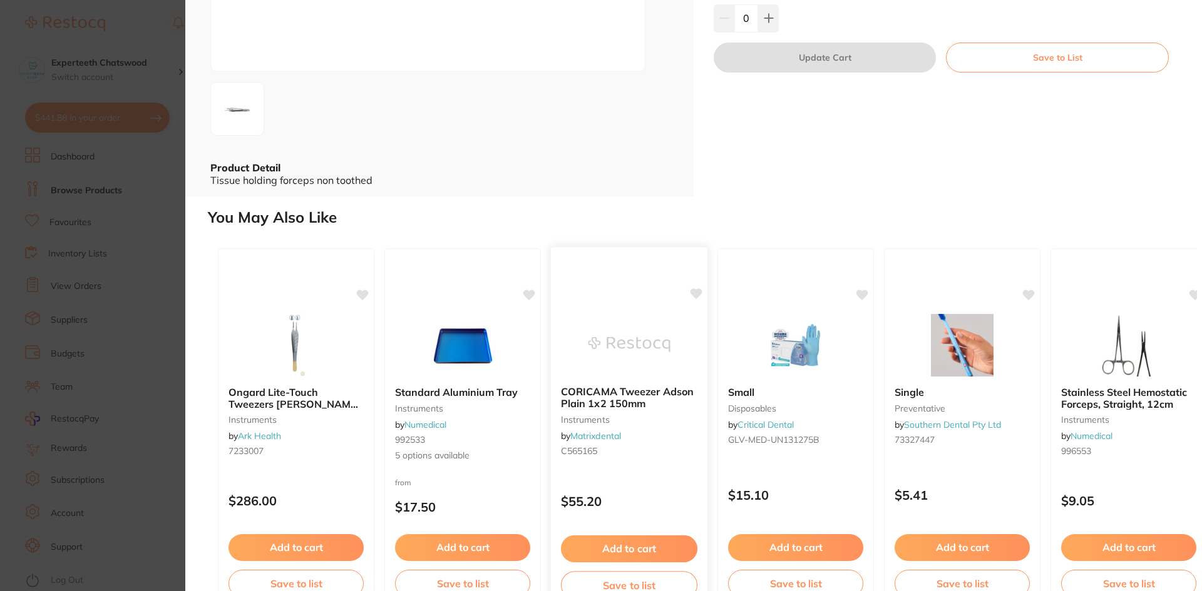
scroll to position [237, 0]
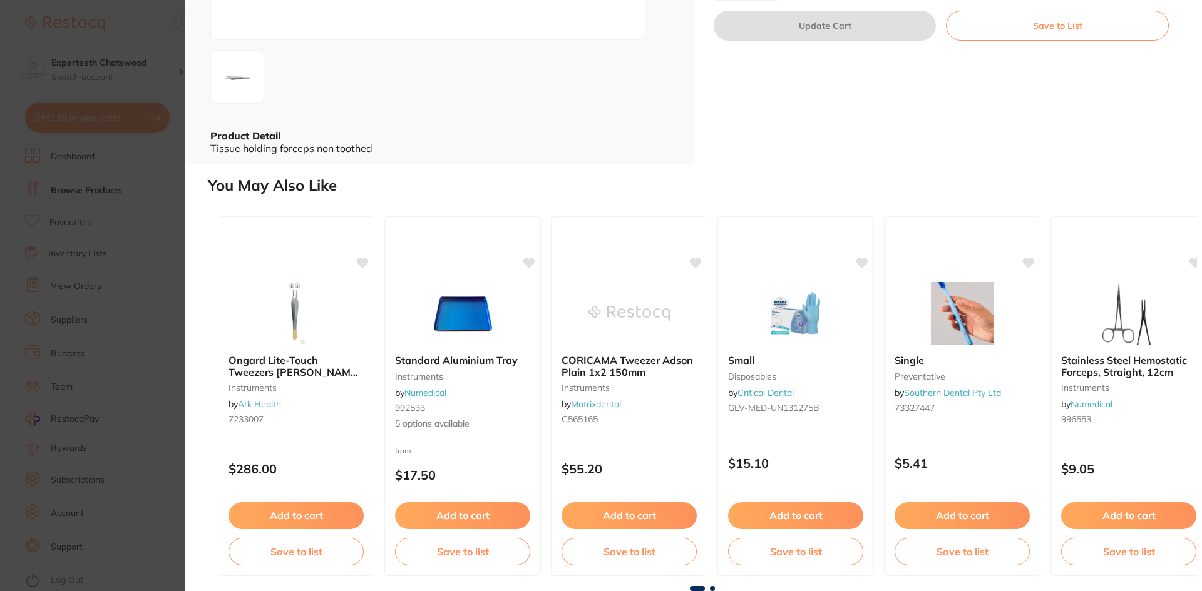
click at [304, 305] on img at bounding box center [295, 313] width 81 height 63
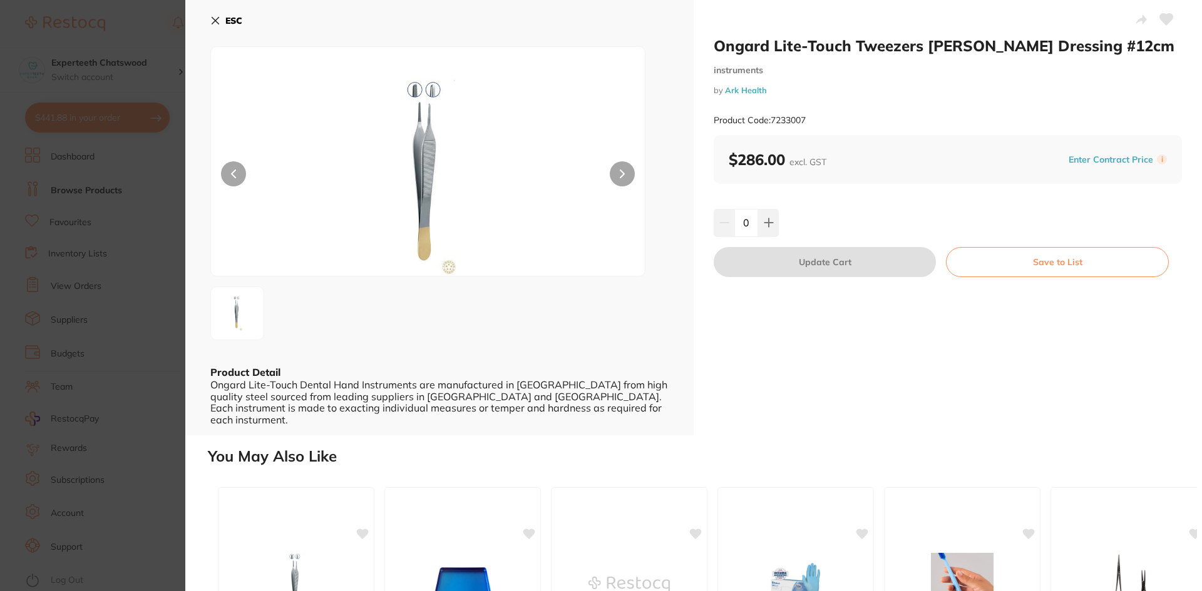
click at [217, 20] on icon at bounding box center [215, 21] width 7 height 7
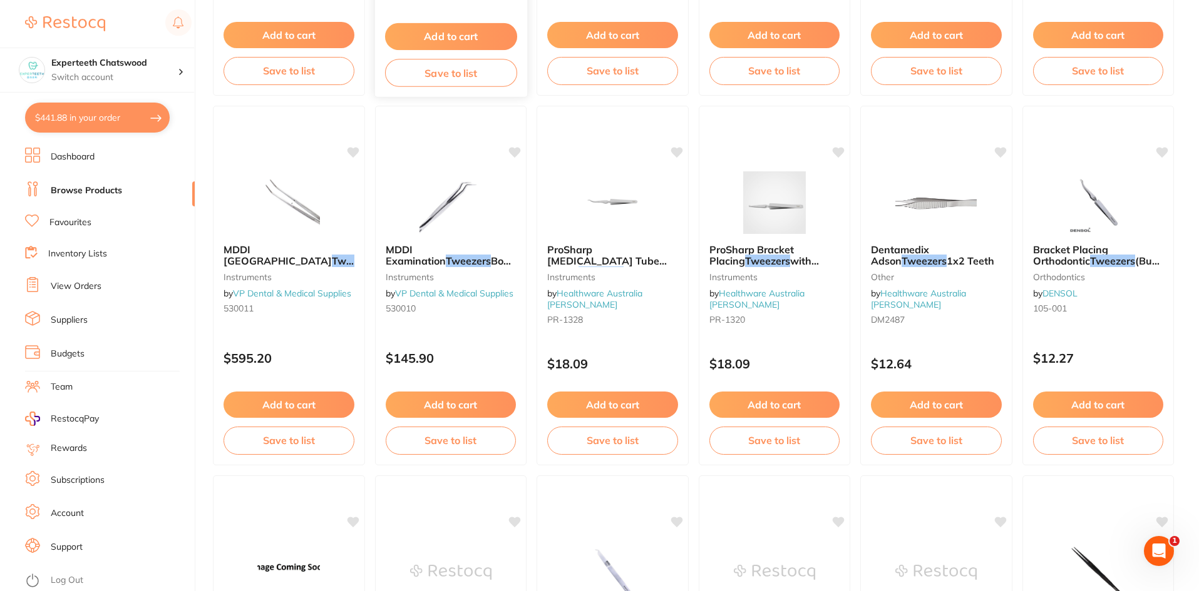
scroll to position [1190, 0]
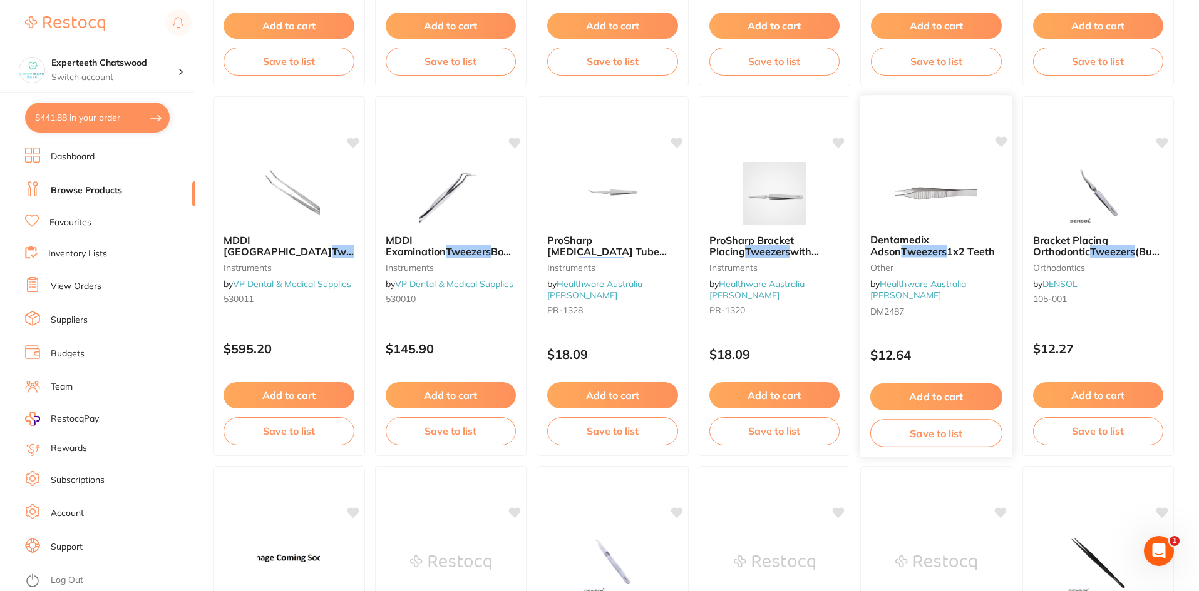
click at [941, 199] on img at bounding box center [936, 192] width 82 height 63
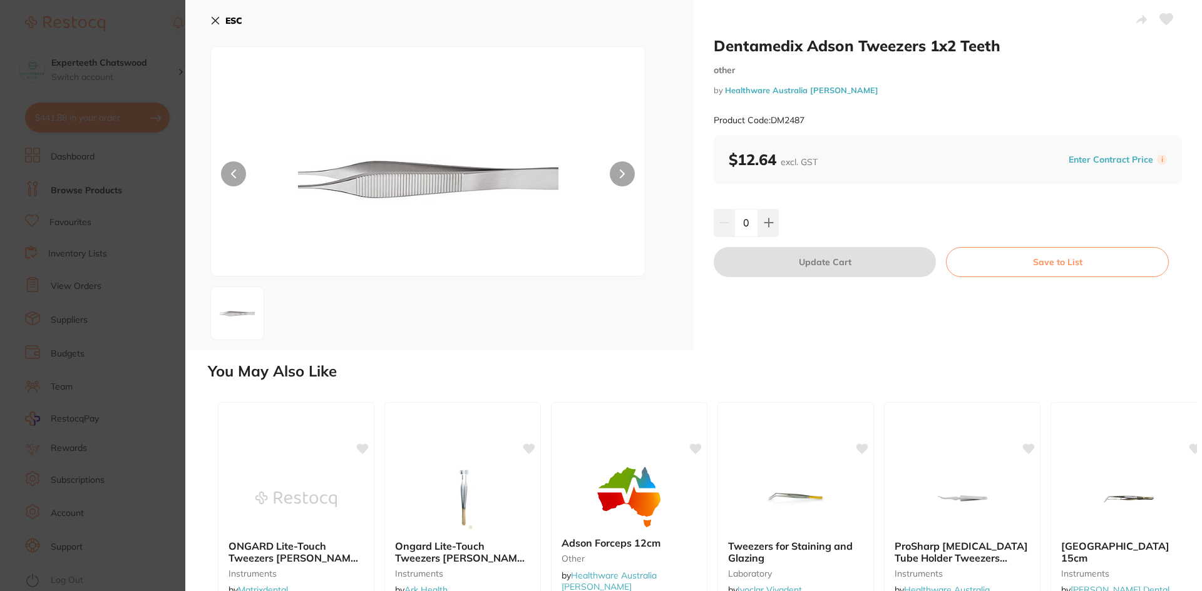
click at [211, 18] on icon at bounding box center [215, 21] width 10 height 10
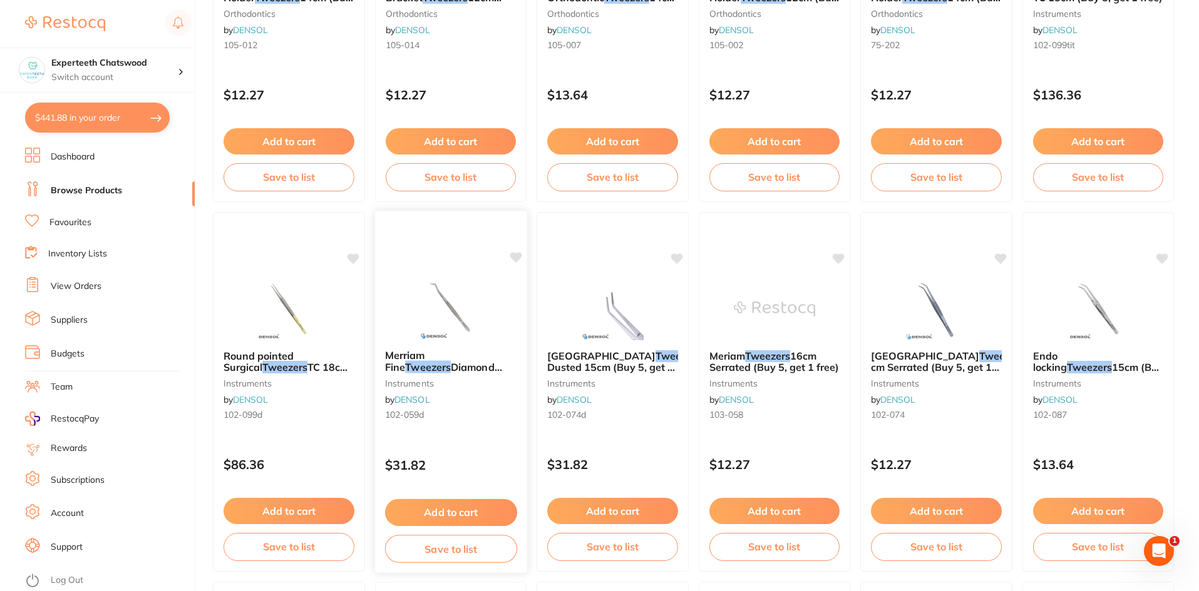
scroll to position [1816, 0]
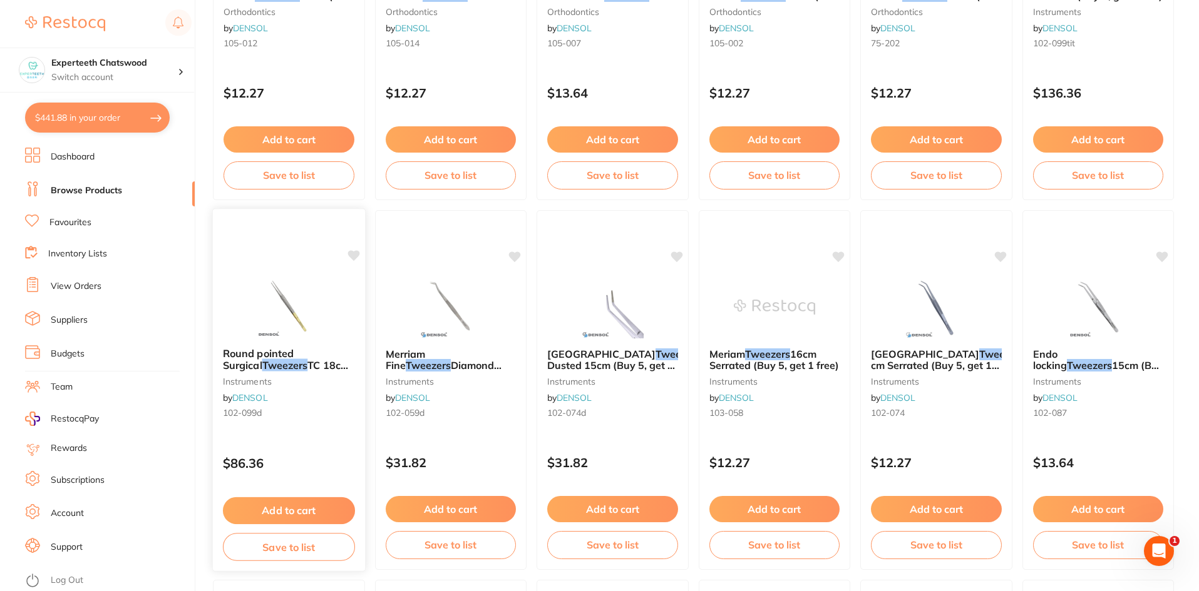
click at [294, 305] on img at bounding box center [289, 306] width 82 height 63
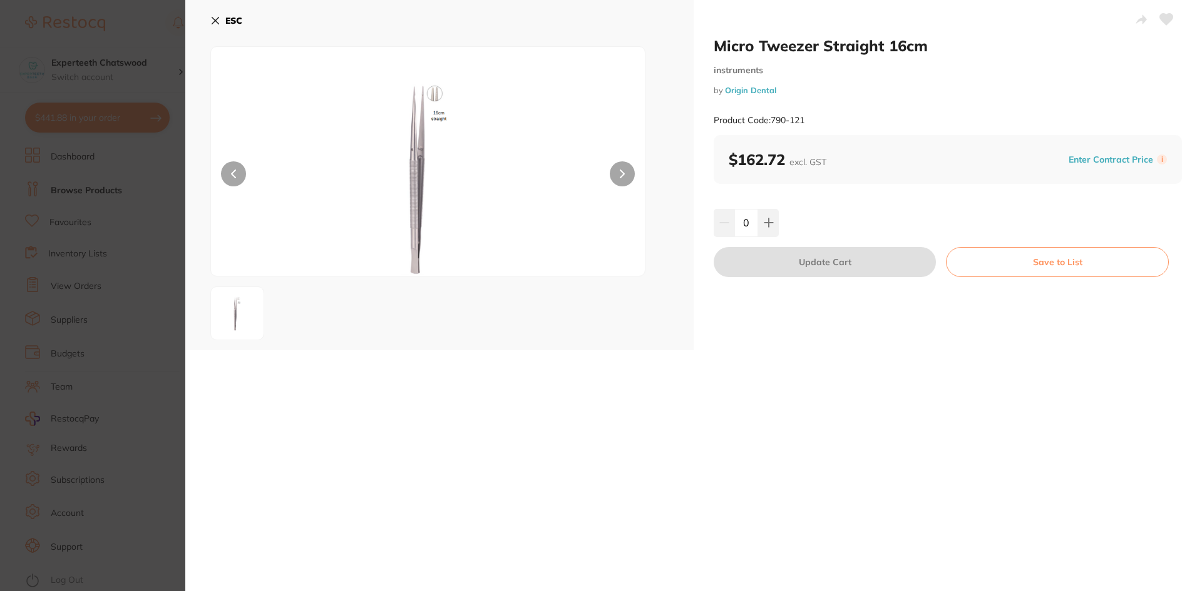
click at [212, 14] on button "ESC" at bounding box center [226, 20] width 32 height 21
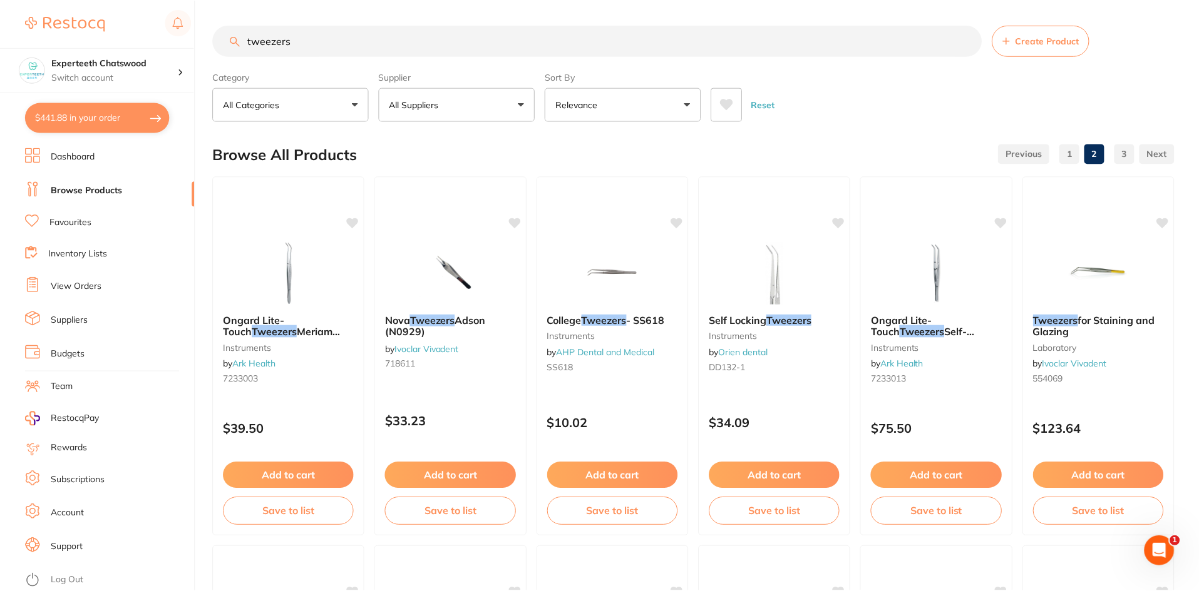
scroll to position [1029, 0]
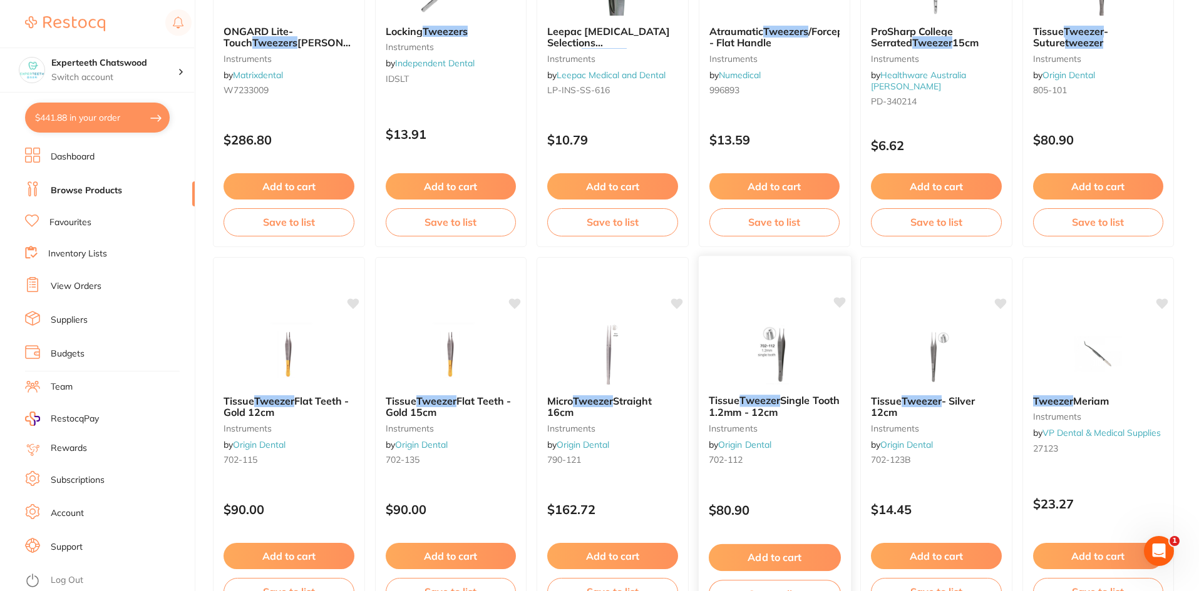
click at [780, 345] on img at bounding box center [774, 353] width 82 height 63
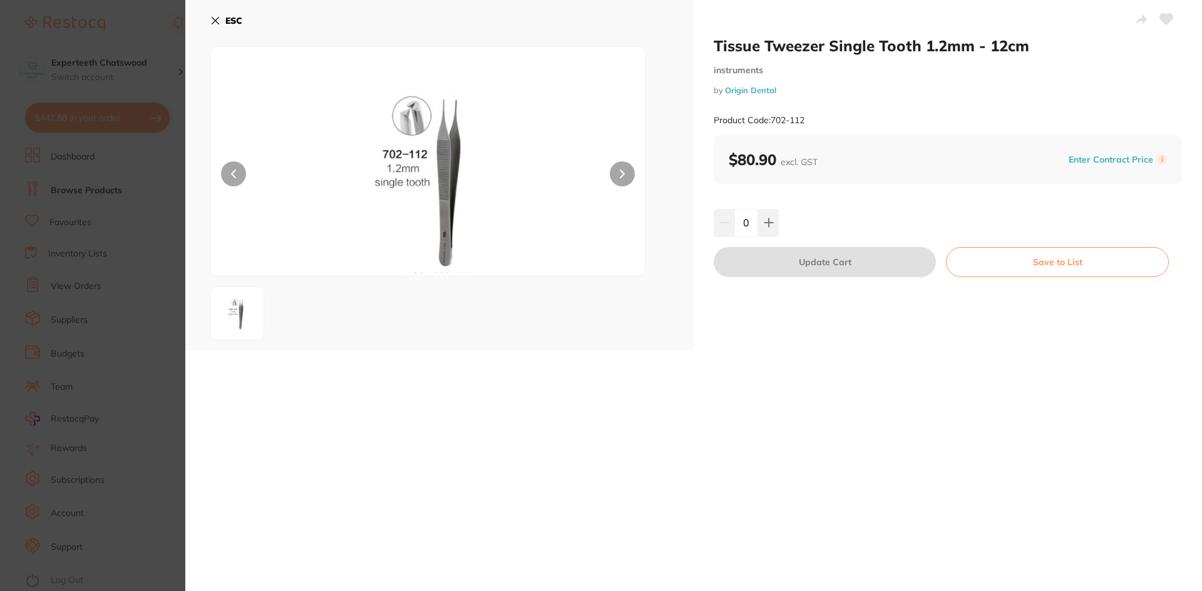
click at [218, 19] on icon at bounding box center [215, 21] width 10 height 10
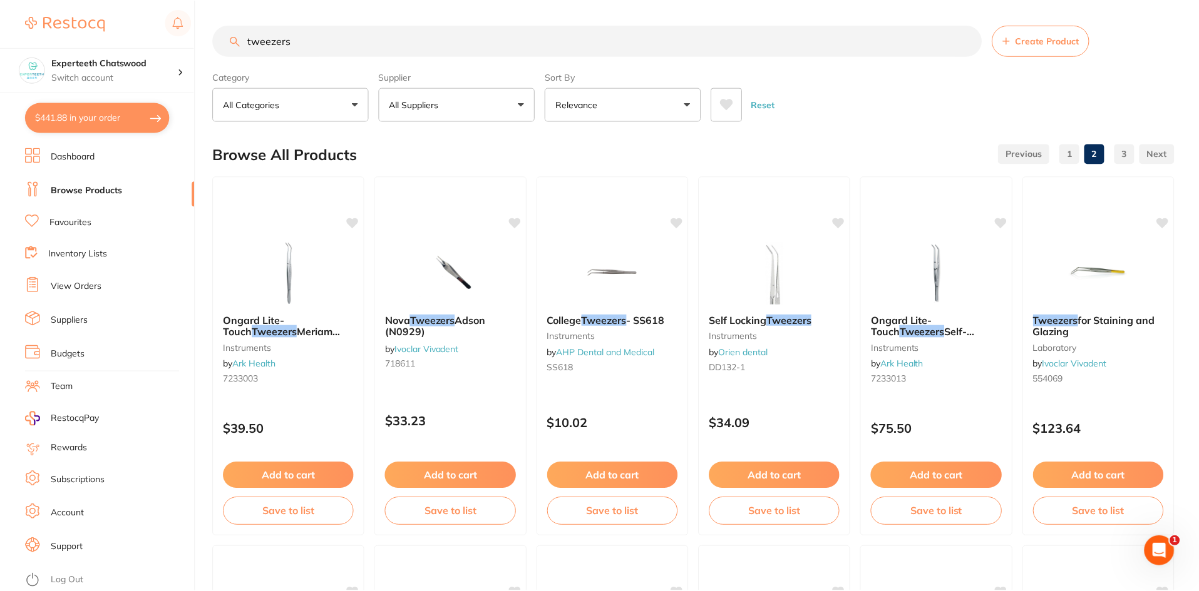
scroll to position [1029, 0]
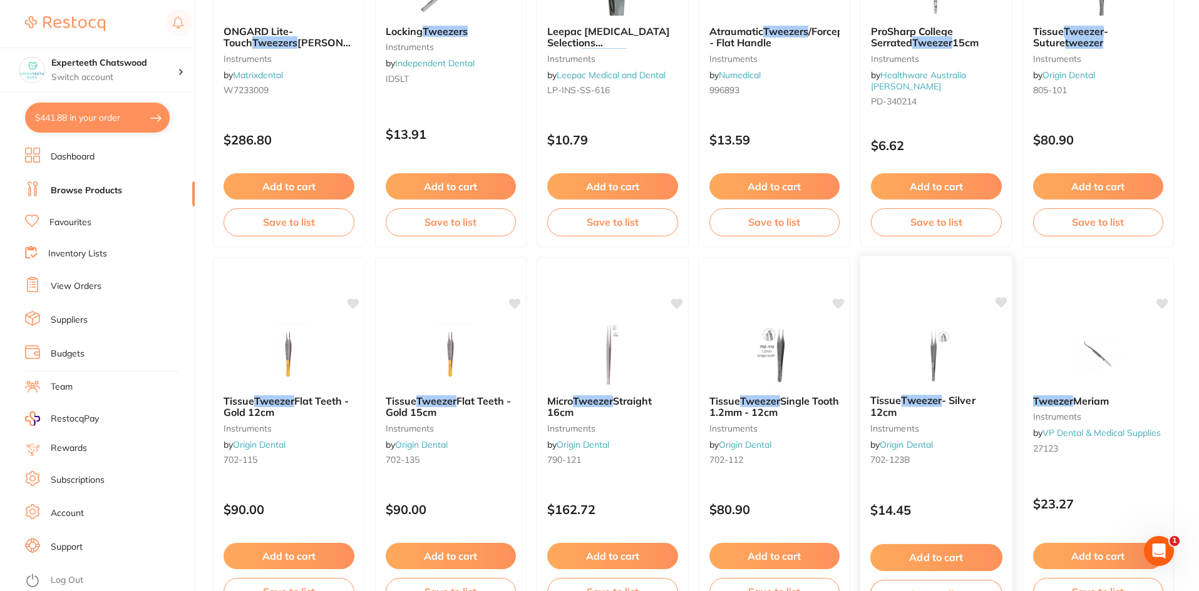
click at [935, 345] on img at bounding box center [936, 353] width 82 height 63
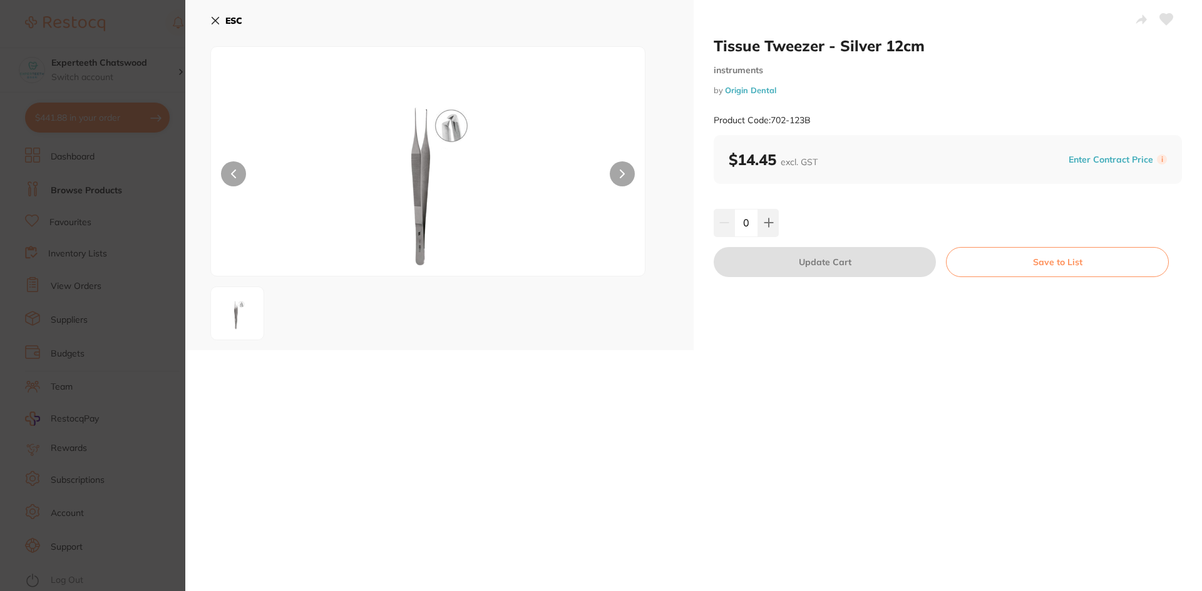
click at [212, 13] on button "ESC" at bounding box center [226, 20] width 32 height 21
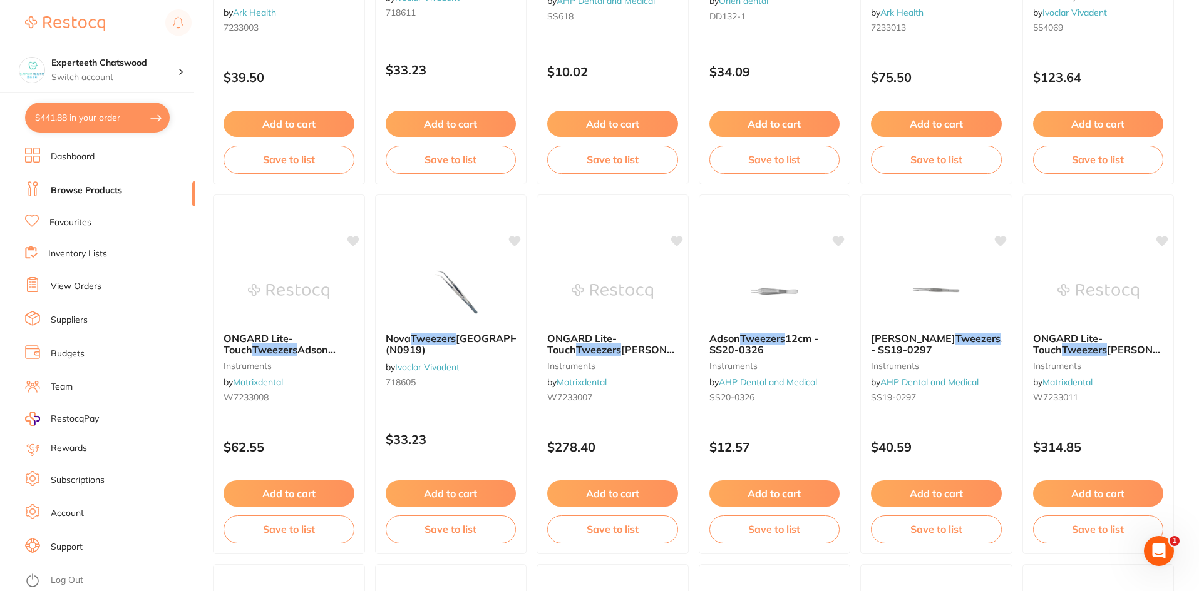
scroll to position [340, 0]
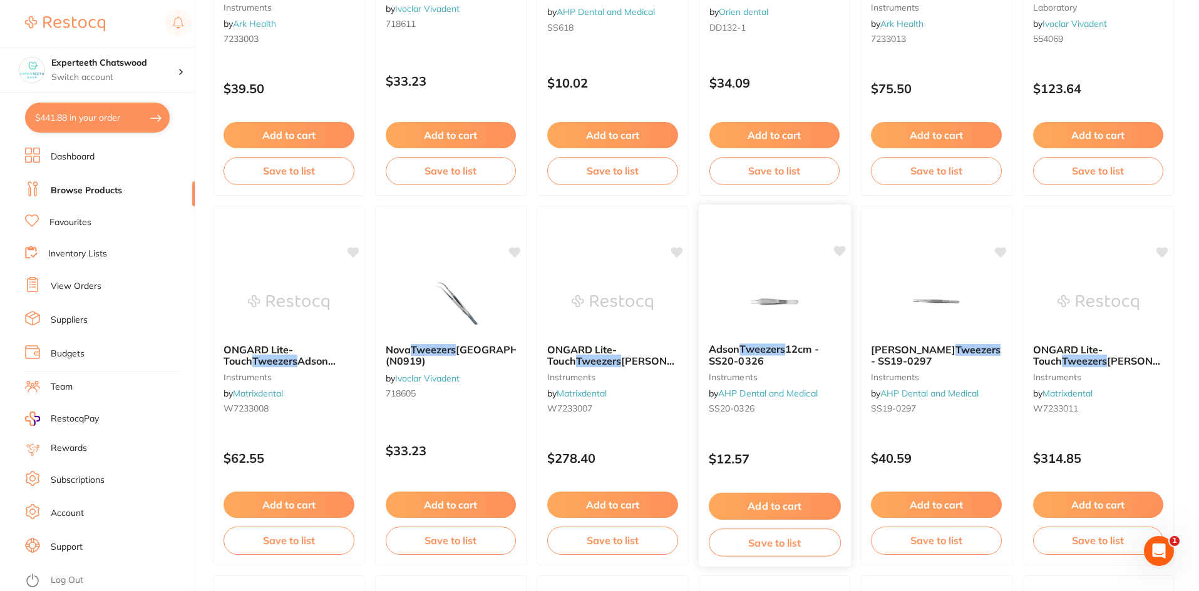
click at [762, 293] on img at bounding box center [774, 301] width 82 height 63
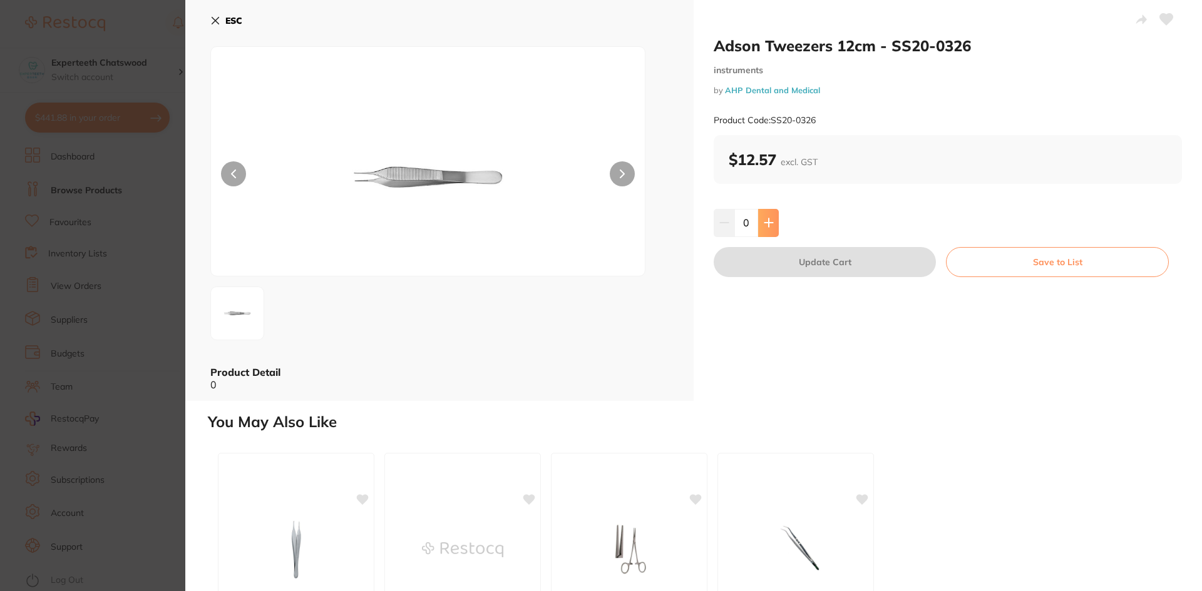
click at [768, 218] on icon at bounding box center [769, 223] width 10 height 10
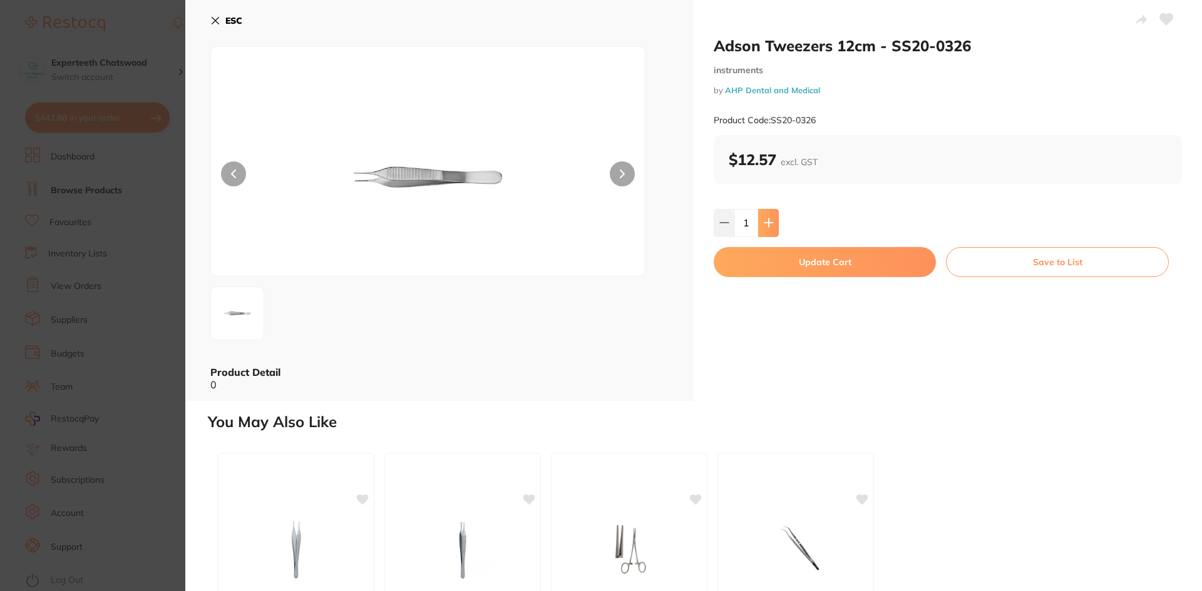
click at [768, 218] on icon at bounding box center [769, 223] width 10 height 10
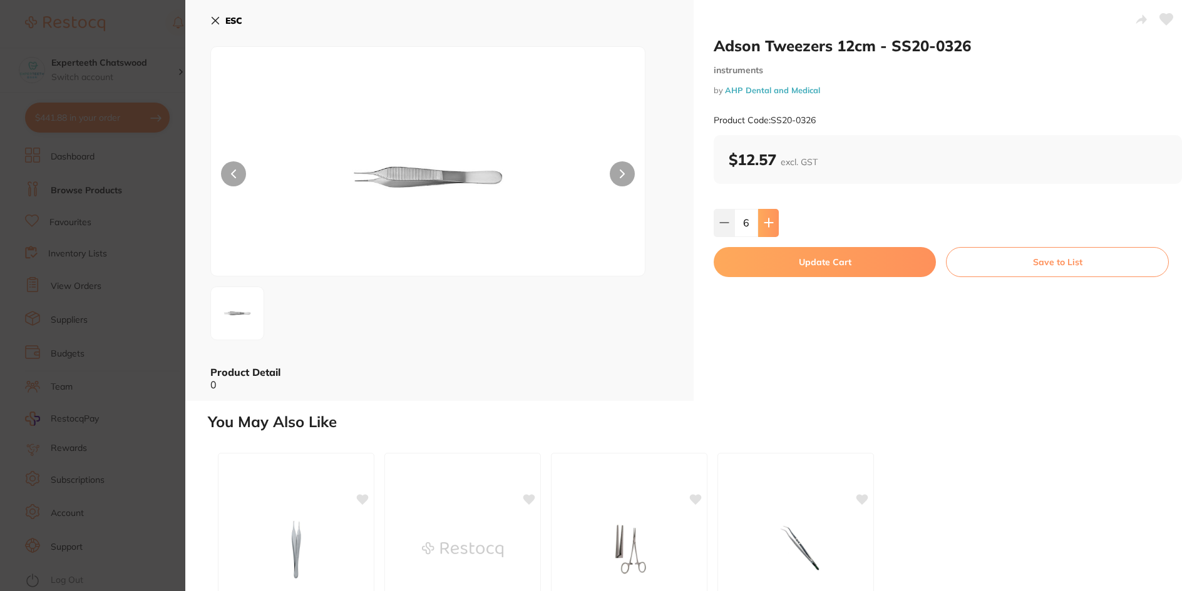
click at [767, 223] on icon at bounding box center [768, 223] width 8 height 8
click at [767, 213] on button at bounding box center [768, 223] width 21 height 28
click at [766, 218] on icon at bounding box center [769, 223] width 10 height 10
click at [723, 215] on button at bounding box center [724, 223] width 21 height 28
click at [723, 217] on button at bounding box center [724, 223] width 21 height 28
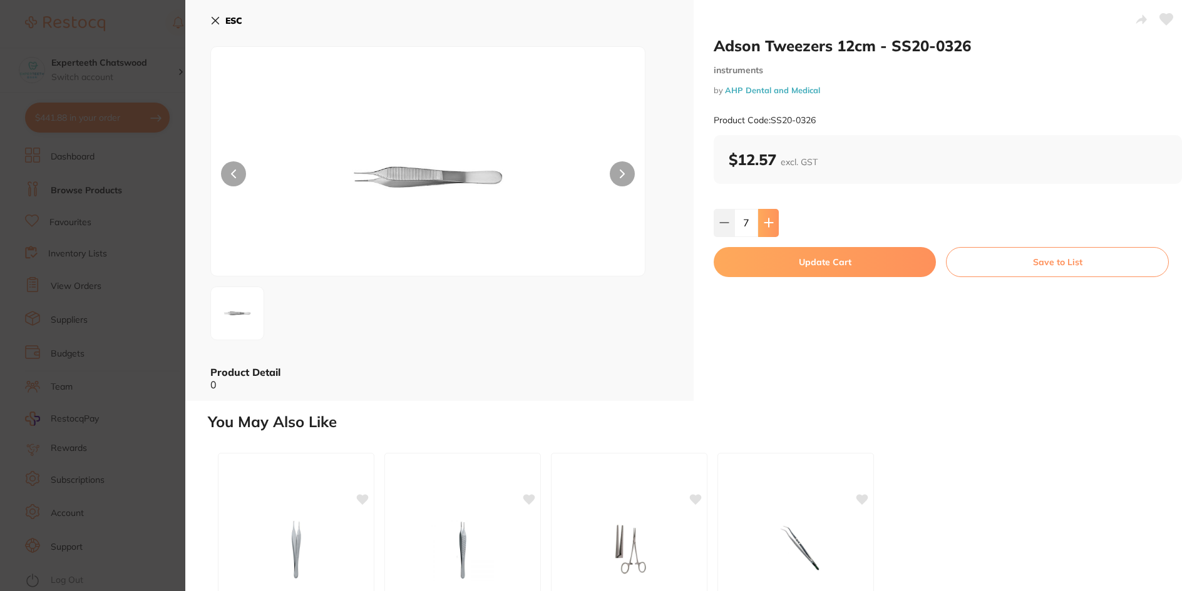
click at [772, 217] on button at bounding box center [768, 223] width 21 height 28
type input "8"
click at [785, 257] on button "Update Cart" at bounding box center [825, 262] width 222 height 30
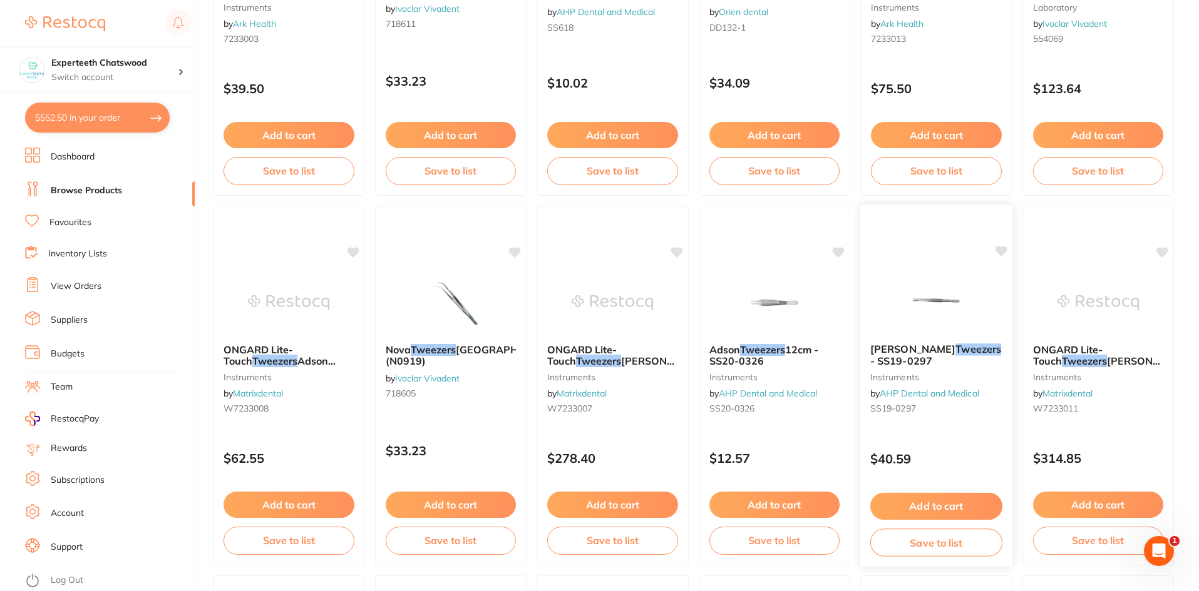
click at [943, 299] on img at bounding box center [936, 301] width 82 height 63
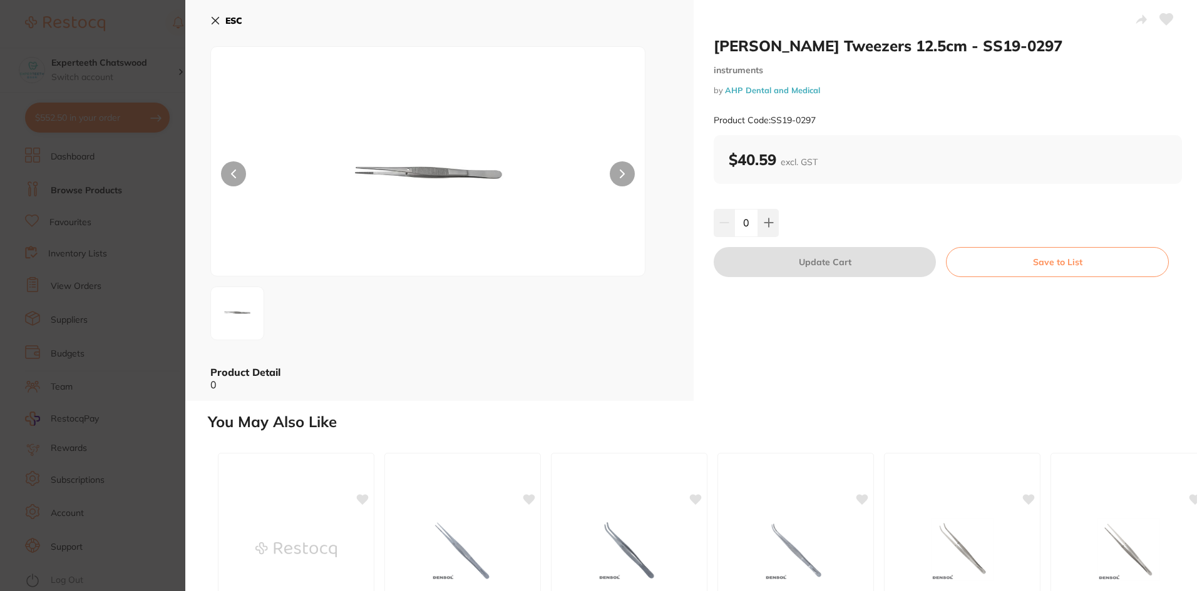
click at [212, 14] on button "ESC" at bounding box center [226, 20] width 32 height 21
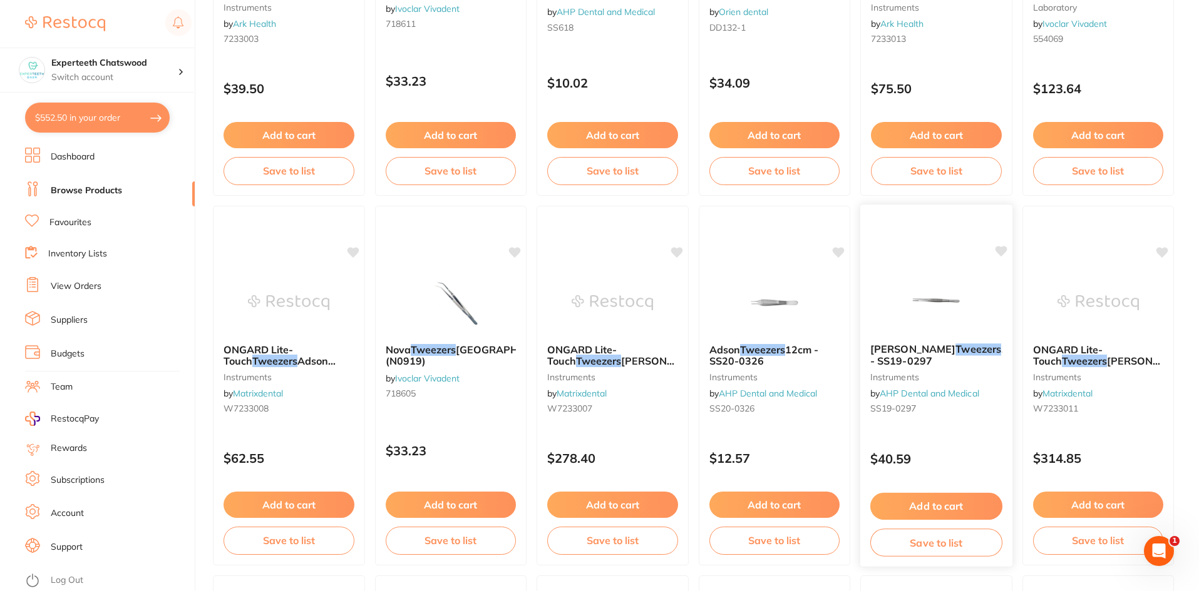
click at [920, 304] on img at bounding box center [936, 301] width 82 height 63
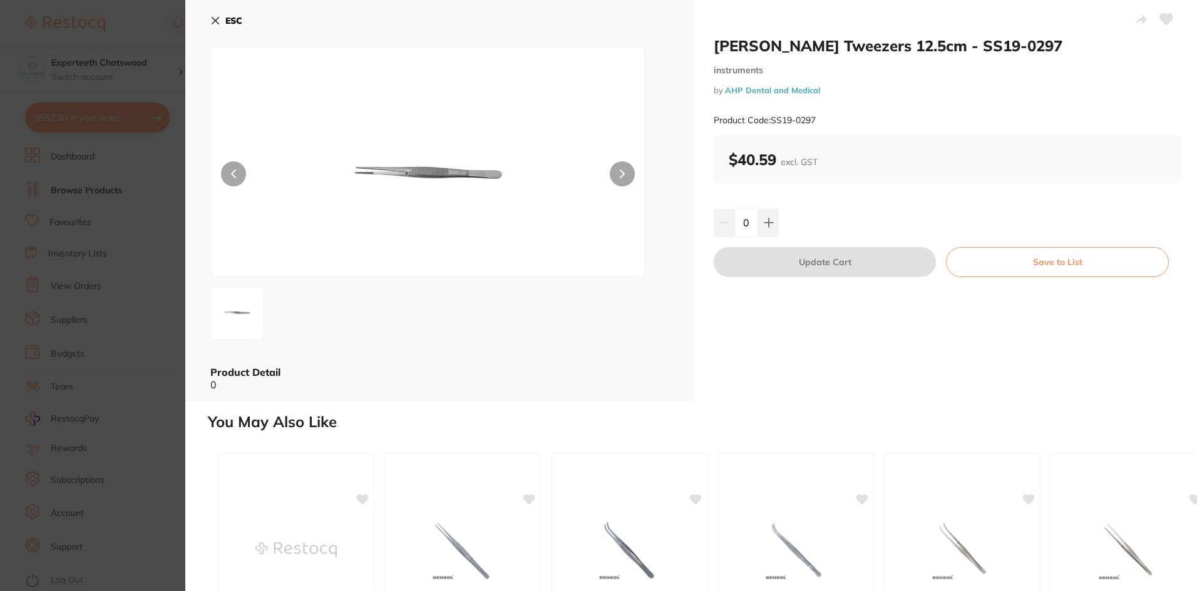
click at [213, 16] on icon at bounding box center [215, 21] width 10 height 10
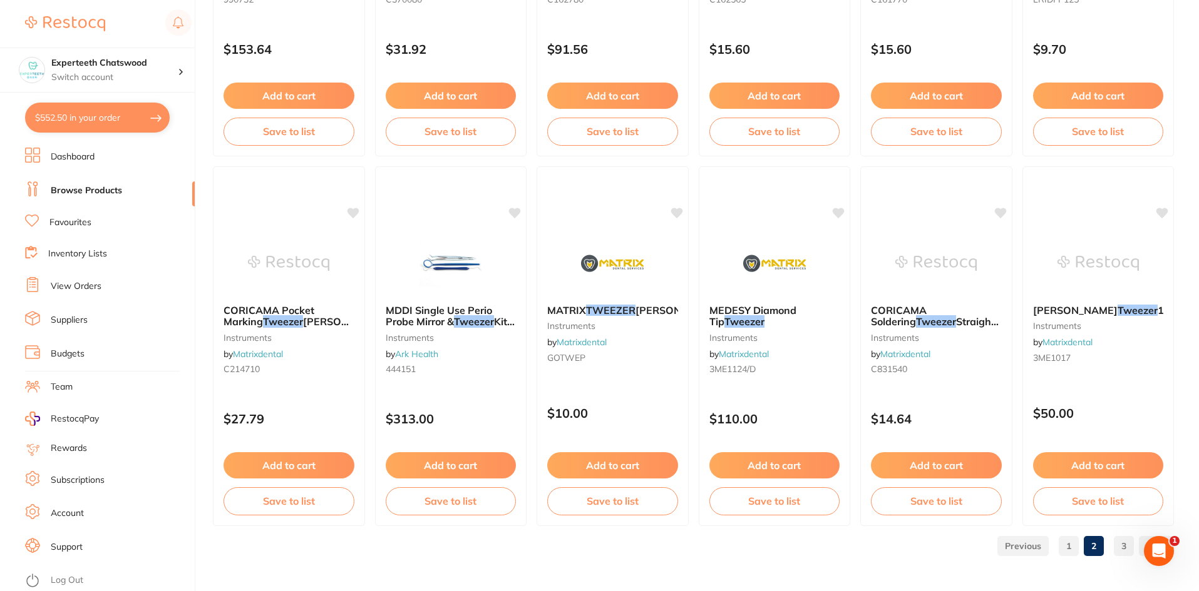
click at [1123, 545] on link "3" at bounding box center [1123, 546] width 20 height 25
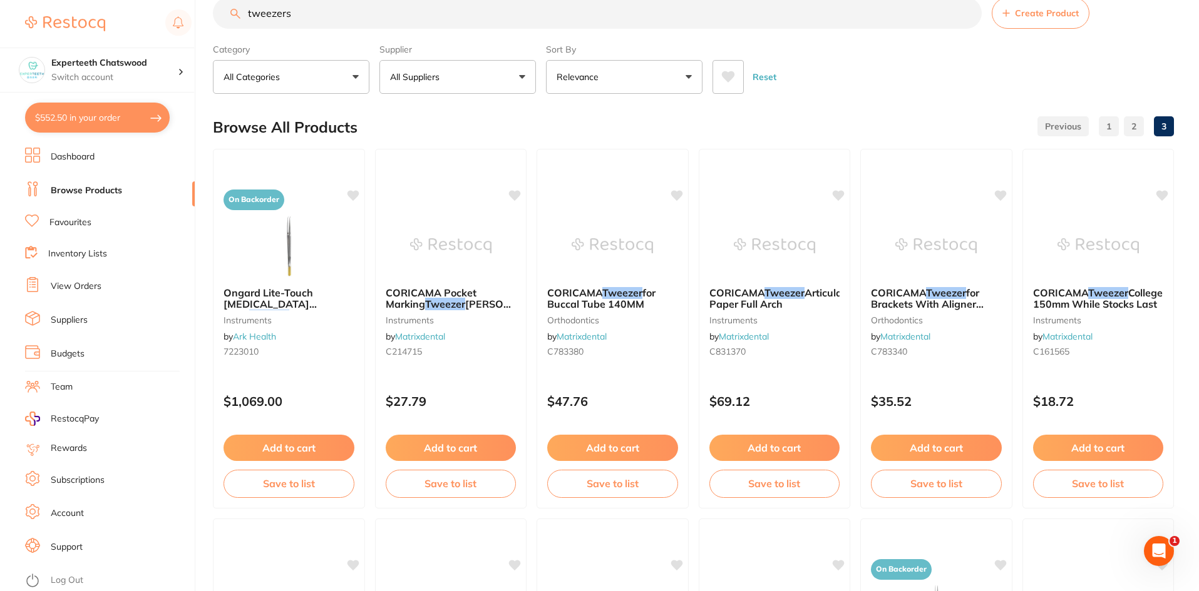
scroll to position [10, 0]
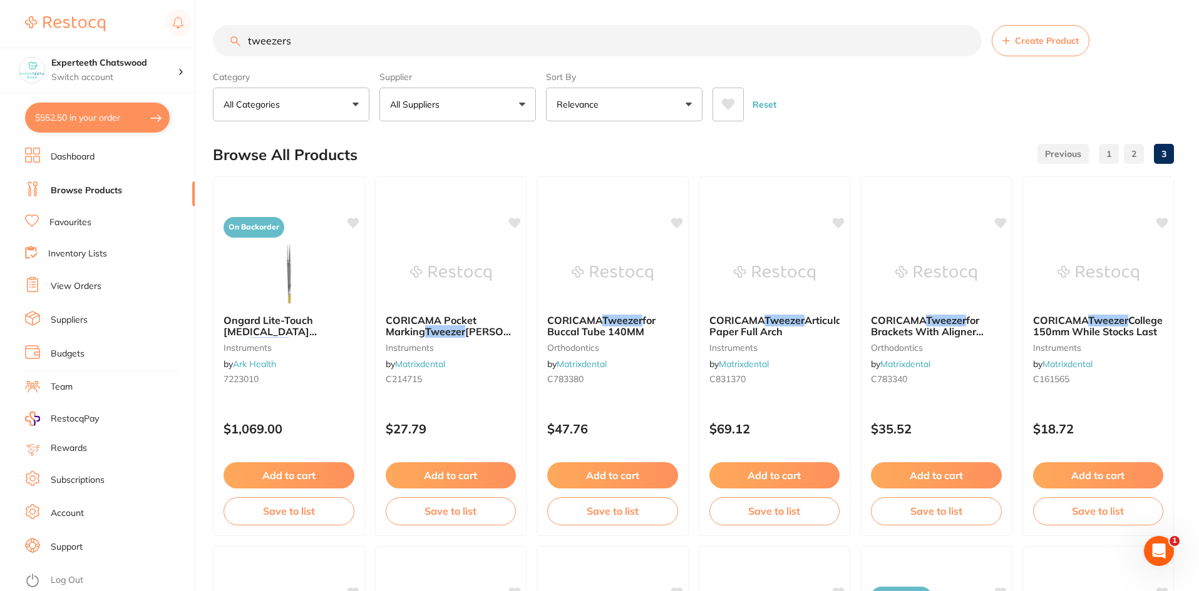
drag, startPoint x: 371, startPoint y: 39, endPoint x: 234, endPoint y: 33, distance: 136.6
click at [234, 33] on input "tweezers" at bounding box center [597, 40] width 769 height 31
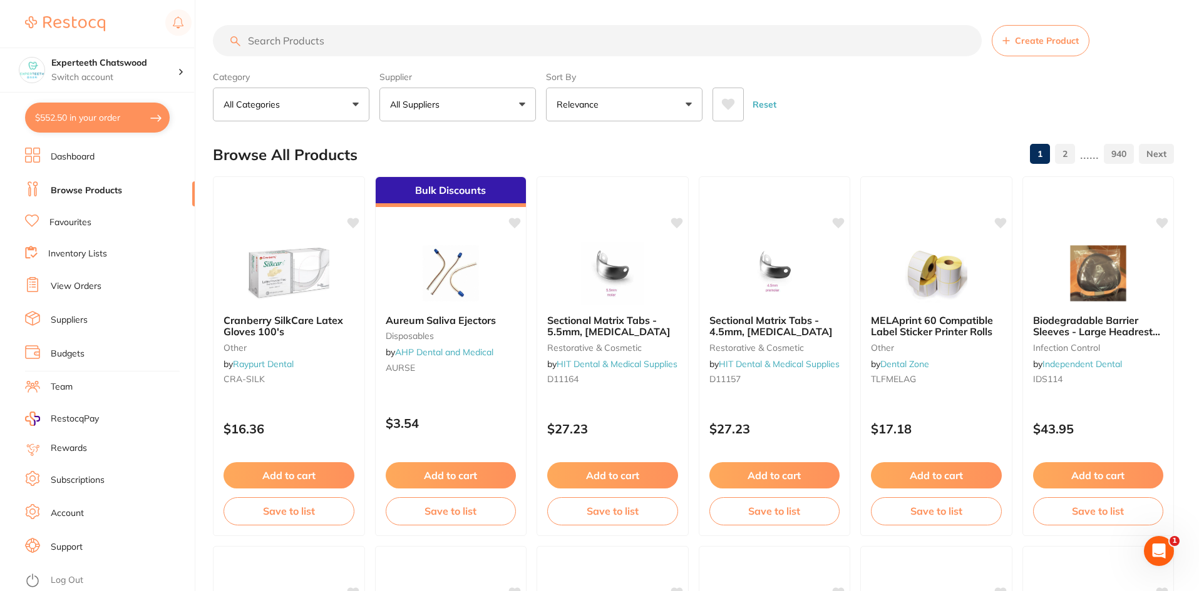
scroll to position [0, 0]
click at [327, 41] on input "search" at bounding box center [597, 40] width 769 height 31
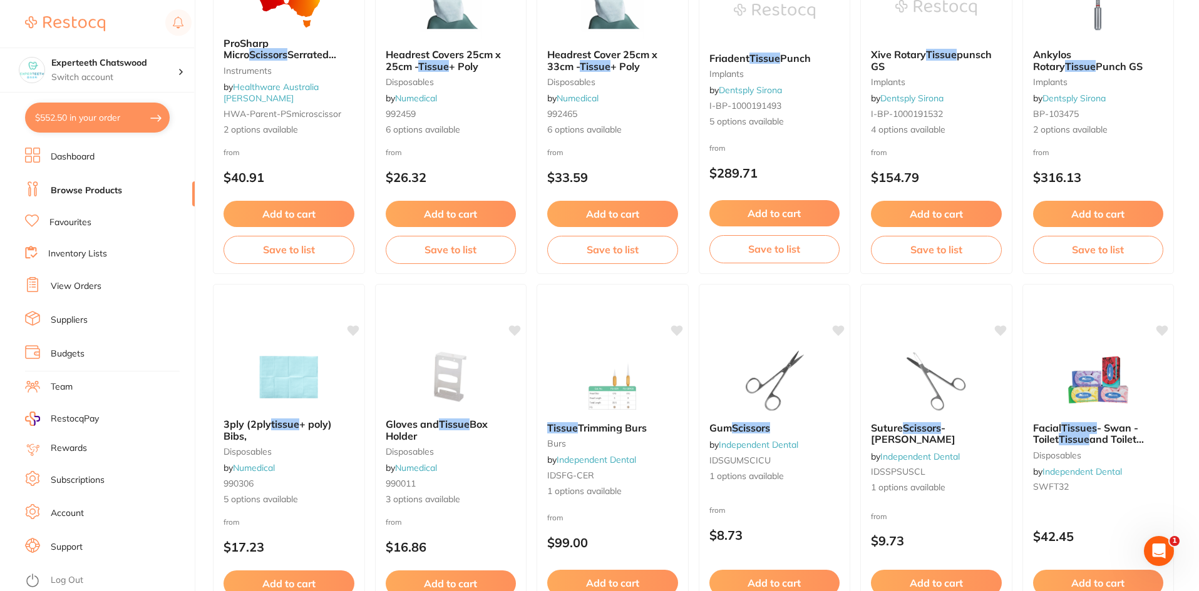
scroll to position [1127, 0]
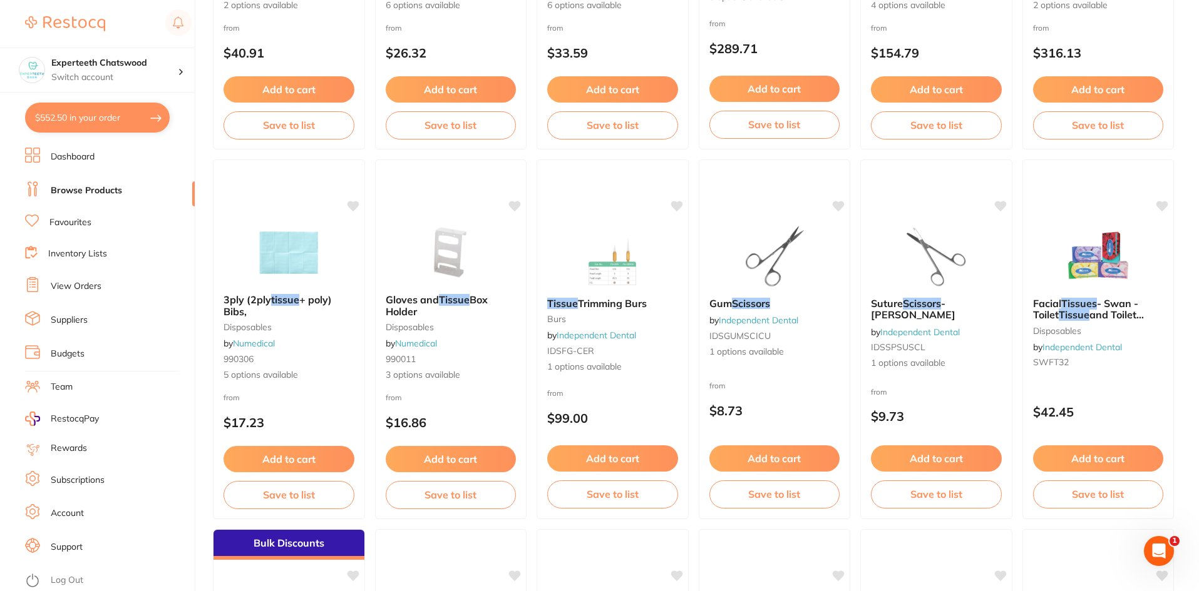
type input "tissue scissors"
click at [784, 249] on img at bounding box center [774, 256] width 81 height 63
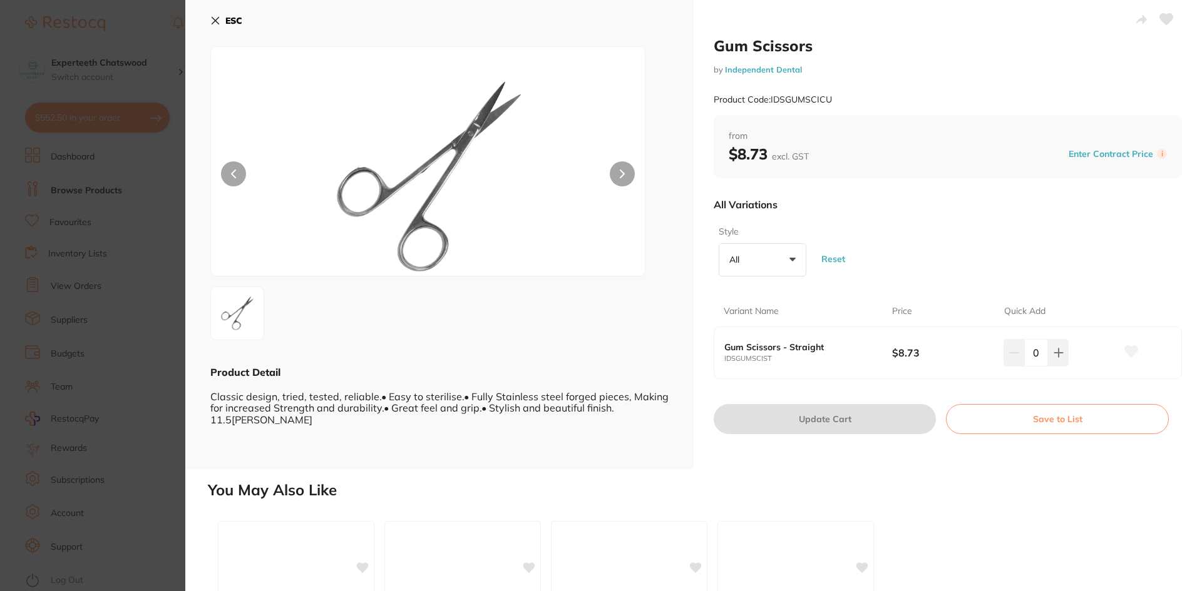
click at [218, 21] on icon at bounding box center [215, 21] width 10 height 10
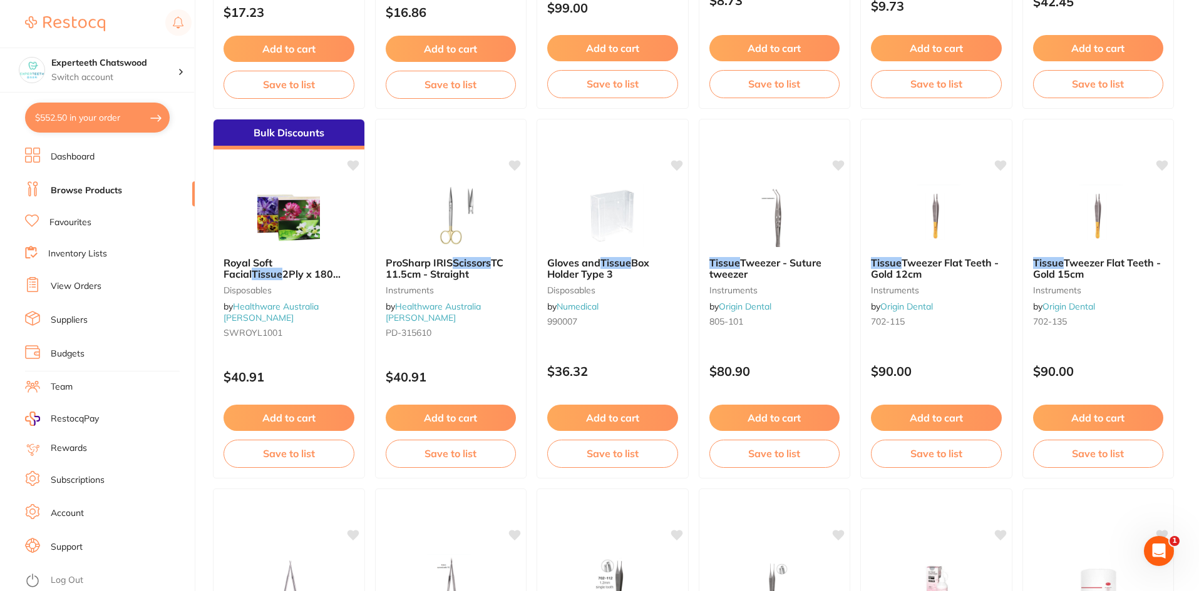
scroll to position [1627, 0]
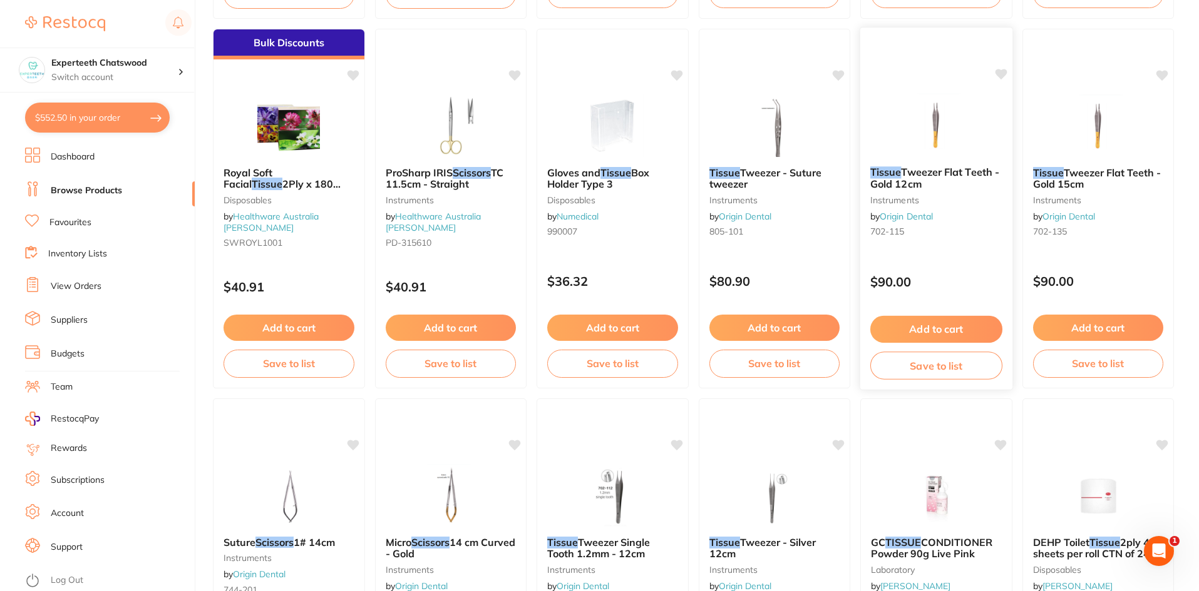
click at [933, 123] on img at bounding box center [936, 124] width 82 height 63
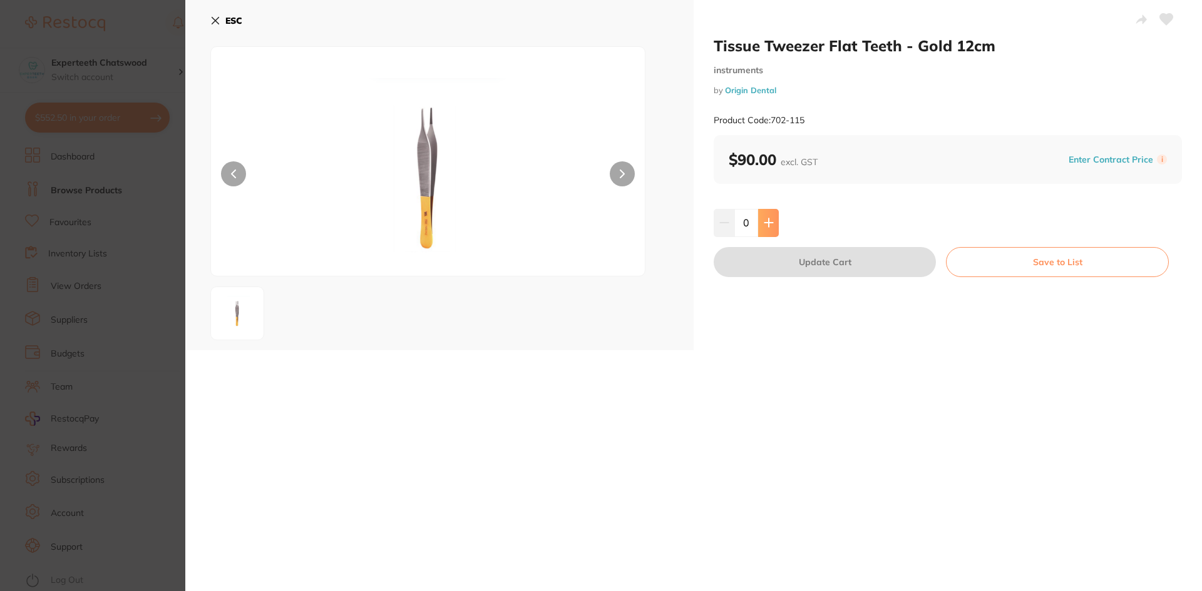
click at [759, 220] on button at bounding box center [768, 223] width 21 height 28
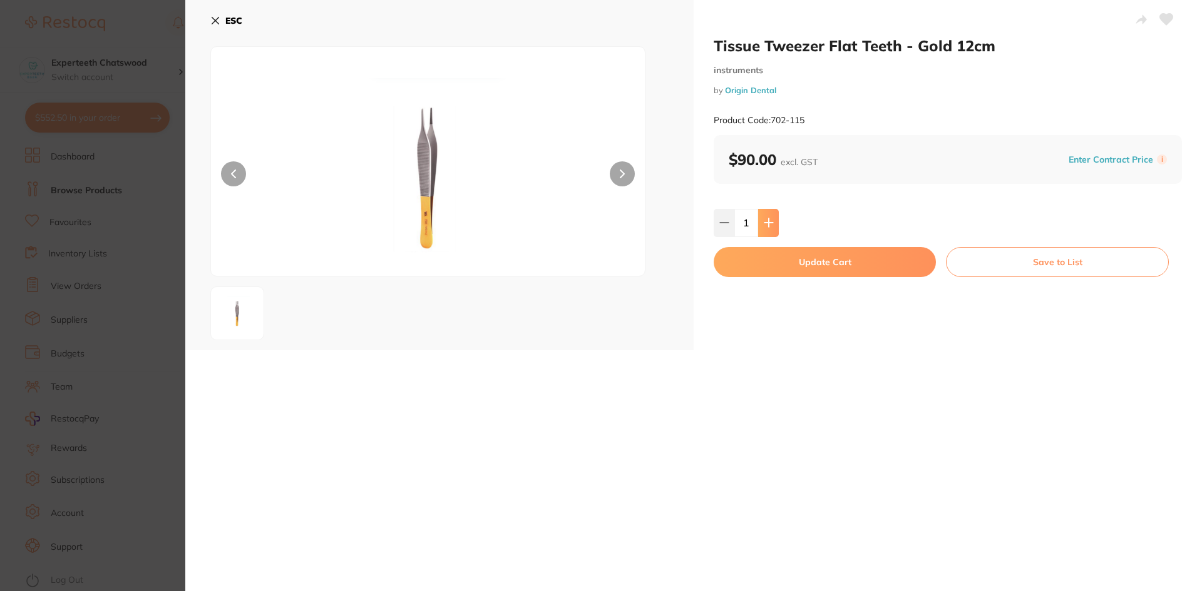
click at [759, 220] on button at bounding box center [768, 223] width 21 height 28
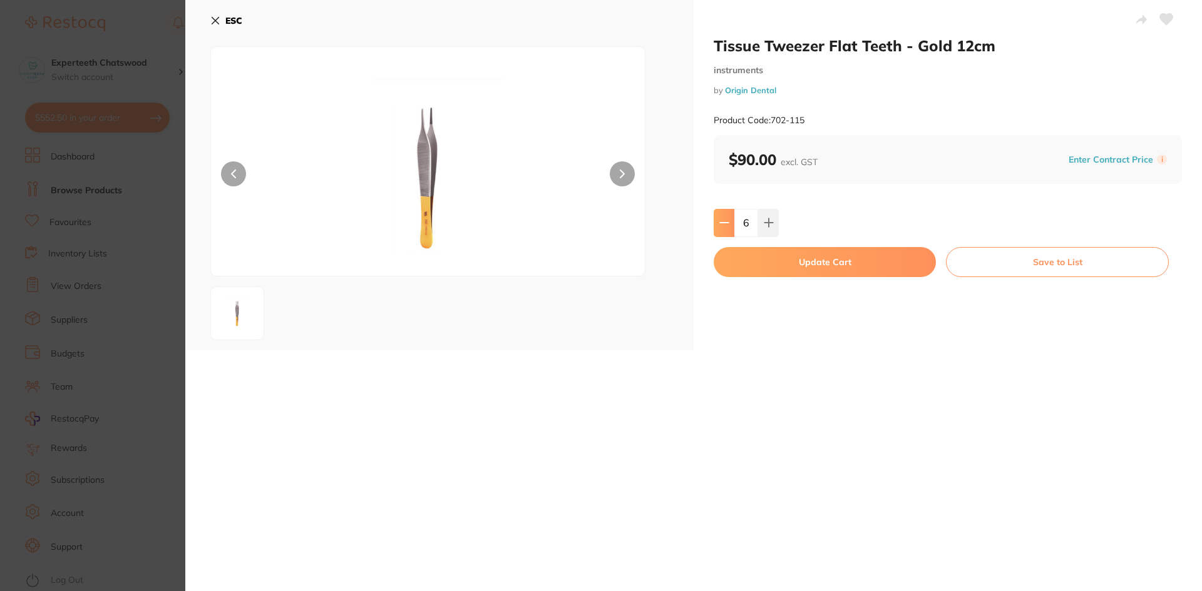
click at [721, 223] on icon at bounding box center [724, 223] width 8 height 0
click at [720, 223] on icon at bounding box center [724, 223] width 8 height 0
type input "4"
click at [780, 252] on button "Update Cart" at bounding box center [825, 262] width 222 height 30
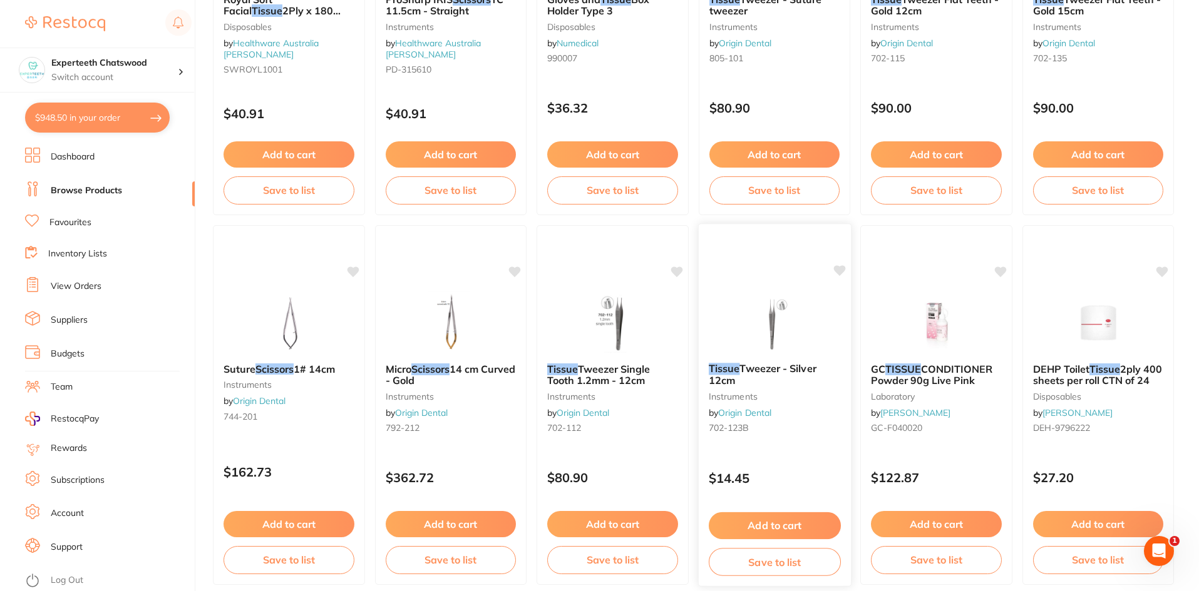
scroll to position [1815, 0]
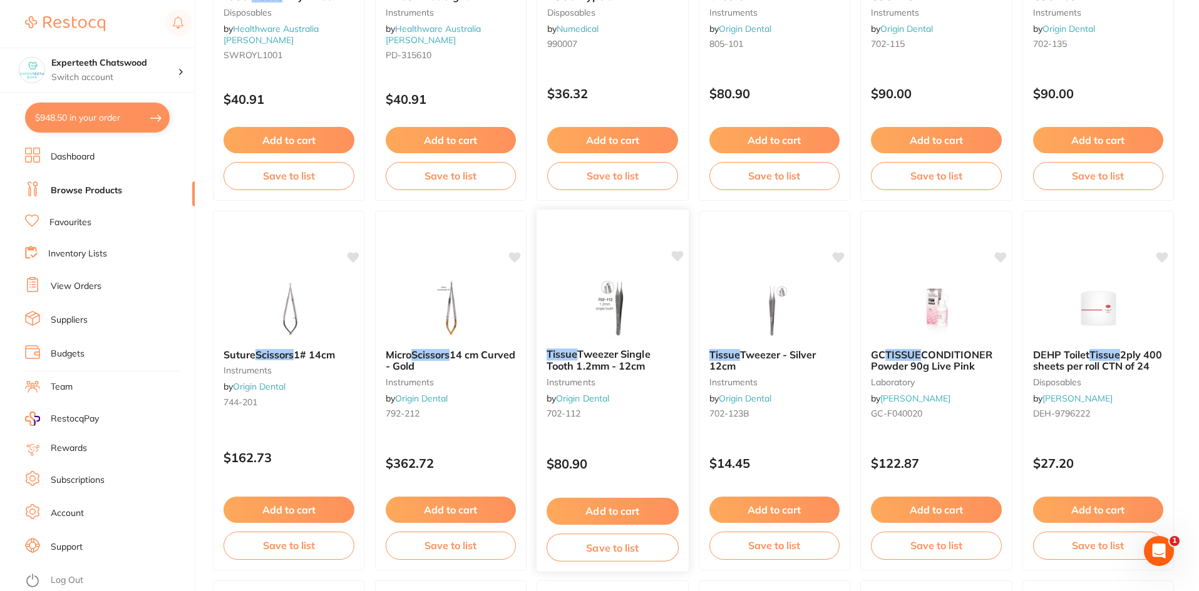
click at [616, 294] on img at bounding box center [612, 306] width 82 height 63
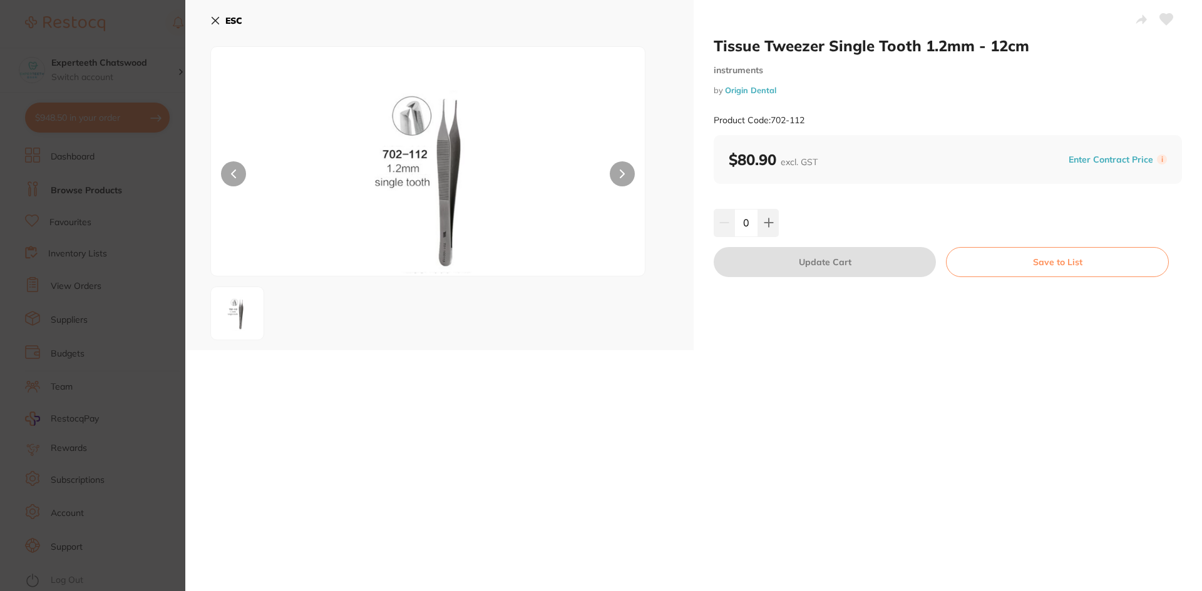
click at [210, 18] on icon at bounding box center [215, 21] width 10 height 10
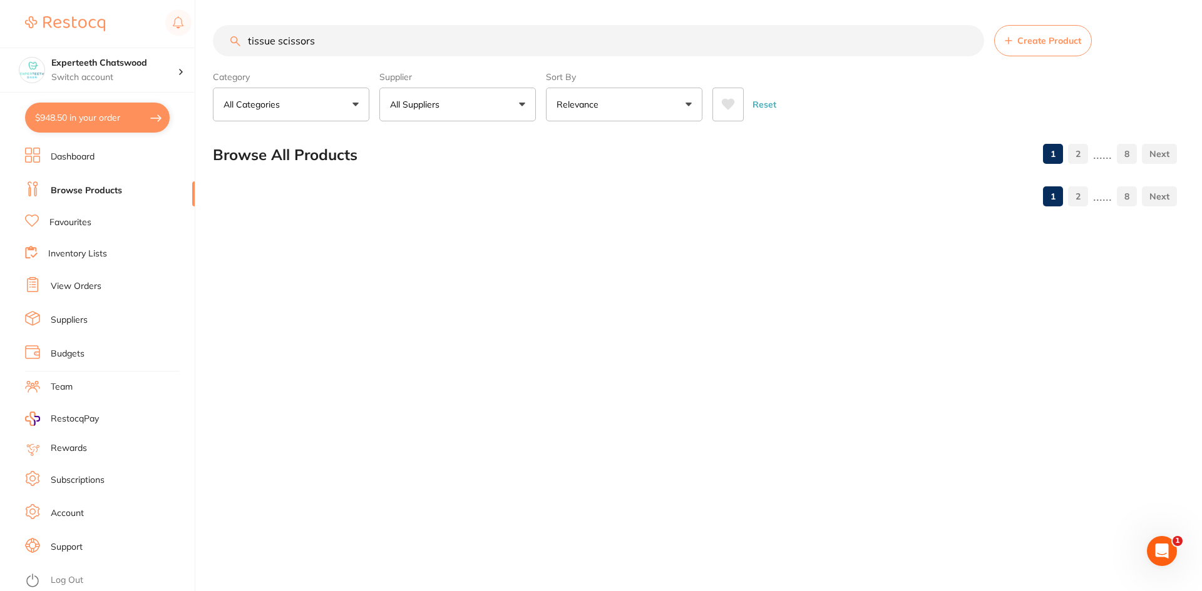
click at [215, 21] on main "tissue scissors Create Product Category All Categories All Categories burs Burs…" at bounding box center [707, 121] width 989 height 242
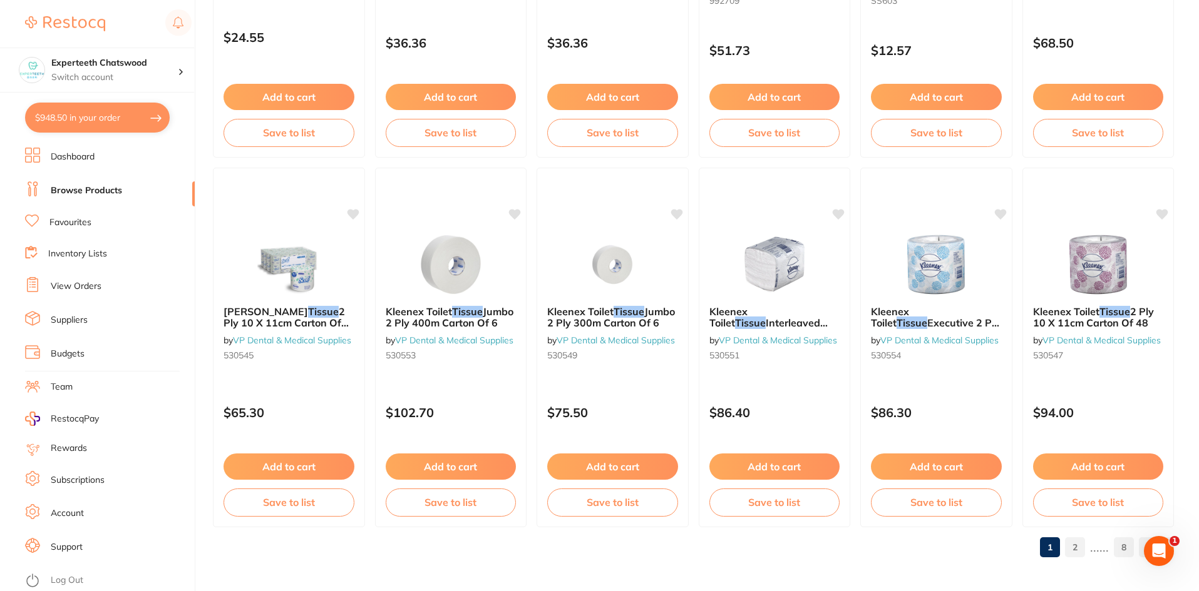
scroll to position [2969, 0]
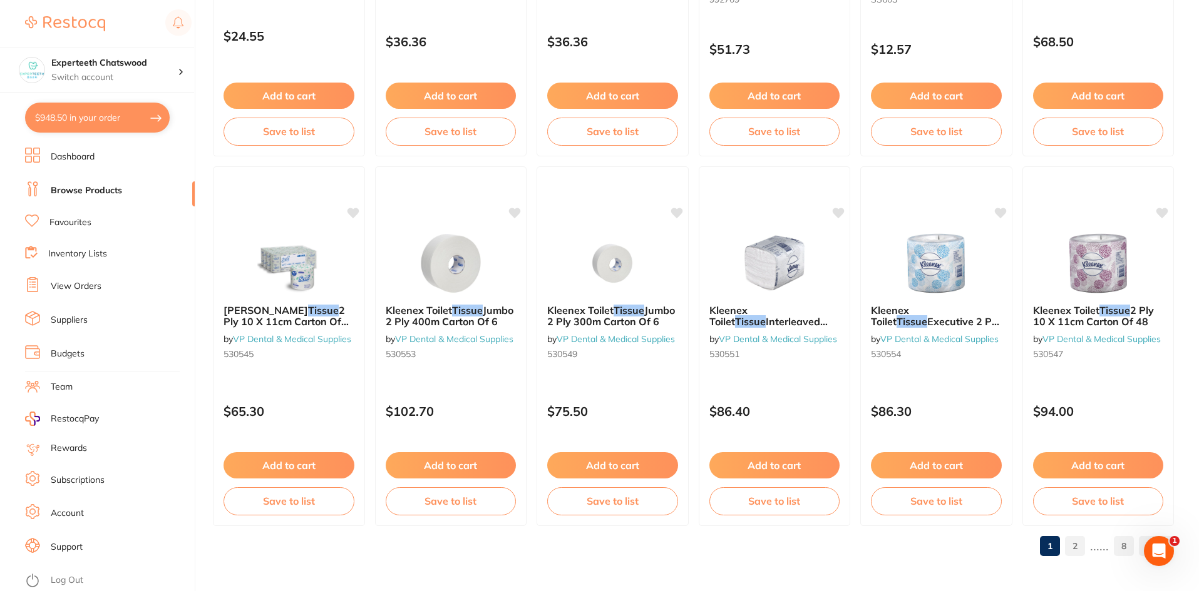
click at [1075, 540] on link "2" at bounding box center [1075, 546] width 20 height 25
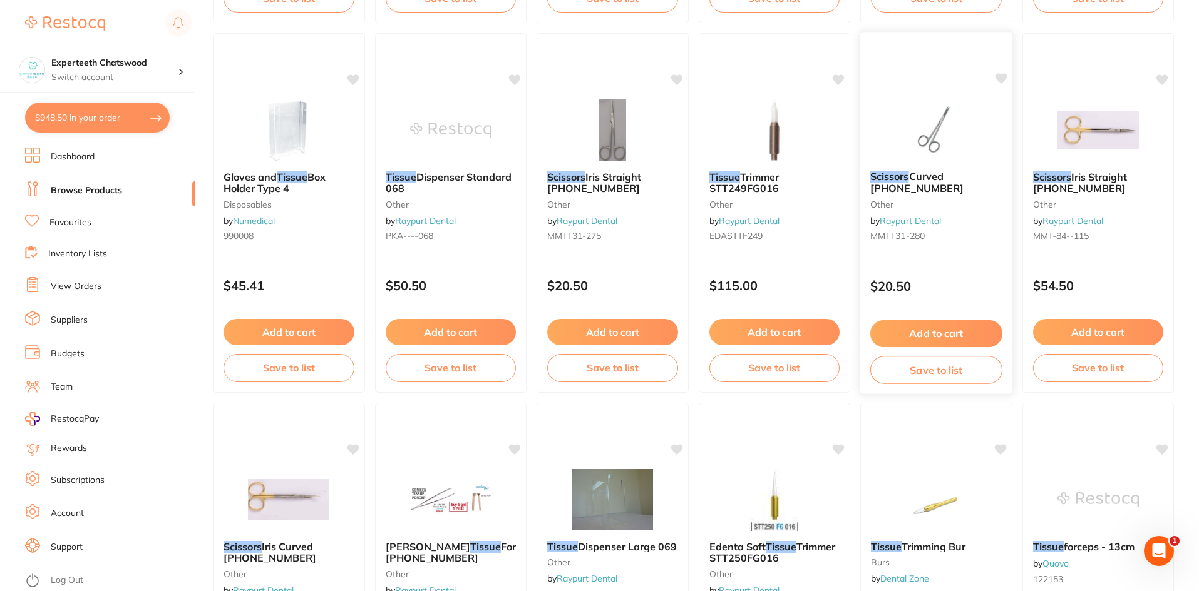
scroll to position [876, 0]
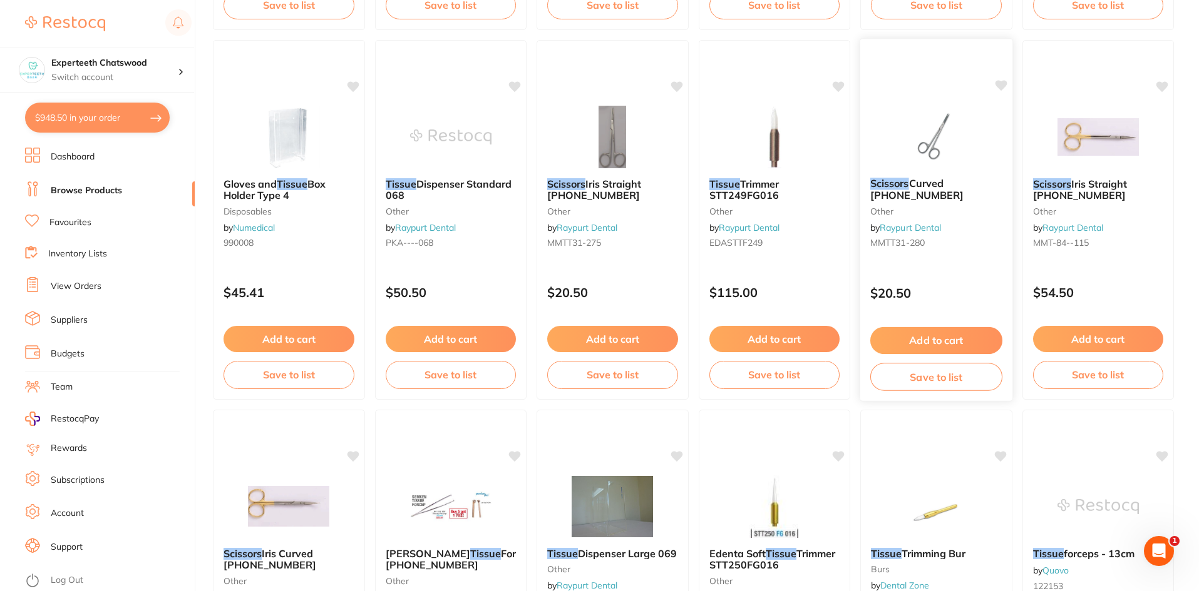
click at [942, 143] on img at bounding box center [936, 136] width 82 height 63
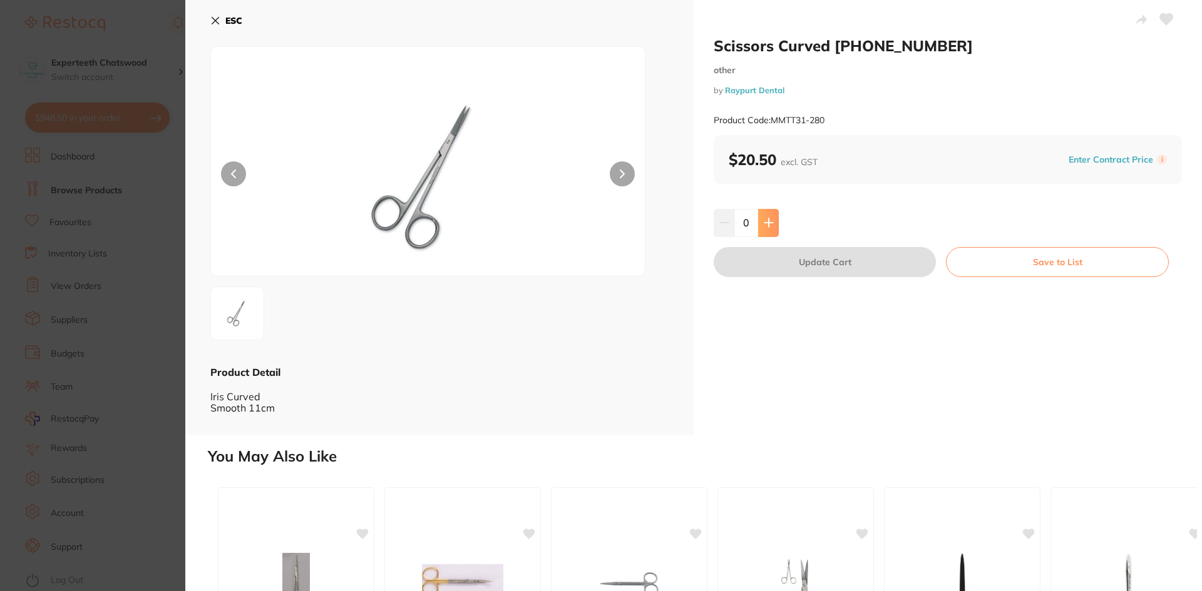
click at [774, 228] on button at bounding box center [768, 223] width 21 height 28
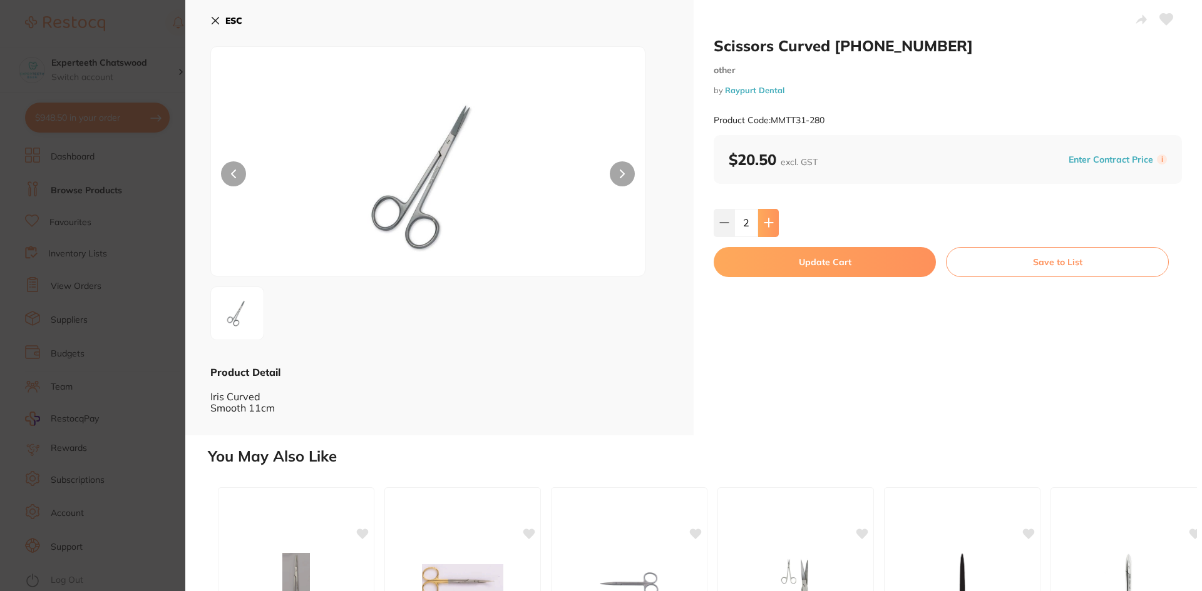
click at [774, 228] on button at bounding box center [768, 223] width 21 height 28
type input "5"
click at [813, 266] on button "Update Cart" at bounding box center [825, 262] width 222 height 30
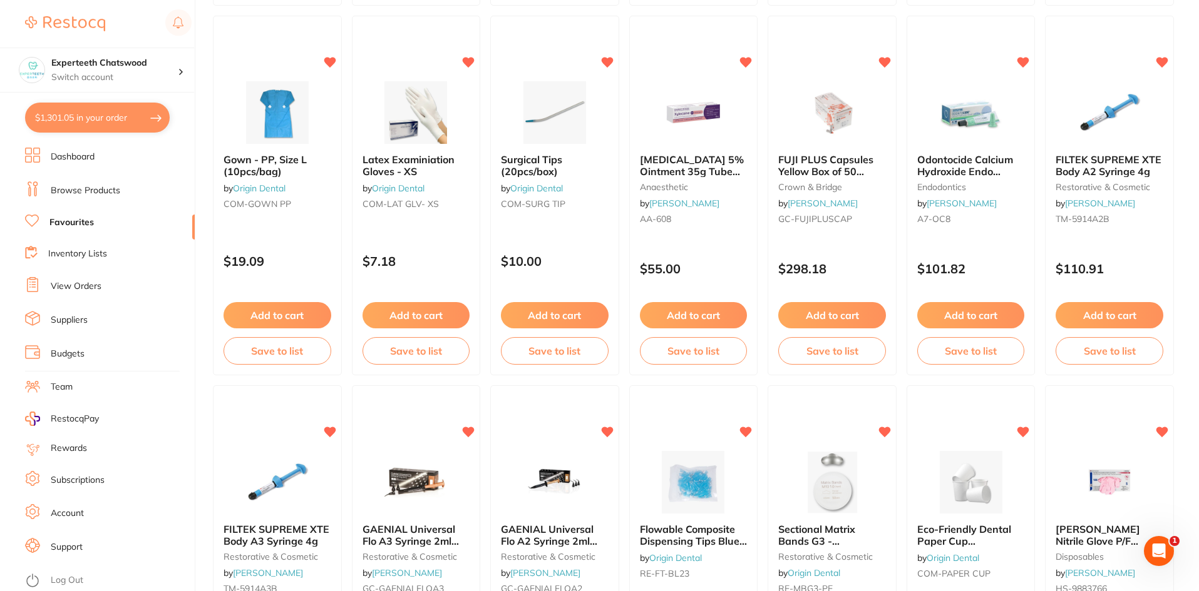
scroll to position [751, 0]
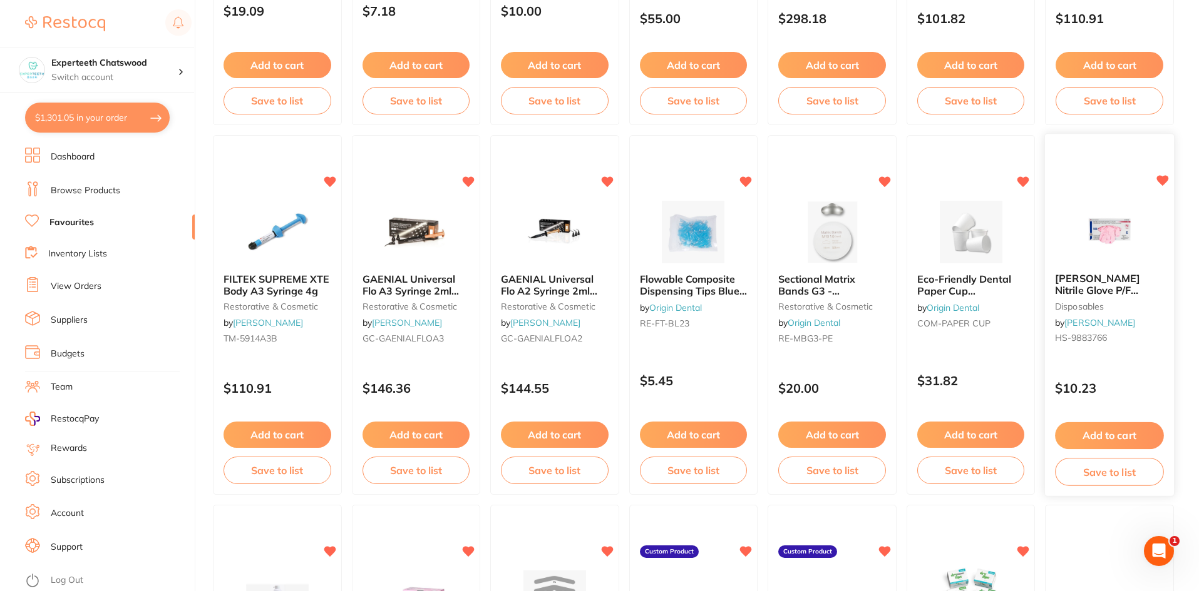
click at [1105, 235] on img at bounding box center [1109, 231] width 82 height 63
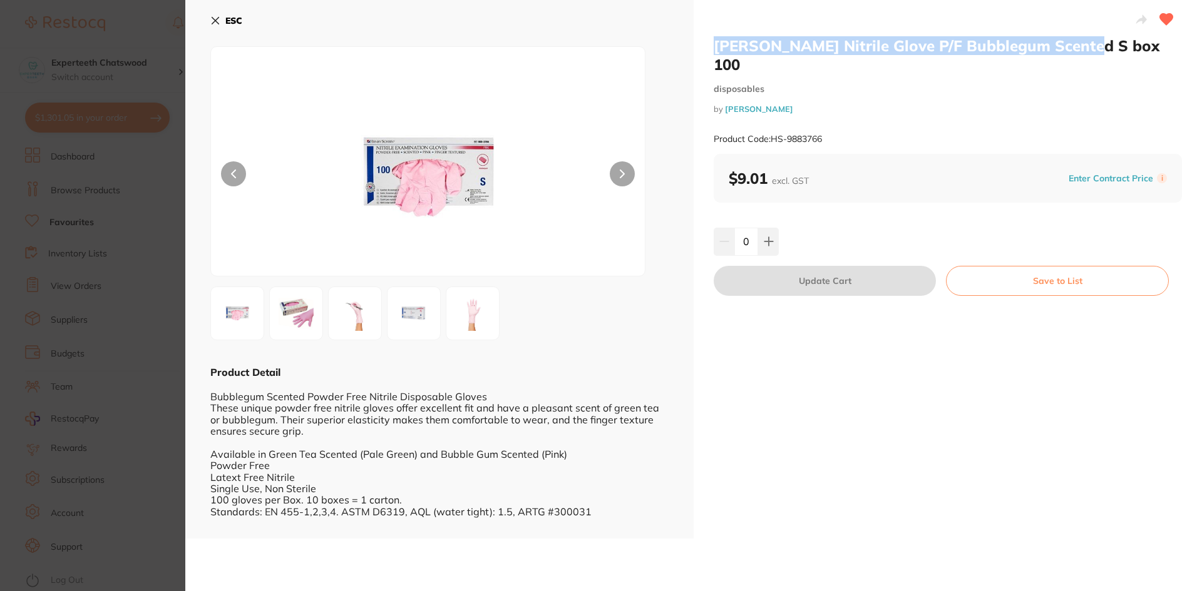
drag, startPoint x: 711, startPoint y: 41, endPoint x: 1056, endPoint y: 51, distance: 345.6
click at [1076, 51] on div "Henry Schein Nitrile Glove P/F Bubblegum Scented S box 100 disposables by Henry…" at bounding box center [947, 269] width 508 height 539
copy h2 "Henry Schein Nitrile Glove P/F Bubblegum Scented"
click at [216, 21] on icon at bounding box center [215, 21] width 7 height 7
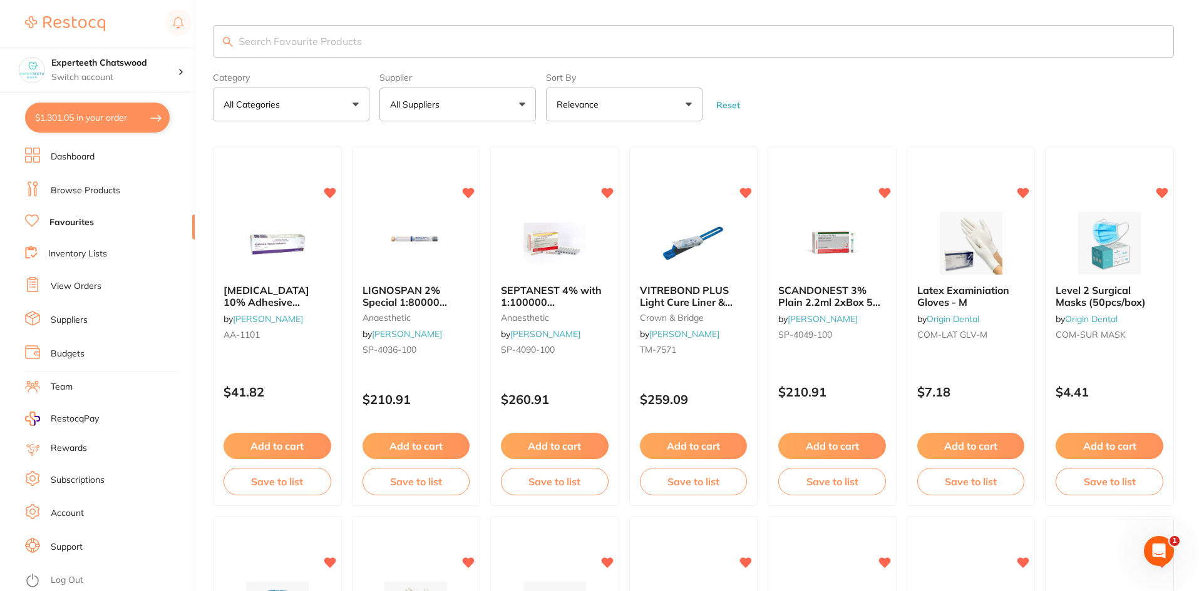
click at [342, 39] on input "search" at bounding box center [693, 41] width 961 height 33
paste input "Henry Schein Nitrile Glove P/F Bubblegum Scented"
type input "Henry Schein Nitrile Glove P/F Bubblegum Scented"
click at [63, 160] on link "Dashboard" at bounding box center [73, 157] width 44 height 13
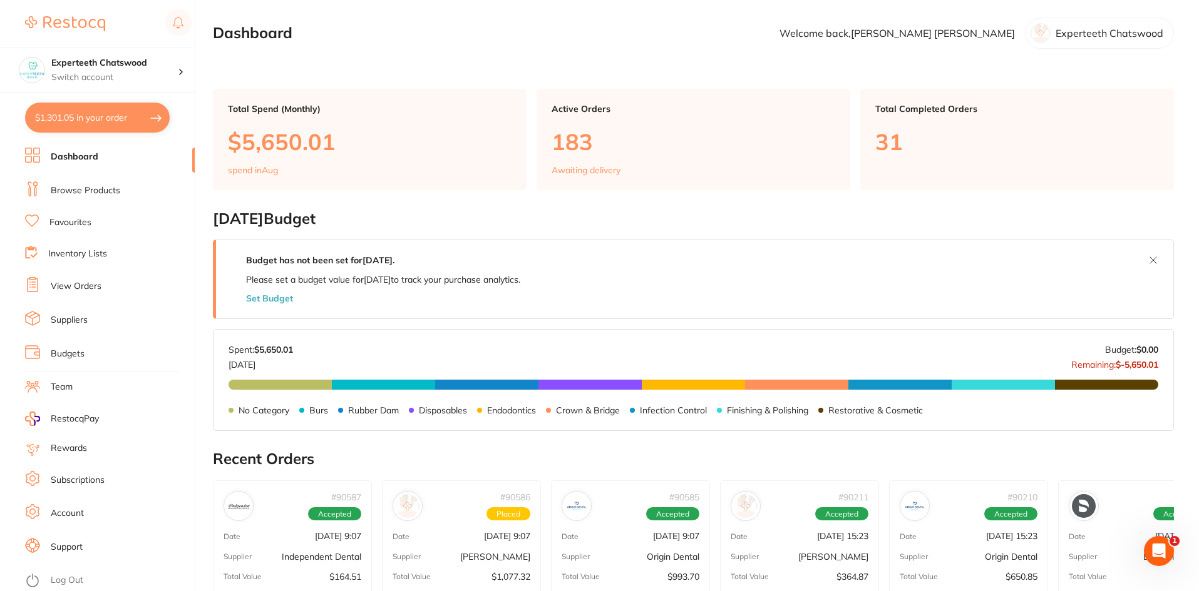
click at [93, 192] on link "Browse Products" at bounding box center [85, 191] width 69 height 13
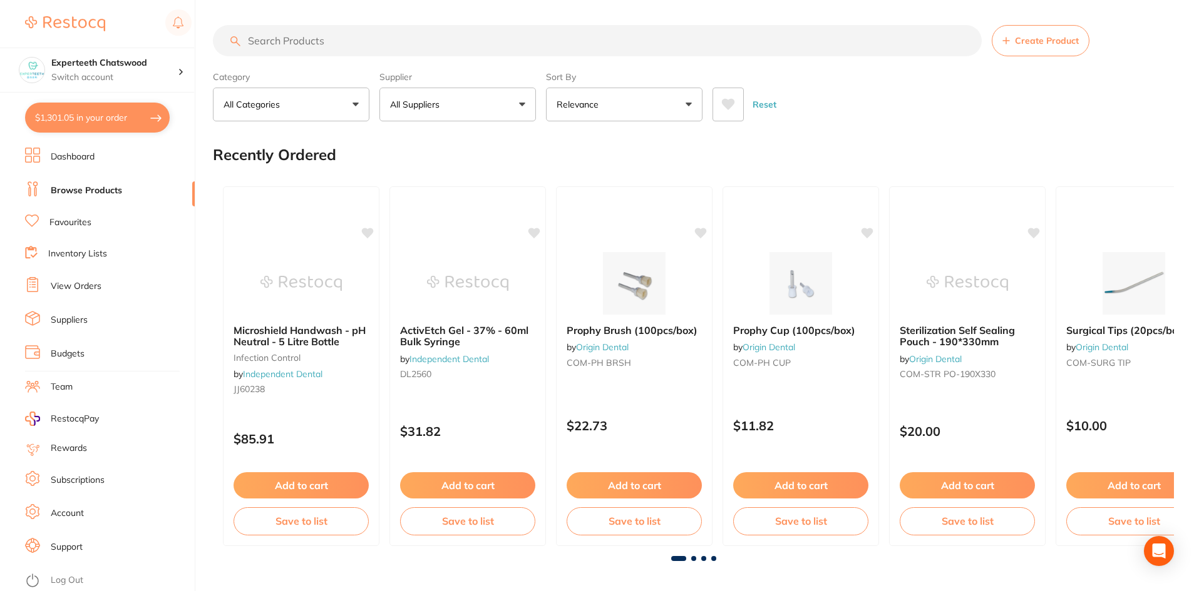
click at [310, 39] on input "search" at bounding box center [597, 40] width 769 height 31
paste input "Henry Schein Nitrile Glove P/F Bubblegum Scented"
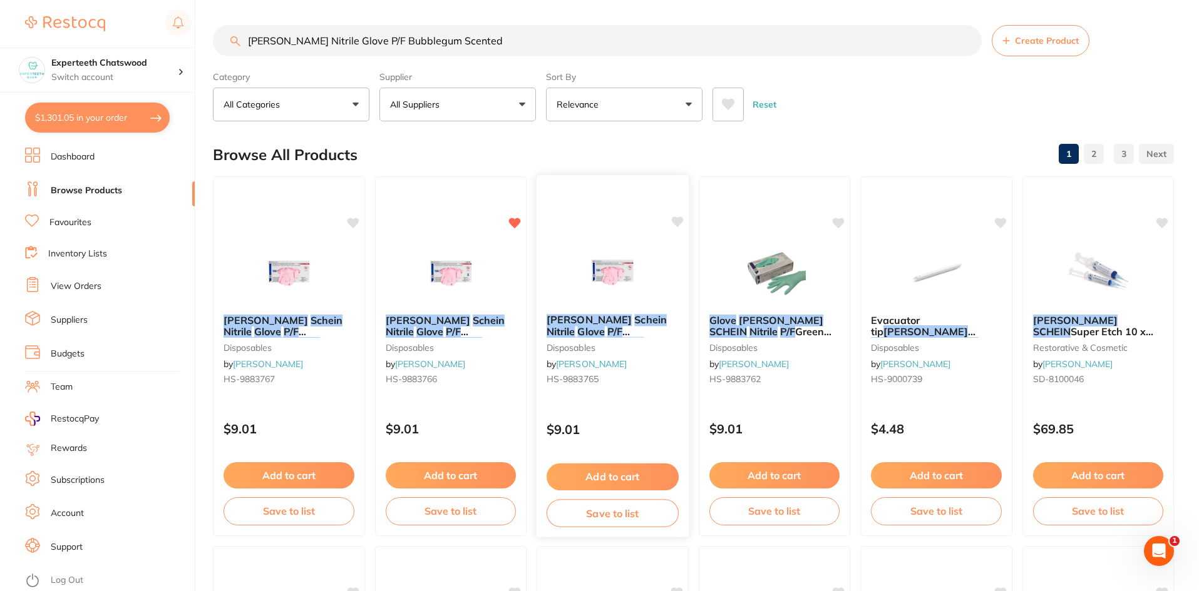
type input "Henry Schein Nitrile Glove P/F Bubblegum Scented"
click at [619, 278] on img at bounding box center [612, 272] width 82 height 63
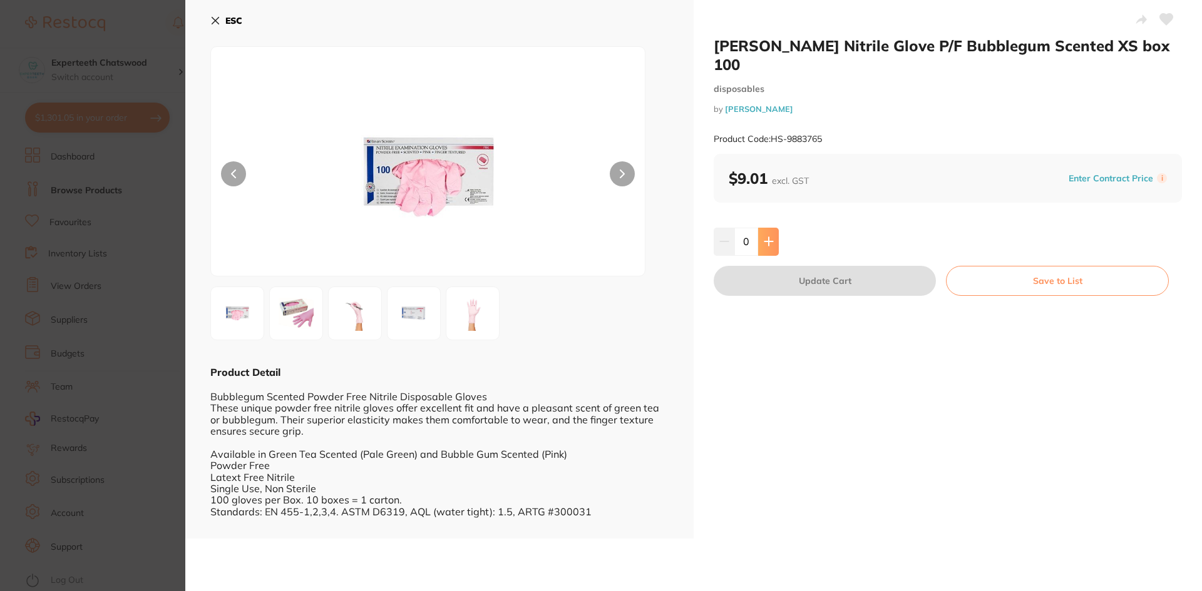
click at [769, 237] on icon at bounding box center [769, 242] width 10 height 10
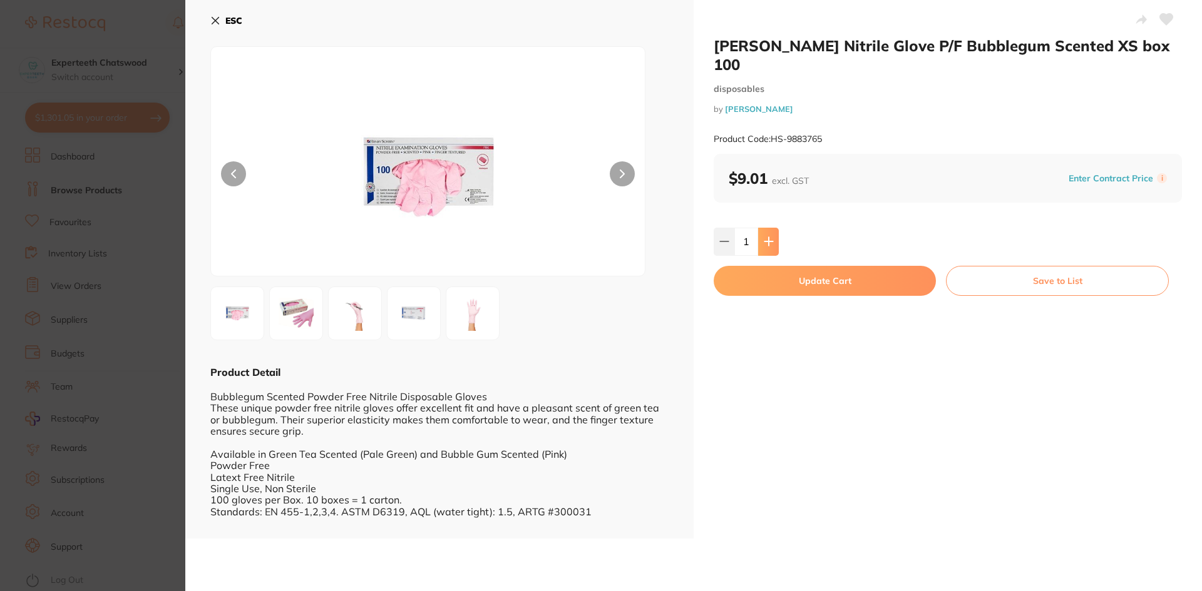
click at [770, 237] on icon at bounding box center [769, 242] width 10 height 10
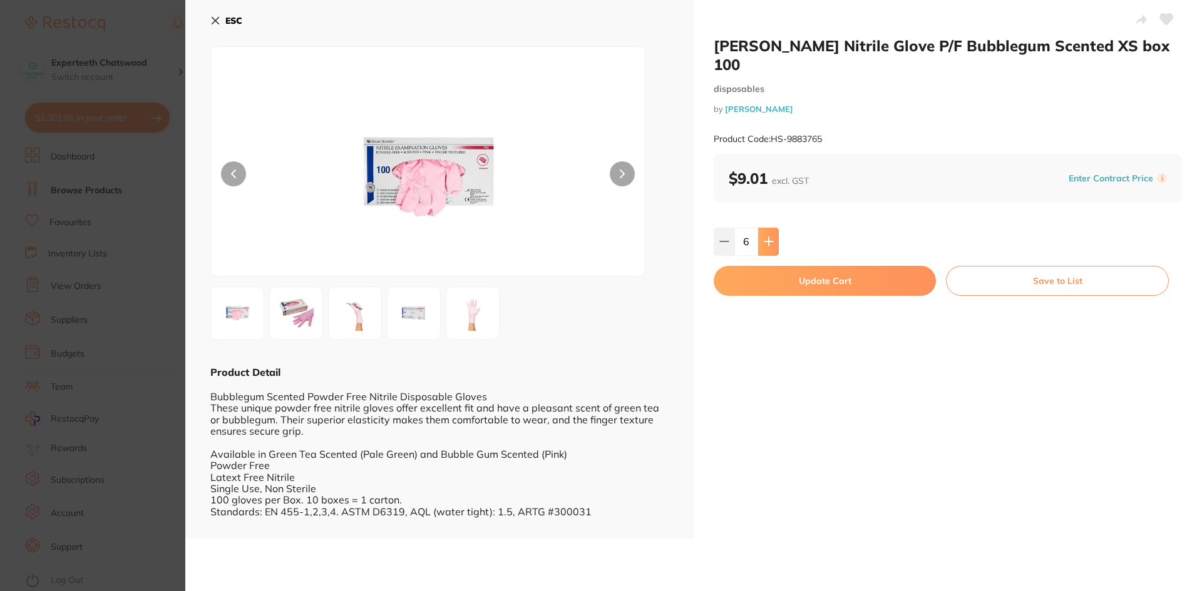
click at [770, 237] on icon at bounding box center [769, 242] width 10 height 10
click at [770, 238] on icon at bounding box center [768, 242] width 8 height 8
type input "10"
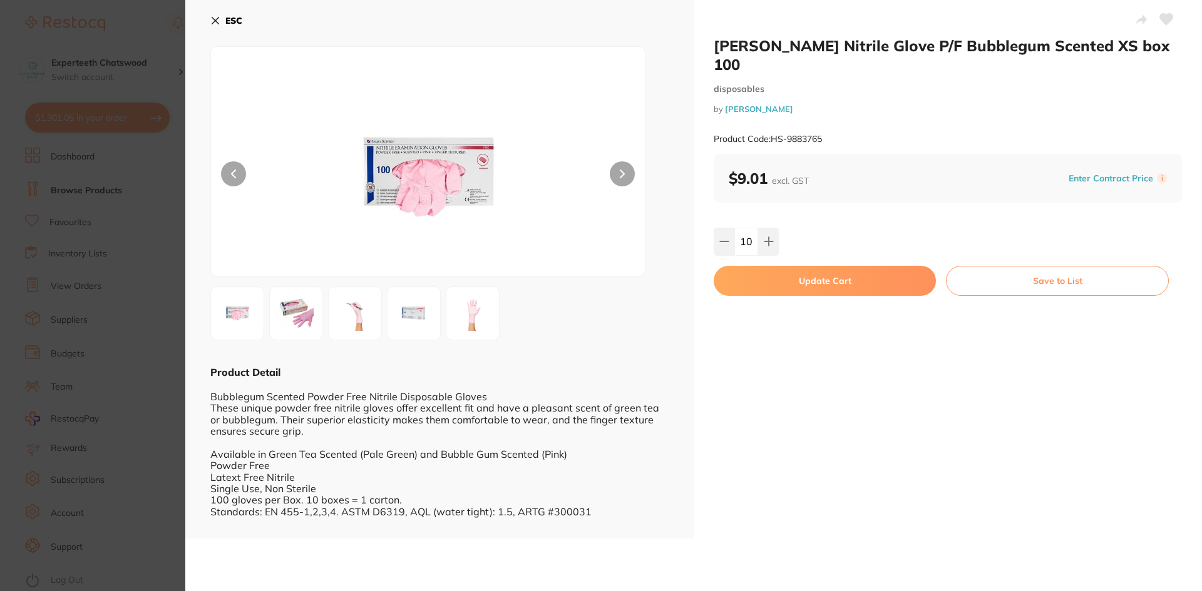
click at [795, 266] on button "Update Cart" at bounding box center [825, 281] width 222 height 30
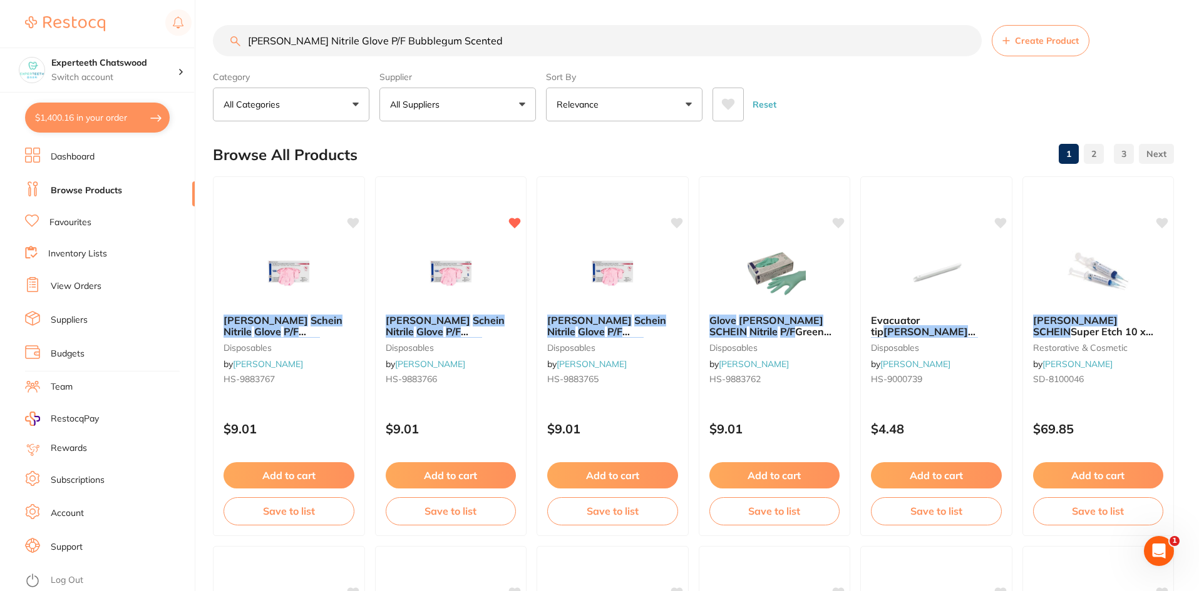
click at [494, 29] on input "Henry Schein Nitrile Glove P/F Bubblegum Scented" at bounding box center [597, 40] width 769 height 31
click at [505, 39] on input "Henry Schein Nitrile Glove P/F Bubblegum Scented" at bounding box center [597, 40] width 769 height 31
drag, startPoint x: 509, startPoint y: 38, endPoint x: 181, endPoint y: 38, distance: 328.6
click at [181, 38] on div "$1,400.16 Experteeth Chatswood Switch account Experteeth Chatswood $1,400.16 in…" at bounding box center [599, 295] width 1199 height 591
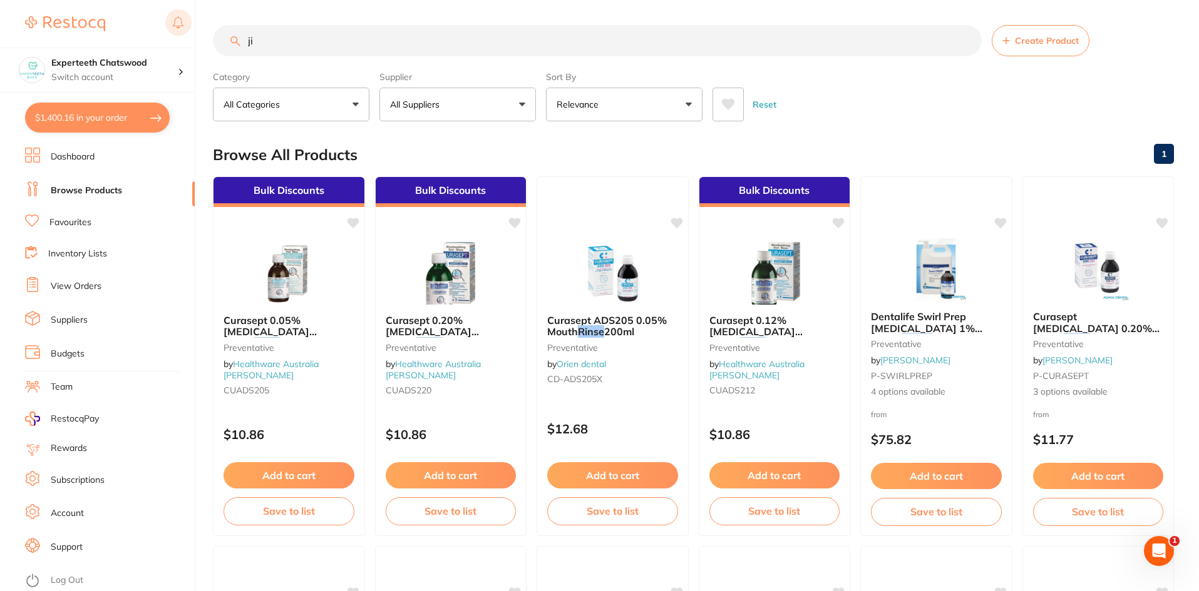
type input "j"
click at [76, 218] on link "Favourites" at bounding box center [70, 223] width 42 height 13
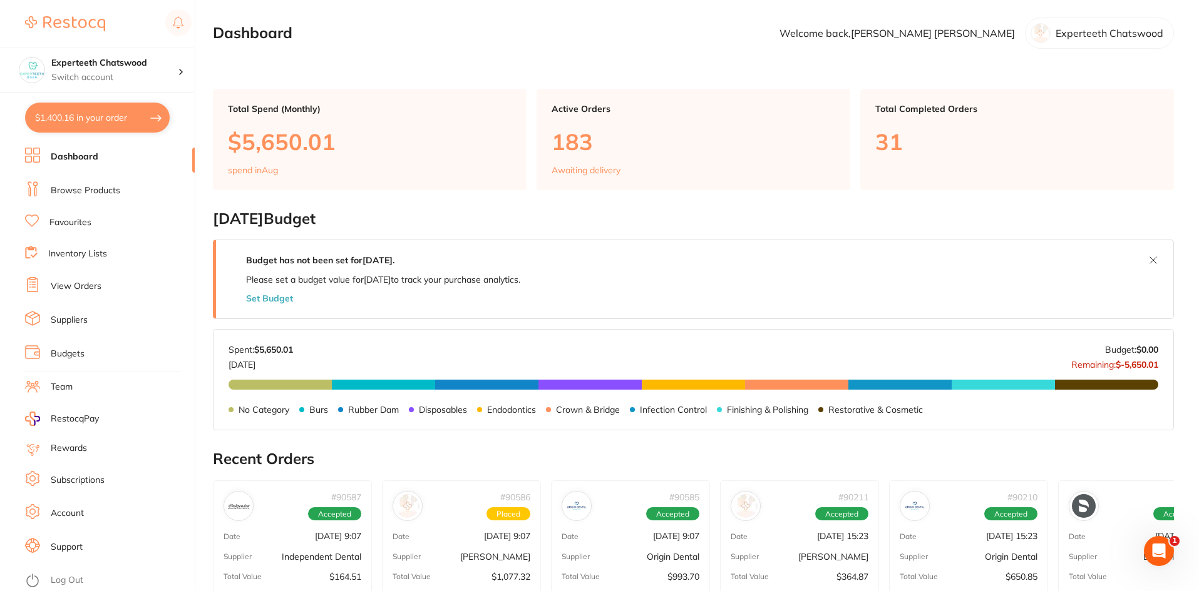
click at [104, 190] on link "Browse Products" at bounding box center [85, 191] width 69 height 13
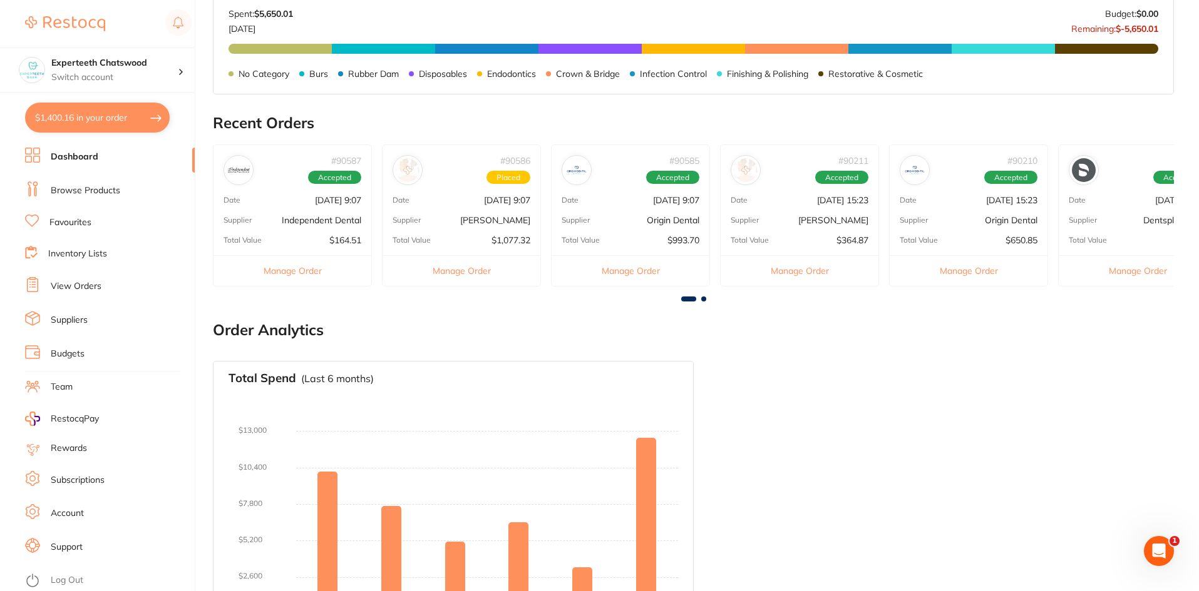
click at [620, 185] on div "# 90585 Accepted" at bounding box center [630, 165] width 158 height 40
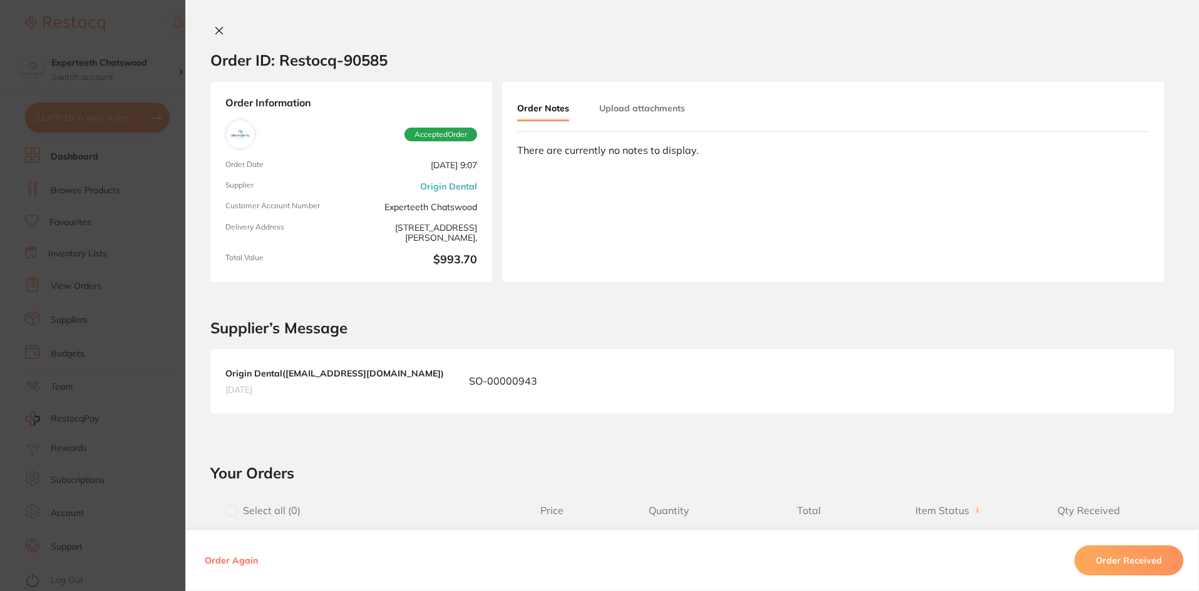
click at [215, 29] on icon at bounding box center [219, 31] width 10 height 10
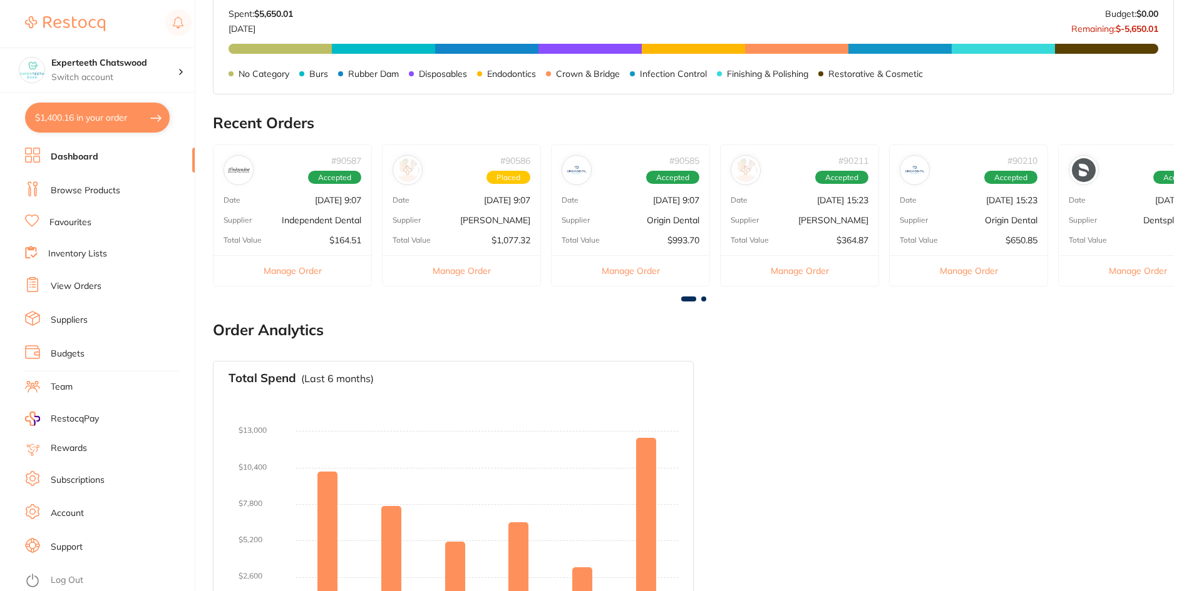
click at [484, 196] on p "[DATE] 9:07" at bounding box center [507, 200] width 46 height 10
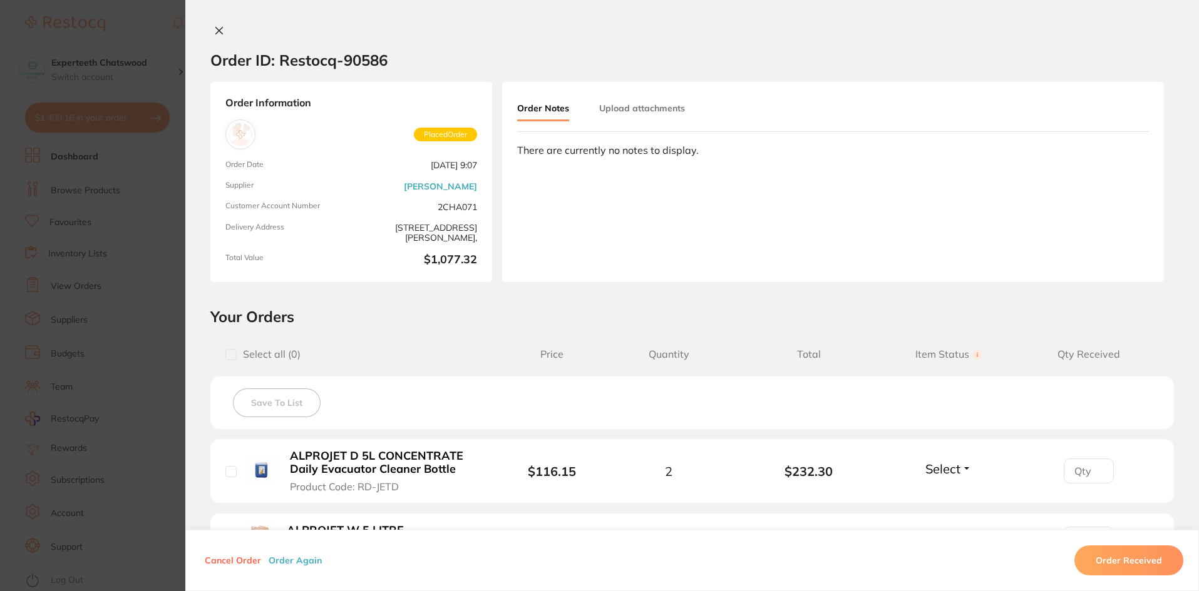
click at [220, 26] on icon at bounding box center [219, 31] width 10 height 10
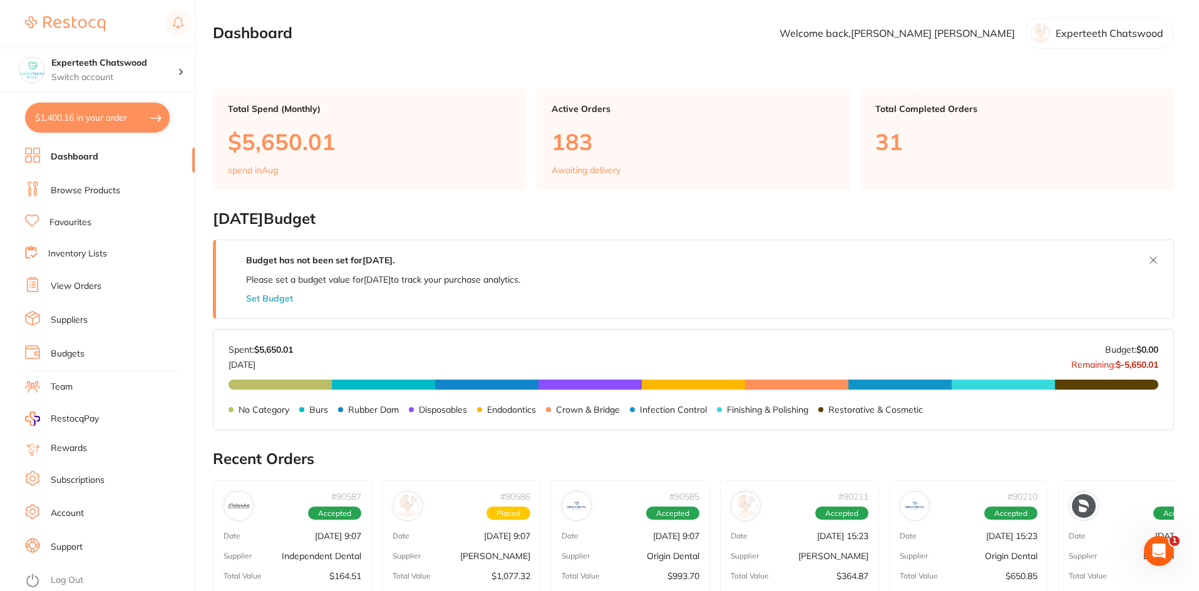
click at [80, 187] on link "Browse Products" at bounding box center [85, 191] width 69 height 13
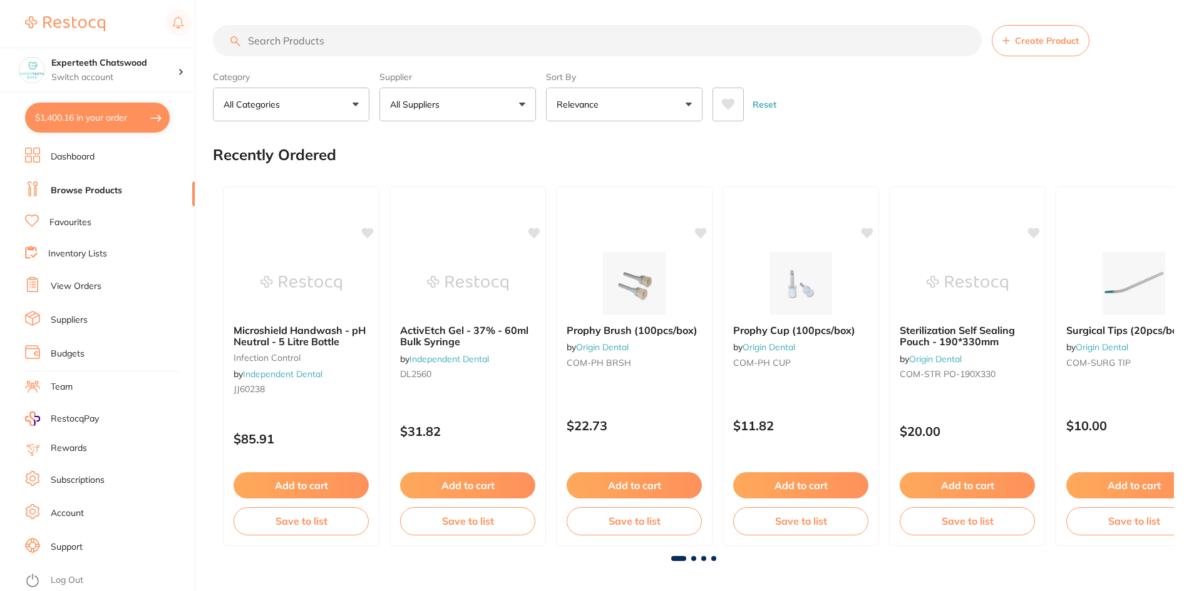
click at [277, 39] on input "search" at bounding box center [597, 40] width 769 height 31
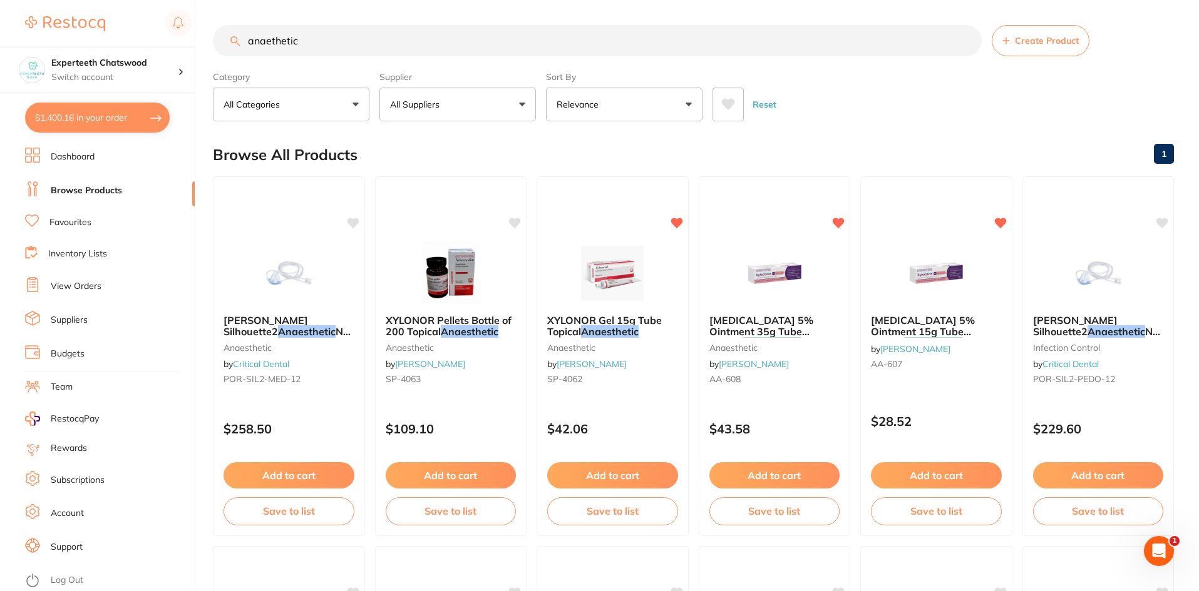
drag, startPoint x: 301, startPoint y: 43, endPoint x: 224, endPoint y: 39, distance: 77.0
click at [224, 39] on input "anaethetic" at bounding box center [597, 40] width 769 height 31
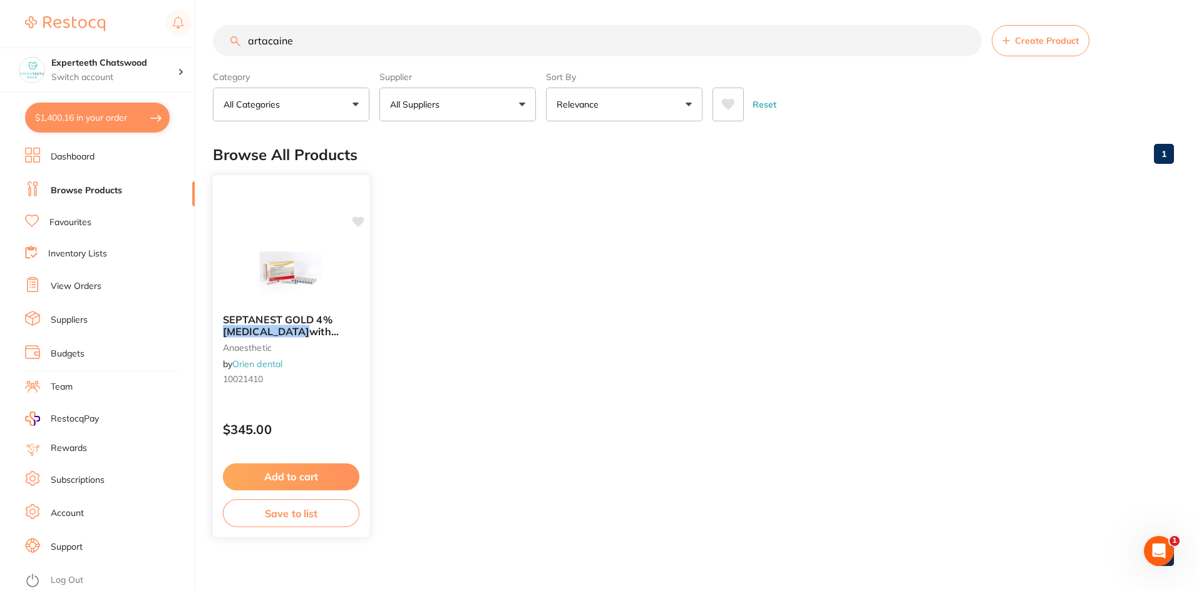
type input "artacaine"
click at [284, 274] on img at bounding box center [291, 272] width 82 height 63
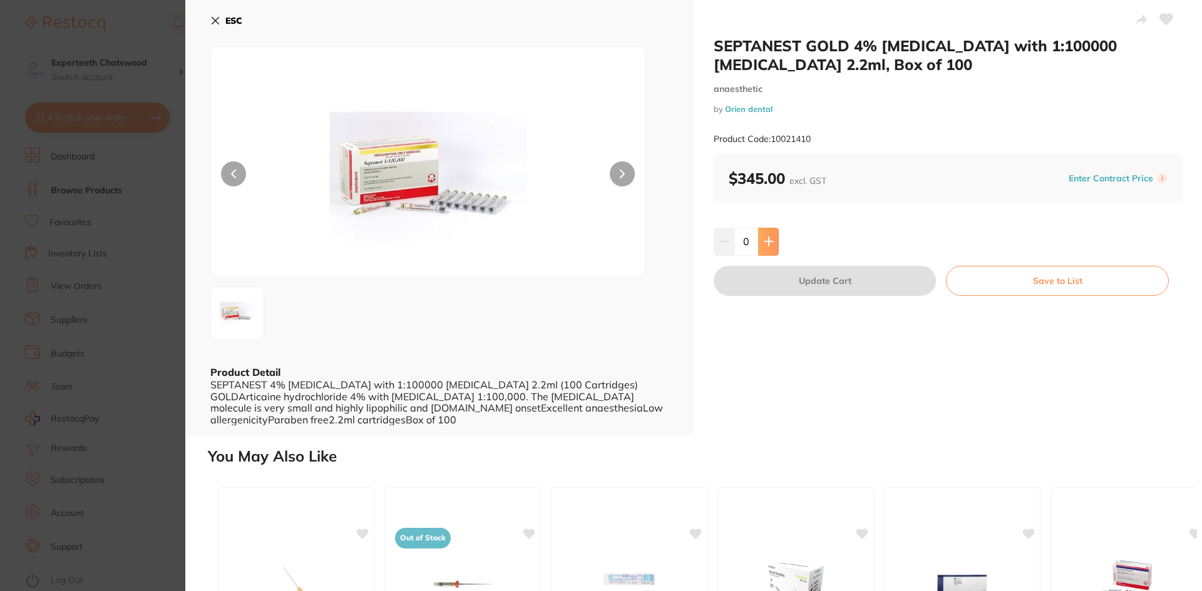
click at [775, 248] on button at bounding box center [768, 242] width 21 height 28
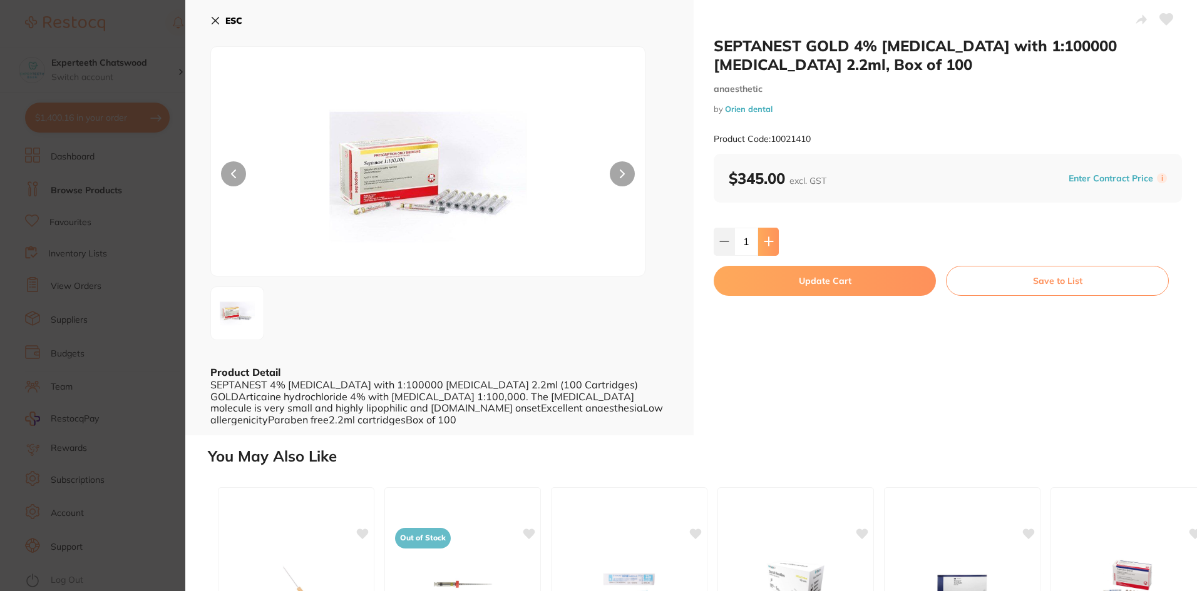
click at [769, 237] on icon at bounding box center [769, 242] width 10 height 10
click at [725, 242] on icon at bounding box center [724, 242] width 8 height 0
click at [759, 245] on button at bounding box center [768, 242] width 21 height 28
type input "2"
click at [793, 286] on button "Update Cart" at bounding box center [825, 281] width 222 height 30
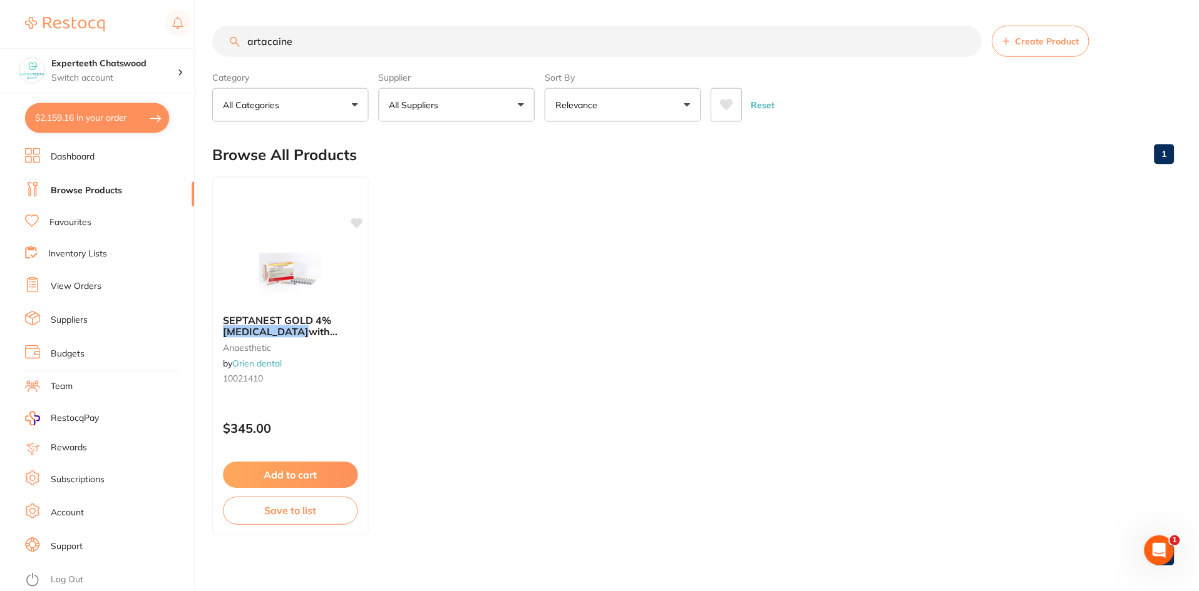
scroll to position [2, 0]
click at [71, 122] on button "$2,159.16 in your order" at bounding box center [97, 118] width 145 height 30
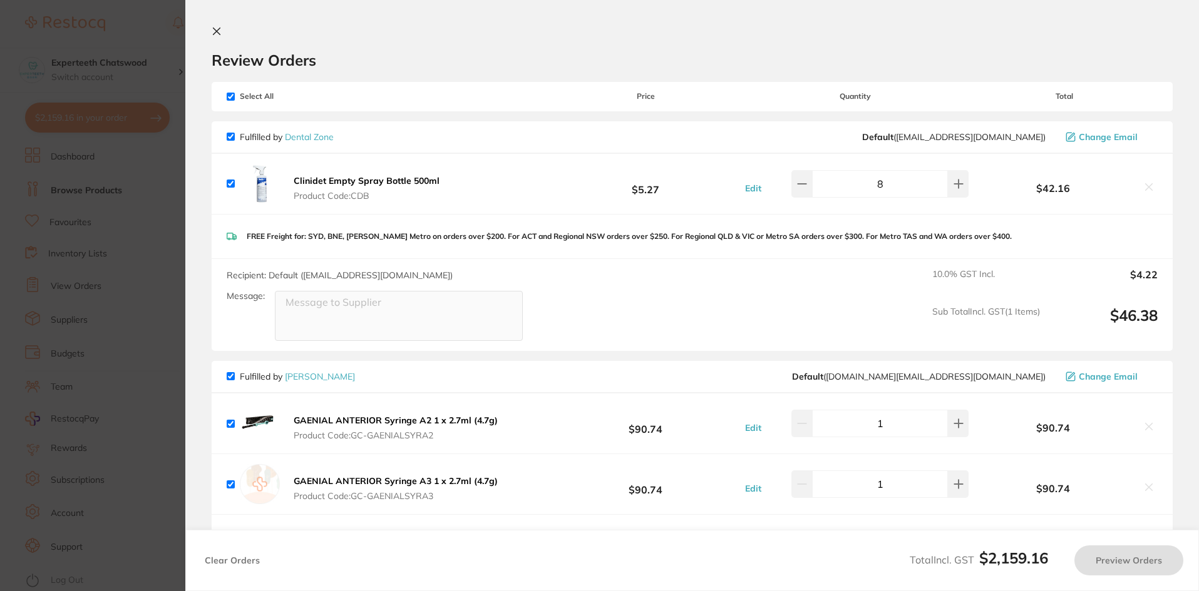
checkbox input "true"
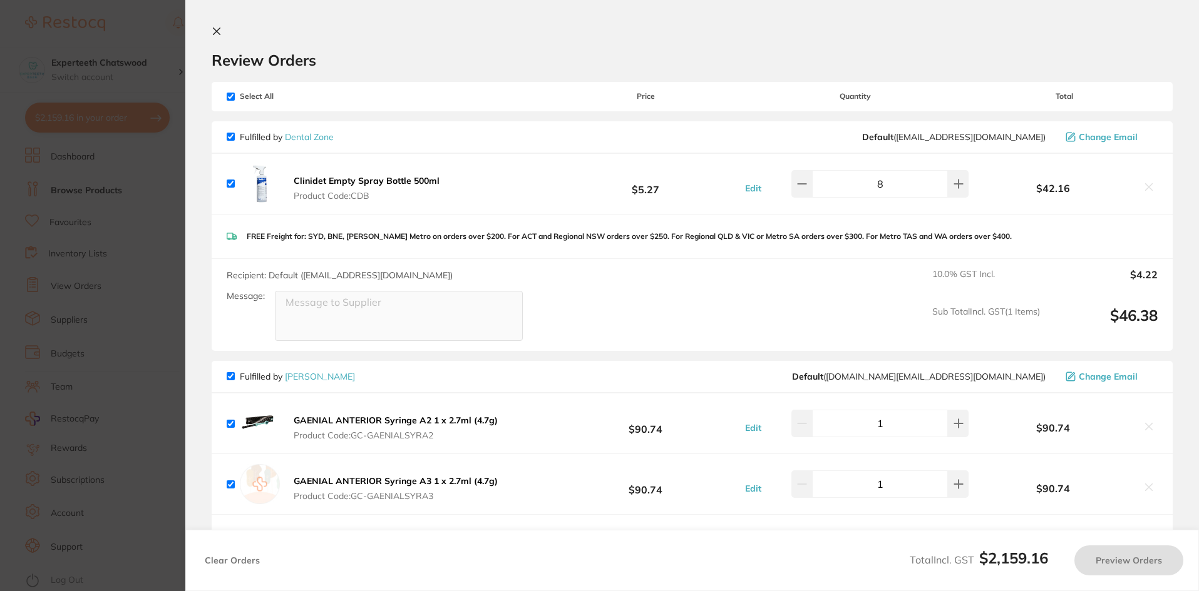
checkbox input "true"
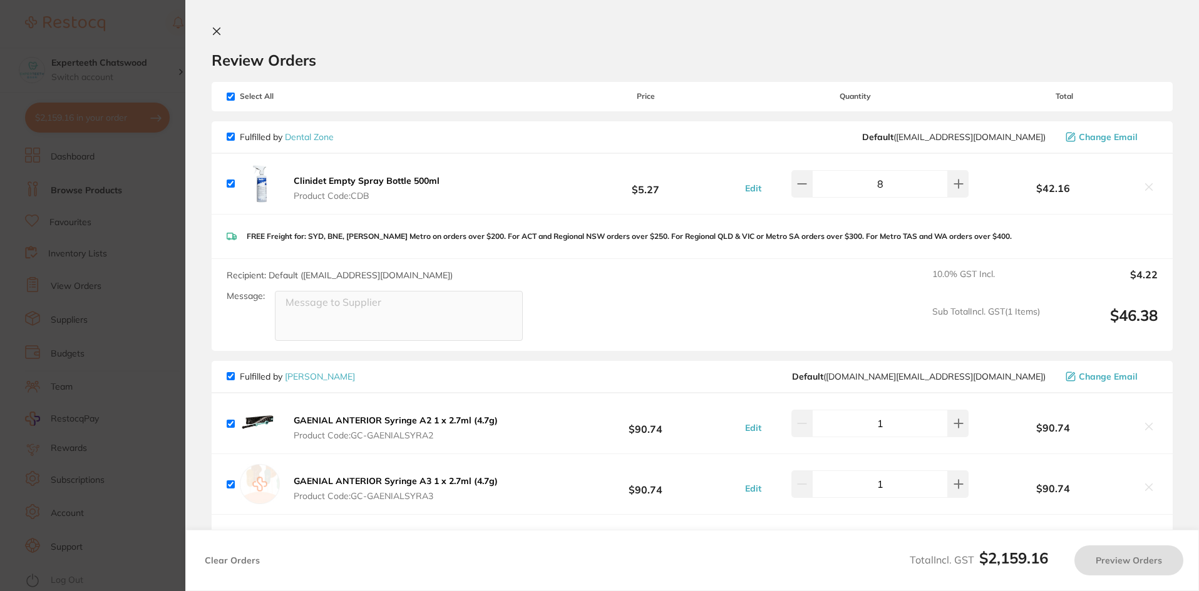
checkbox input "true"
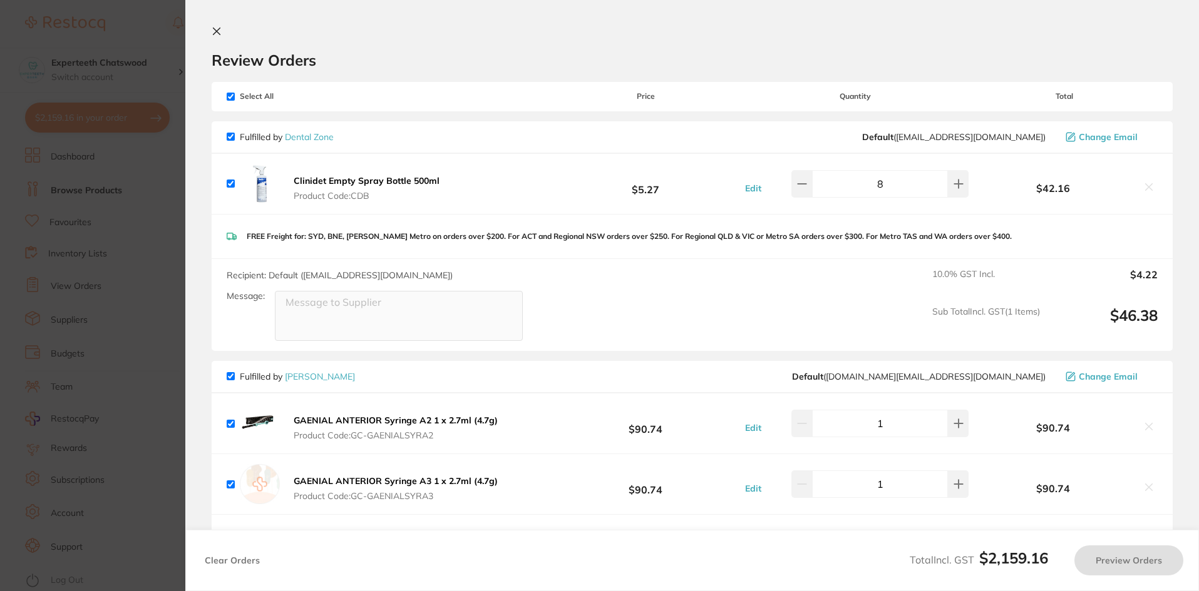
checkbox input "true"
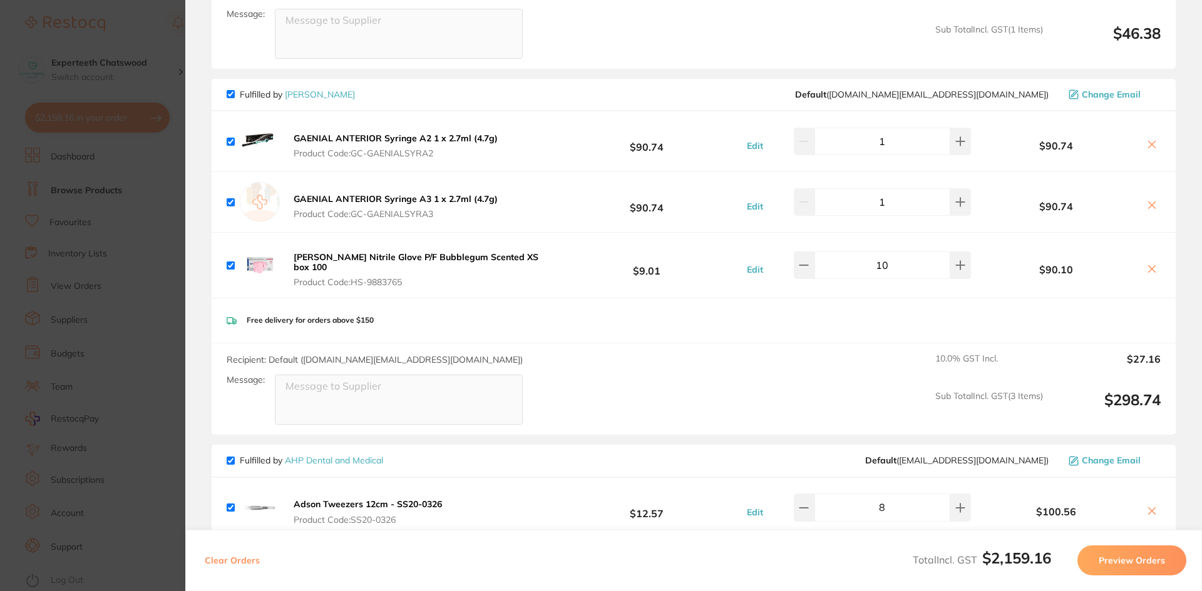
scroll to position [221, 0]
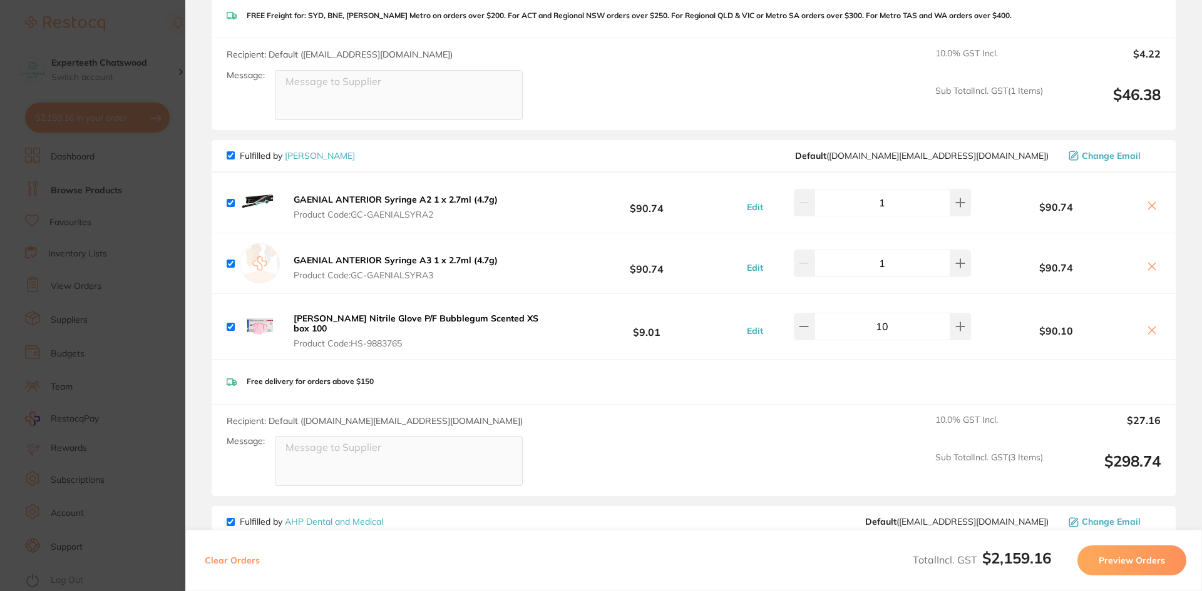
click at [441, 201] on b "GAENIAL ANTERIOR Syringe A2 1 x 2.7ml (4.7g)" at bounding box center [396, 199] width 204 height 11
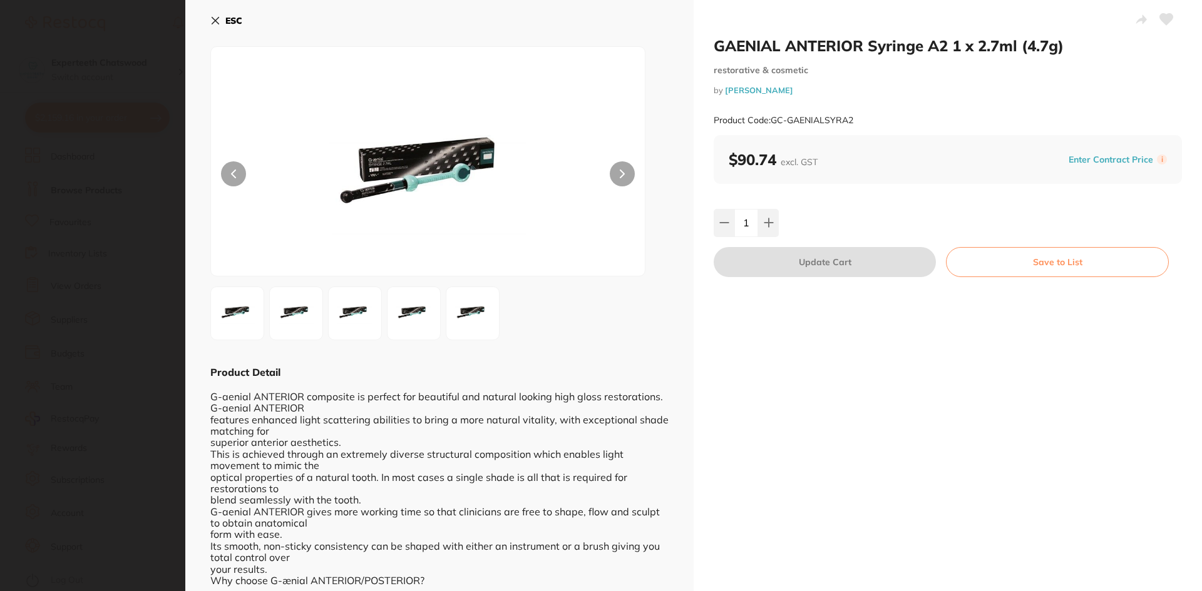
click at [217, 19] on icon at bounding box center [215, 21] width 7 height 7
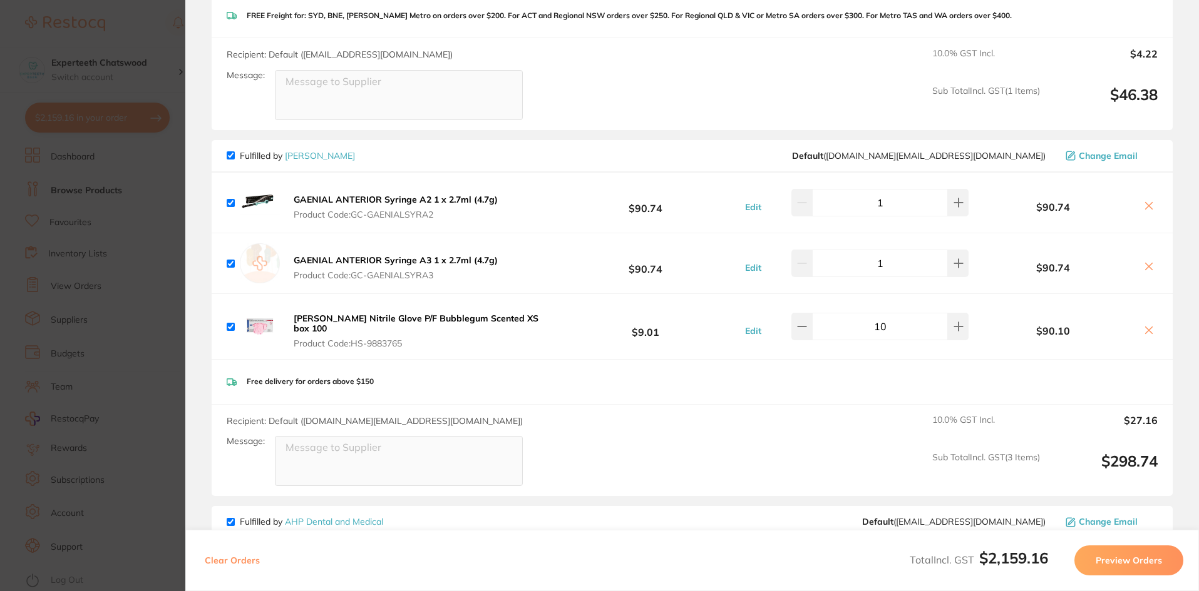
click at [340, 319] on b "[PERSON_NAME] Nitrile Glove P/F Bubblegum Scented XS box 100" at bounding box center [416, 323] width 245 height 21
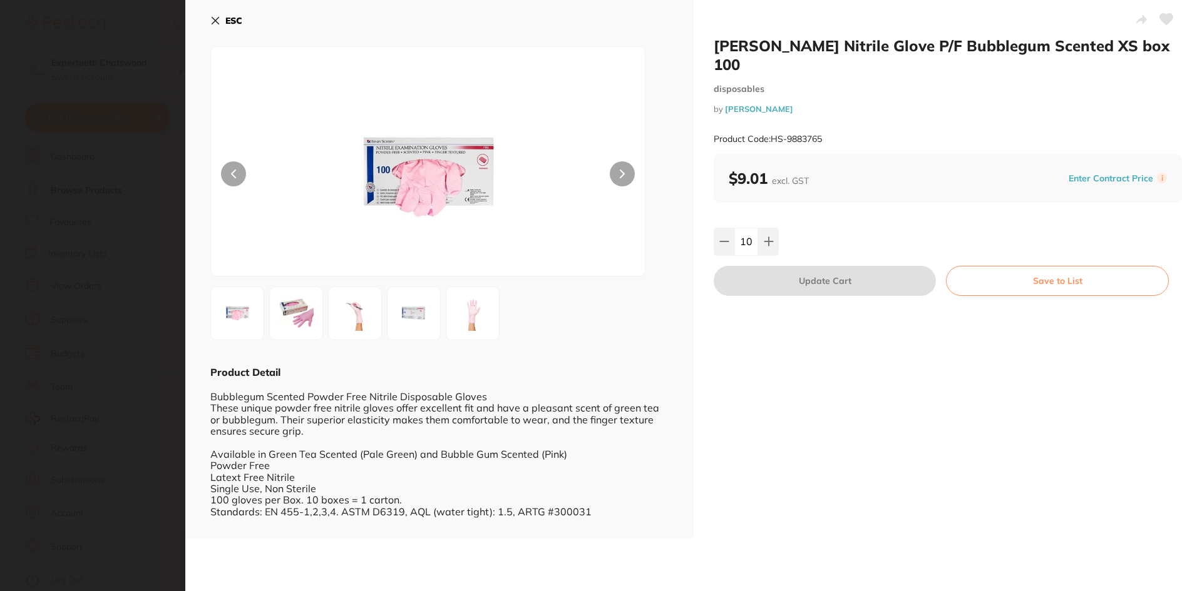
scroll to position [0, 0]
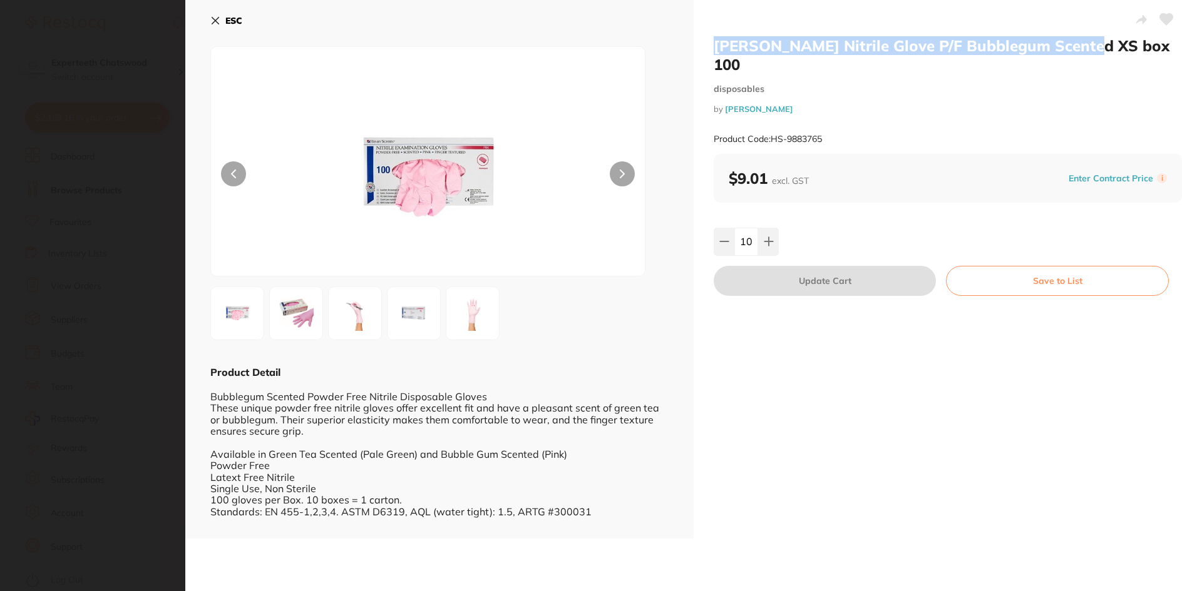
drag, startPoint x: 709, startPoint y: 46, endPoint x: 1069, endPoint y: 46, distance: 359.9
click at [1073, 45] on div "Henry Schein Nitrile Glove P/F Bubblegum Scented XS box 100 disposables by Henr…" at bounding box center [947, 269] width 508 height 539
copy h2 "Henry Schein Nitrile Glove P/F Bubblegum Scente"
click at [211, 21] on icon at bounding box center [215, 21] width 10 height 10
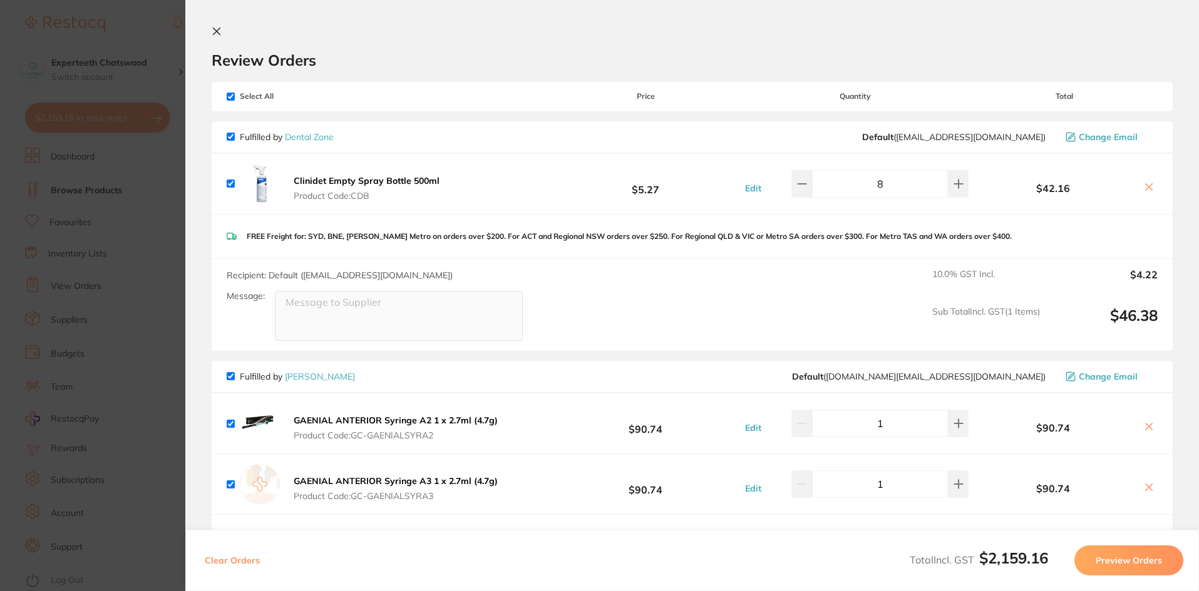
click at [215, 31] on icon at bounding box center [217, 31] width 10 height 10
click at [262, 38] on input "artacaine" at bounding box center [597, 40] width 769 height 31
click at [322, 38] on input "artacaine" at bounding box center [597, 40] width 769 height 31
click at [302, 42] on input "artacaine" at bounding box center [597, 40] width 769 height 31
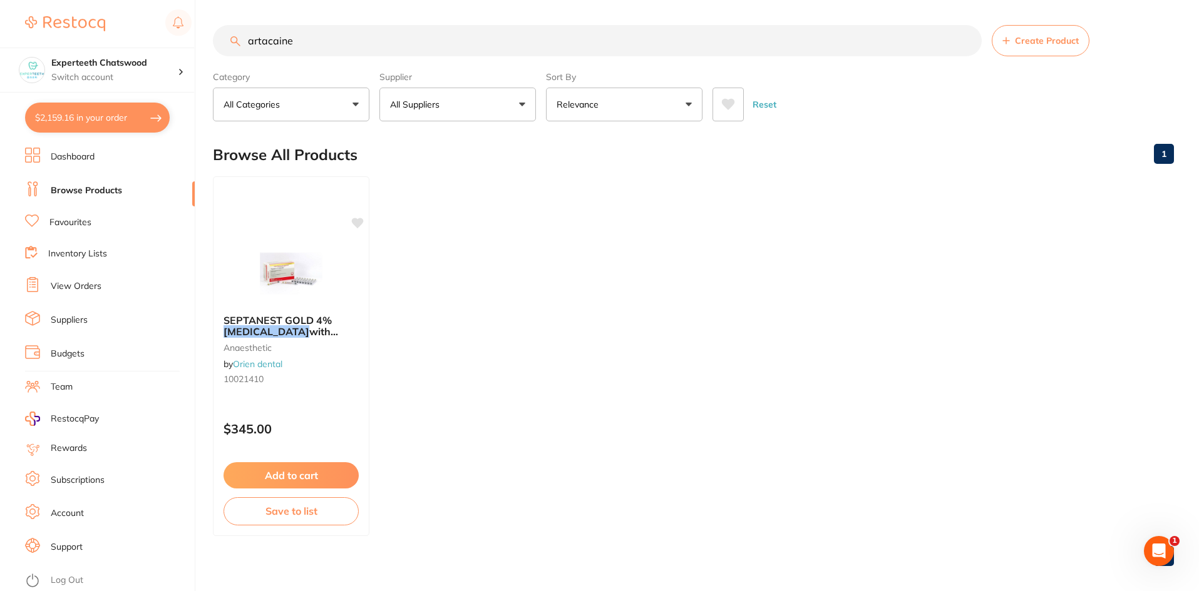
drag, startPoint x: 272, startPoint y: 38, endPoint x: 234, endPoint y: 39, distance: 38.2
click at [234, 39] on div "artacaine Create Product" at bounding box center [693, 40] width 961 height 31
paste input "Henry Schein Nitrile Glove P/F Bubblegum Scent"
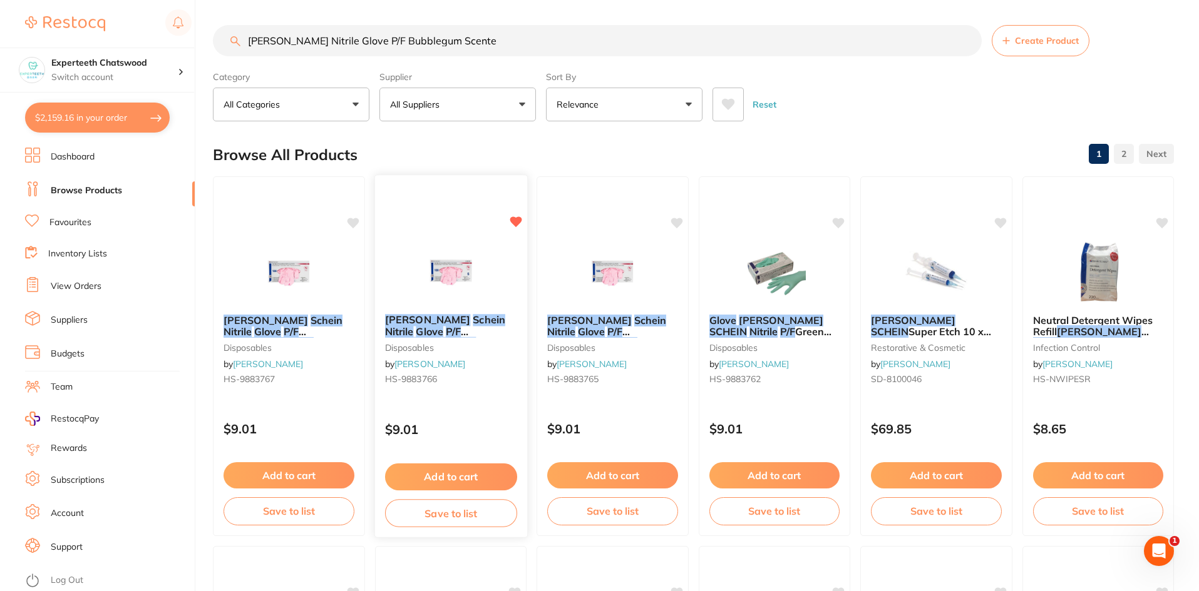
type input "Henry Schein Nitrile Glove P/F Bubblegum Scente"
click at [443, 489] on button "Add to cart" at bounding box center [450, 477] width 132 height 27
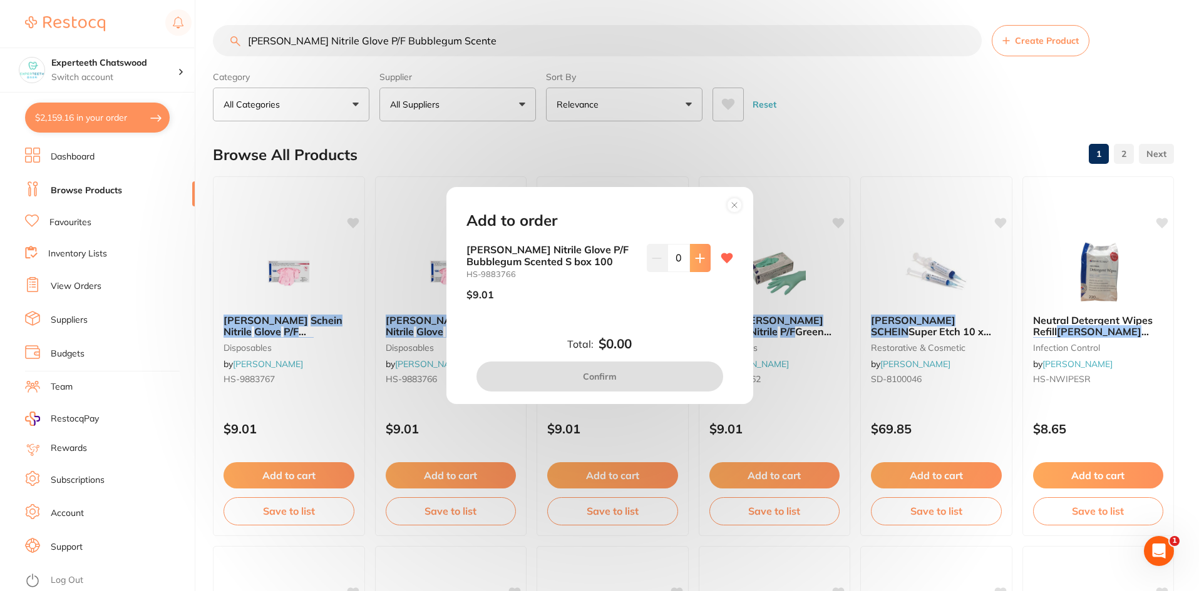
click at [695, 262] on icon at bounding box center [700, 258] width 10 height 10
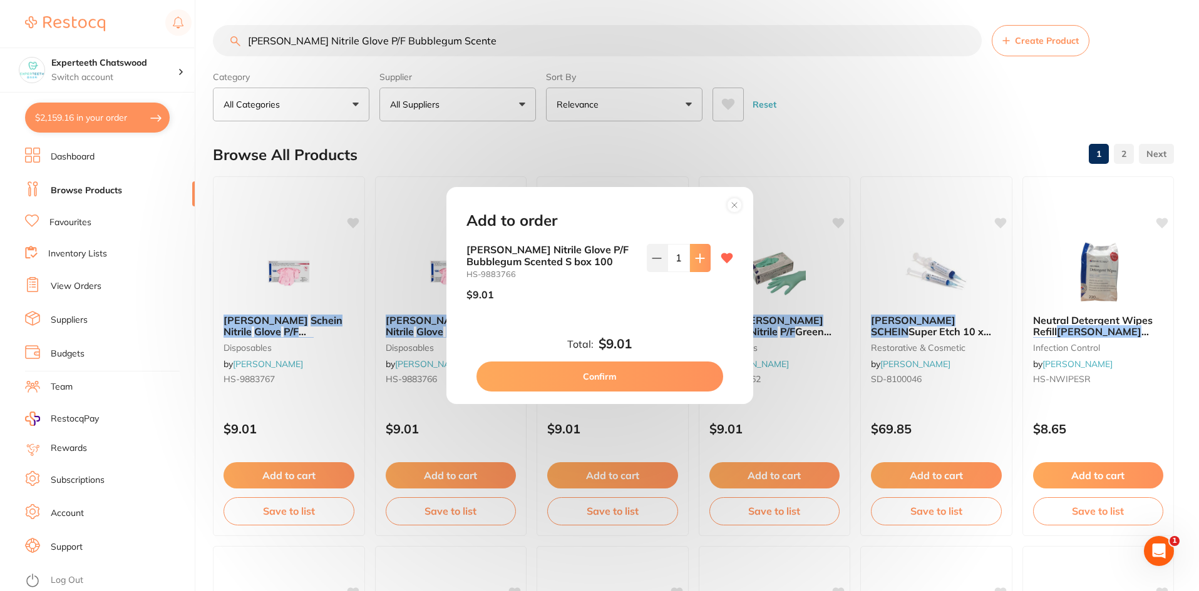
click at [695, 262] on icon at bounding box center [700, 258] width 10 height 10
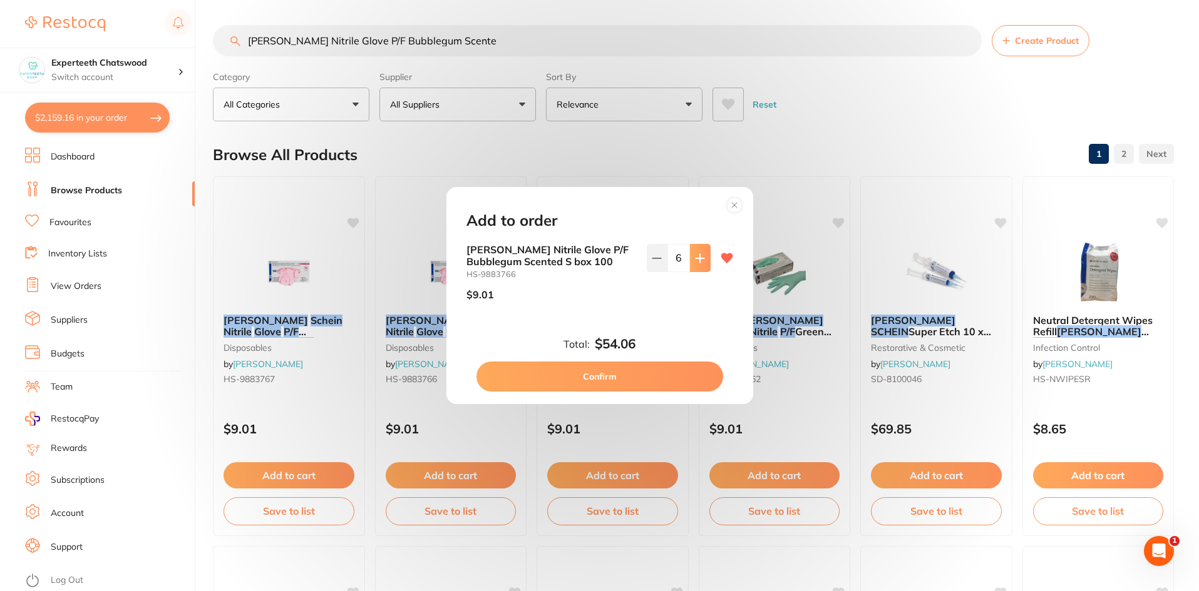
click at [695, 262] on icon at bounding box center [700, 258] width 10 height 10
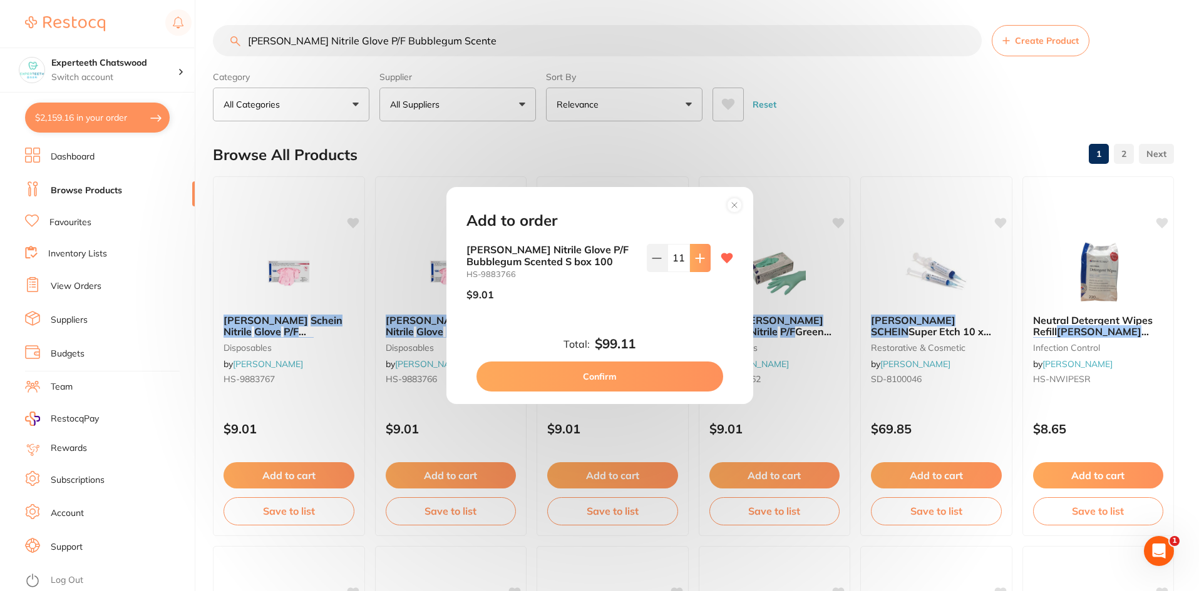
click at [695, 262] on icon at bounding box center [700, 258] width 10 height 10
click at [695, 261] on icon at bounding box center [700, 258] width 10 height 10
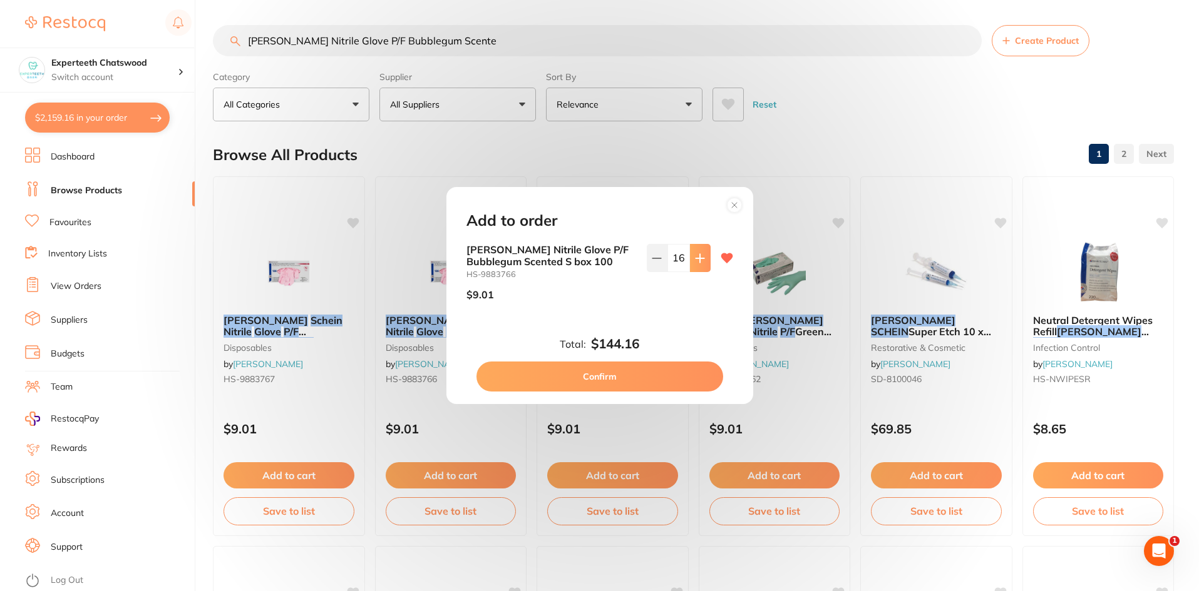
click at [695, 261] on icon at bounding box center [700, 258] width 10 height 10
click at [653, 260] on icon at bounding box center [657, 258] width 10 height 10
click at [697, 260] on icon at bounding box center [699, 258] width 8 height 8
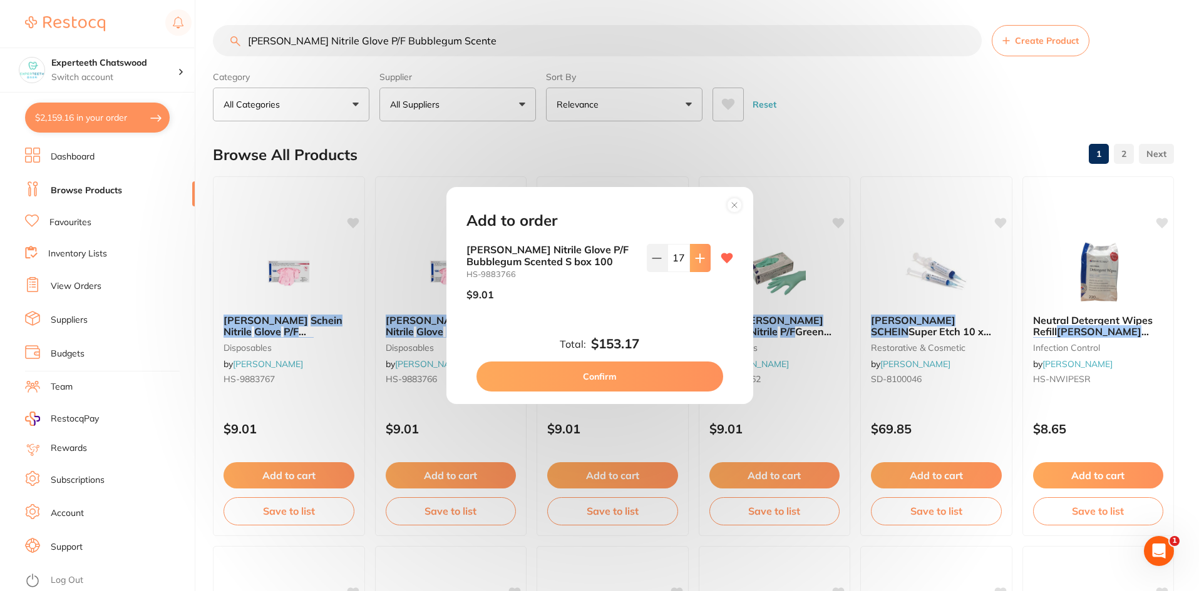
click at [697, 260] on icon at bounding box center [699, 258] width 8 height 8
type input "20"
click at [641, 383] on button "Confirm" at bounding box center [599, 377] width 247 height 30
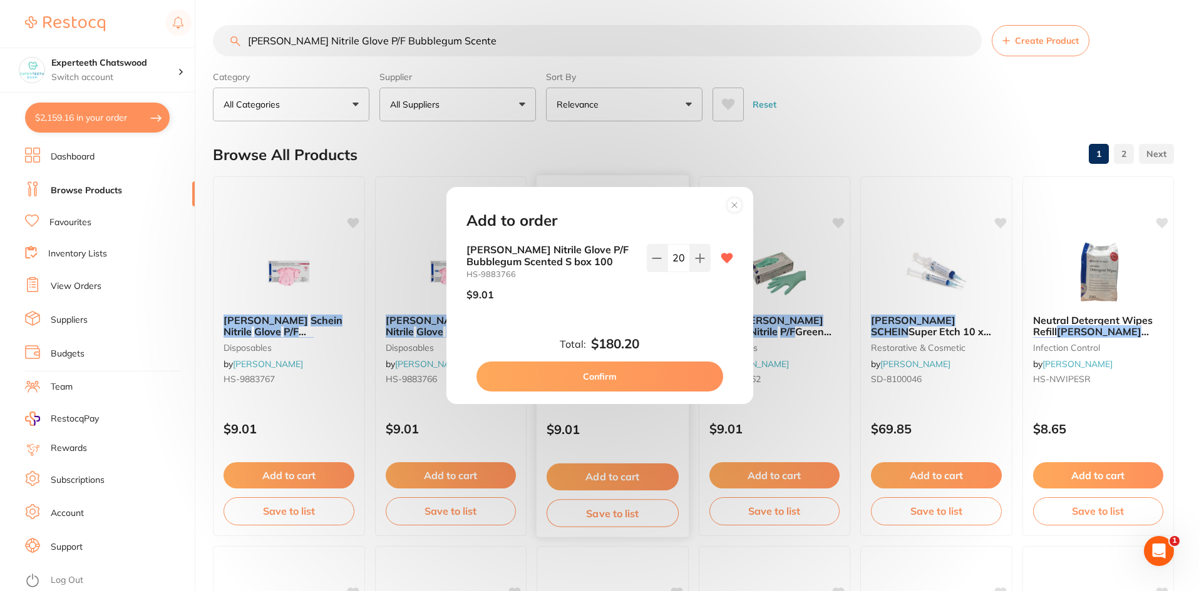
checkbox input "false"
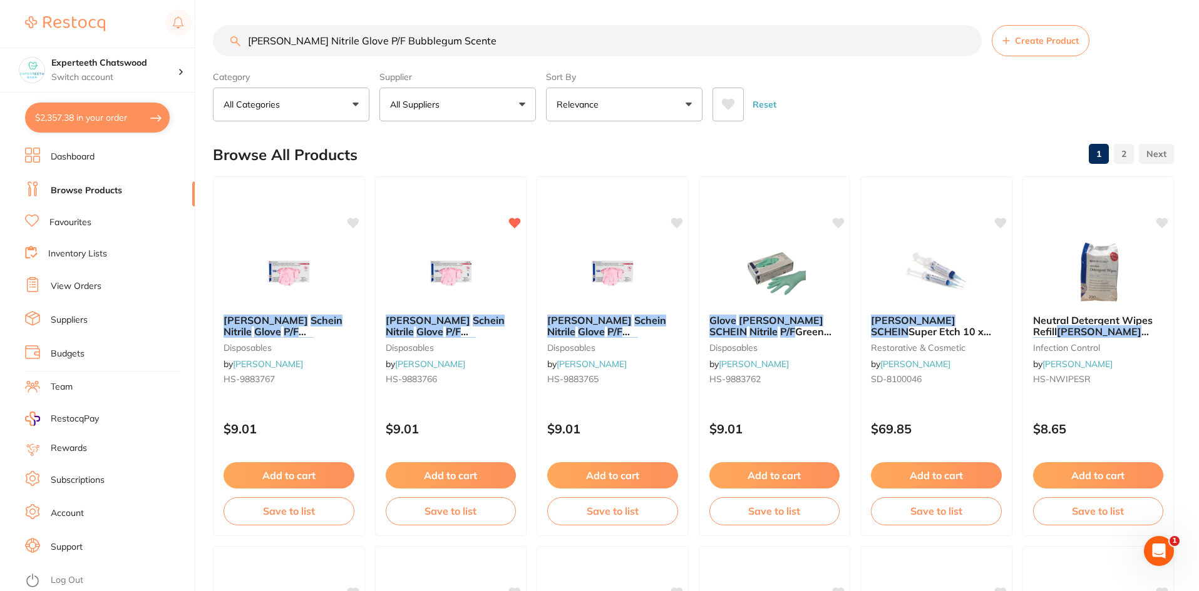
click at [63, 152] on link "Dashboard" at bounding box center [73, 157] width 44 height 13
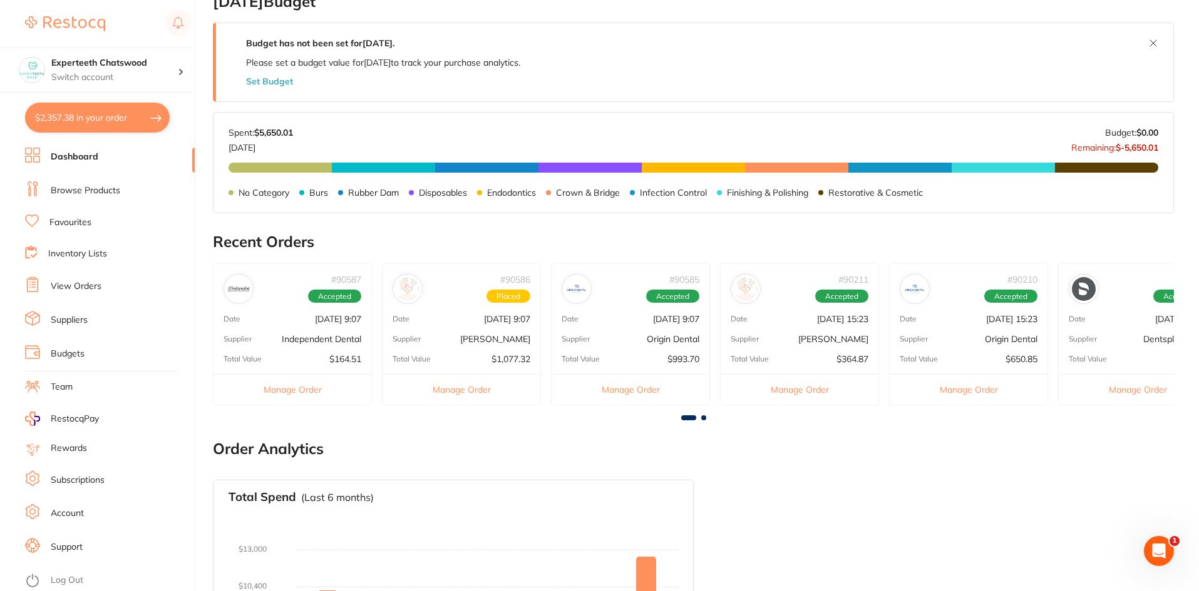
scroll to position [87, 0]
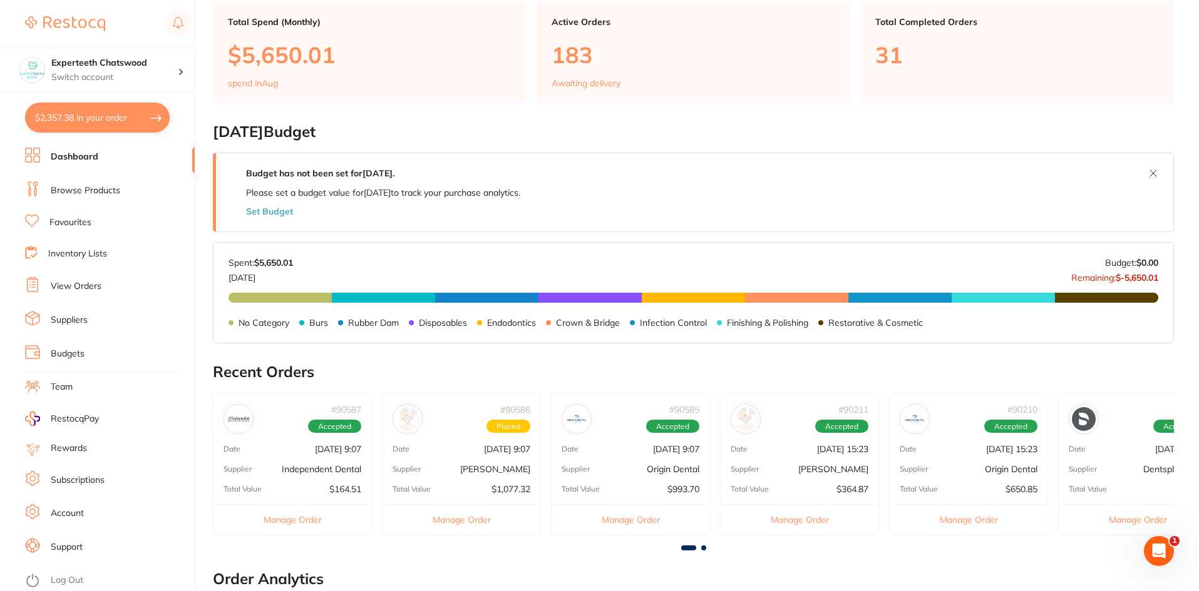
click at [1029, 411] on p "# 90210" at bounding box center [1022, 410] width 30 height 10
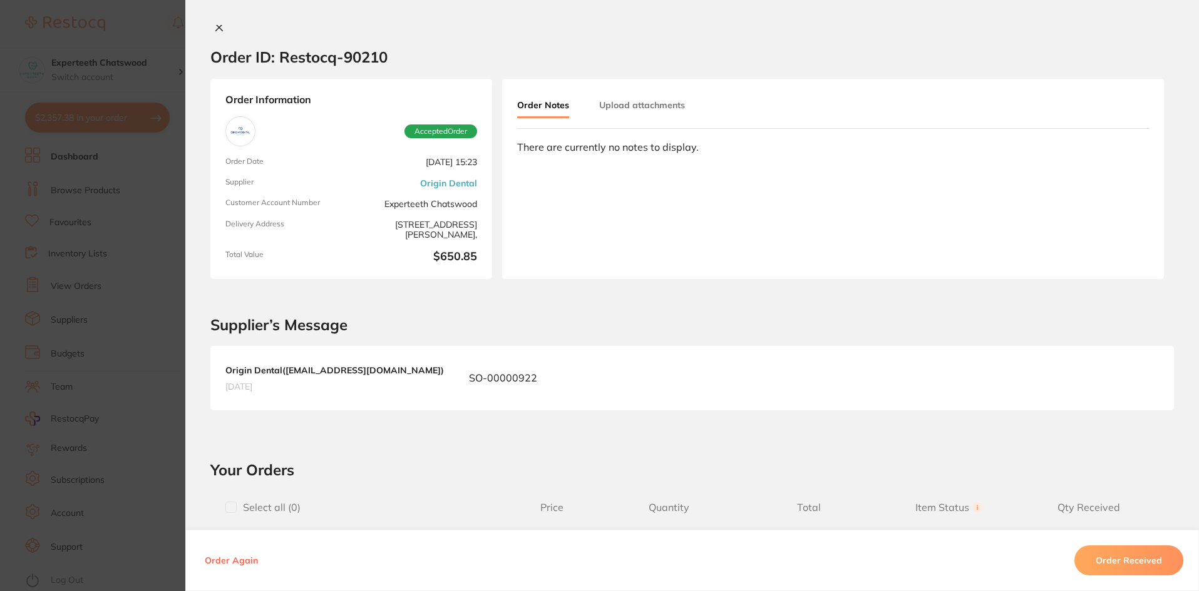
scroll to position [0, 0]
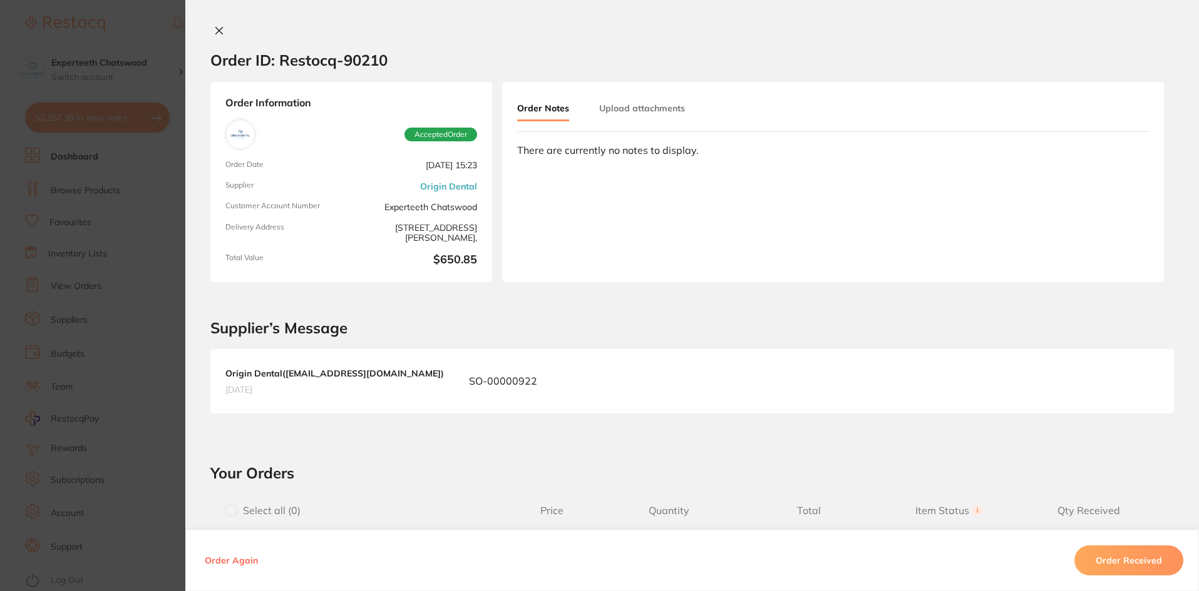
click at [216, 29] on icon at bounding box center [219, 31] width 7 height 7
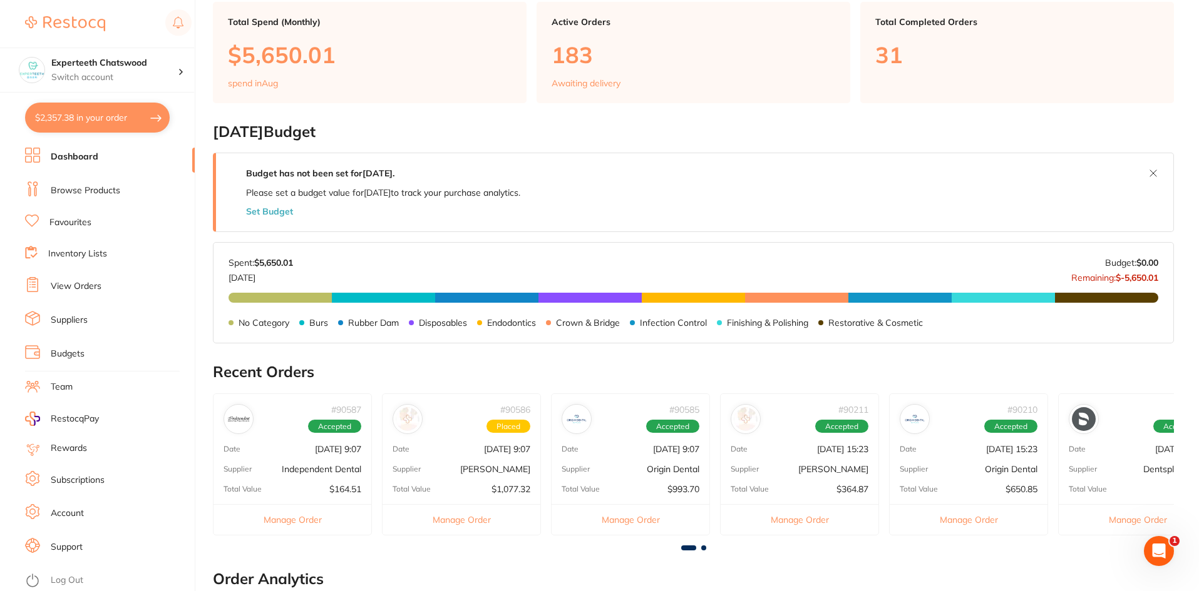
click at [1122, 451] on div "Date Aug 11 2025, 21:06" at bounding box center [1137, 449] width 158 height 10
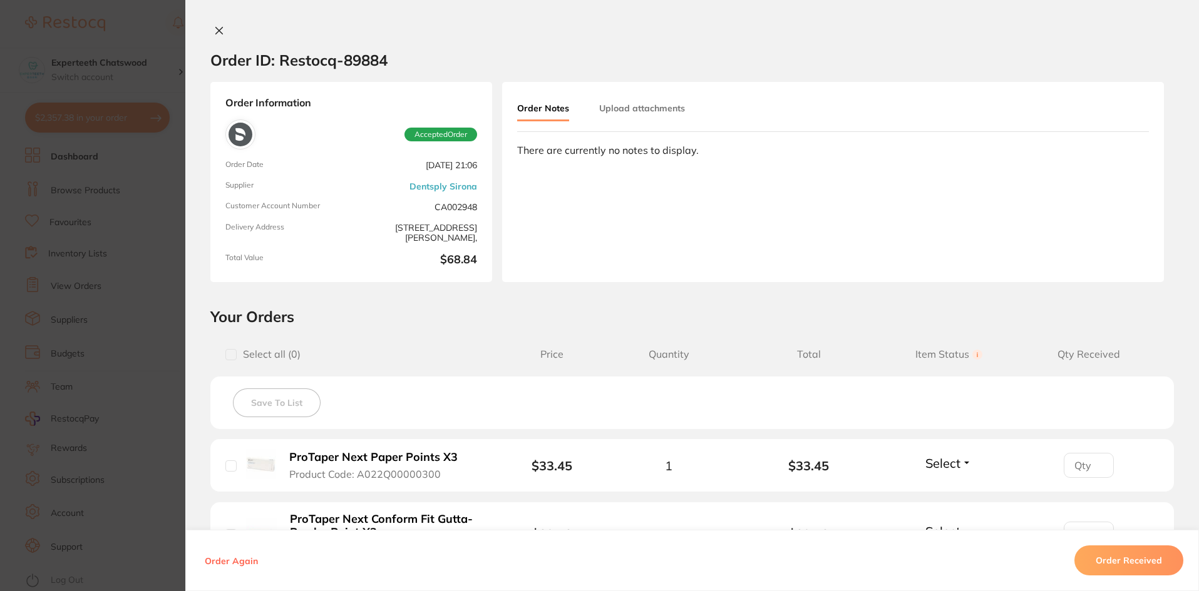
click at [217, 34] on icon at bounding box center [219, 31] width 10 height 10
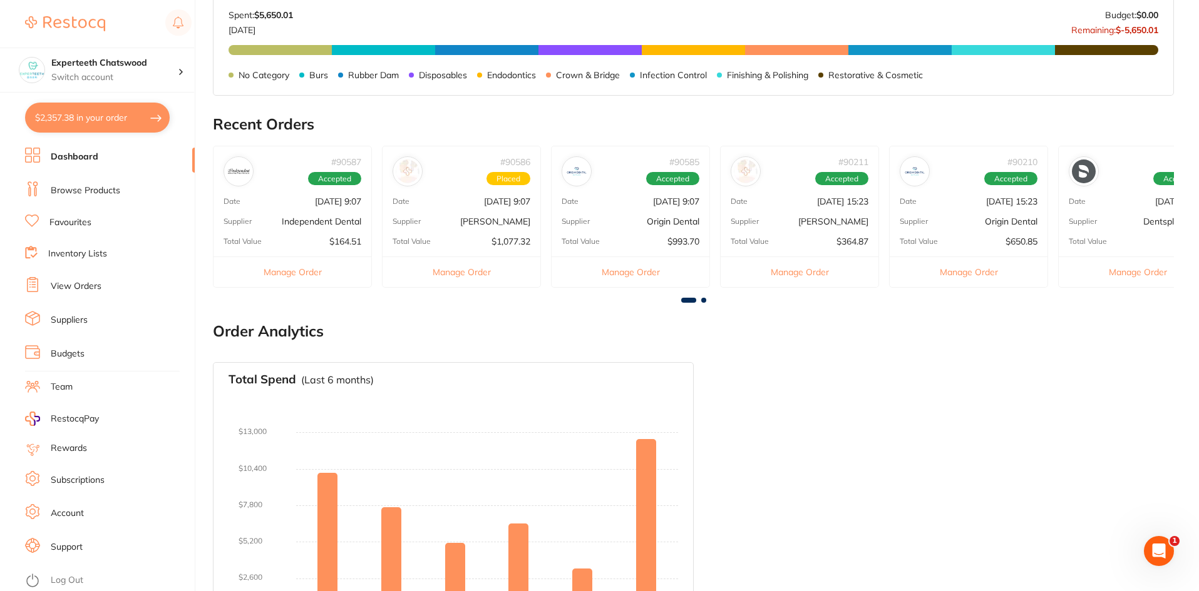
scroll to position [400, 0]
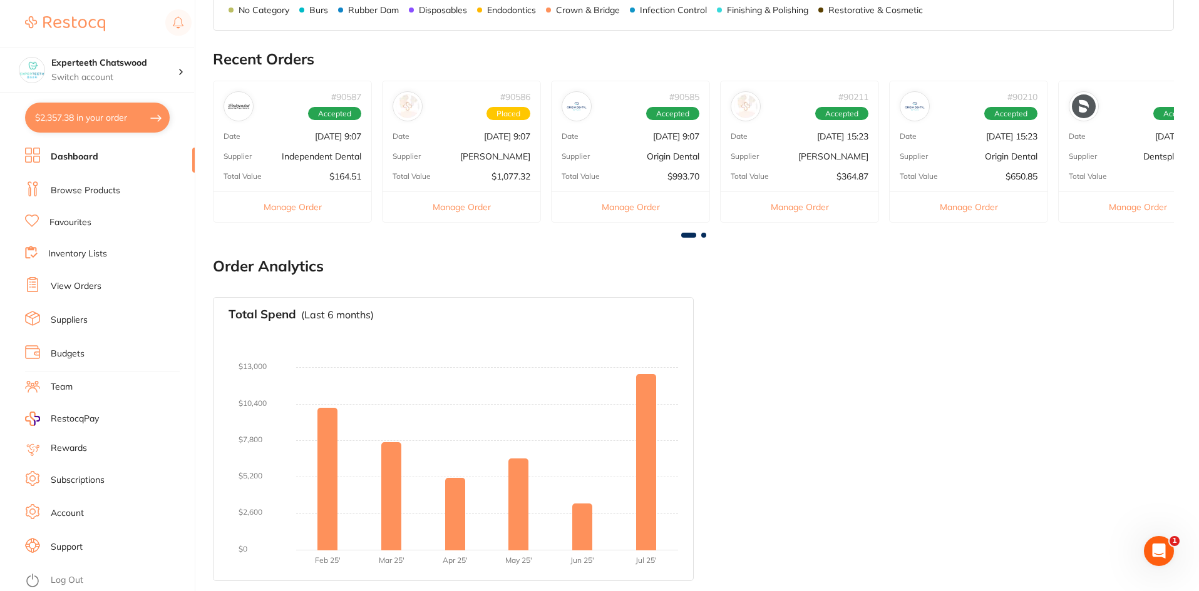
click at [89, 253] on link "Inventory Lists" at bounding box center [77, 254] width 59 height 13
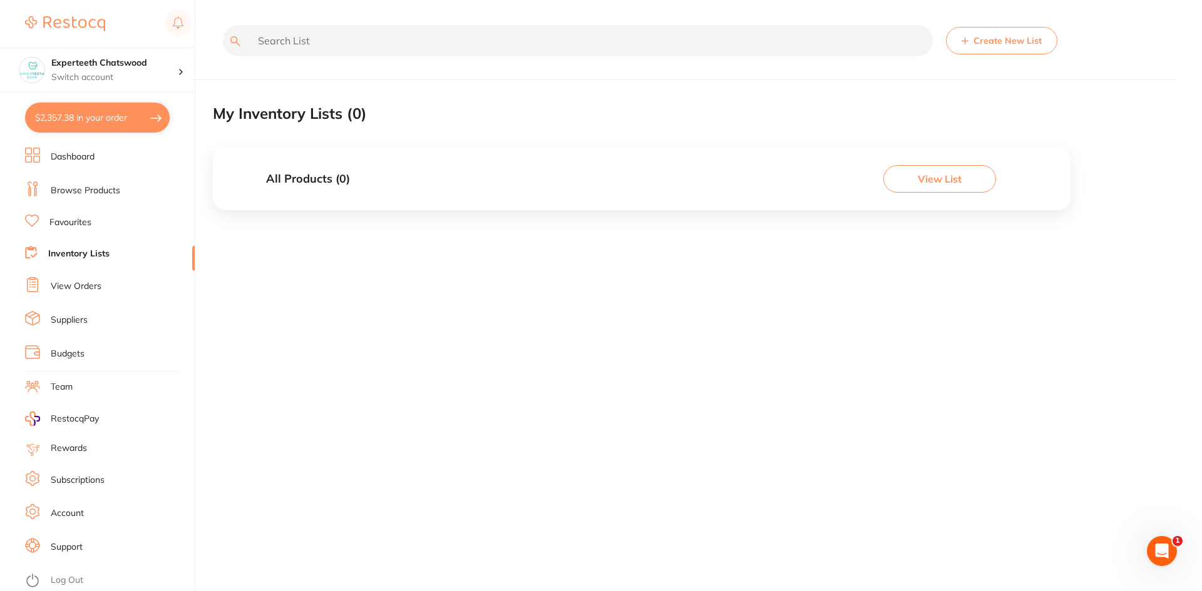
click at [58, 161] on link "Dashboard" at bounding box center [73, 157] width 44 height 13
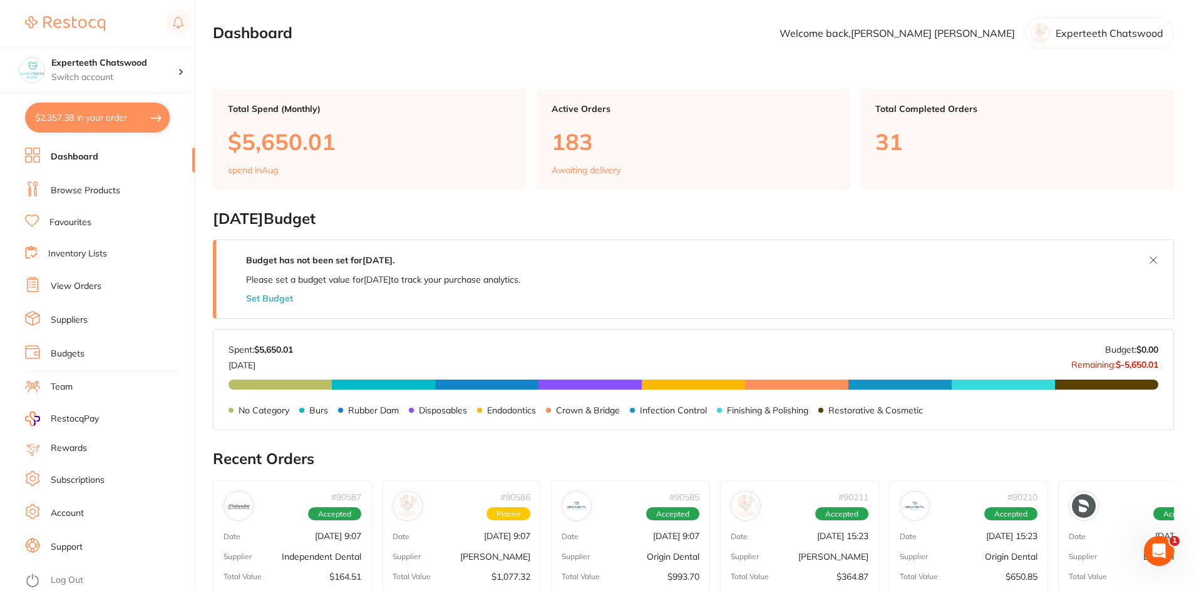
click at [62, 192] on link "Browse Products" at bounding box center [85, 191] width 69 height 13
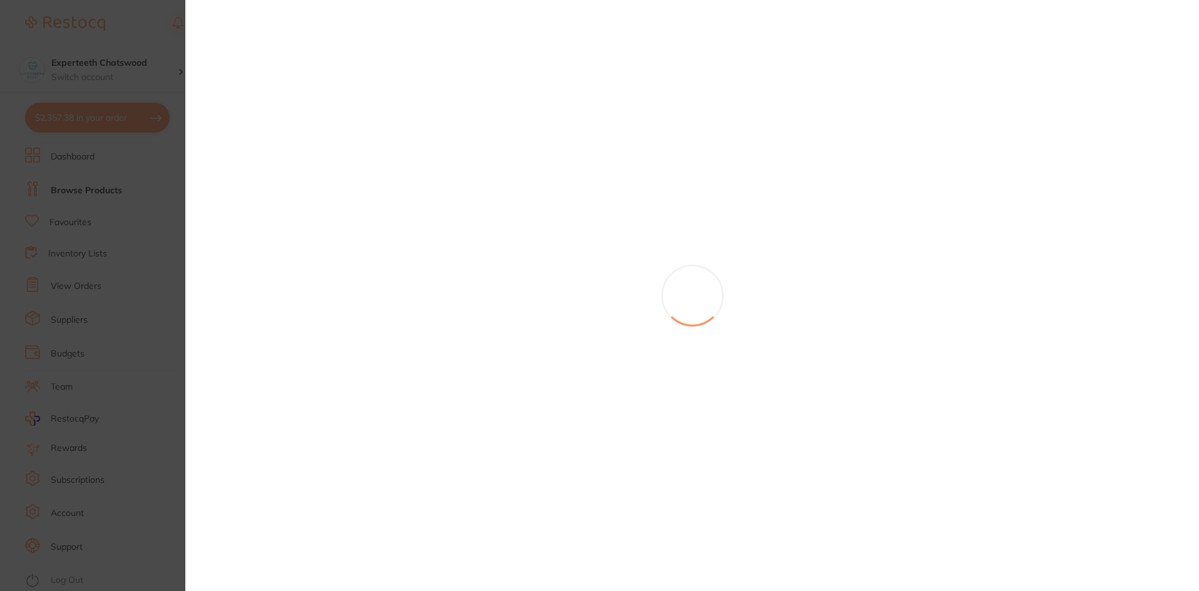
click at [319, 147] on section at bounding box center [599, 295] width 1199 height 591
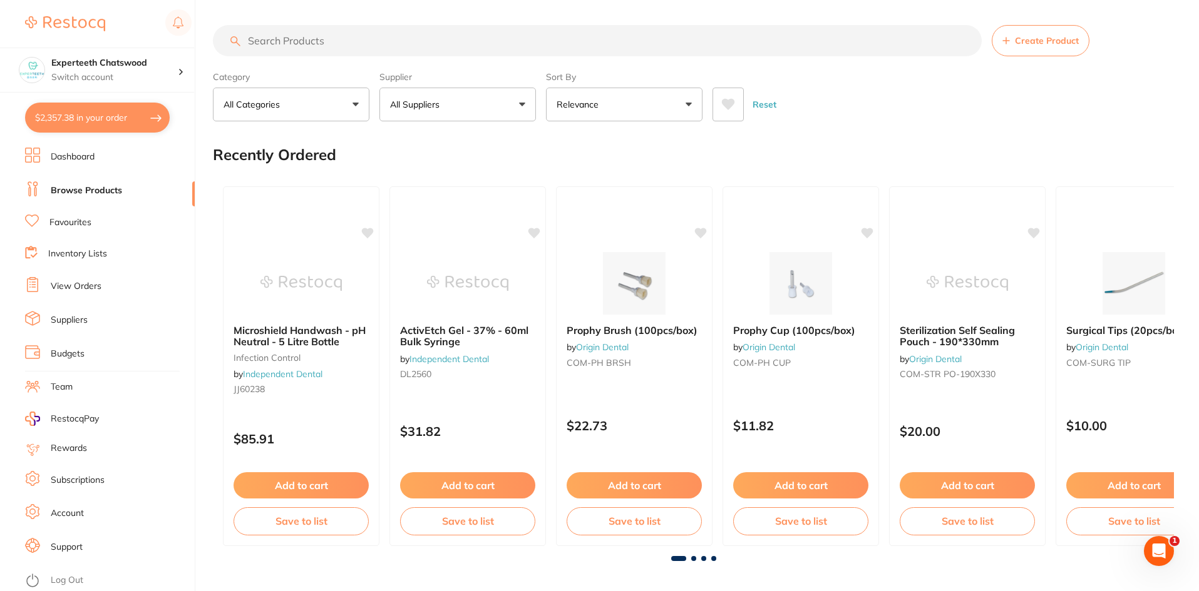
scroll to position [650, 0]
click at [330, 41] on input "search" at bounding box center [597, 40] width 769 height 31
click at [330, 41] on input "sharpoint" at bounding box center [597, 40] width 769 height 31
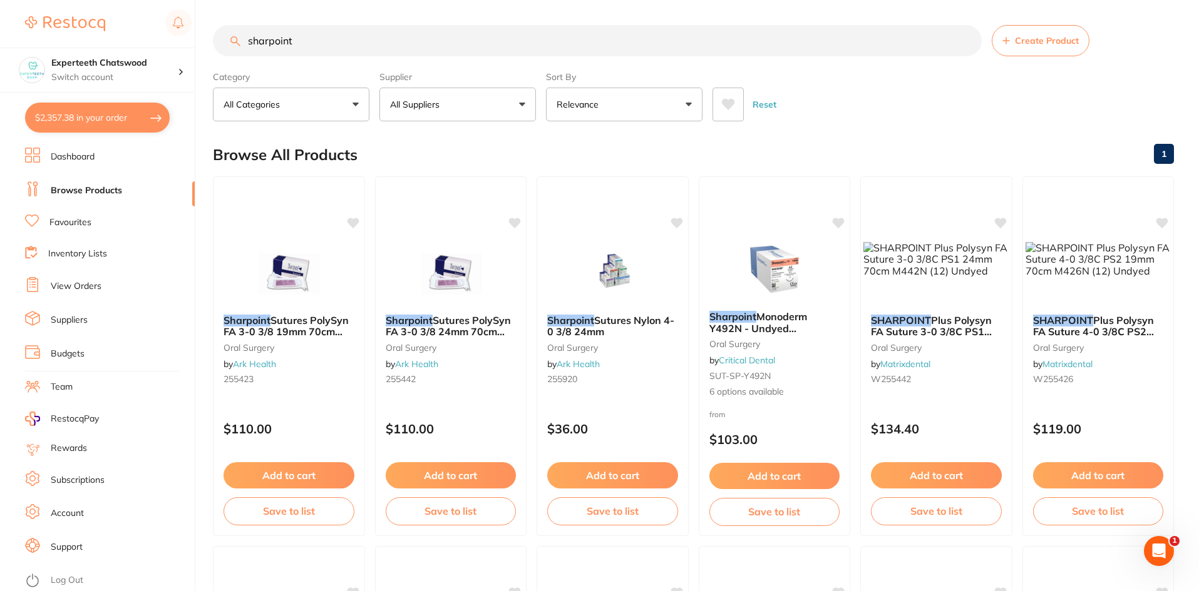
type input "sharpoint"
click at [447, 95] on button "All Suppliers" at bounding box center [457, 105] width 156 height 34
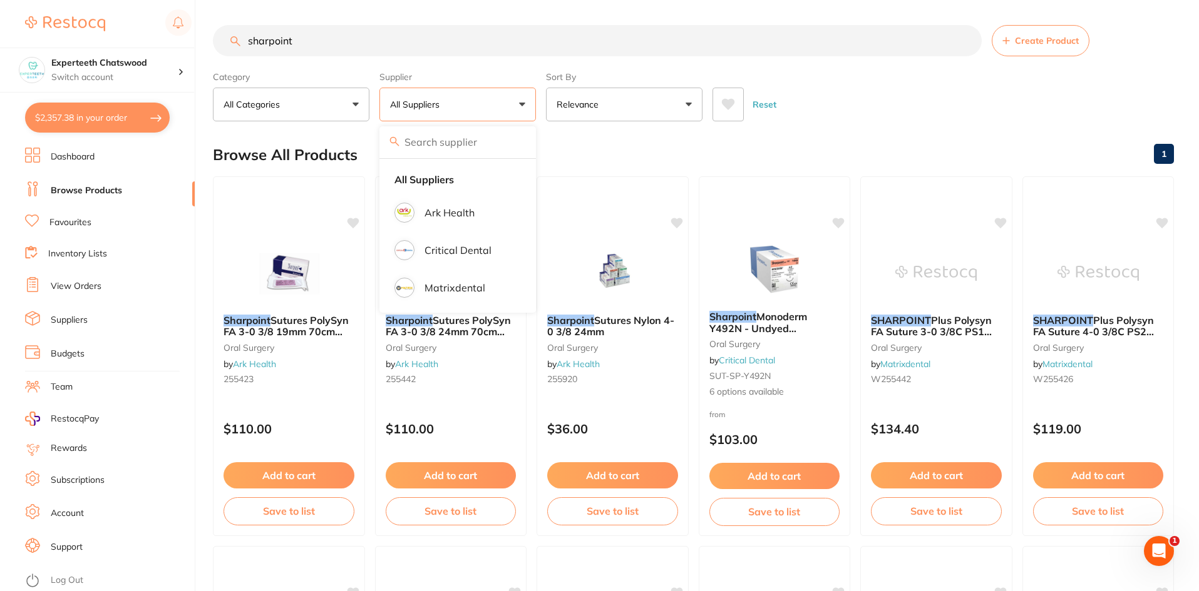
click at [436, 109] on p "All Suppliers" at bounding box center [417, 104] width 54 height 13
click at [439, 143] on input "search" at bounding box center [457, 141] width 156 height 31
type input "origin"
click at [622, 160] on div "Browse All Products 1" at bounding box center [693, 155] width 961 height 42
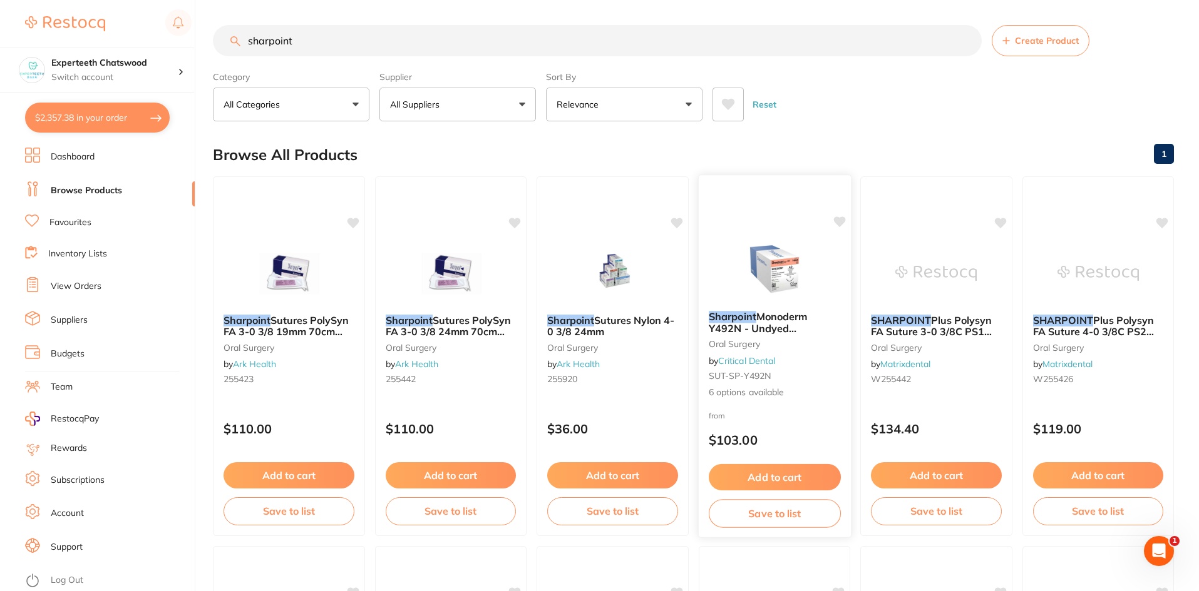
click at [770, 261] on img at bounding box center [774, 269] width 82 height 63
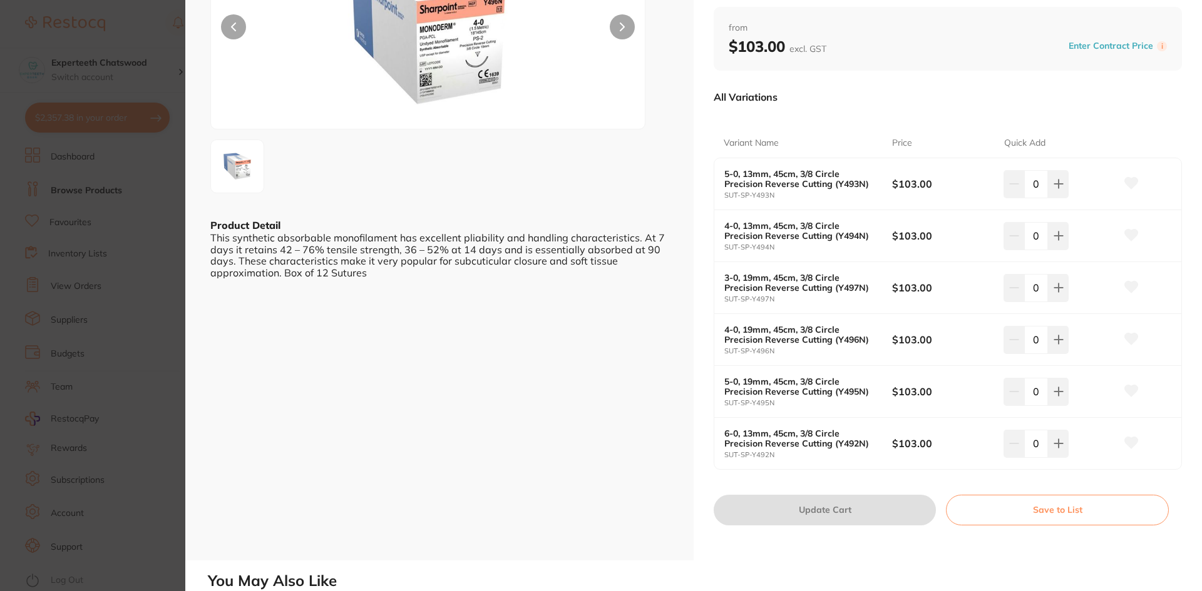
scroll to position [125, 0]
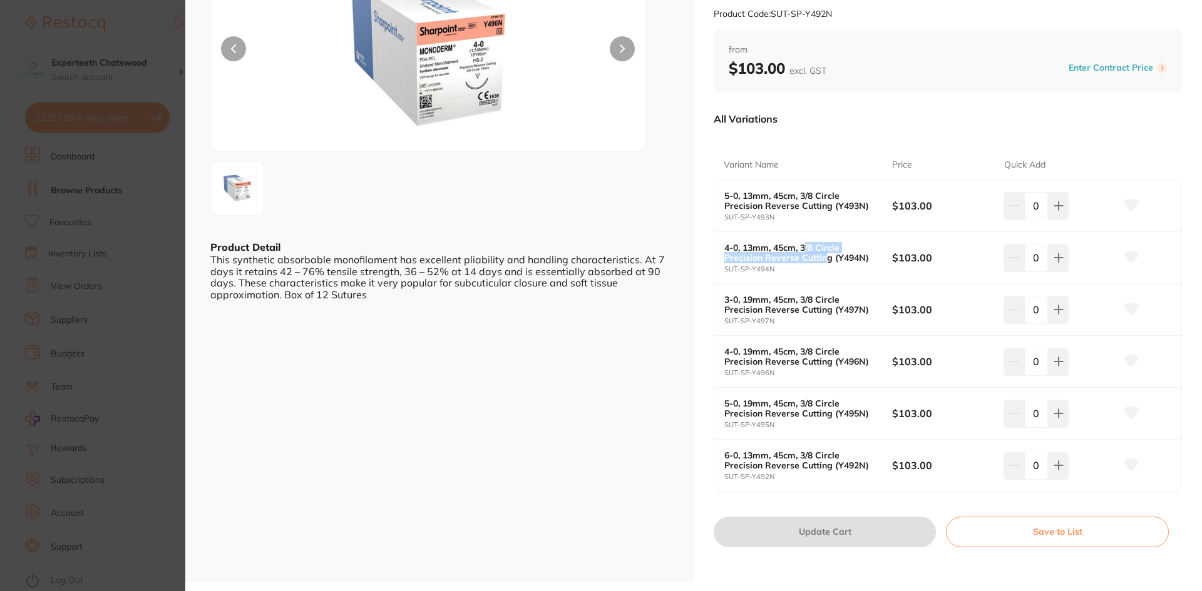
drag, startPoint x: 804, startPoint y: 245, endPoint x: 822, endPoint y: 257, distance: 21.4
click at [822, 257] on b "4-0, 13mm, 45cm, 3/8 Circle Precision Reverse Cutting (Y494N)" at bounding box center [799, 253] width 151 height 20
drag, startPoint x: 730, startPoint y: 349, endPoint x: 864, endPoint y: 356, distance: 134.8
click at [864, 356] on b "4-0, 19mm, 45cm, 3/8 Circle Precision Reverse Cutting (Y496N)" at bounding box center [799, 357] width 151 height 20
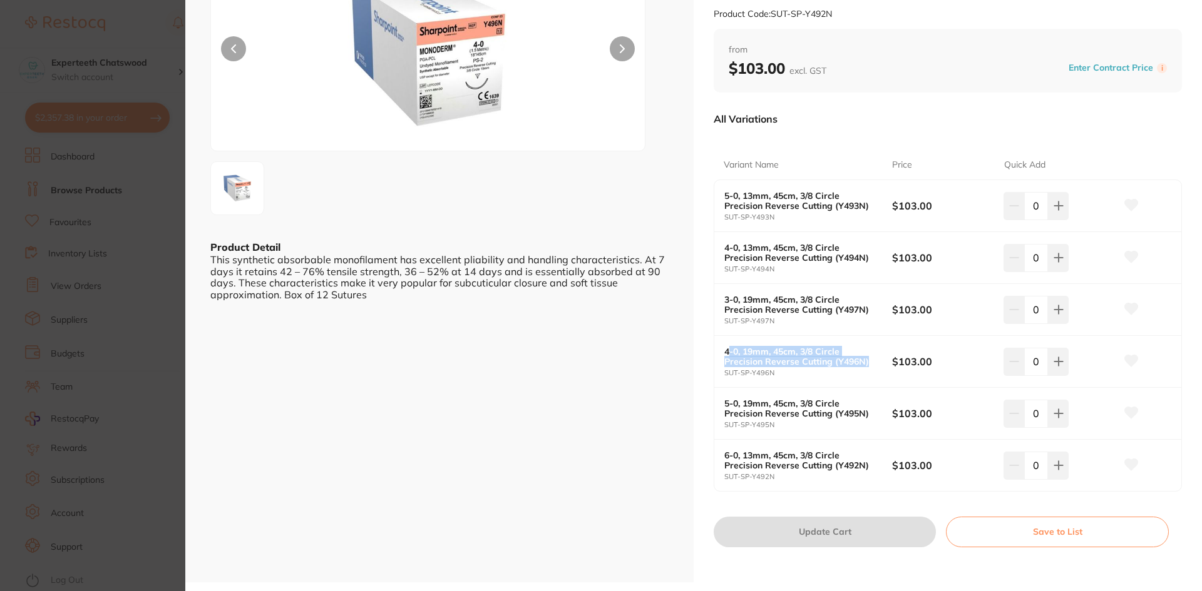
click at [851, 360] on b "4-0, 19mm, 45cm, 3/8 Circle Precision Reverse Cutting (Y496N)" at bounding box center [799, 357] width 151 height 20
drag, startPoint x: 817, startPoint y: 364, endPoint x: 833, endPoint y: 357, distance: 17.7
click at [818, 364] on b "4-0, 19mm, 45cm, 3/8 Circle Precision Reverse Cutting (Y496N)" at bounding box center [799, 357] width 151 height 20
click at [1053, 366] on icon at bounding box center [1058, 362] width 10 height 10
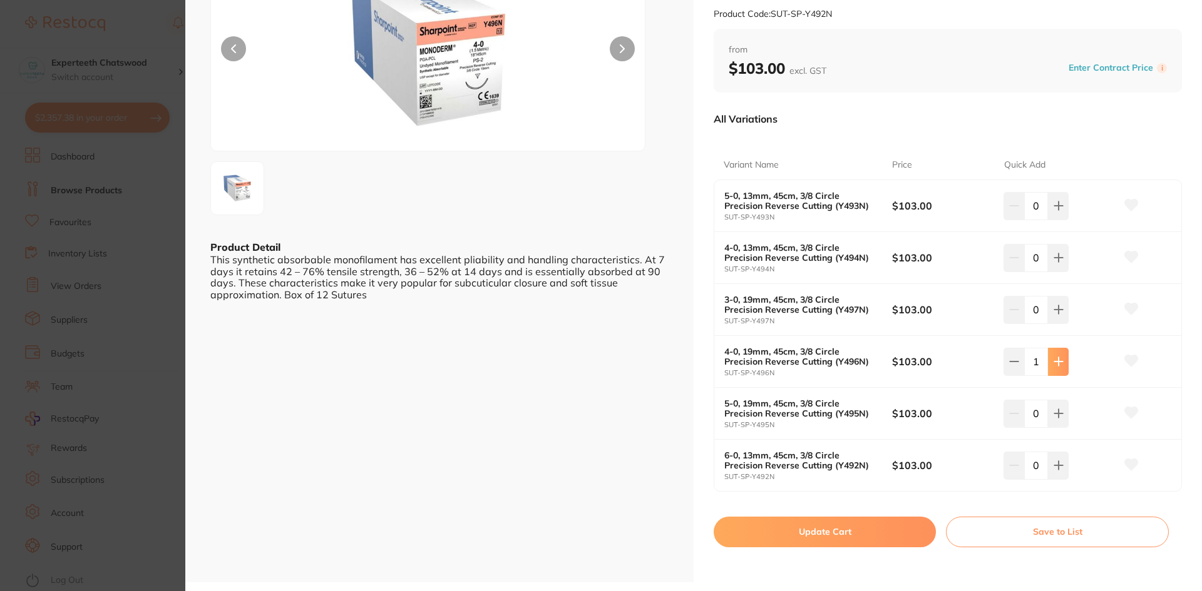
click at [1055, 349] on button at bounding box center [1058, 362] width 21 height 28
click at [1057, 354] on button at bounding box center [1058, 362] width 21 height 28
type input "3"
drag, startPoint x: 797, startPoint y: 361, endPoint x: 827, endPoint y: 361, distance: 30.0
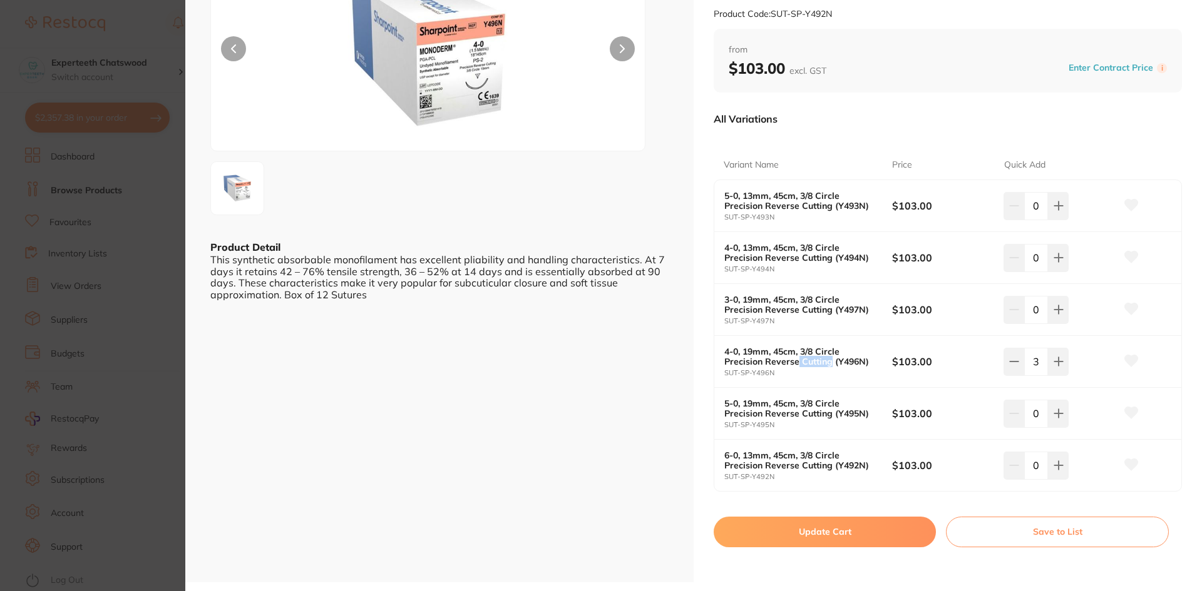
click at [827, 361] on b "4-0, 19mm, 45cm, 3/8 Circle Precision Reverse Cutting (Y496N)" at bounding box center [799, 357] width 151 height 20
click at [796, 350] on b "4-0, 19mm, 45cm, 3/8 Circle Precision Reverse Cutting (Y496N)" at bounding box center [799, 357] width 151 height 20
drag, startPoint x: 822, startPoint y: 543, endPoint x: 834, endPoint y: 533, distance: 16.0
click at [822, 544] on button "Update Cart" at bounding box center [825, 532] width 222 height 30
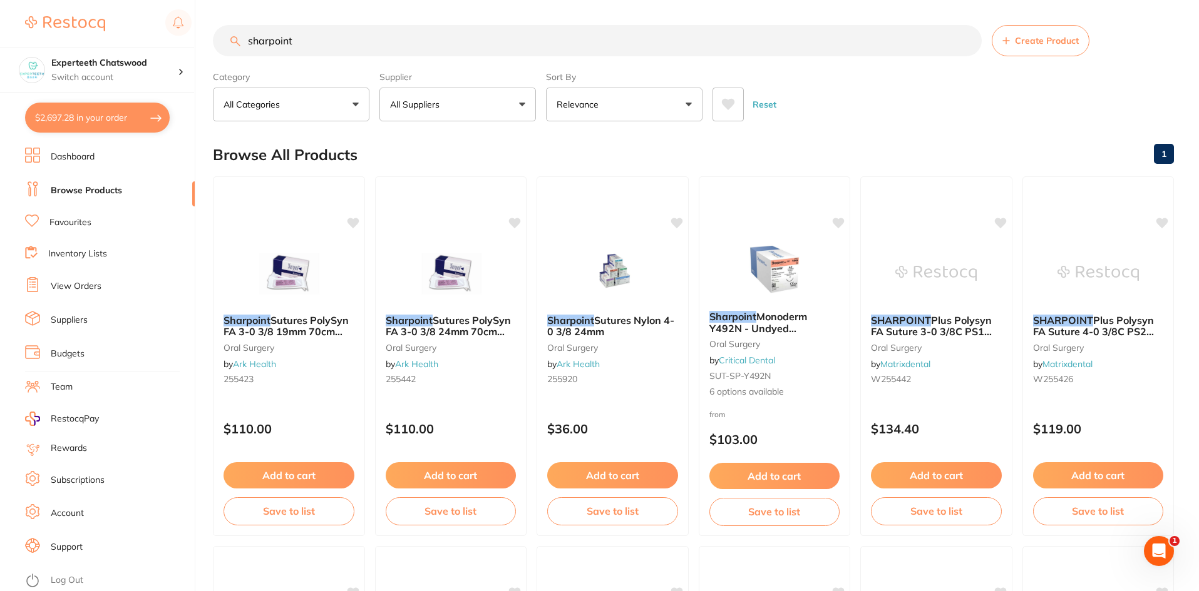
click at [90, 128] on button "$2,697.28 in your order" at bounding box center [97, 118] width 145 height 30
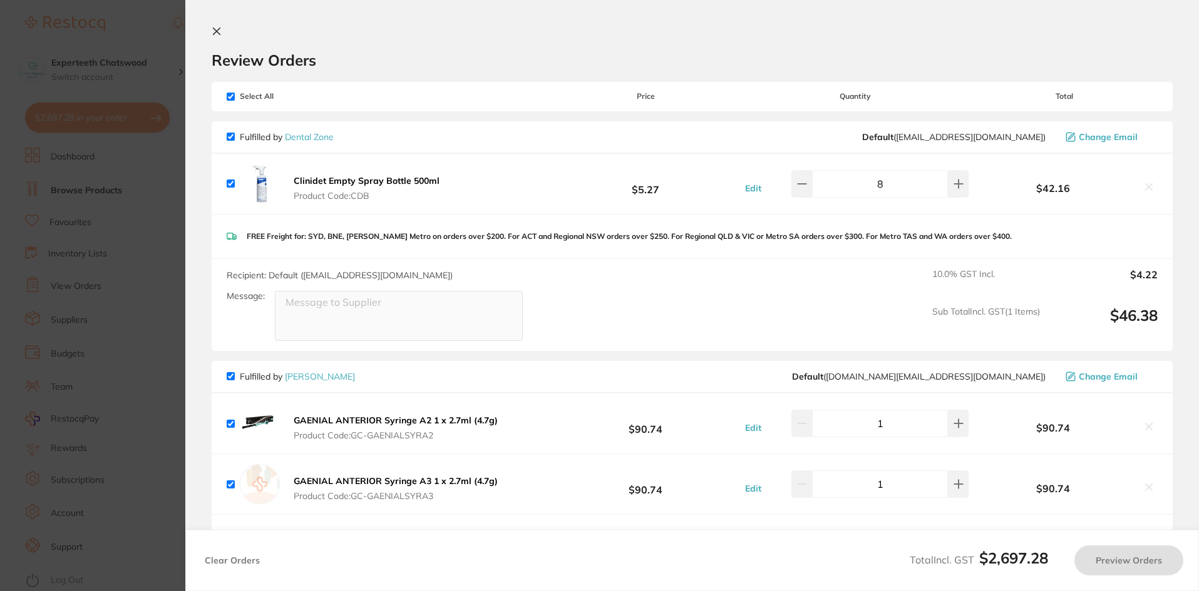
click at [589, 329] on section "Update RRP Set your pre negotiated price for this item. Item Agreed RRP (excl. …" at bounding box center [599, 295] width 1199 height 591
checkbox input "true"
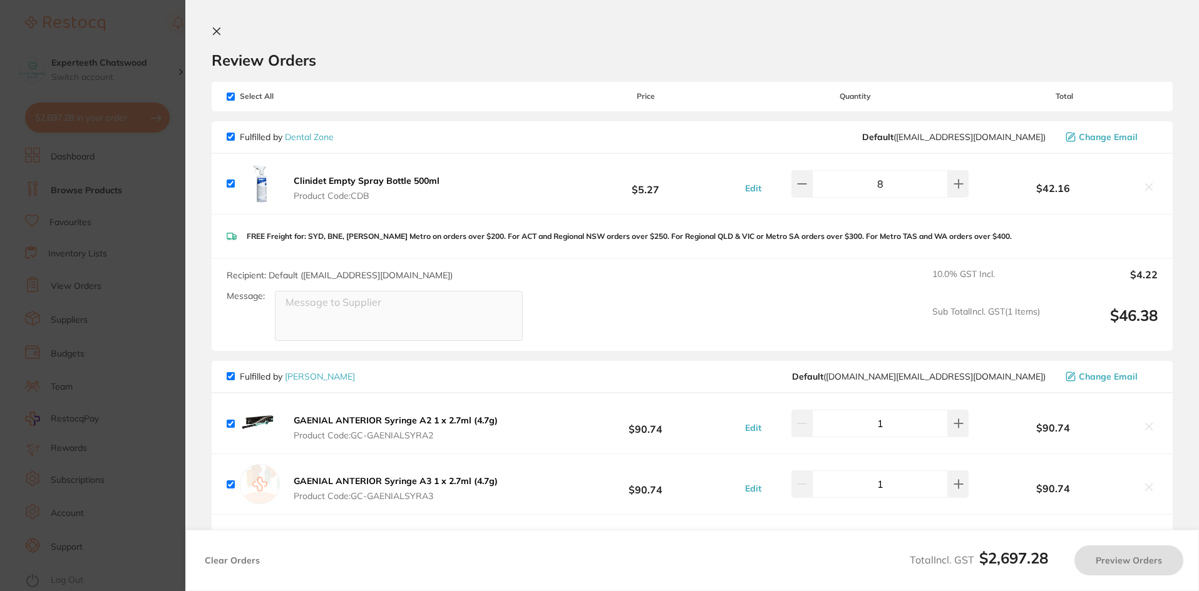
checkbox input "true"
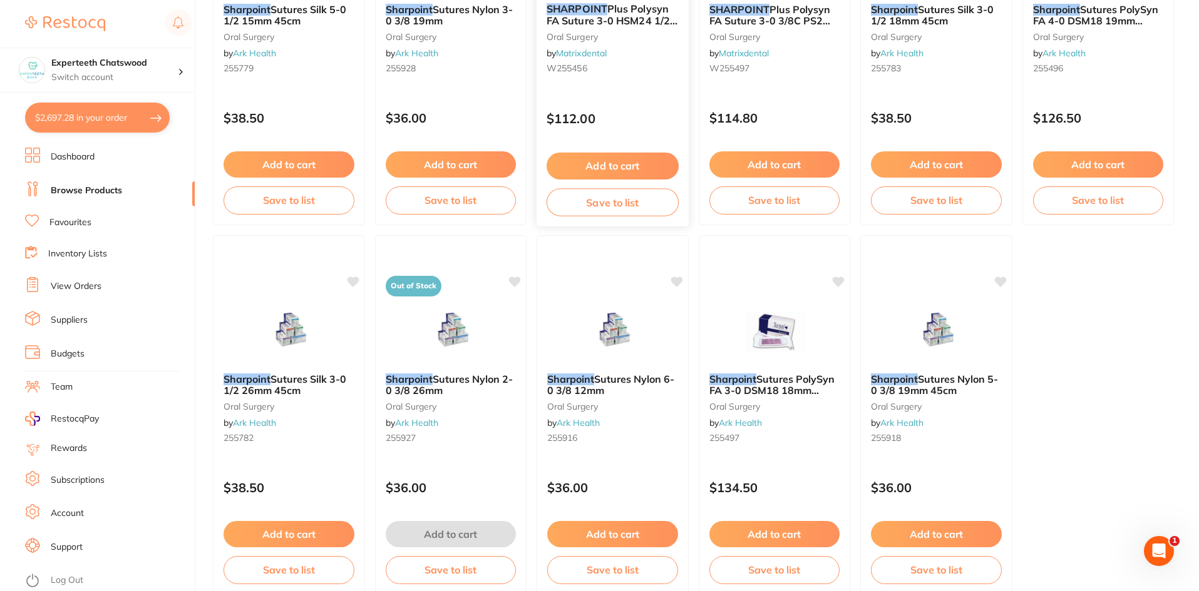
scroll to position [1860, 0]
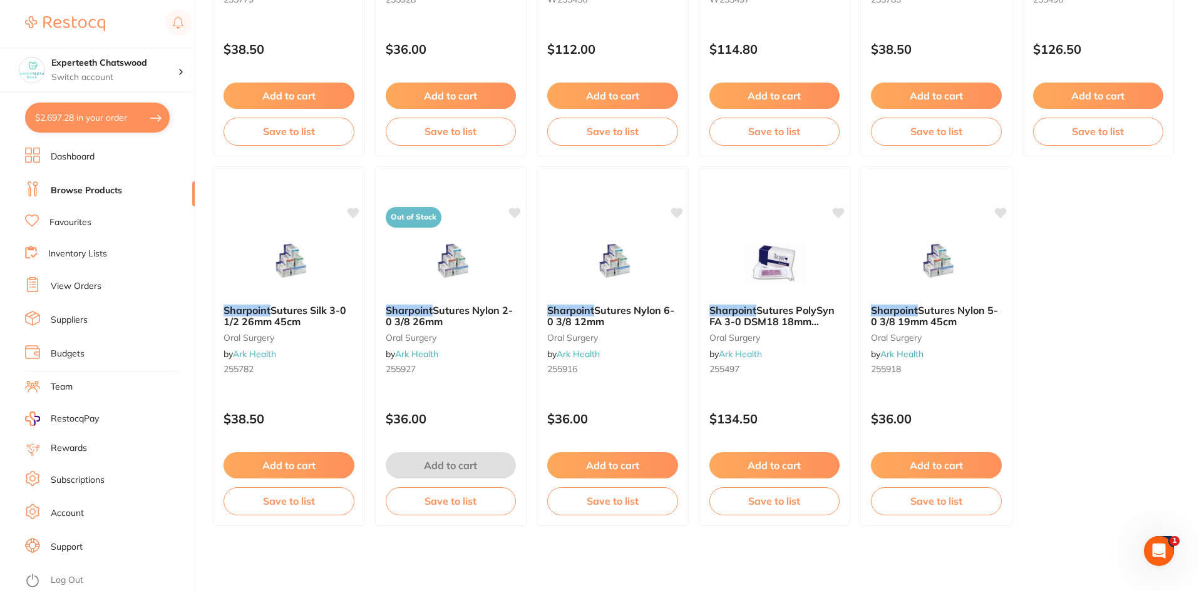
click at [117, 110] on button "$2,697.28 in your order" at bounding box center [97, 118] width 145 height 30
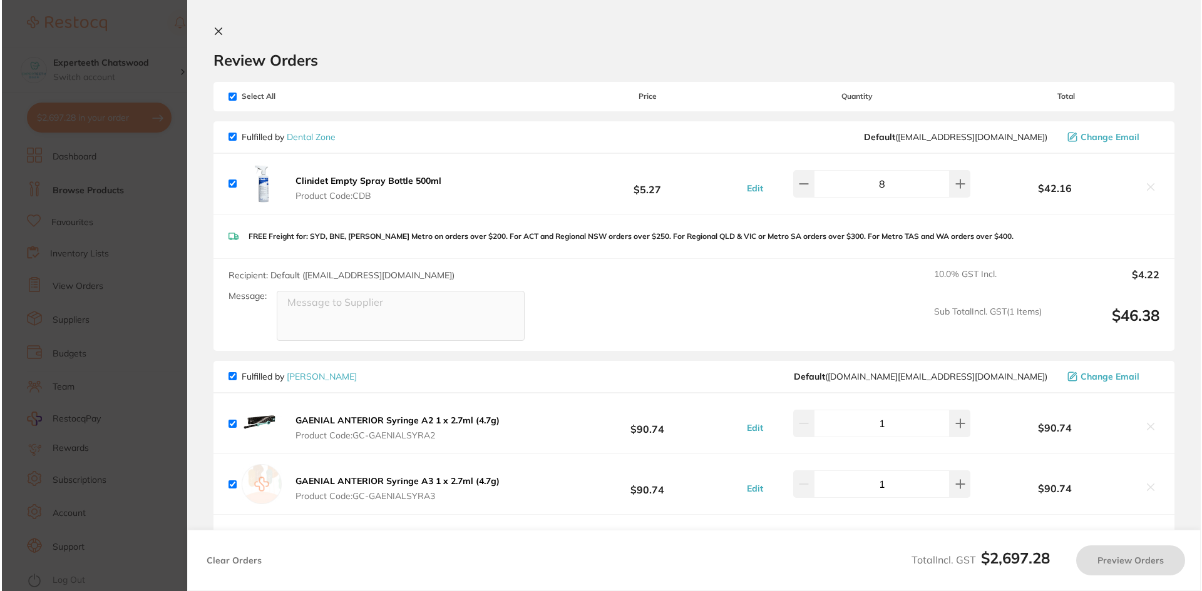
scroll to position [0, 0]
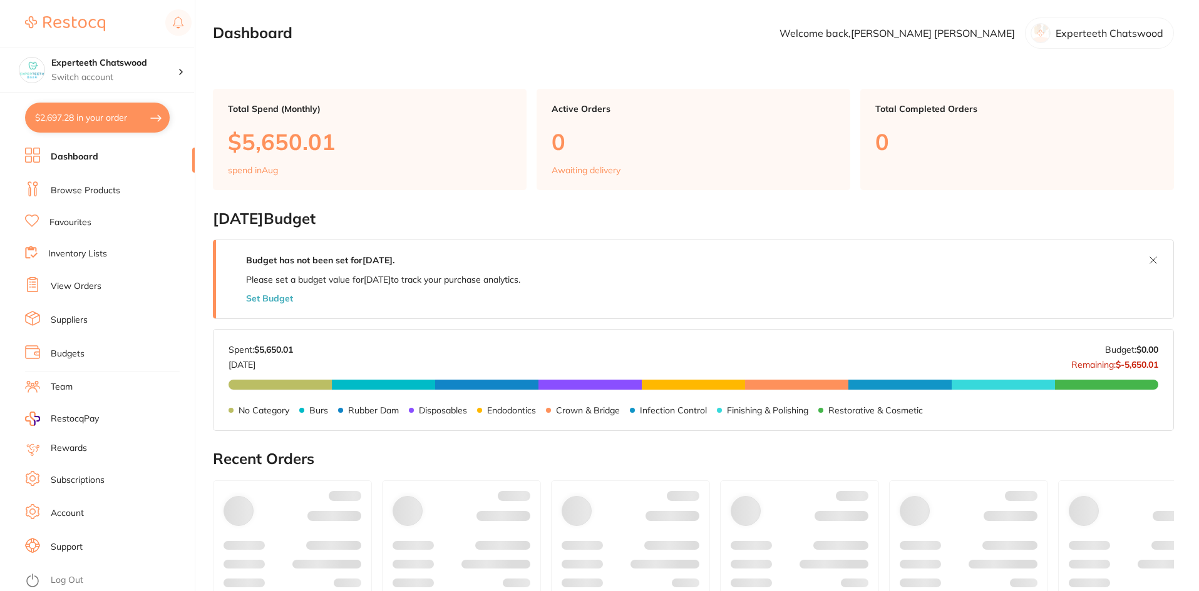
click at [103, 122] on button "$2,697.28 in your order" at bounding box center [97, 118] width 145 height 30
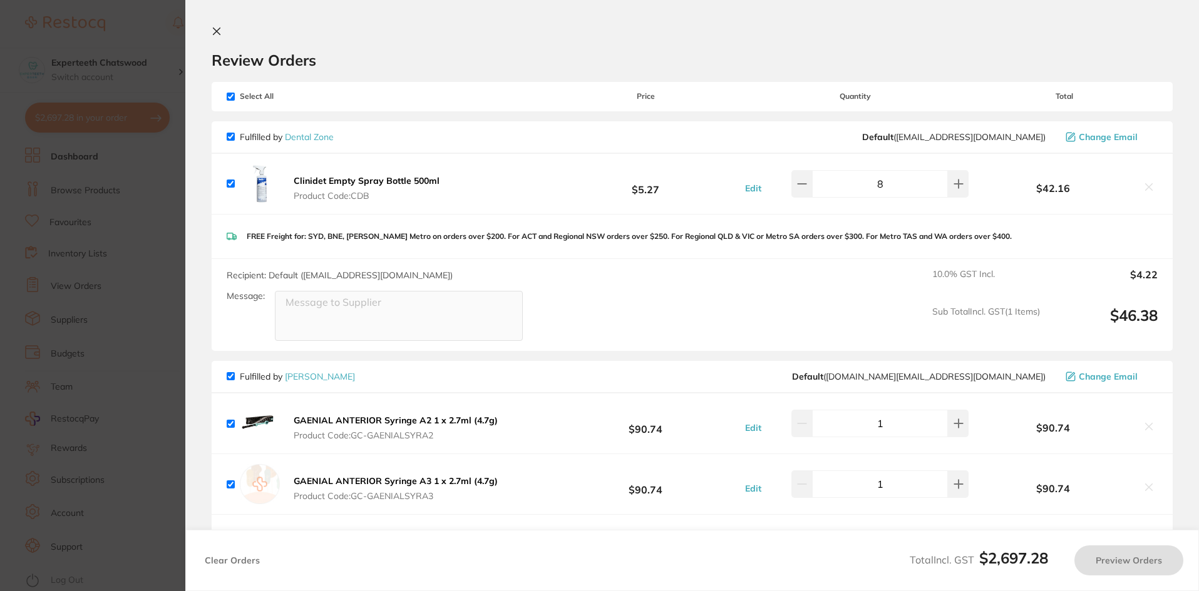
checkbox input "true"
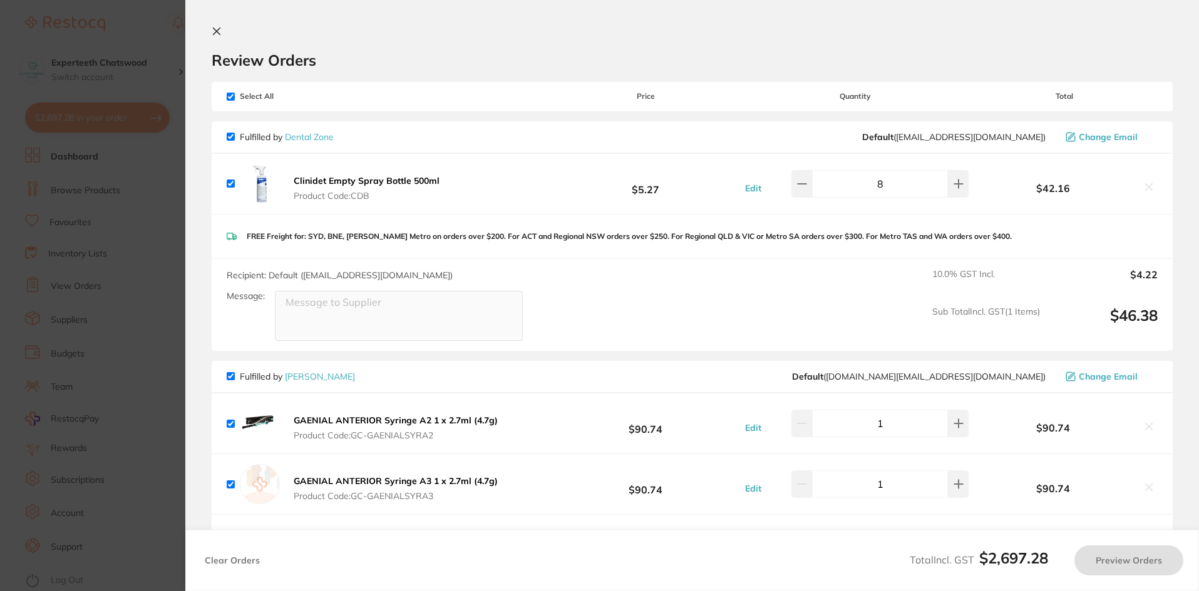
checkbox input "true"
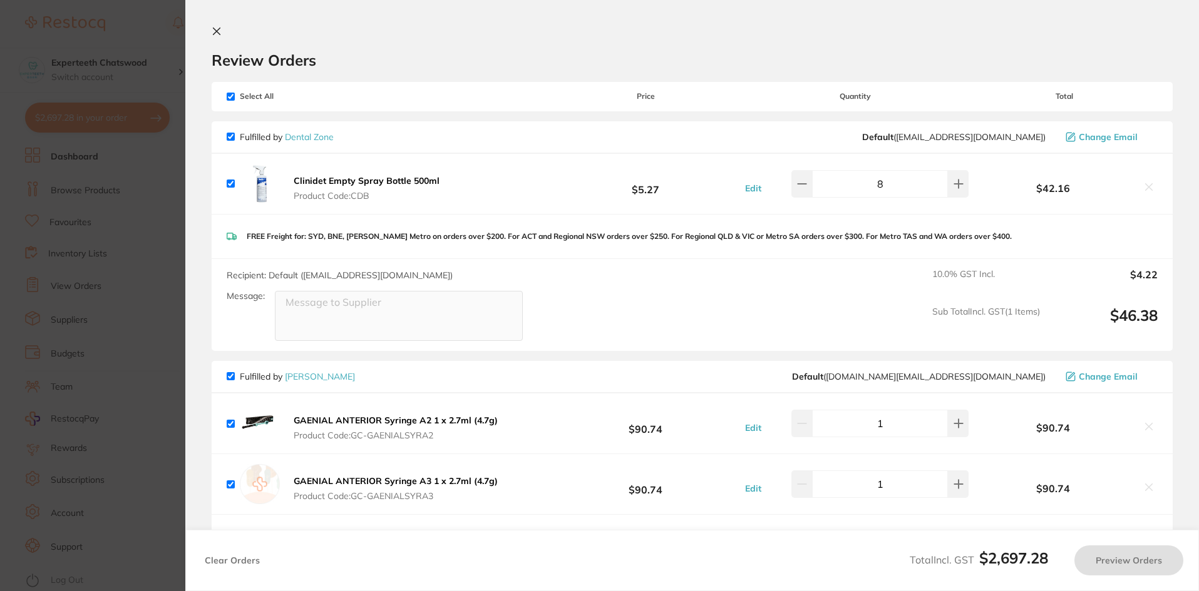
checkbox input "true"
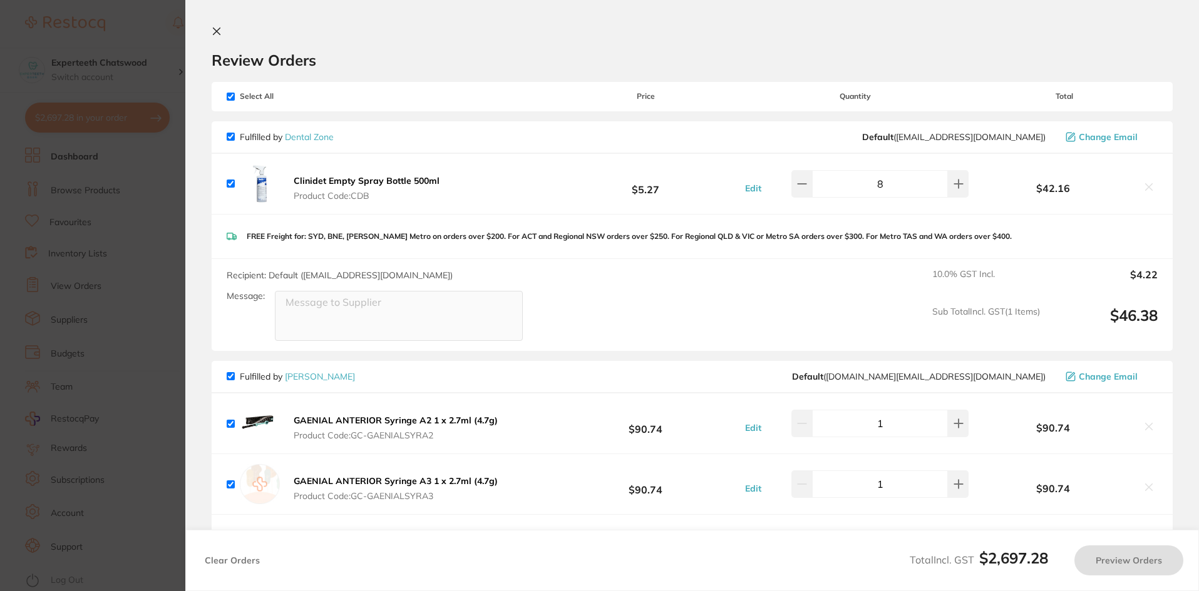
checkbox input "true"
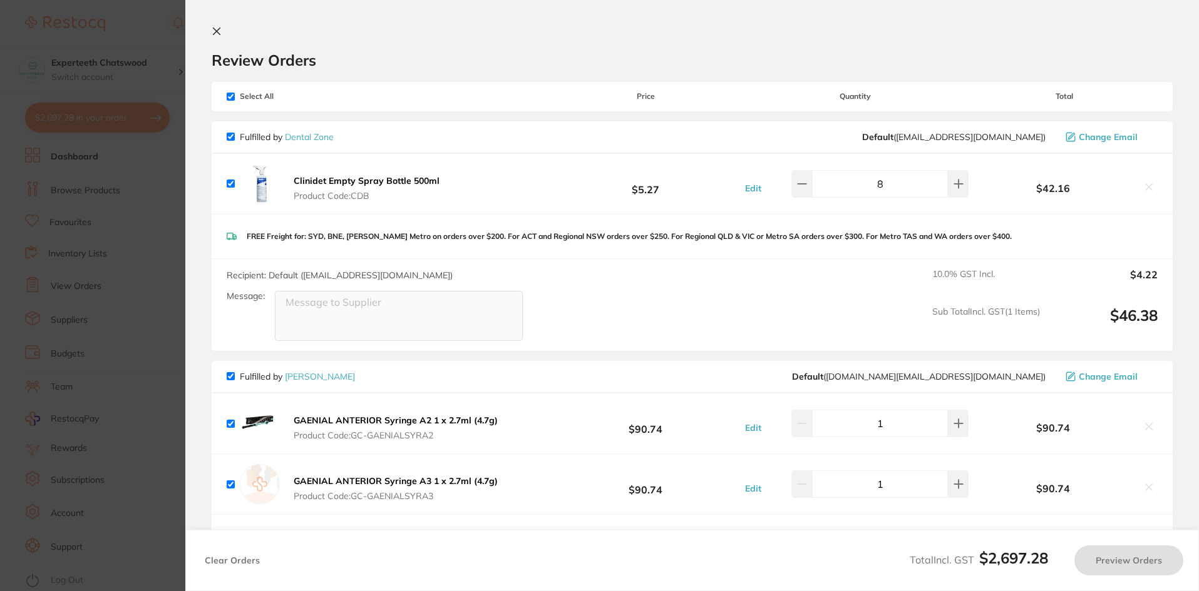
checkbox input "true"
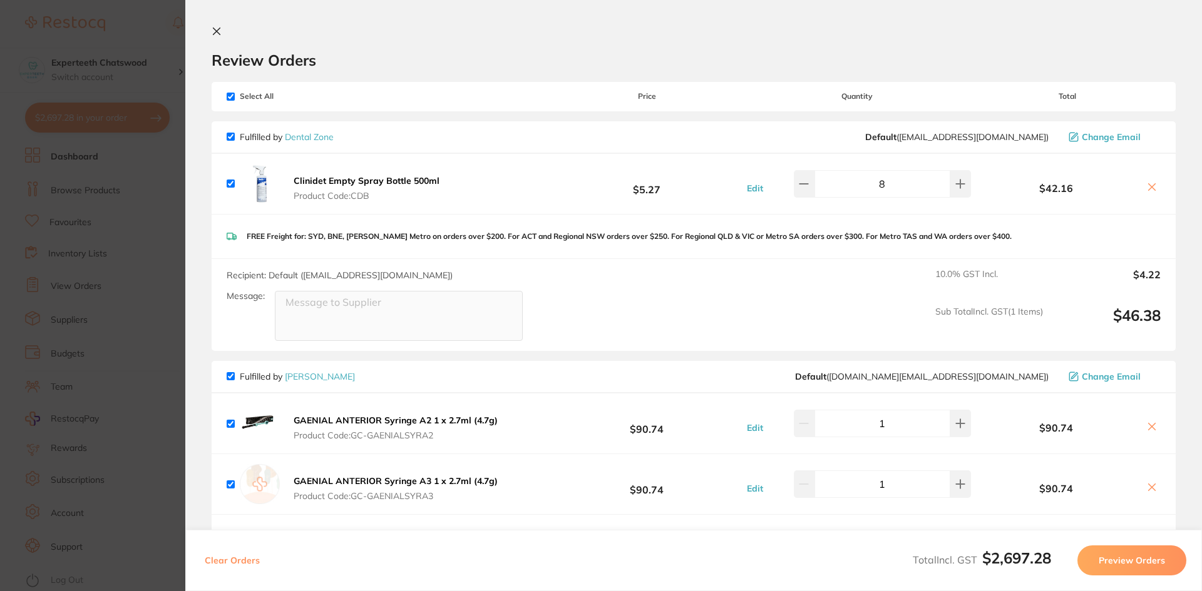
click at [214, 33] on icon at bounding box center [216, 31] width 7 height 7
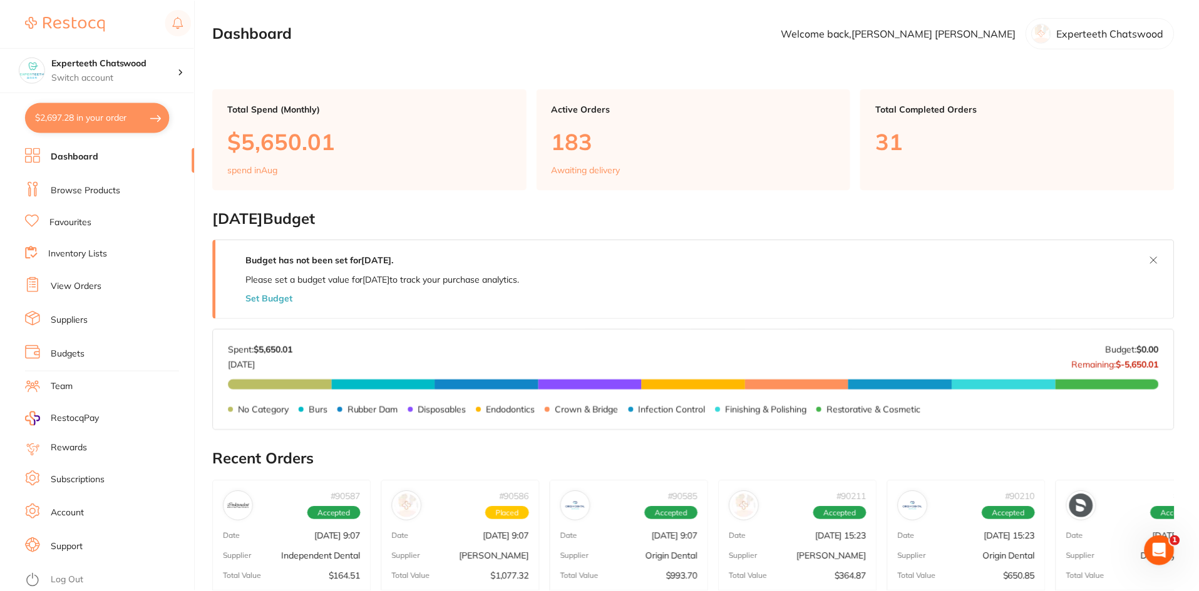
scroll to position [400, 0]
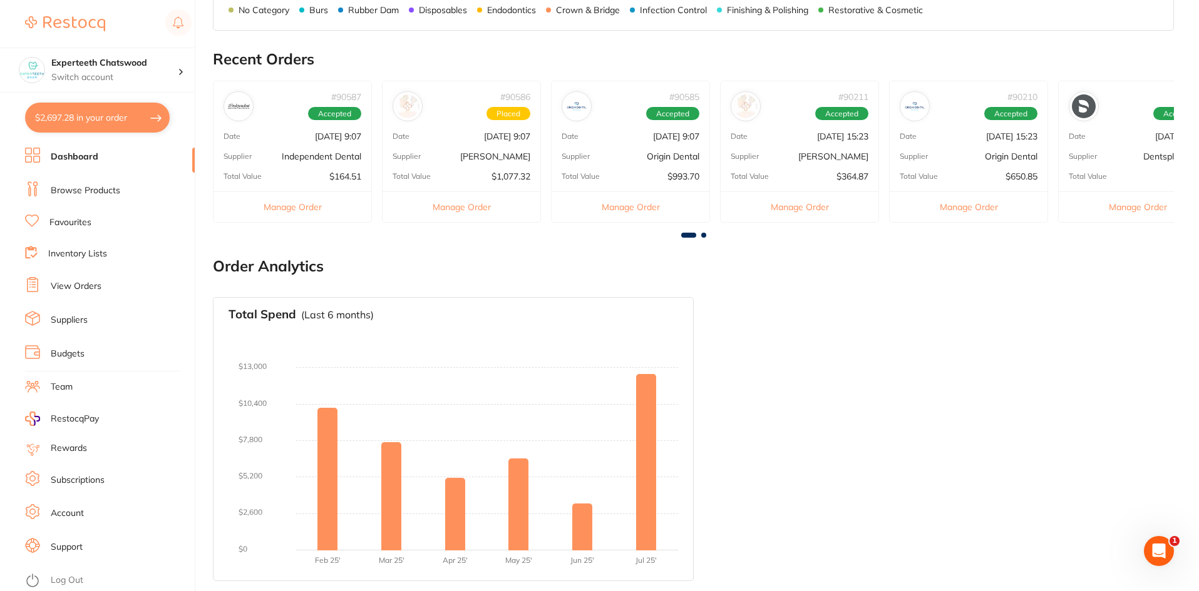
click at [474, 142] on div "# 90586 Placed Date Aug 19 2025, 9:07 Supplier Henry Schein Halas Total Value $…" at bounding box center [461, 152] width 159 height 142
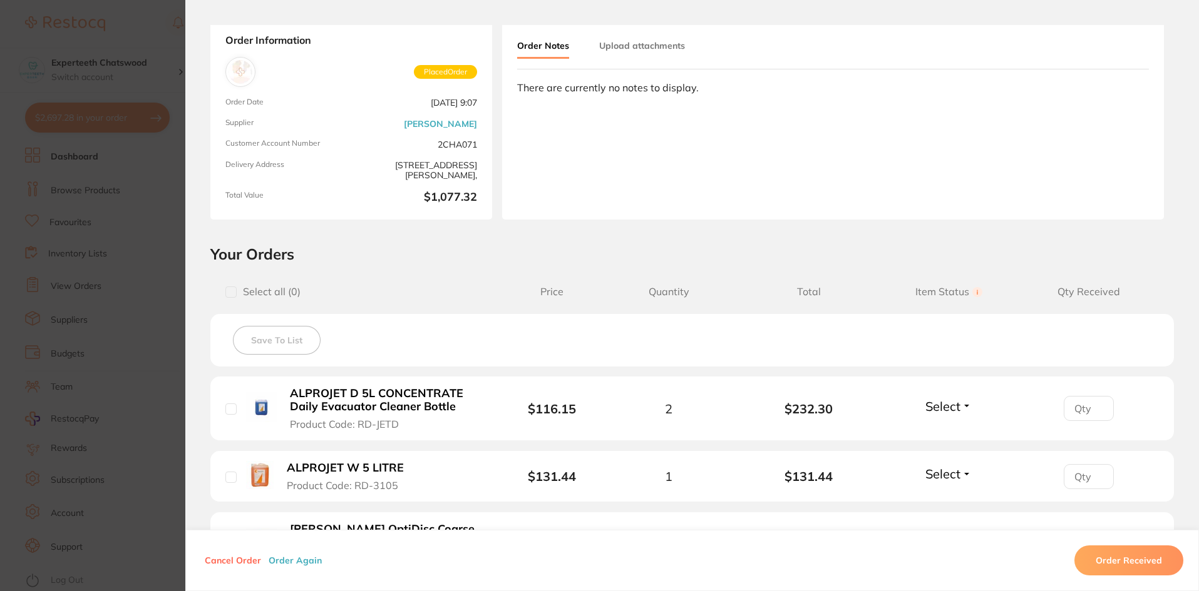
scroll to position [0, 0]
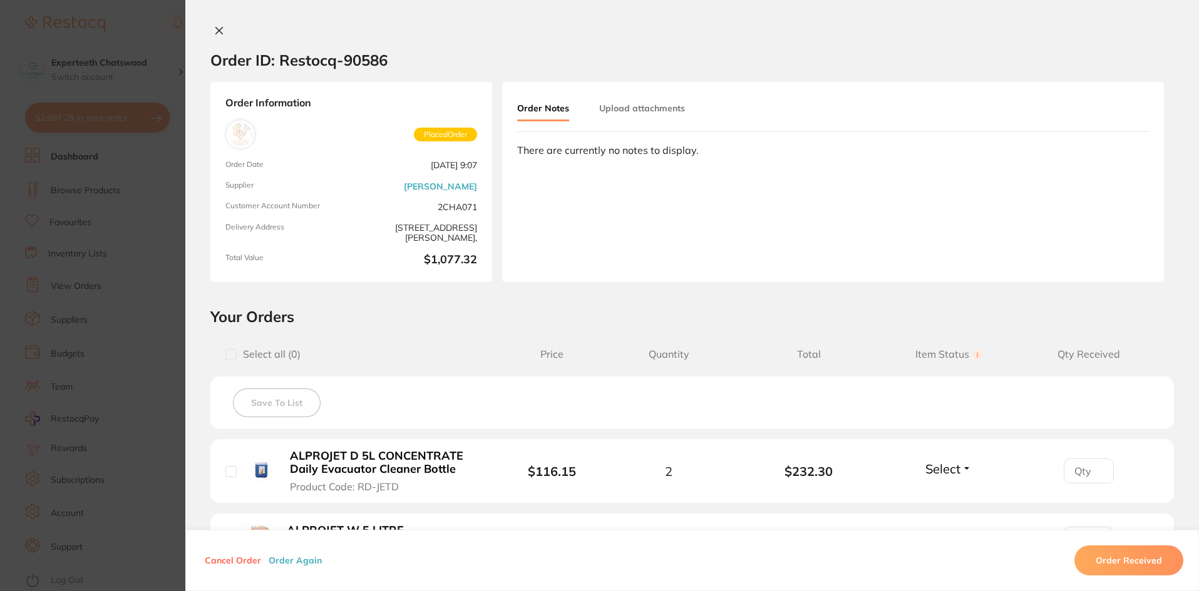
click at [220, 28] on icon at bounding box center [219, 31] width 10 height 10
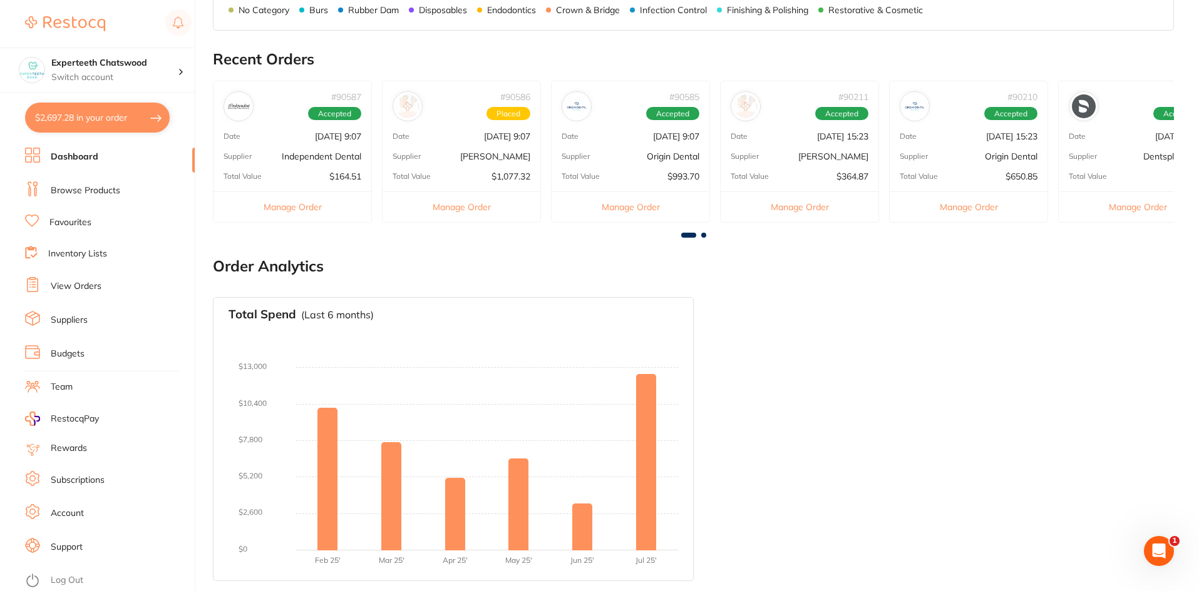
click at [93, 121] on button "$2,697.28 in your order" at bounding box center [97, 118] width 145 height 30
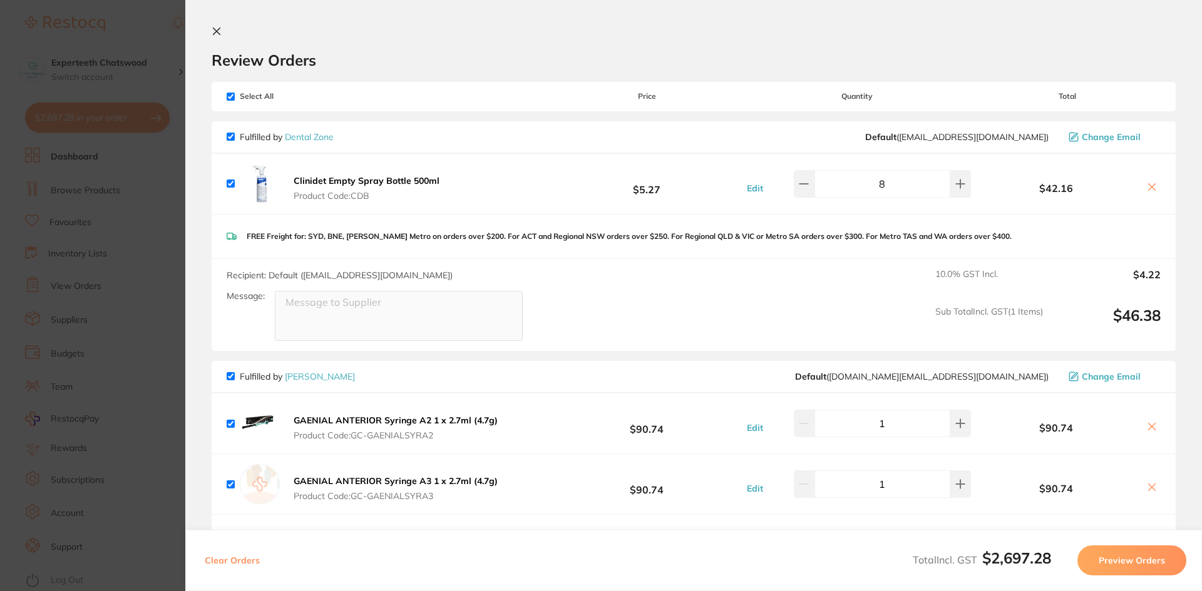
click at [220, 28] on icon at bounding box center [216, 31] width 7 height 7
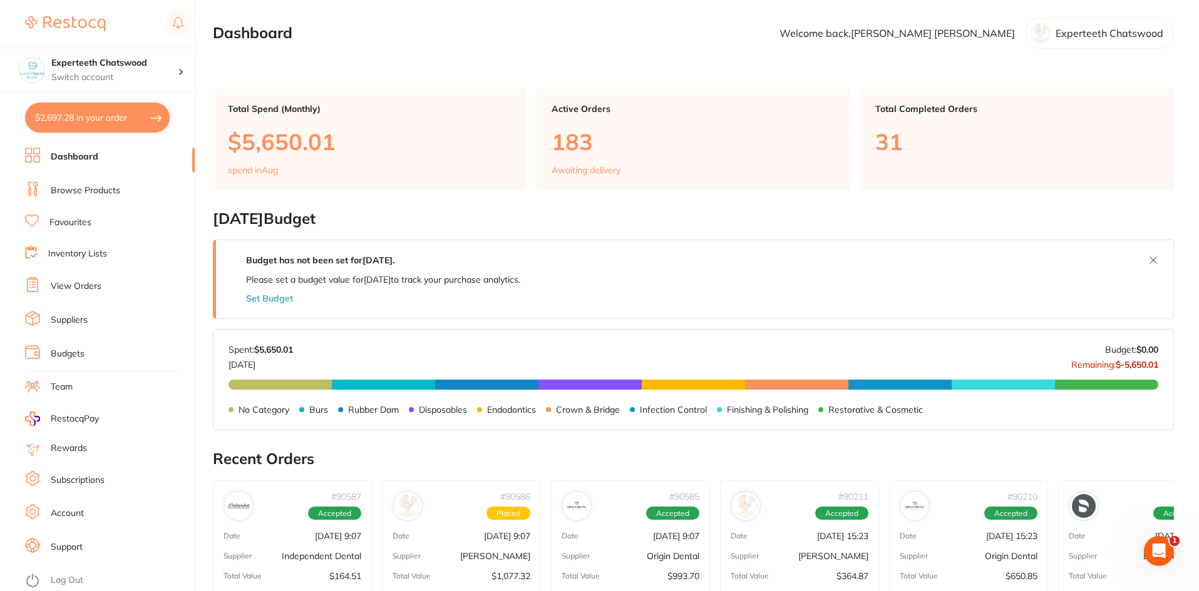
click at [69, 155] on link "Dashboard" at bounding box center [75, 157] width 48 height 13
click at [90, 110] on button "$2,697.28 in your order" at bounding box center [97, 118] width 145 height 30
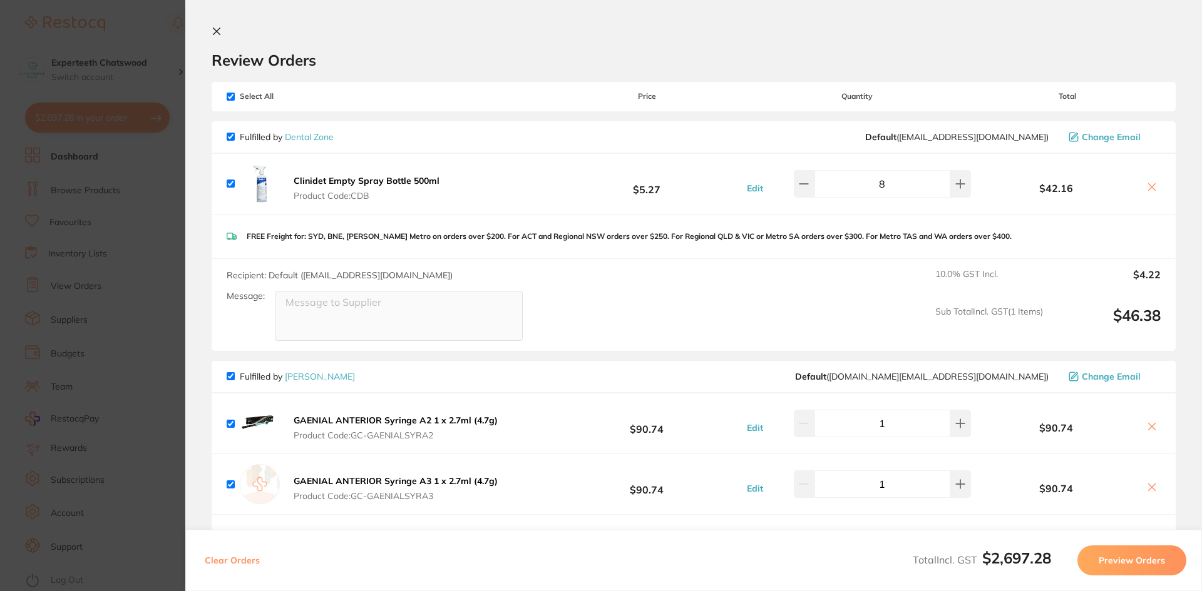
click at [215, 28] on icon at bounding box center [217, 31] width 10 height 10
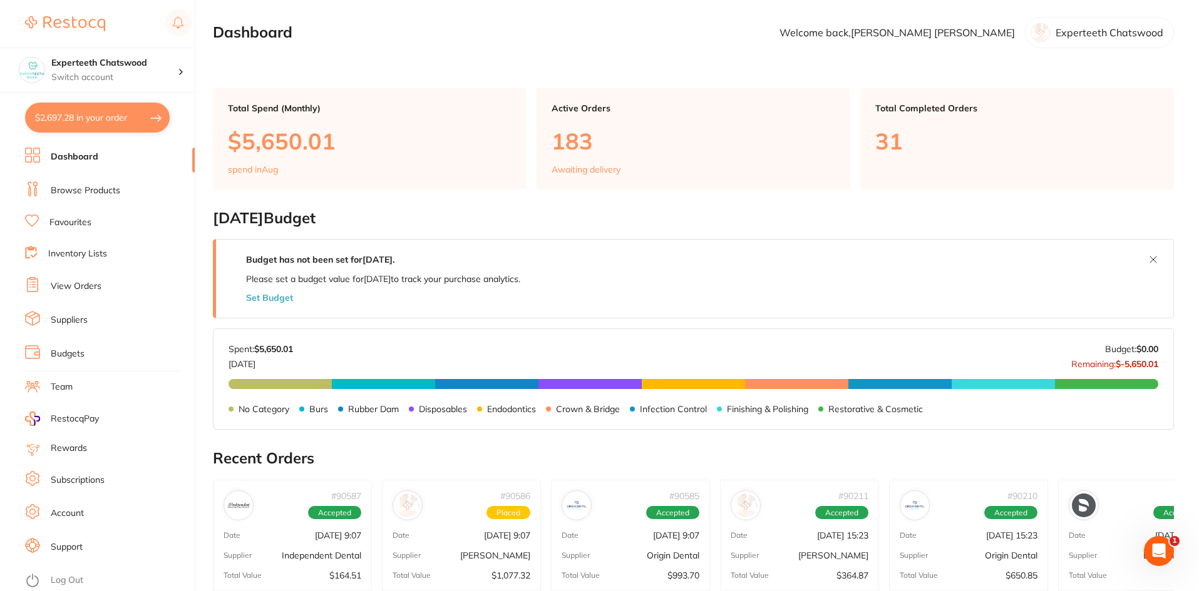
click at [97, 189] on link "Browse Products" at bounding box center [85, 191] width 69 height 13
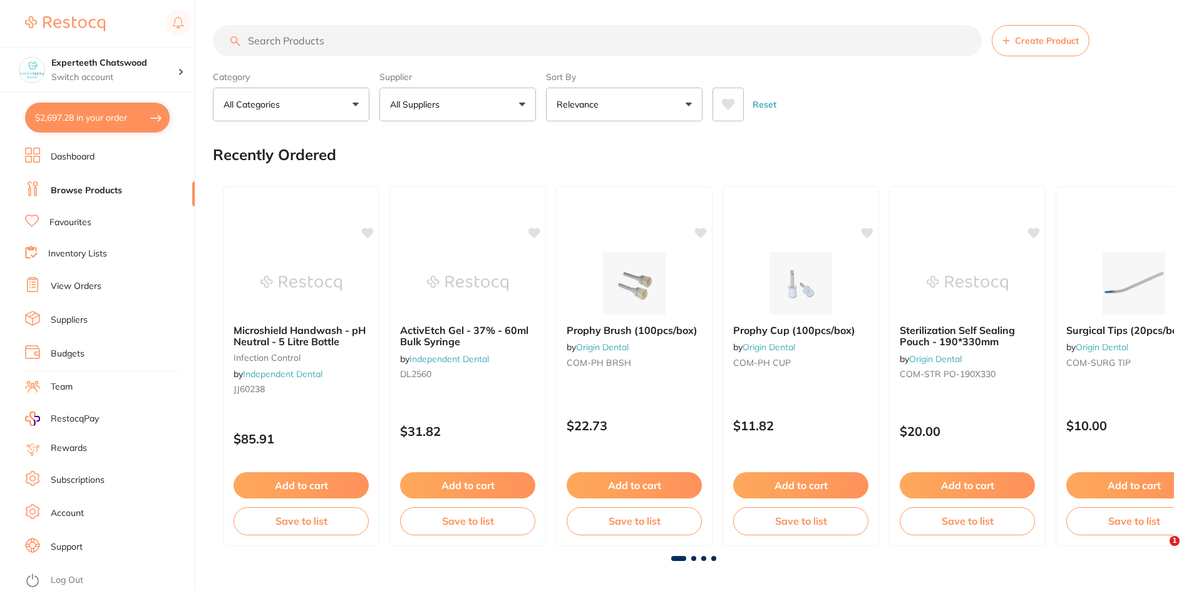
click at [312, 36] on input "search" at bounding box center [597, 40] width 769 height 31
click at [315, 39] on input "gown" at bounding box center [597, 40] width 769 height 31
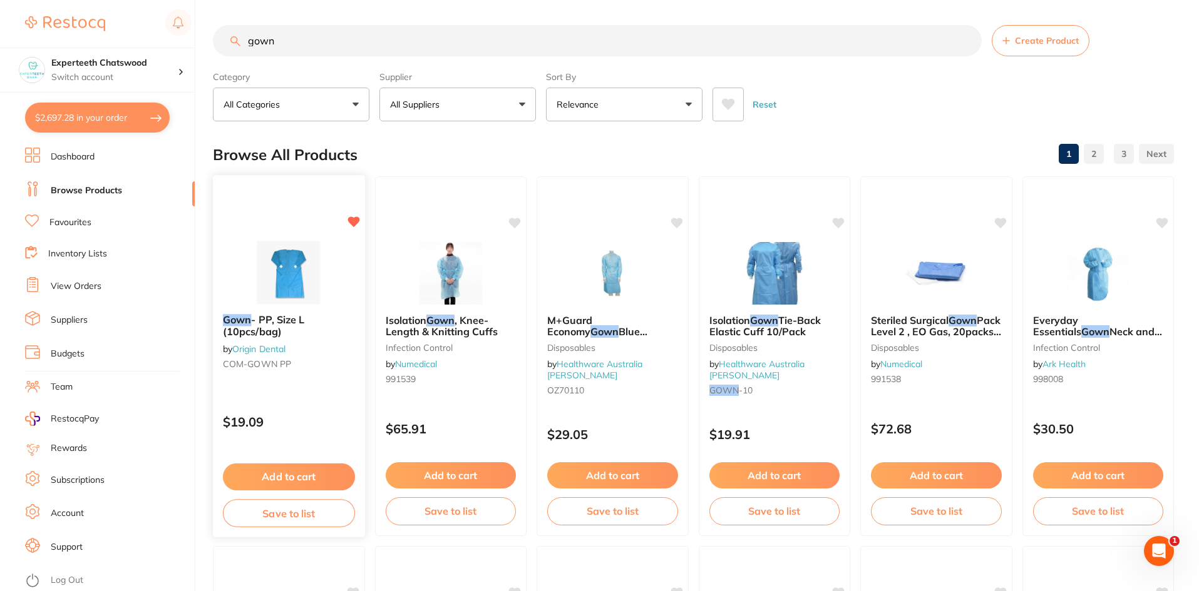
type input "gown"
click at [295, 263] on img at bounding box center [289, 272] width 82 height 63
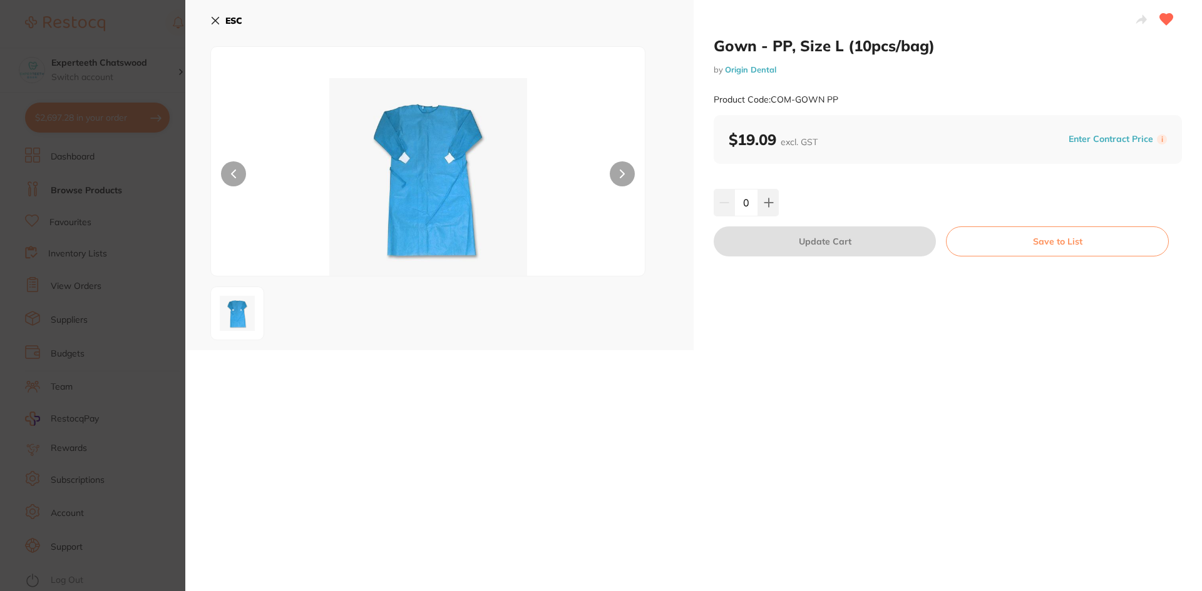
drag, startPoint x: 747, startPoint y: 195, endPoint x: 737, endPoint y: 197, distance: 10.1
click at [737, 197] on input "0" at bounding box center [746, 203] width 24 height 28
type input "10"
click at [912, 231] on button "Update Cart" at bounding box center [825, 242] width 222 height 30
checkbox input "false"
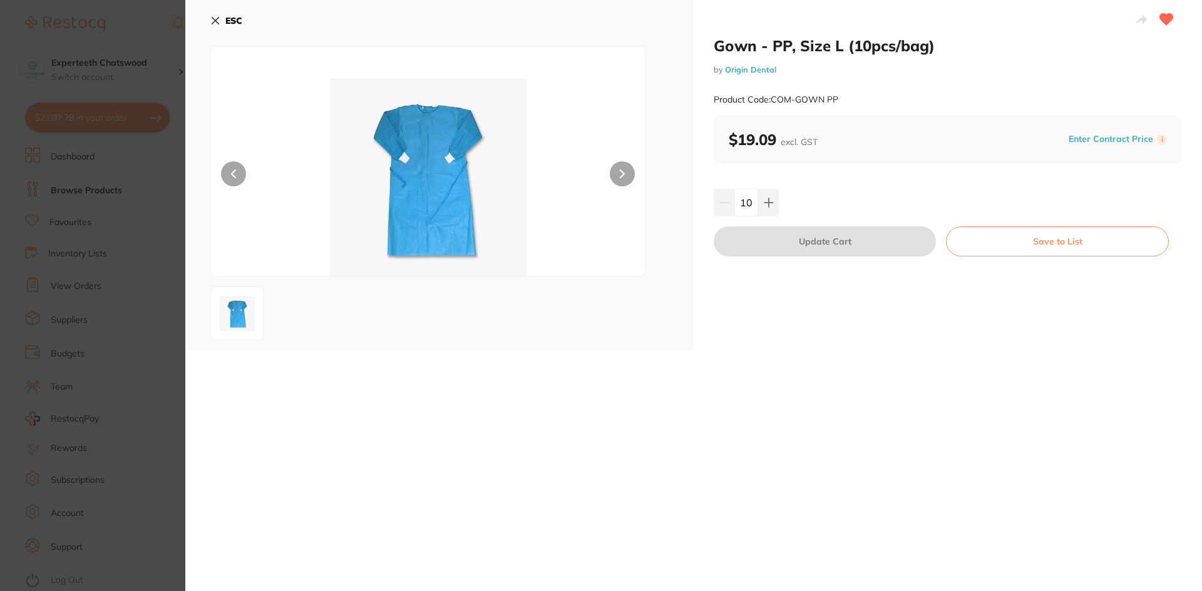
checkbox input "false"
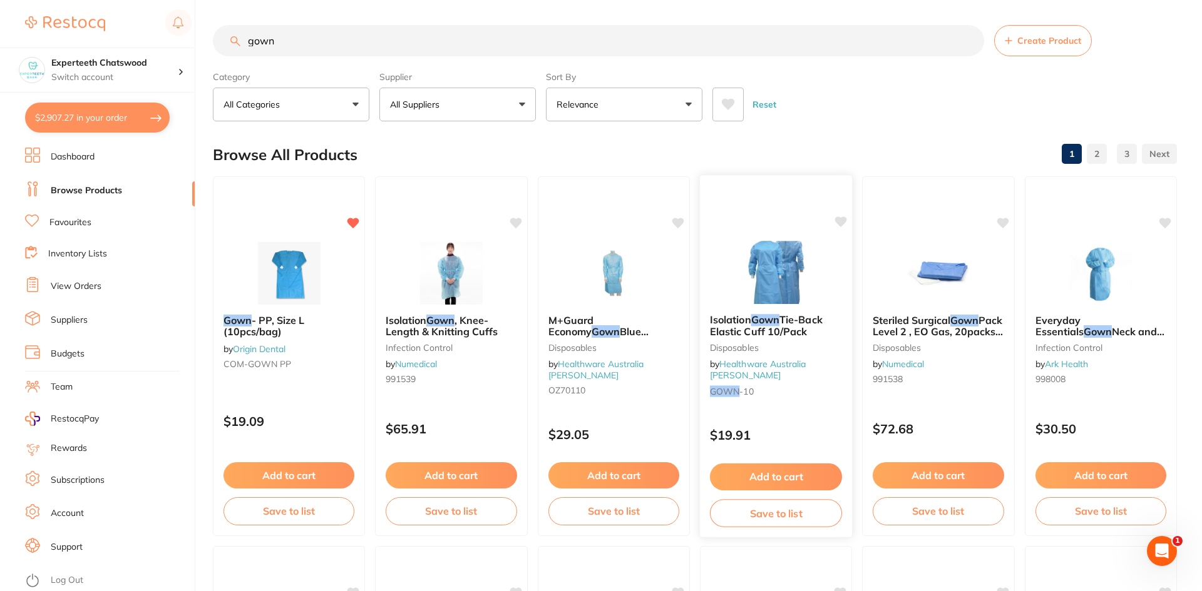
click at [820, 240] on div "Isolation Gown Tie-Back Elastic Cuff 10/Pack Disposables by Healthware Australi…" at bounding box center [776, 357] width 154 height 364
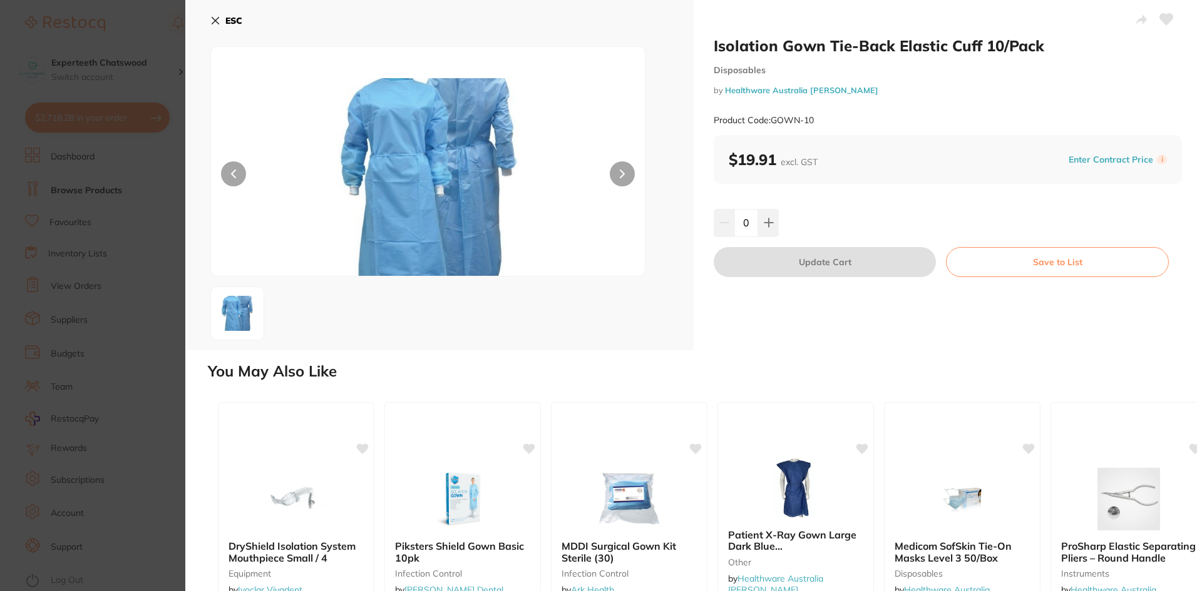
type input "1"
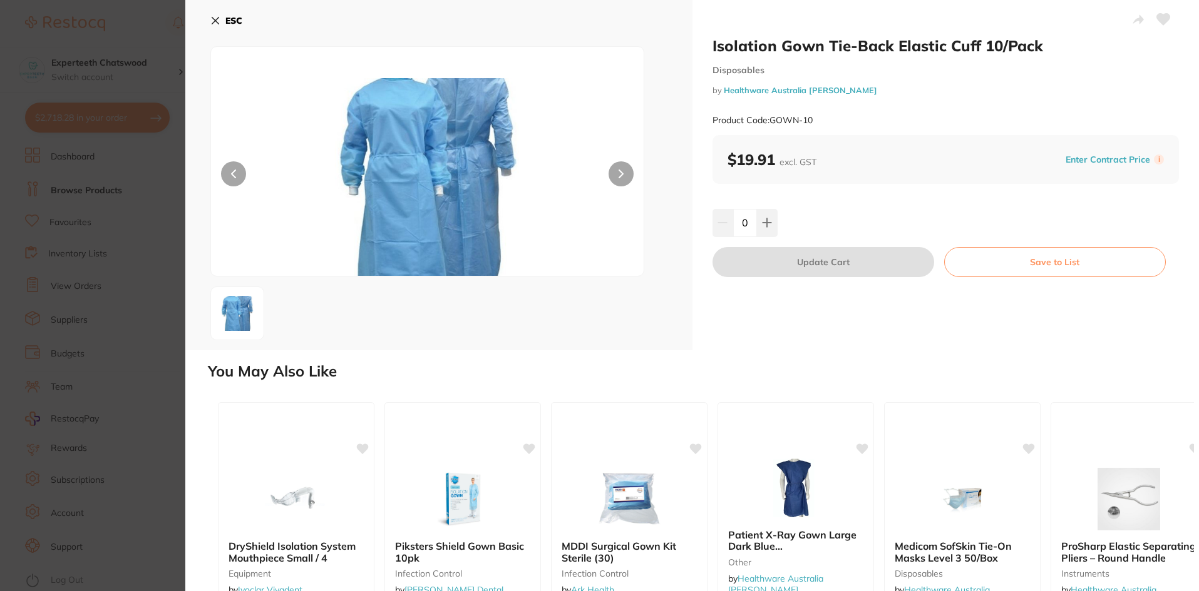
click at [212, 19] on icon at bounding box center [215, 21] width 7 height 7
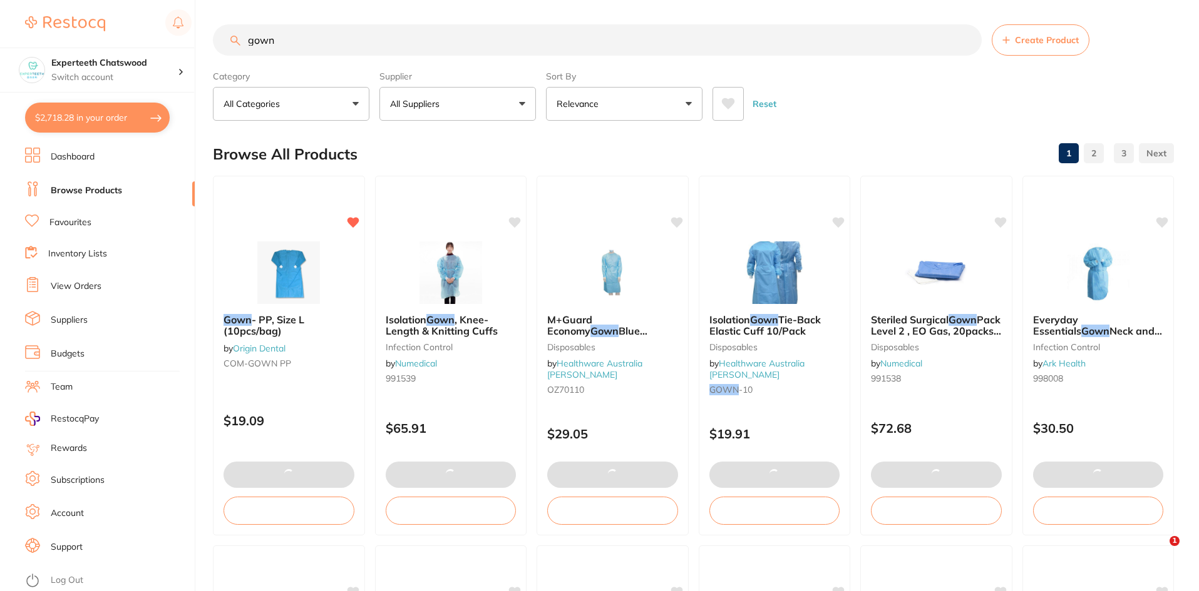
click at [105, 116] on button "$2,718.28 in your order" at bounding box center [97, 118] width 145 height 30
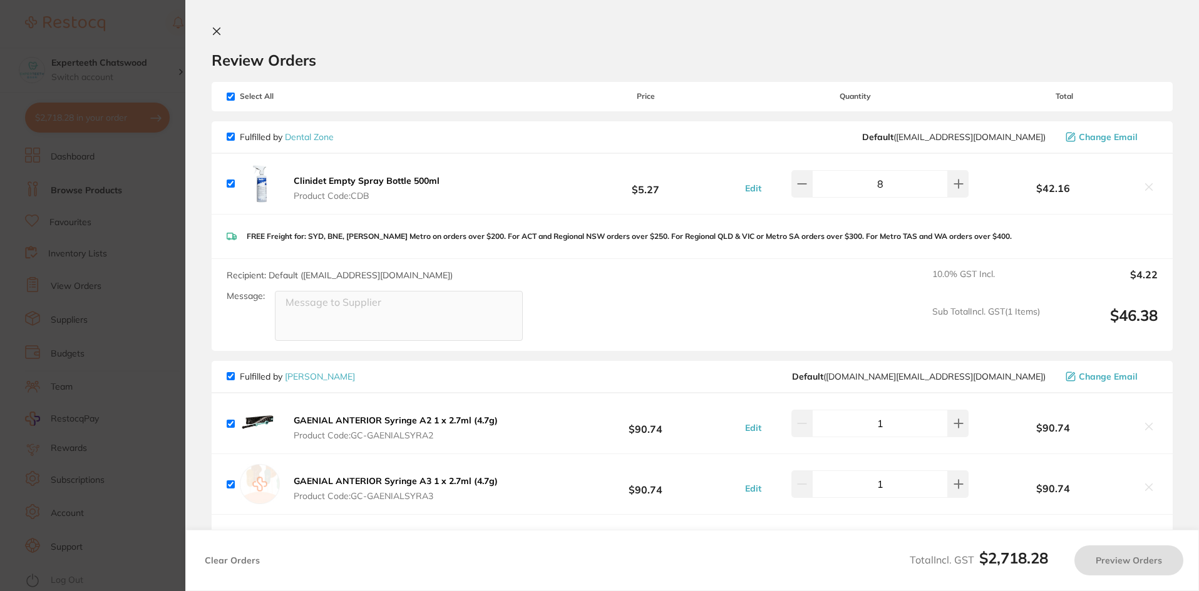
checkbox input "true"
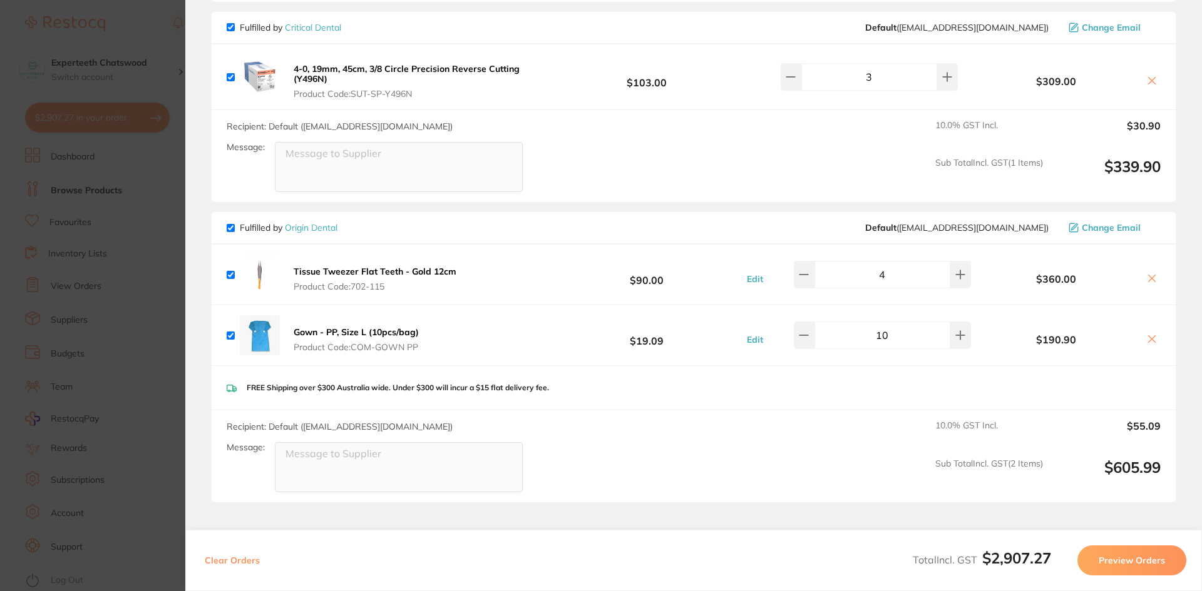
scroll to position [2170, 0]
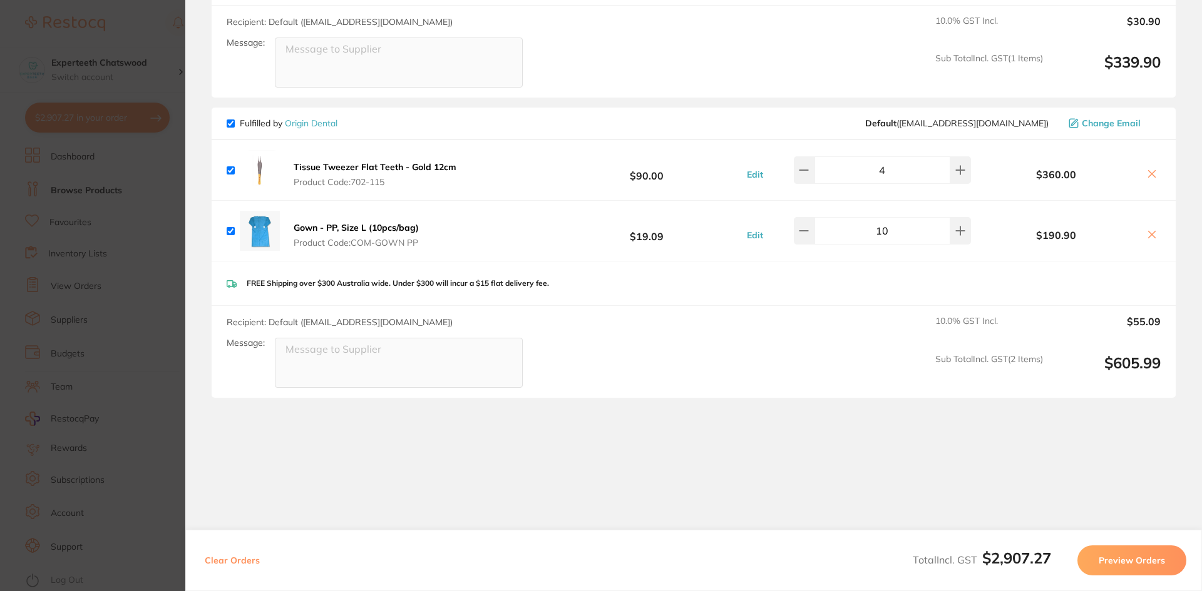
drag, startPoint x: 893, startPoint y: 221, endPoint x: 862, endPoint y: 215, distance: 31.2
click at [862, 217] on input "10" at bounding box center [882, 231] width 136 height 28
click at [873, 262] on div "FREE Shipping over $300 Australia wide. Under $300 will incur a $15 flat delive…" at bounding box center [694, 284] width 964 height 44
drag, startPoint x: 909, startPoint y: 215, endPoint x: 843, endPoint y: 223, distance: 66.2
click at [851, 218] on input "80" at bounding box center [882, 231] width 136 height 28
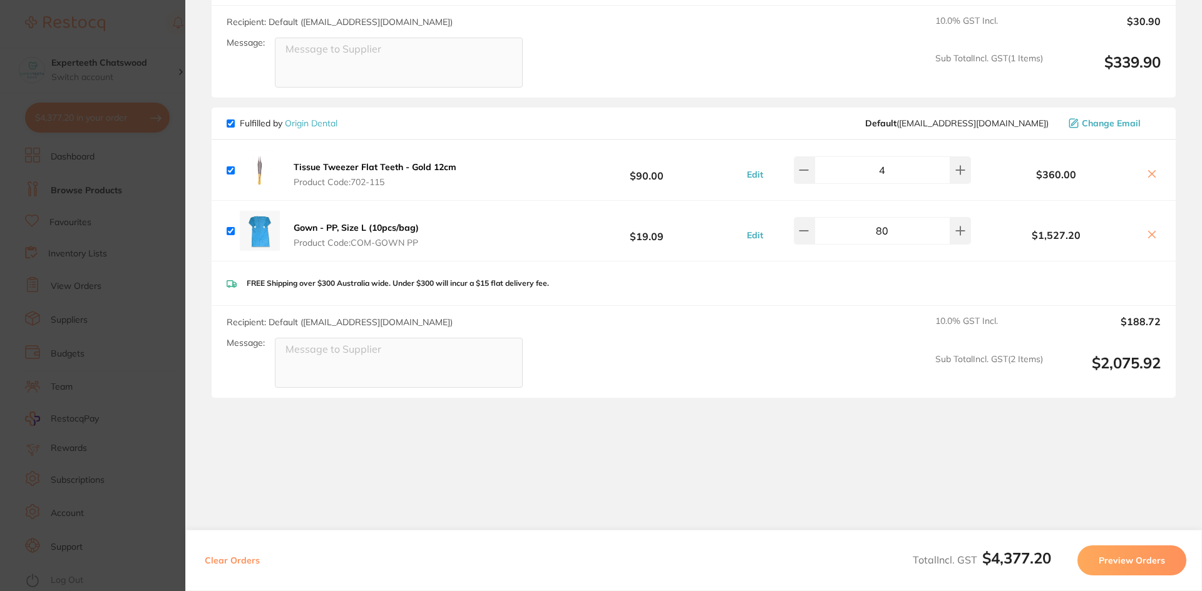
click at [899, 217] on input "80" at bounding box center [882, 231] width 136 height 28
click at [898, 220] on input "80" at bounding box center [882, 231] width 136 height 28
drag, startPoint x: 894, startPoint y: 216, endPoint x: 866, endPoint y: 219, distance: 28.3
click at [866, 218] on input "80" at bounding box center [882, 231] width 136 height 28
type input "8"
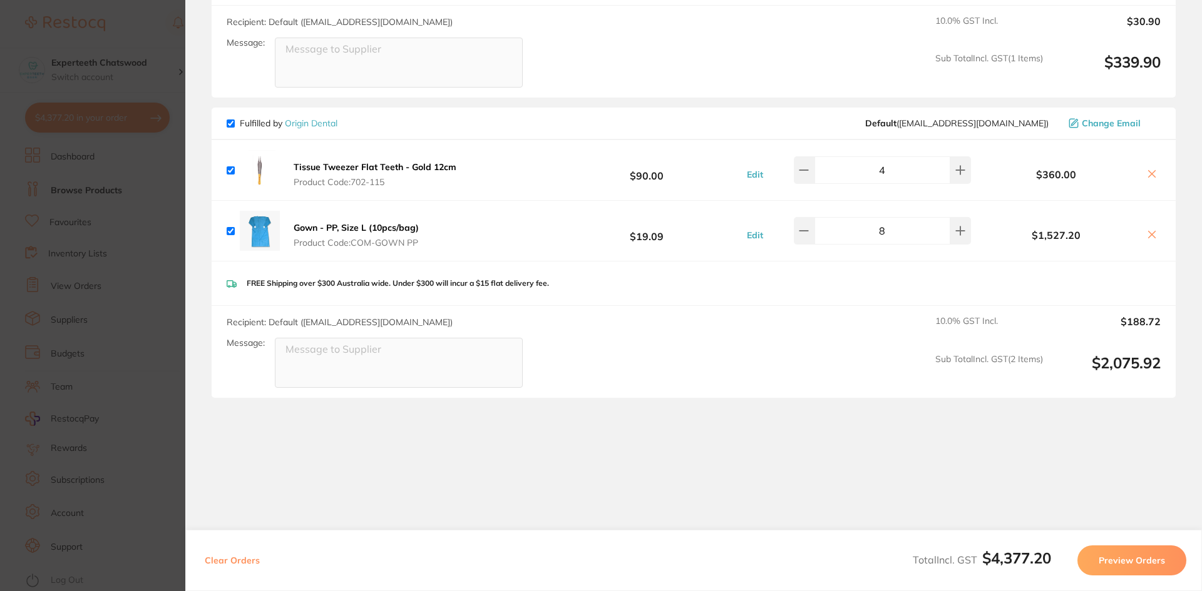
click at [877, 290] on div "FREE Shipping over $300 Australia wide. Under $300 will incur a $15 flat delive…" at bounding box center [694, 284] width 964 height 44
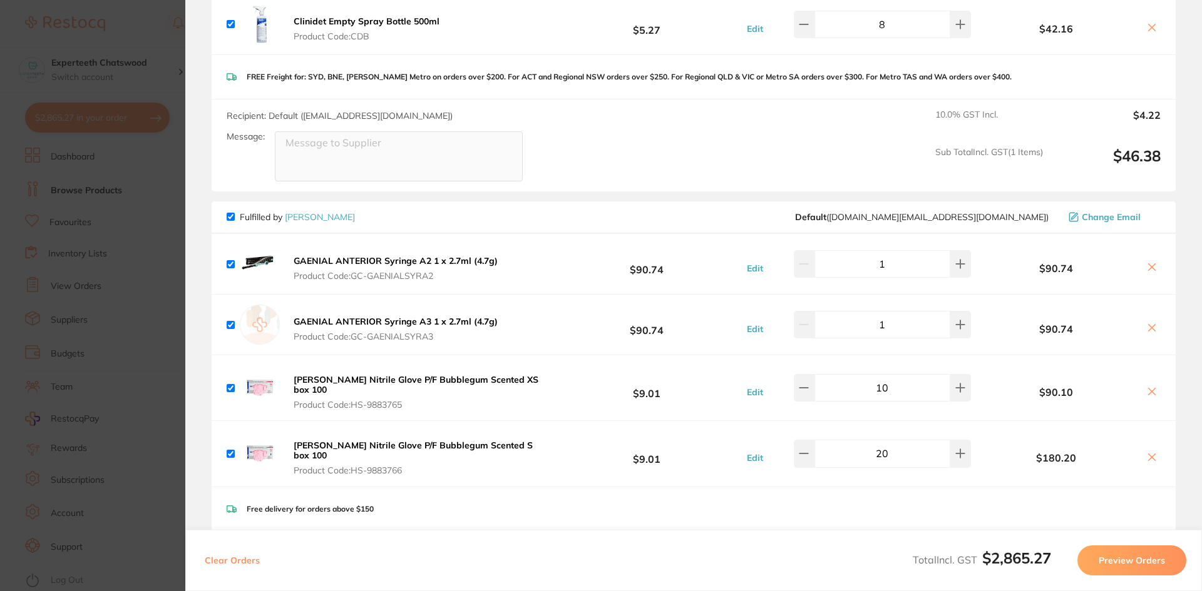
scroll to position [0, 0]
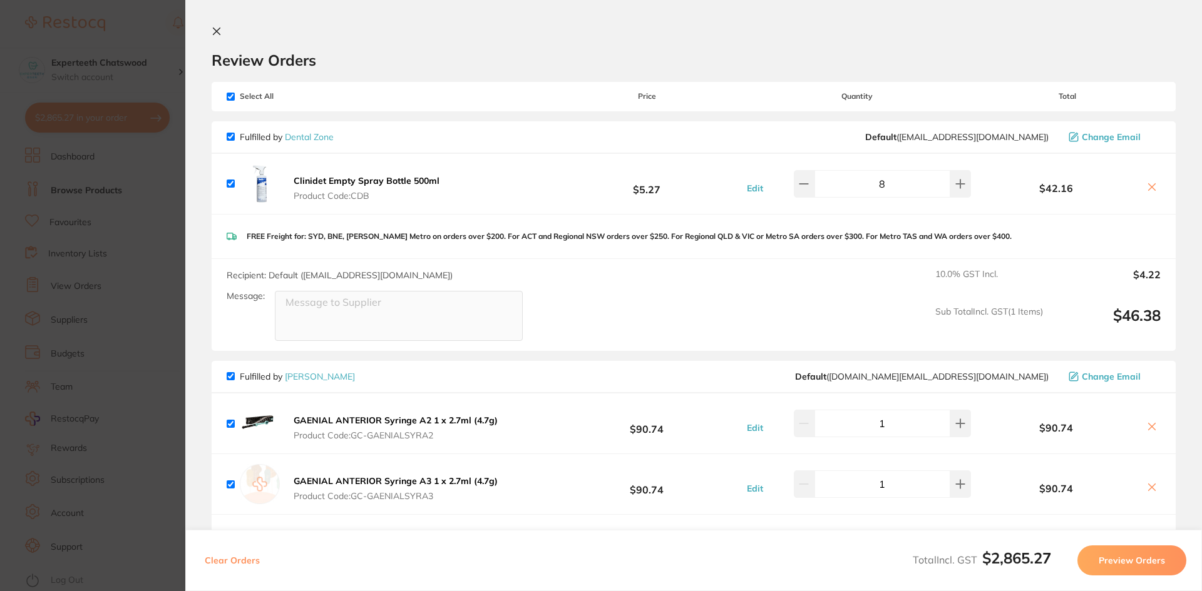
click at [218, 29] on icon at bounding box center [216, 31] width 7 height 7
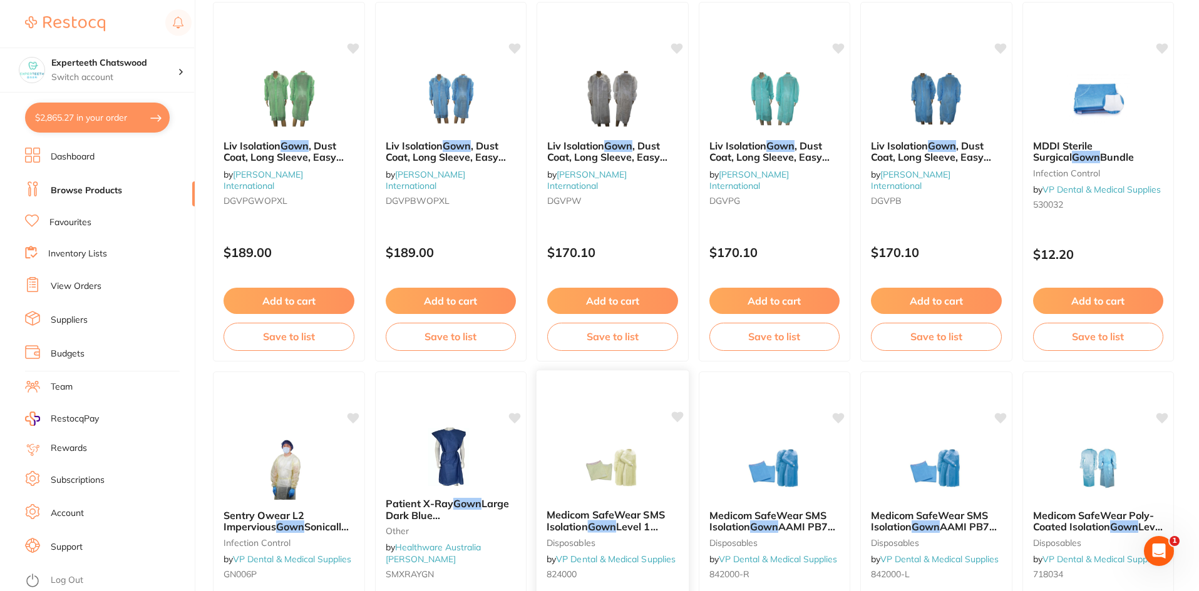
scroll to position [2969, 0]
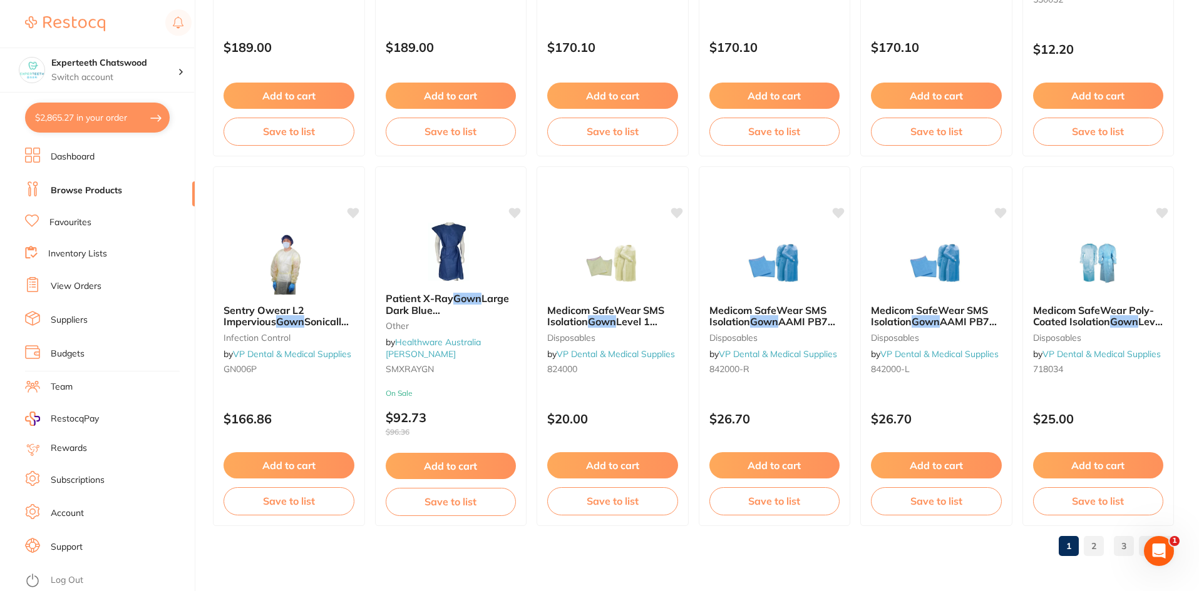
click at [75, 125] on button "$2,865.27 in your order" at bounding box center [97, 118] width 145 height 30
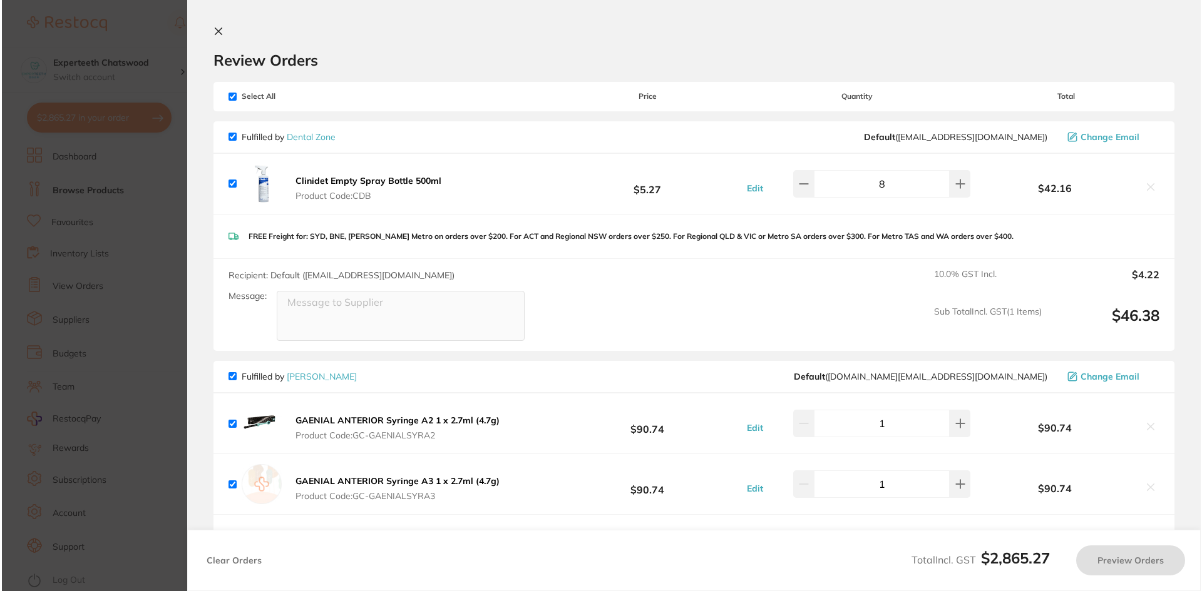
scroll to position [0, 0]
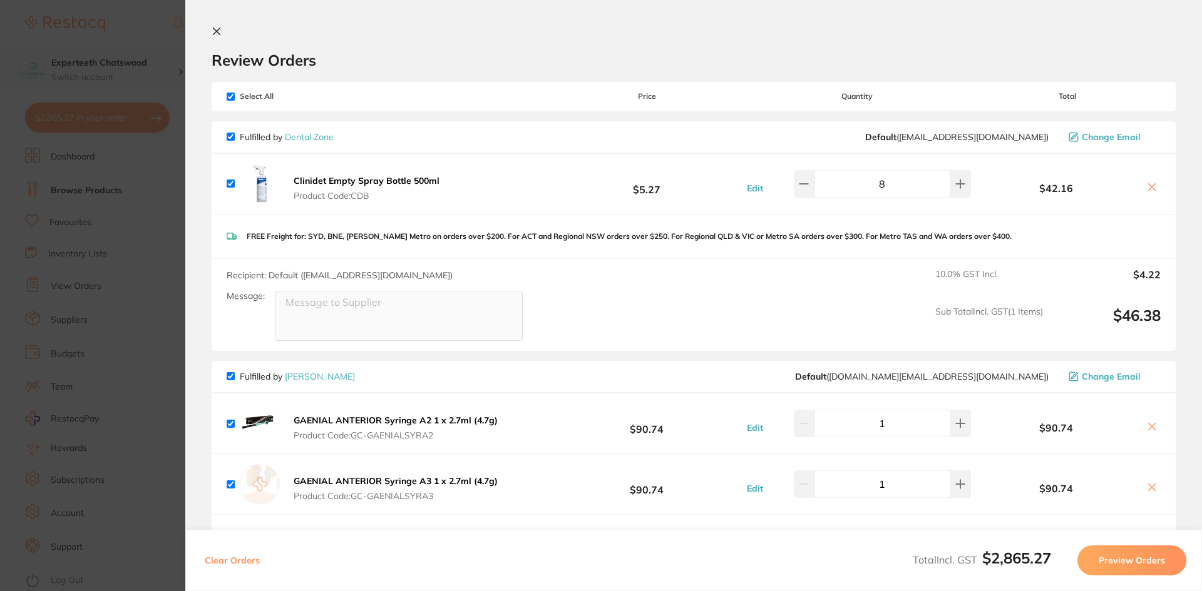
click at [91, 124] on section "Update RRP Set your pre negotiated price for this item. Item Agreed RRP (excl. …" at bounding box center [601, 295] width 1202 height 591
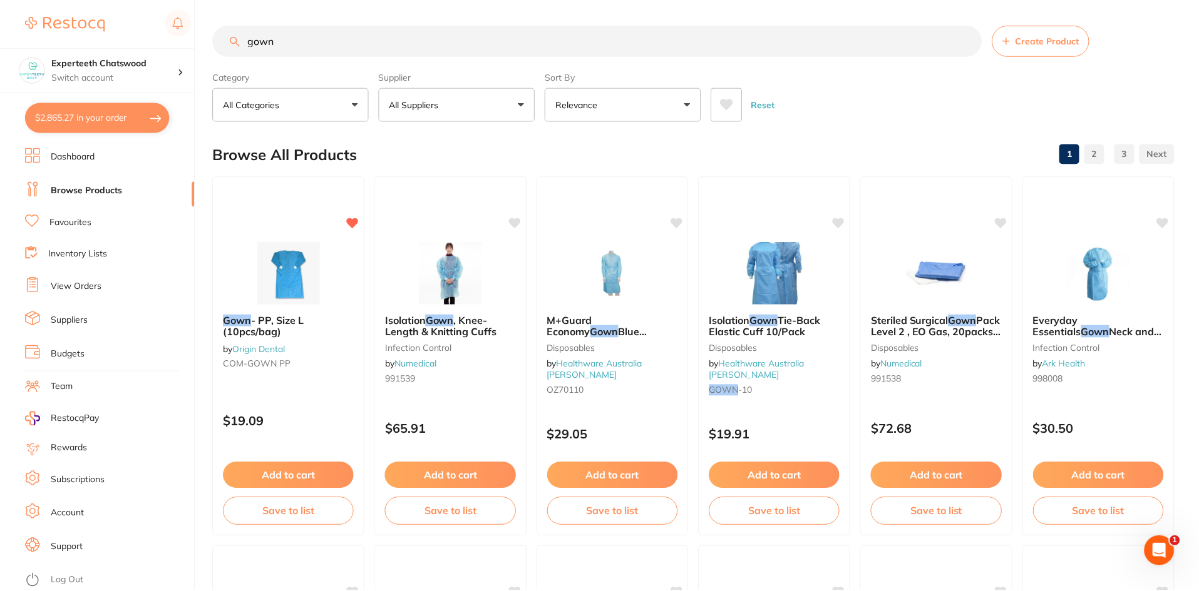
scroll to position [2969, 0]
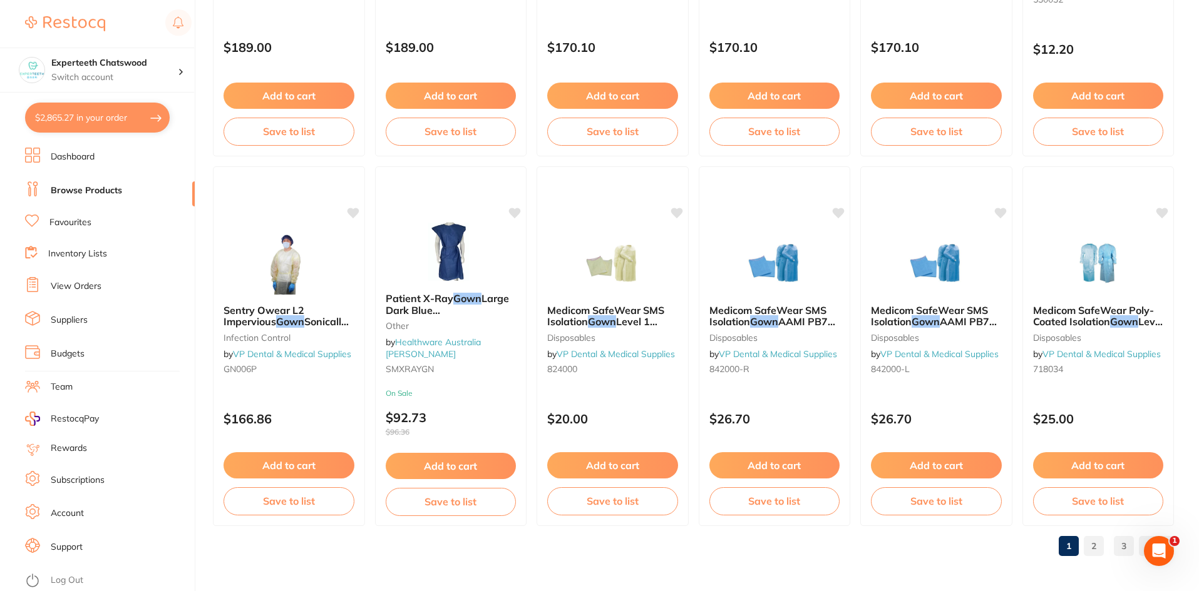
click at [68, 155] on link "Dashboard" at bounding box center [73, 157] width 44 height 13
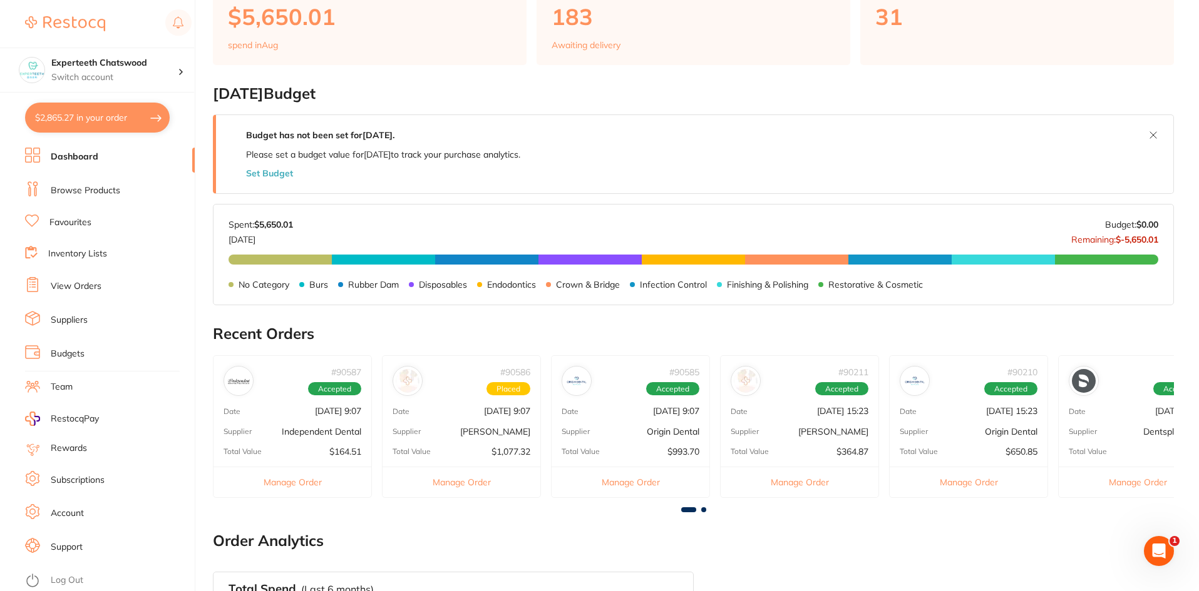
scroll to position [188, 0]
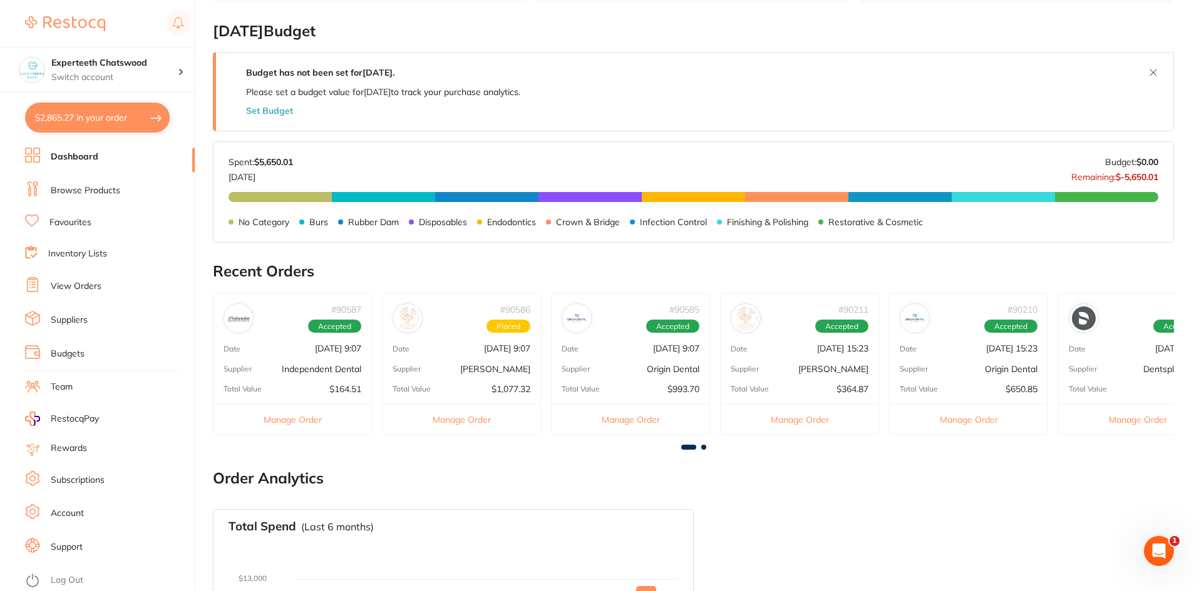
click at [484, 372] on p "[PERSON_NAME]" at bounding box center [495, 369] width 70 height 10
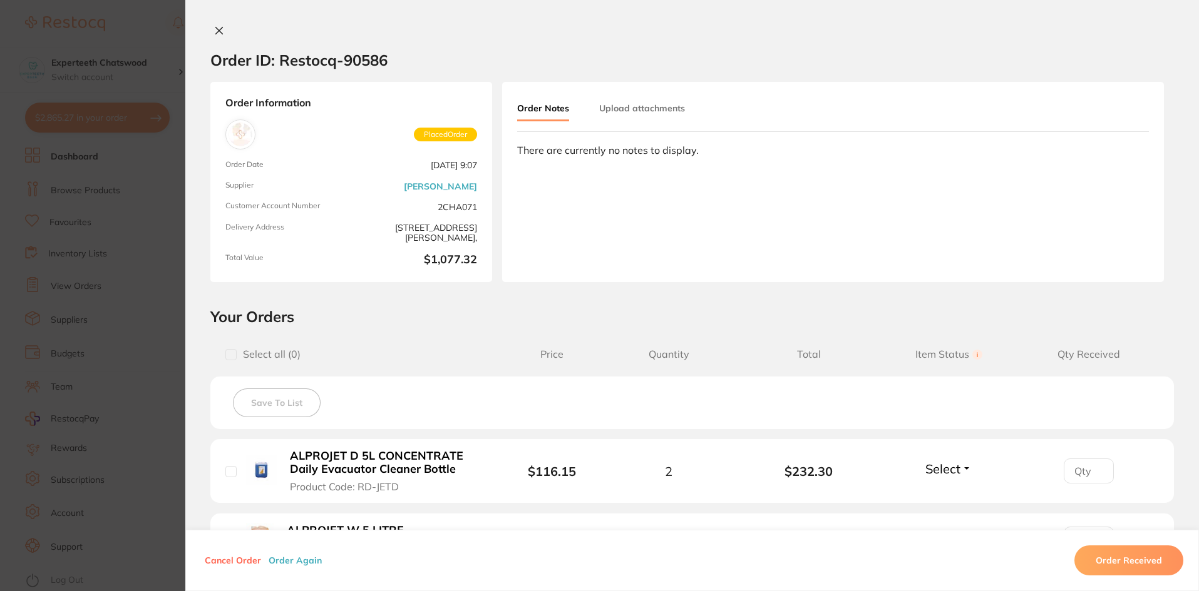
scroll to position [0, 0]
click at [218, 28] on icon at bounding box center [219, 31] width 7 height 7
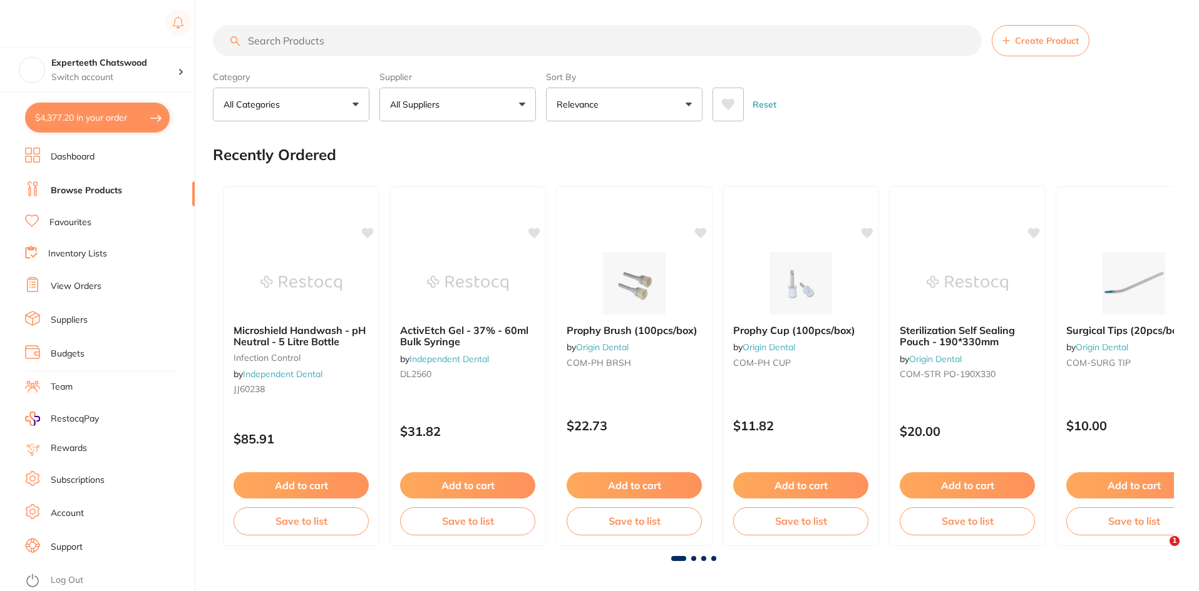
type input "8"
